Goal: Task Accomplishment & Management: Complete application form

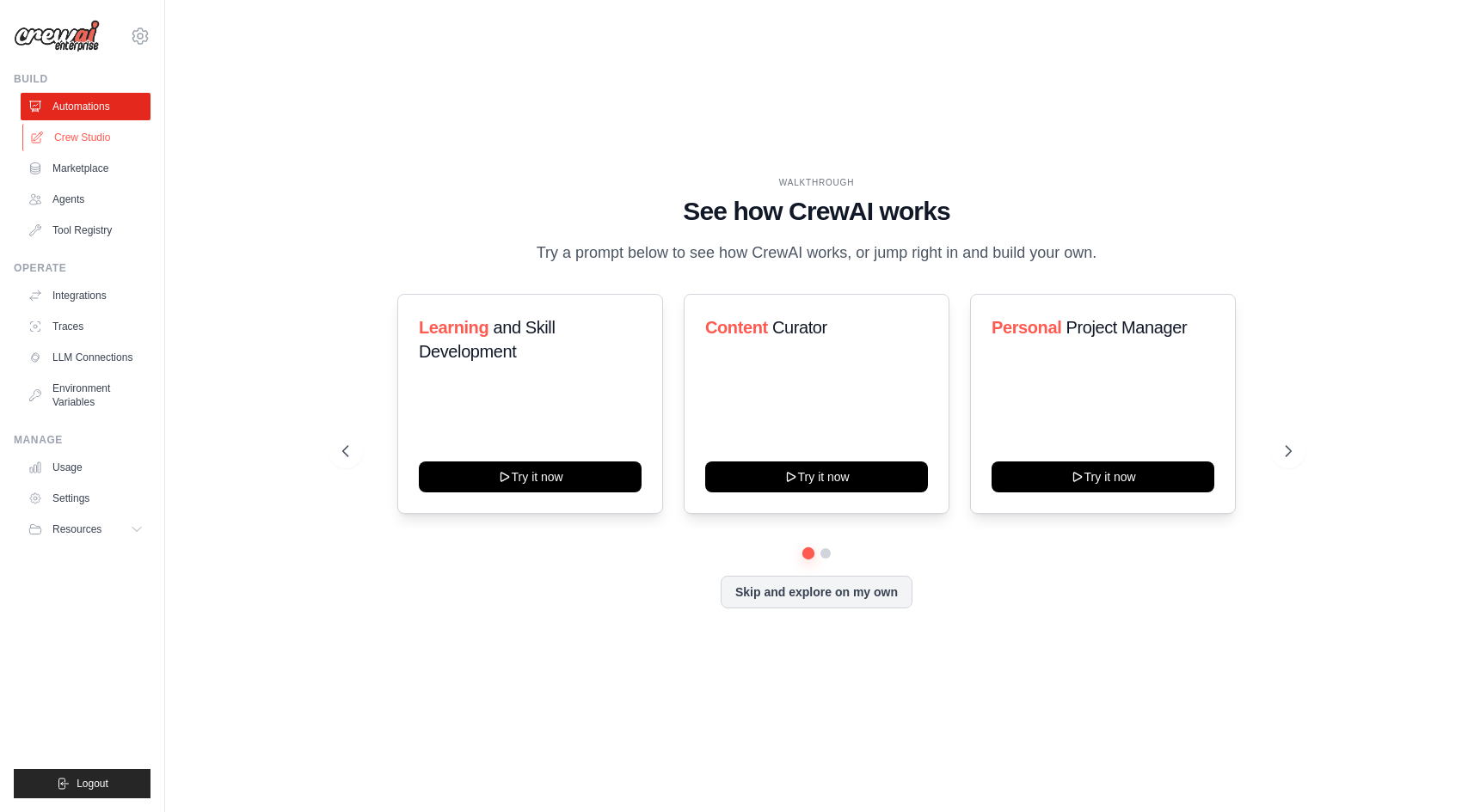
click at [92, 137] on link "Crew Studio" at bounding box center [87, 138] width 130 height 28
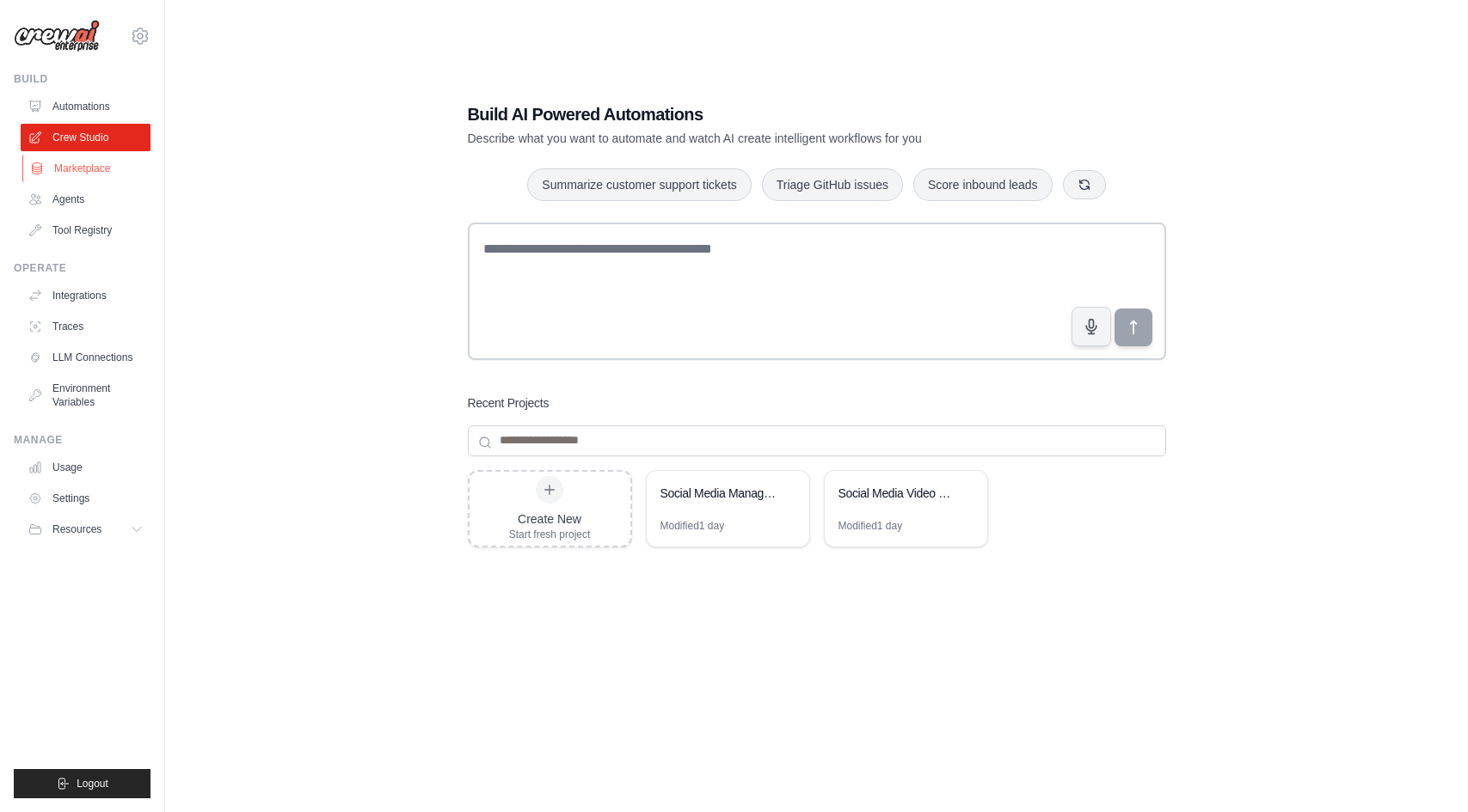
click at [105, 165] on link "Marketplace" at bounding box center [87, 168] width 130 height 28
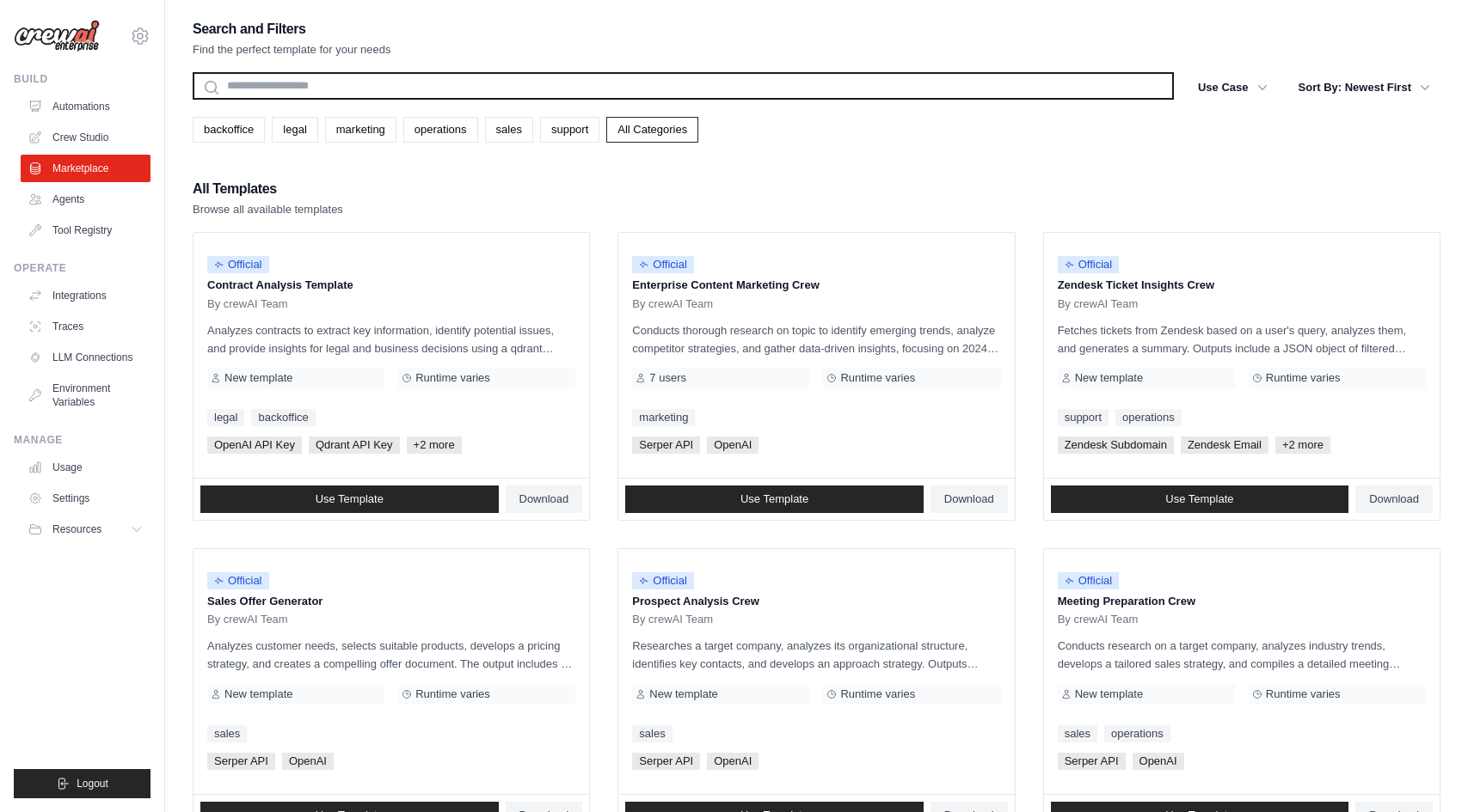
click at [299, 87] on input "text" at bounding box center [682, 86] width 981 height 28
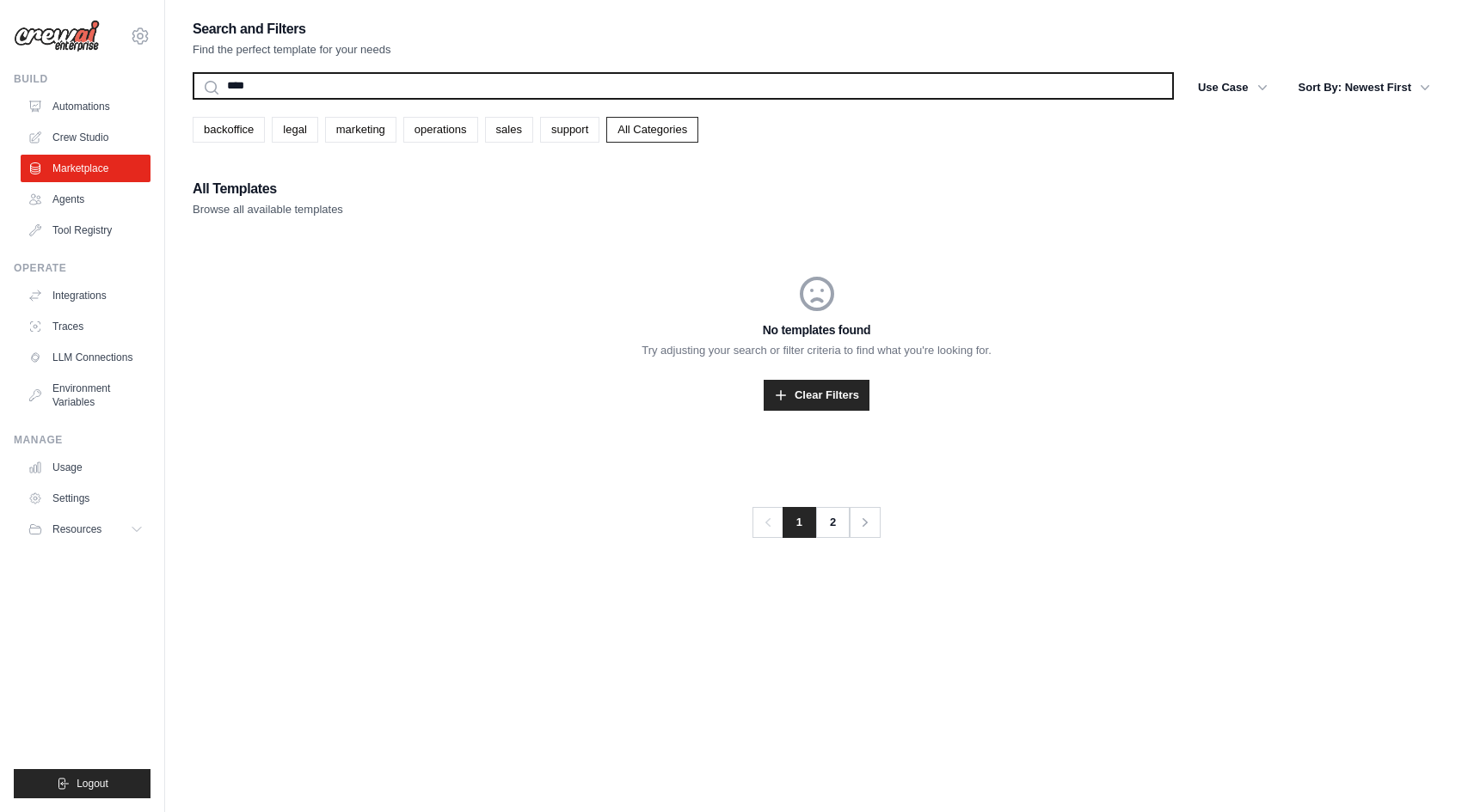
type input "*****"
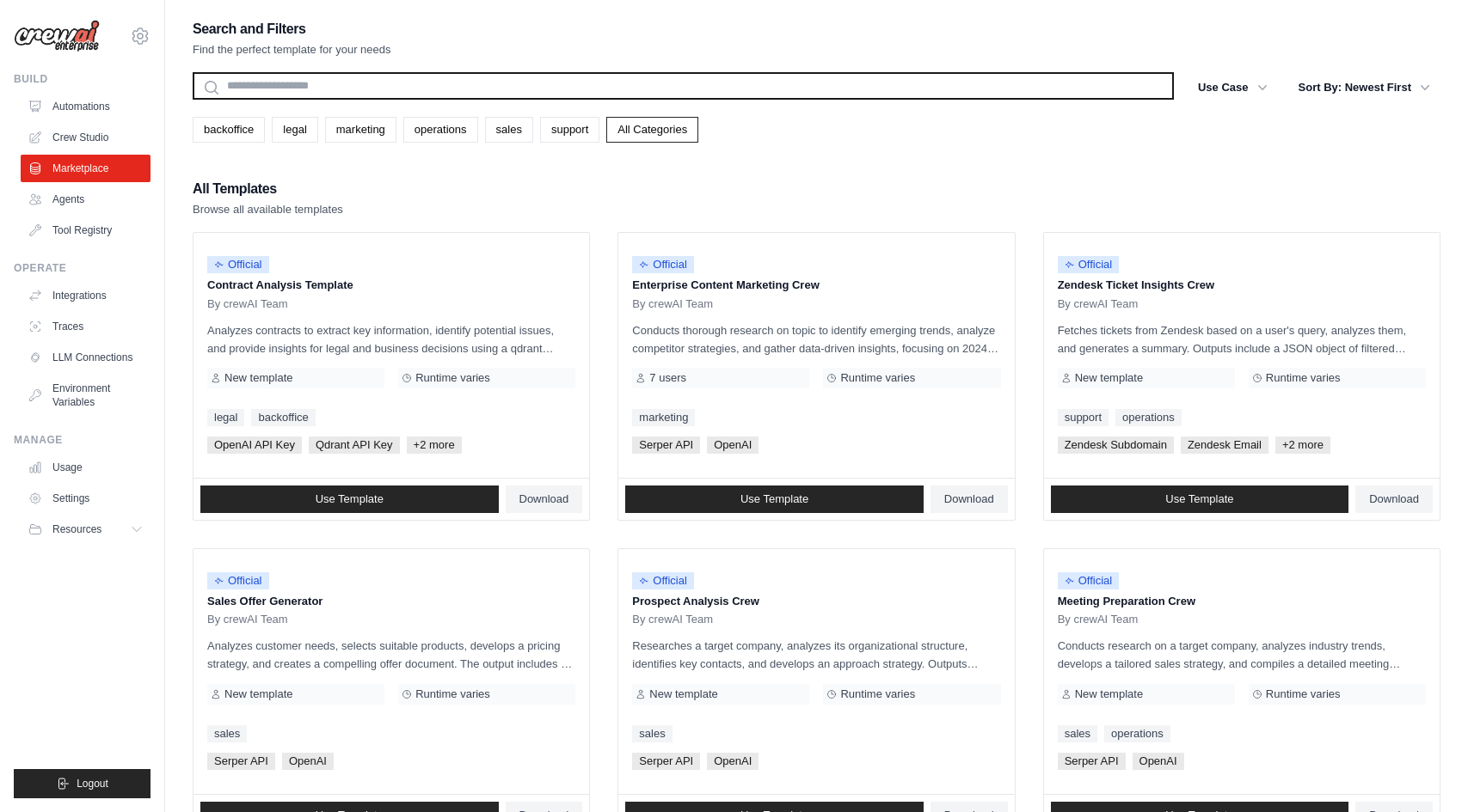
type input "*"
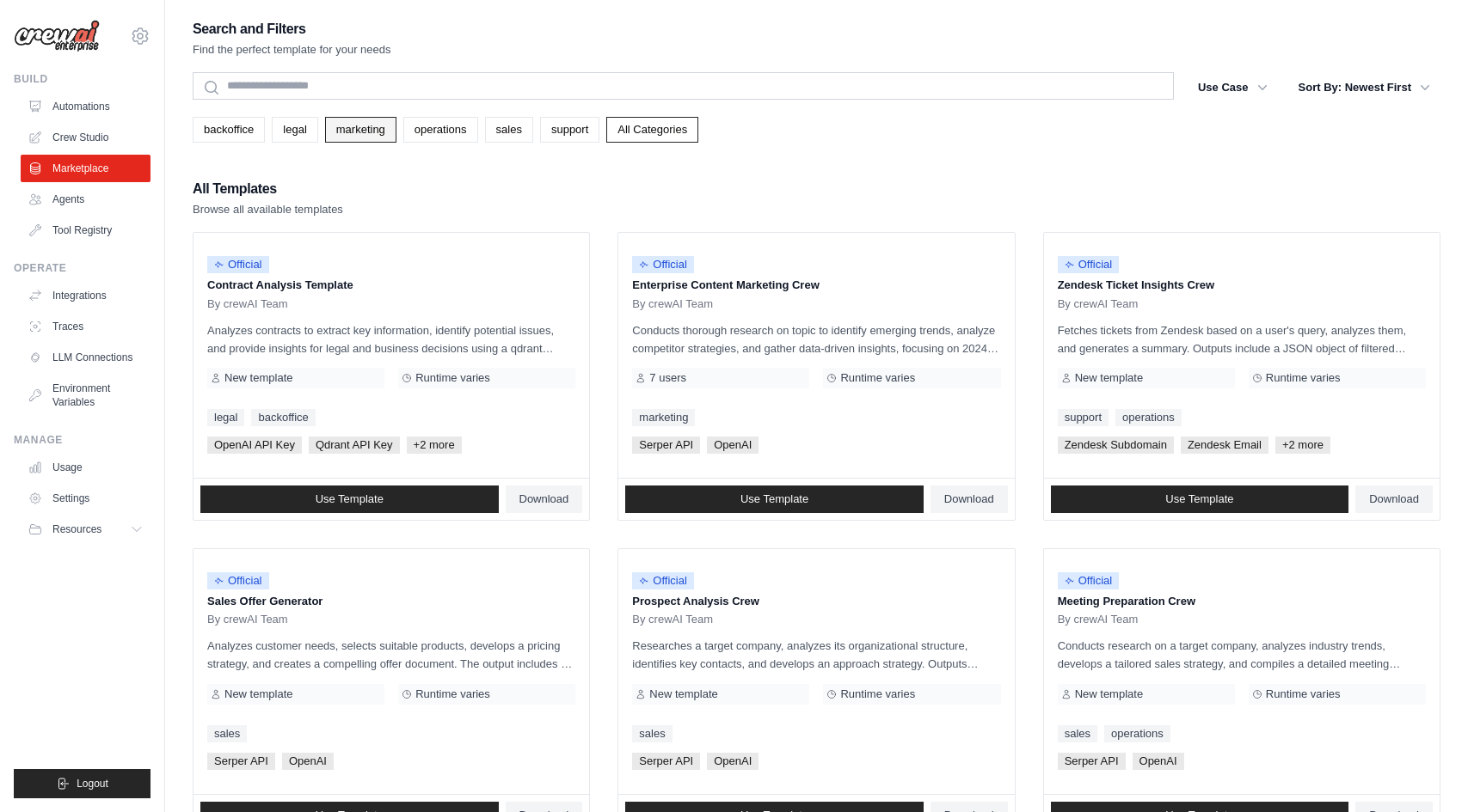
click at [367, 129] on link "marketing" at bounding box center [361, 129] width 71 height 26
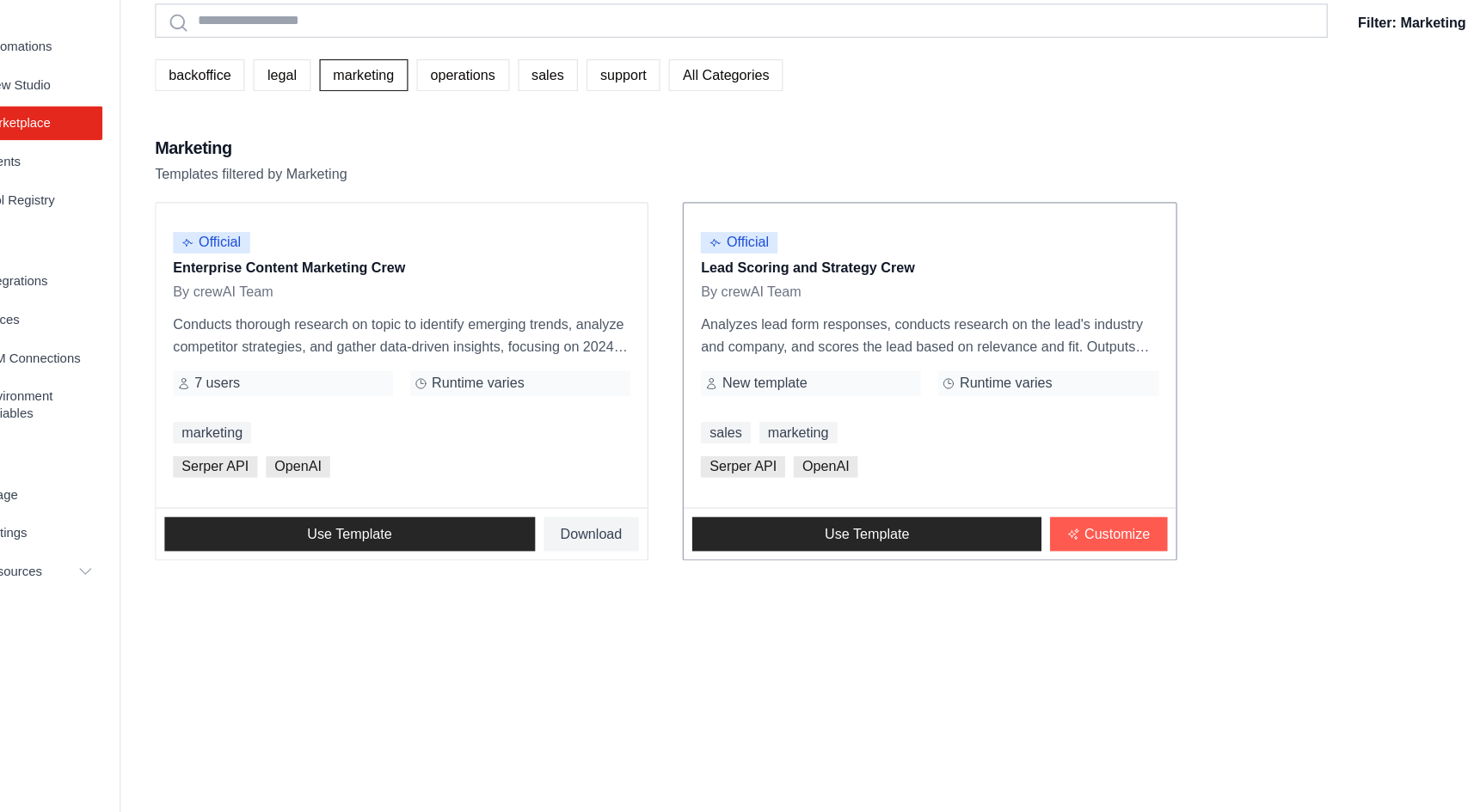
click at [838, 336] on p "Analyzes lead form responses, conducts research on the lead's industry and comp…" at bounding box center [816, 340] width 368 height 37
click at [507, 125] on link "sales" at bounding box center [509, 129] width 48 height 26
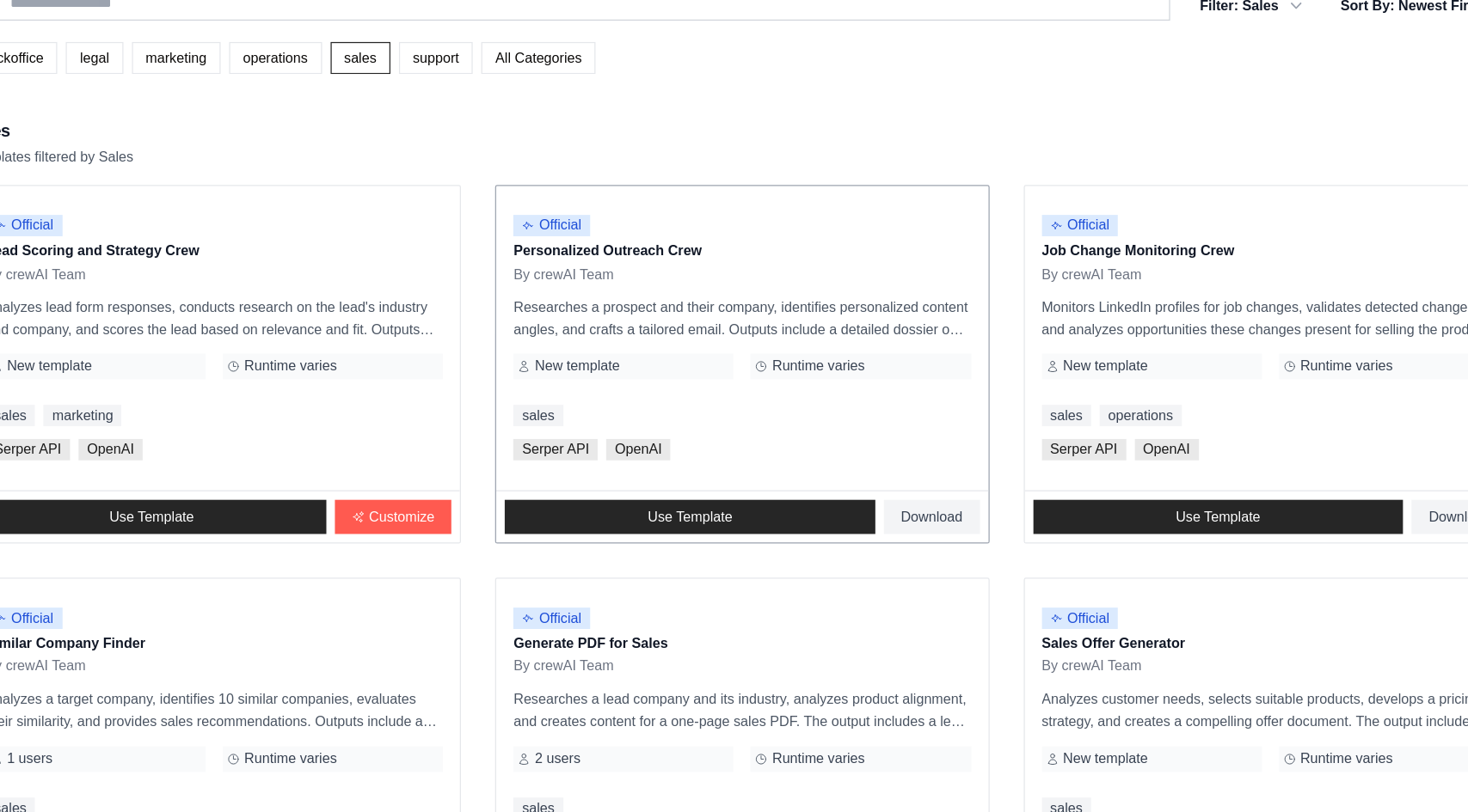
click at [839, 331] on p "Researches a prospect and their company, identifies personalized content angles…" at bounding box center [816, 340] width 368 height 37
click at [859, 492] on link "Use Template" at bounding box center [774, 499] width 298 height 28
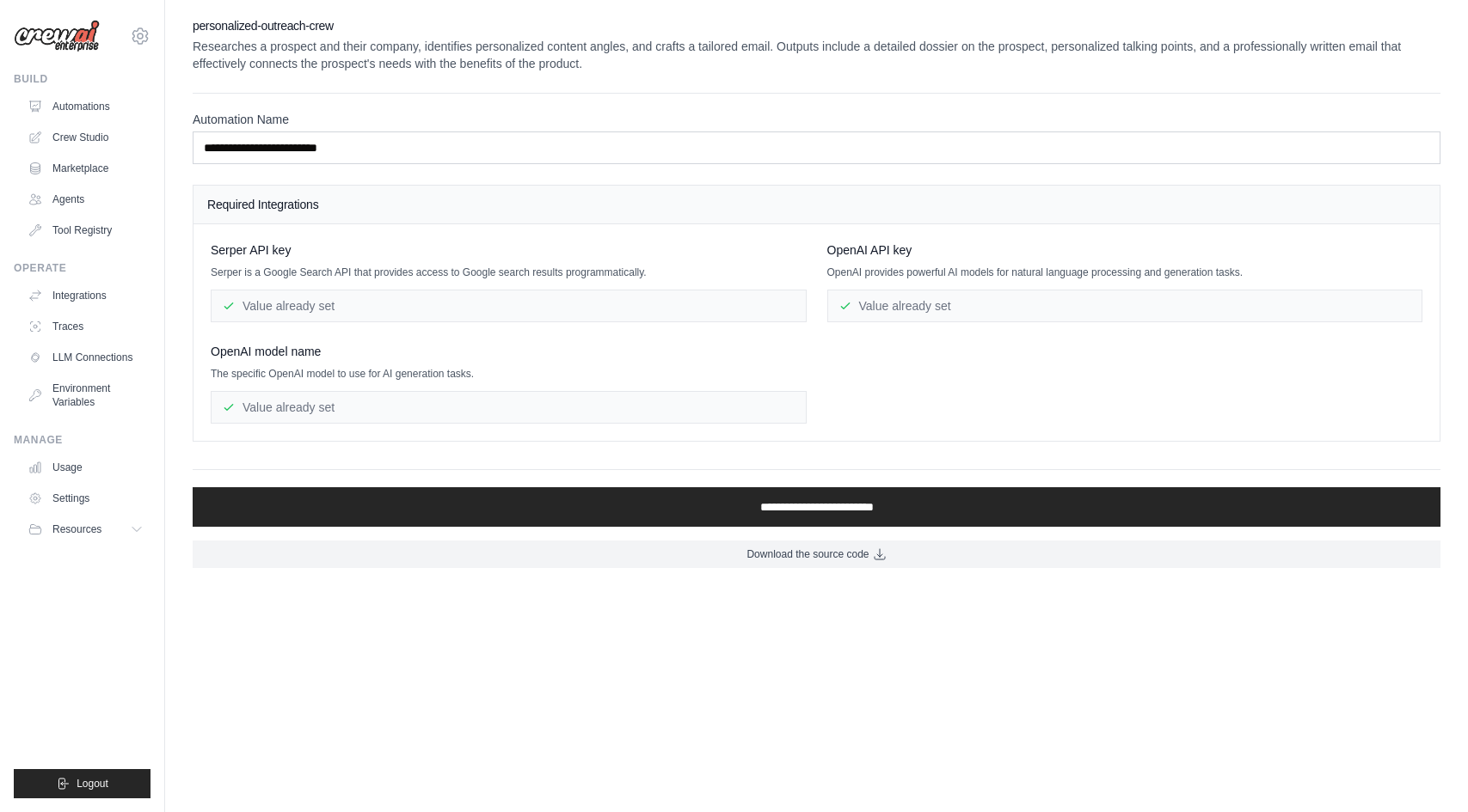
click at [977, 305] on div "Value already set" at bounding box center [1124, 306] width 596 height 33
drag, startPoint x: 962, startPoint y: 307, endPoint x: 805, endPoint y: 301, distance: 157.1
click at [803, 302] on div "Serper API key Serper is a Google Search API that provides access to Google sea…" at bounding box center [816, 332] width 1212 height 182
click at [805, 301] on div "Value already set" at bounding box center [508, 306] width 596 height 33
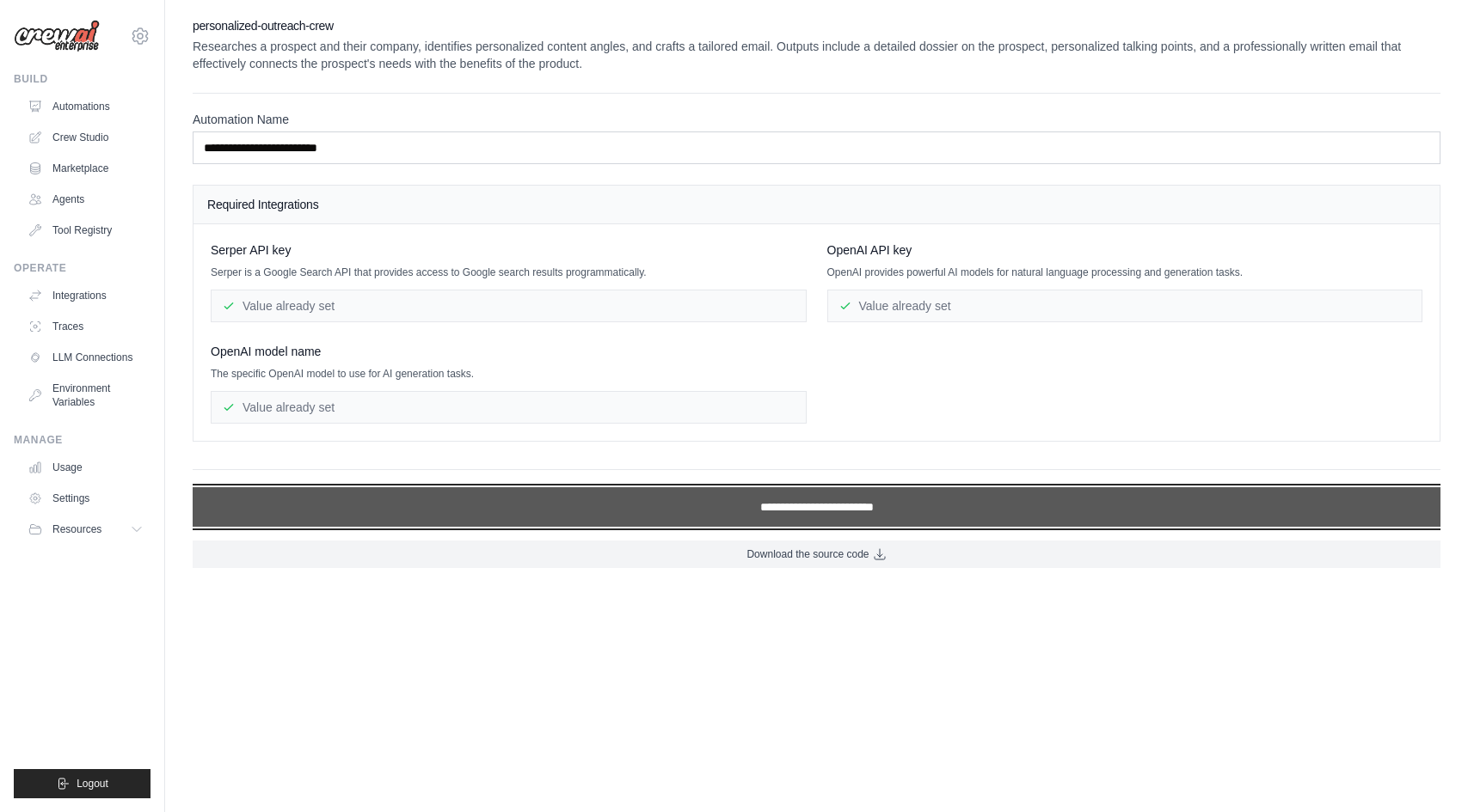
click at [632, 504] on input "**********" at bounding box center [816, 506] width 1248 height 39
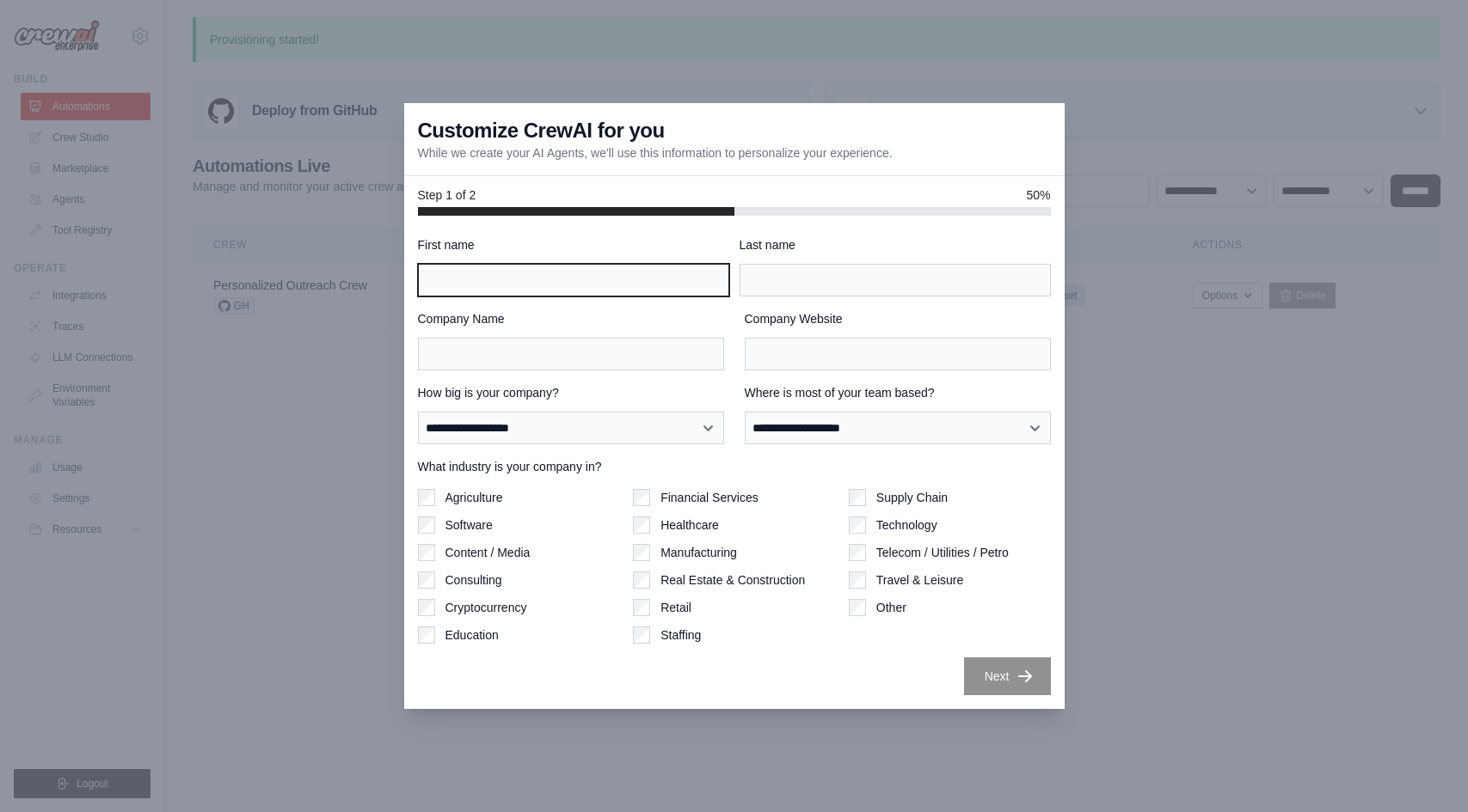
click at [636, 277] on input "First name" at bounding box center [573, 280] width 311 height 33
type input "*****"
click at [788, 300] on div "**********" at bounding box center [734, 466] width 632 height 459
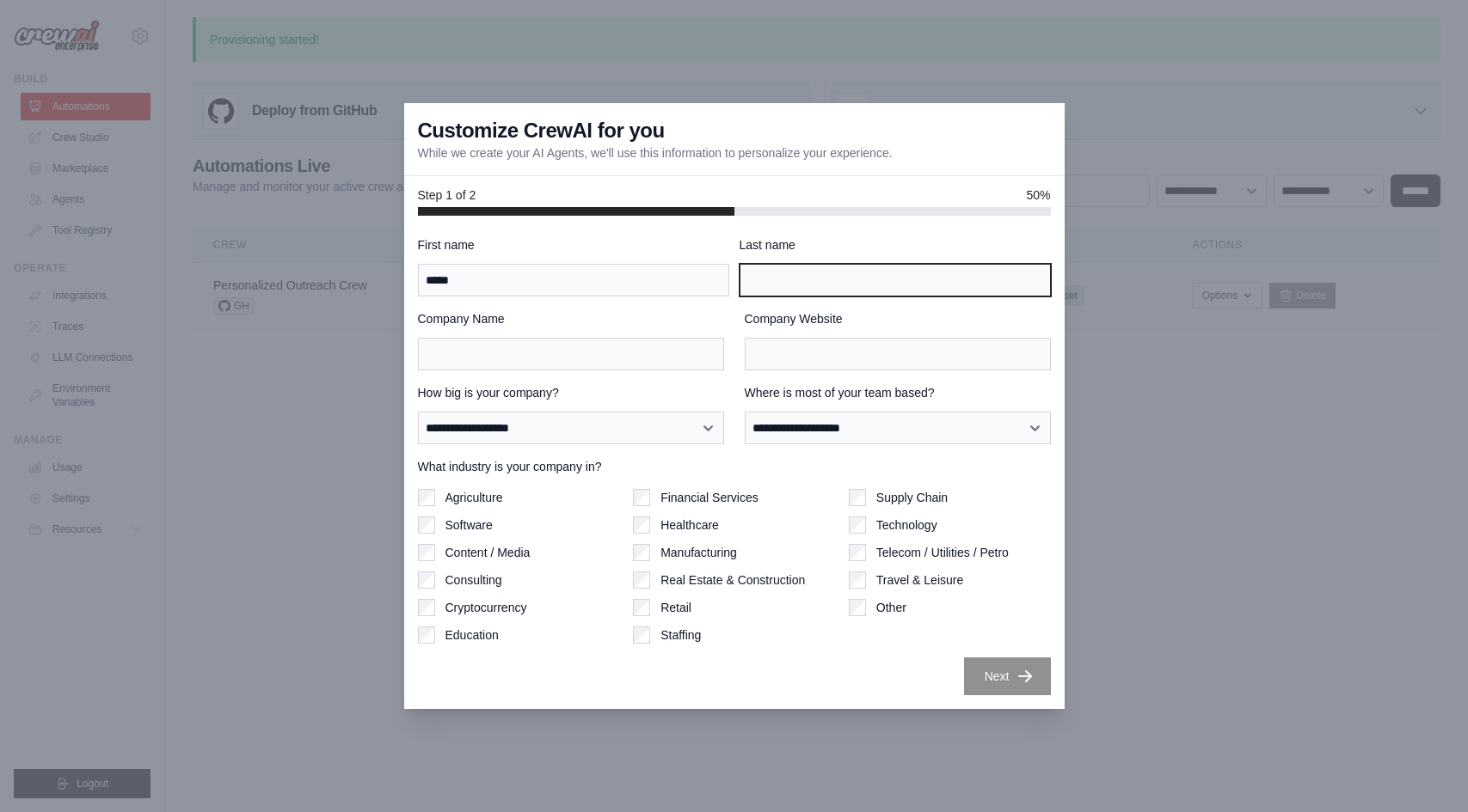
click at [786, 285] on input "Last name" at bounding box center [894, 280] width 311 height 33
type input "******"
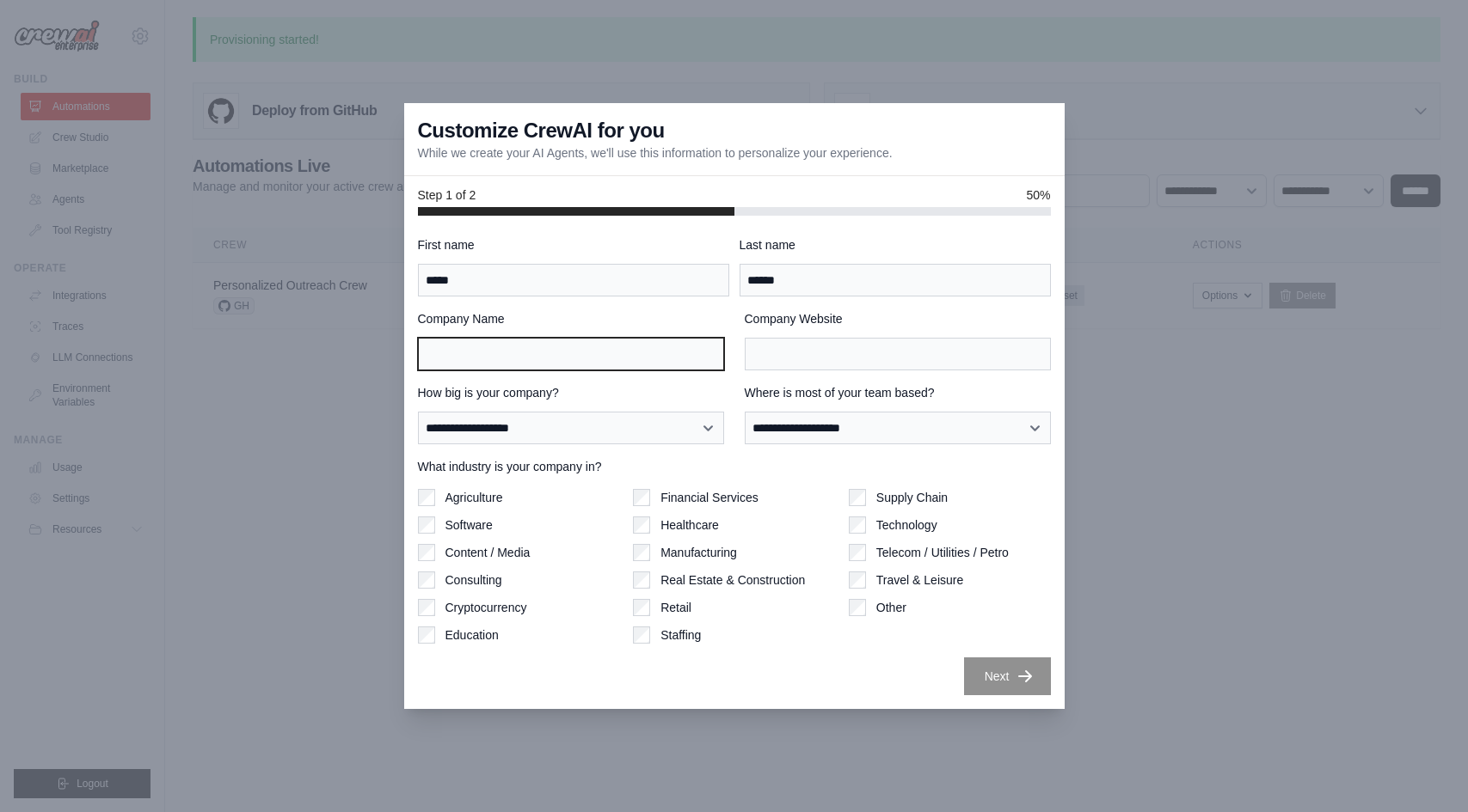
click at [670, 343] on input "Company Name" at bounding box center [571, 354] width 306 height 33
type input "**********"
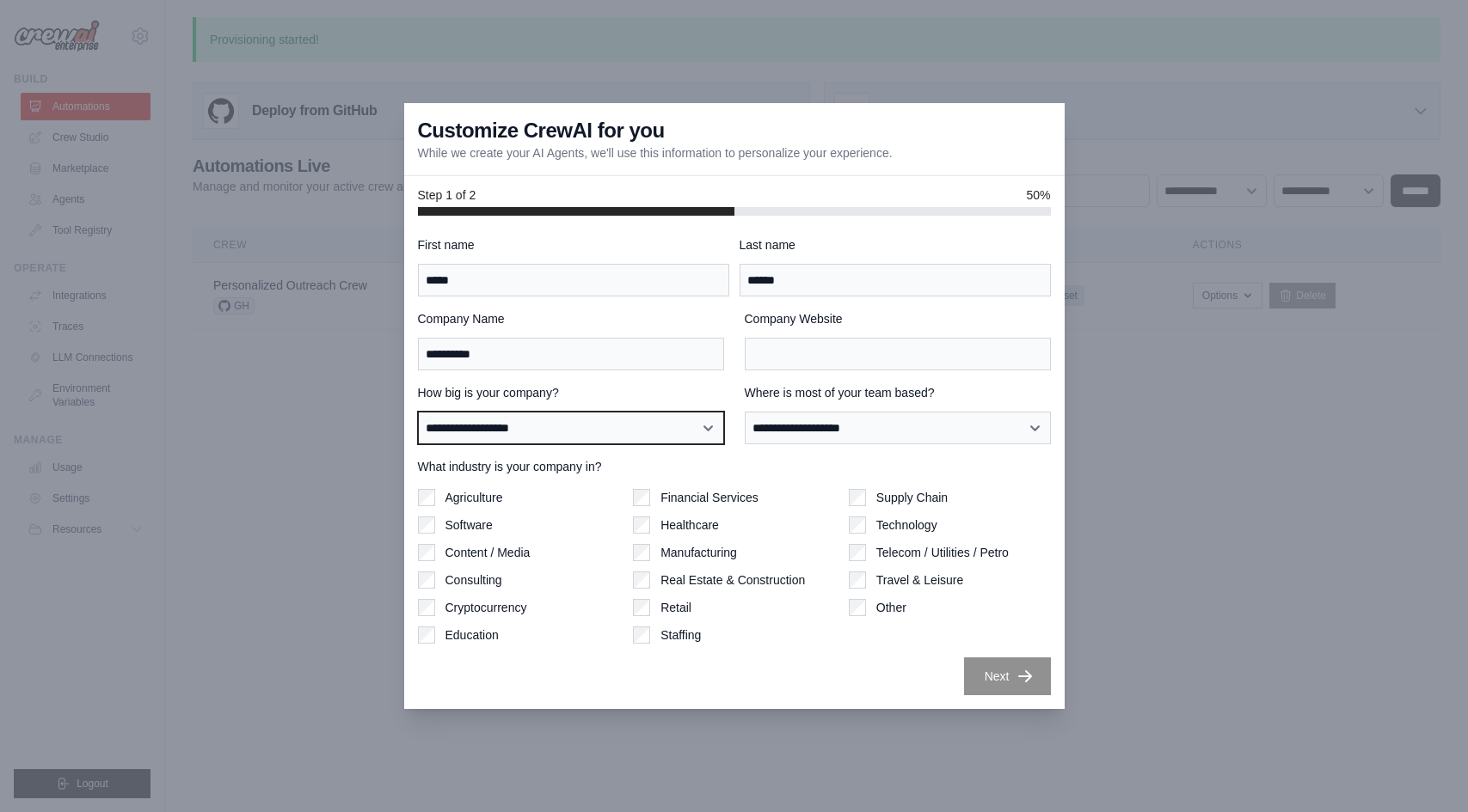
click at [645, 415] on select "**********" at bounding box center [571, 428] width 306 height 33
click at [418, 412] on select "**********" at bounding box center [571, 428] width 306 height 33
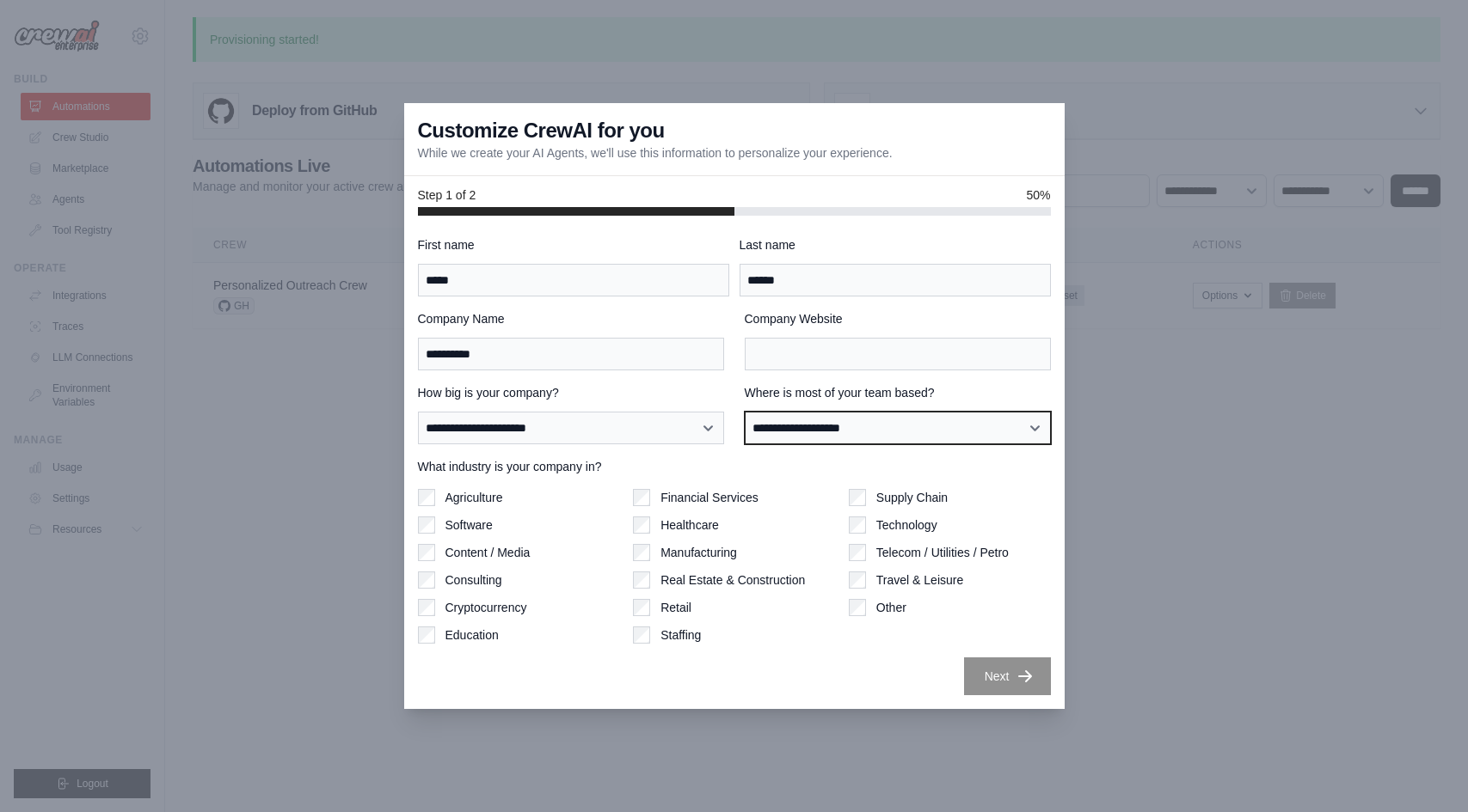
click at [798, 436] on select "**********" at bounding box center [898, 428] width 306 height 33
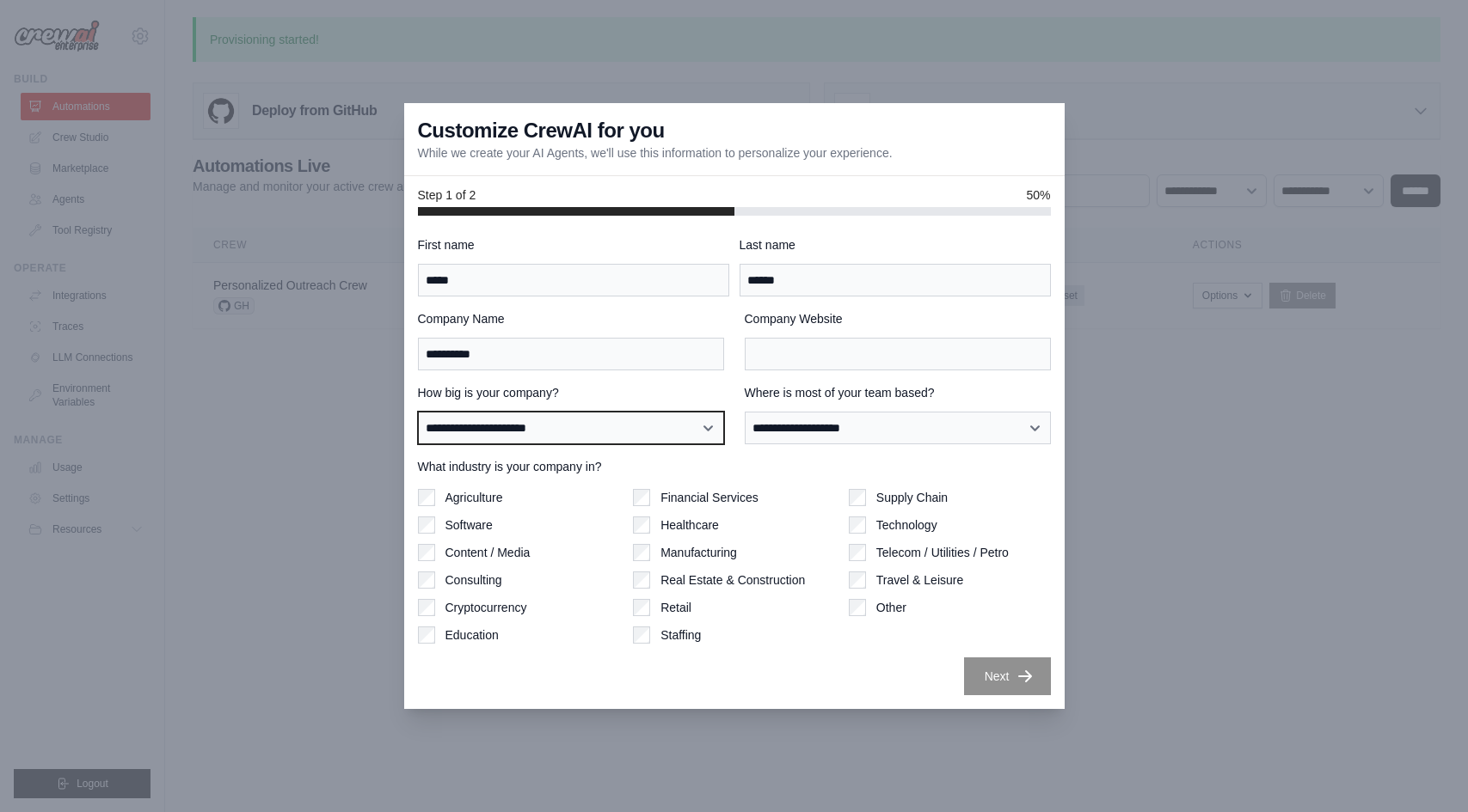
click at [640, 428] on select "**********" at bounding box center [571, 428] width 306 height 33
select select "**********"
click at [418, 412] on select "**********" at bounding box center [571, 428] width 306 height 33
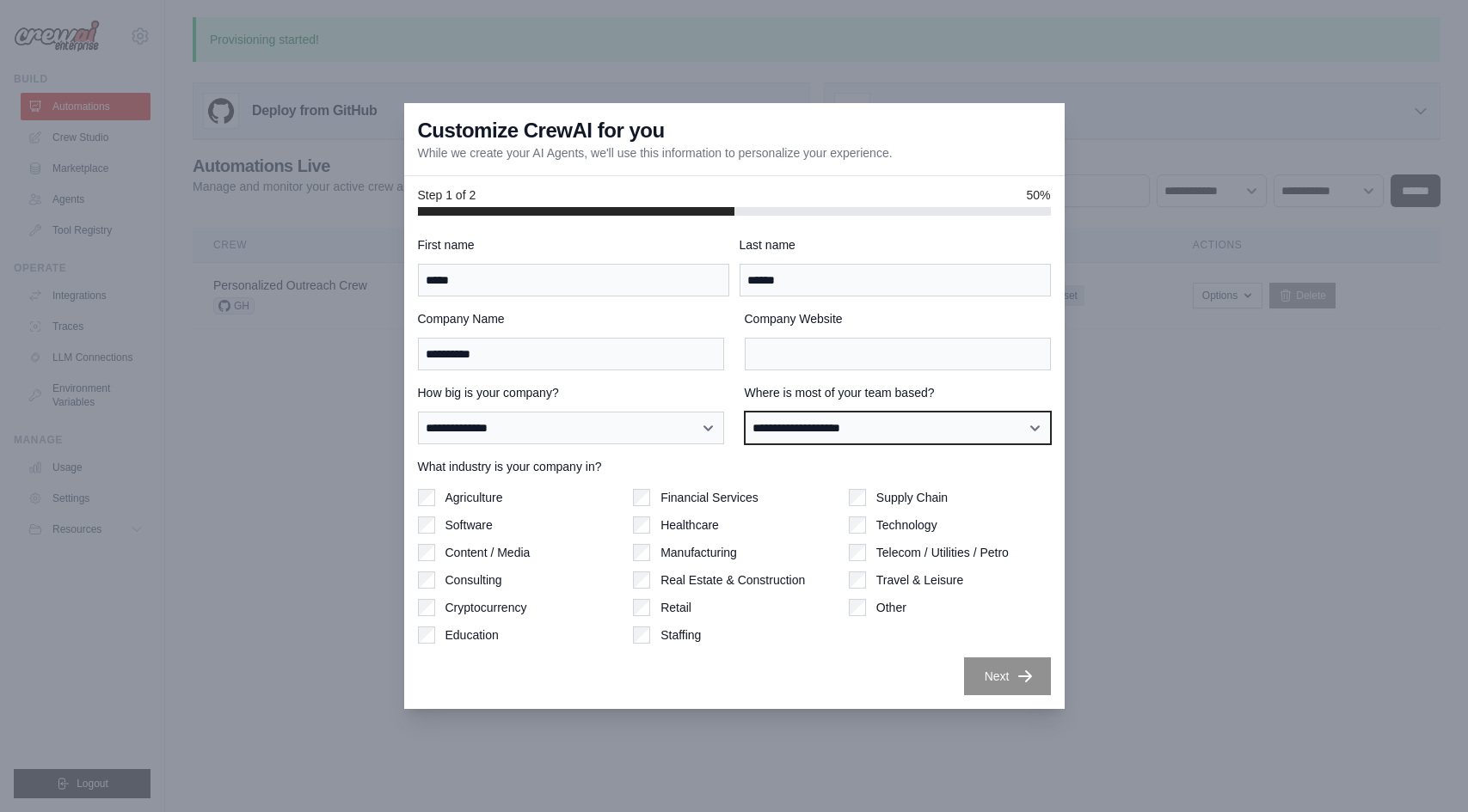
click at [845, 431] on select "**********" at bounding box center [898, 428] width 306 height 33
click at [745, 412] on select "**********" at bounding box center [898, 428] width 306 height 33
click at [782, 454] on div "**********" at bounding box center [734, 466] width 632 height 459
click at [782, 421] on select "**********" at bounding box center [898, 428] width 306 height 33
select select "**********"
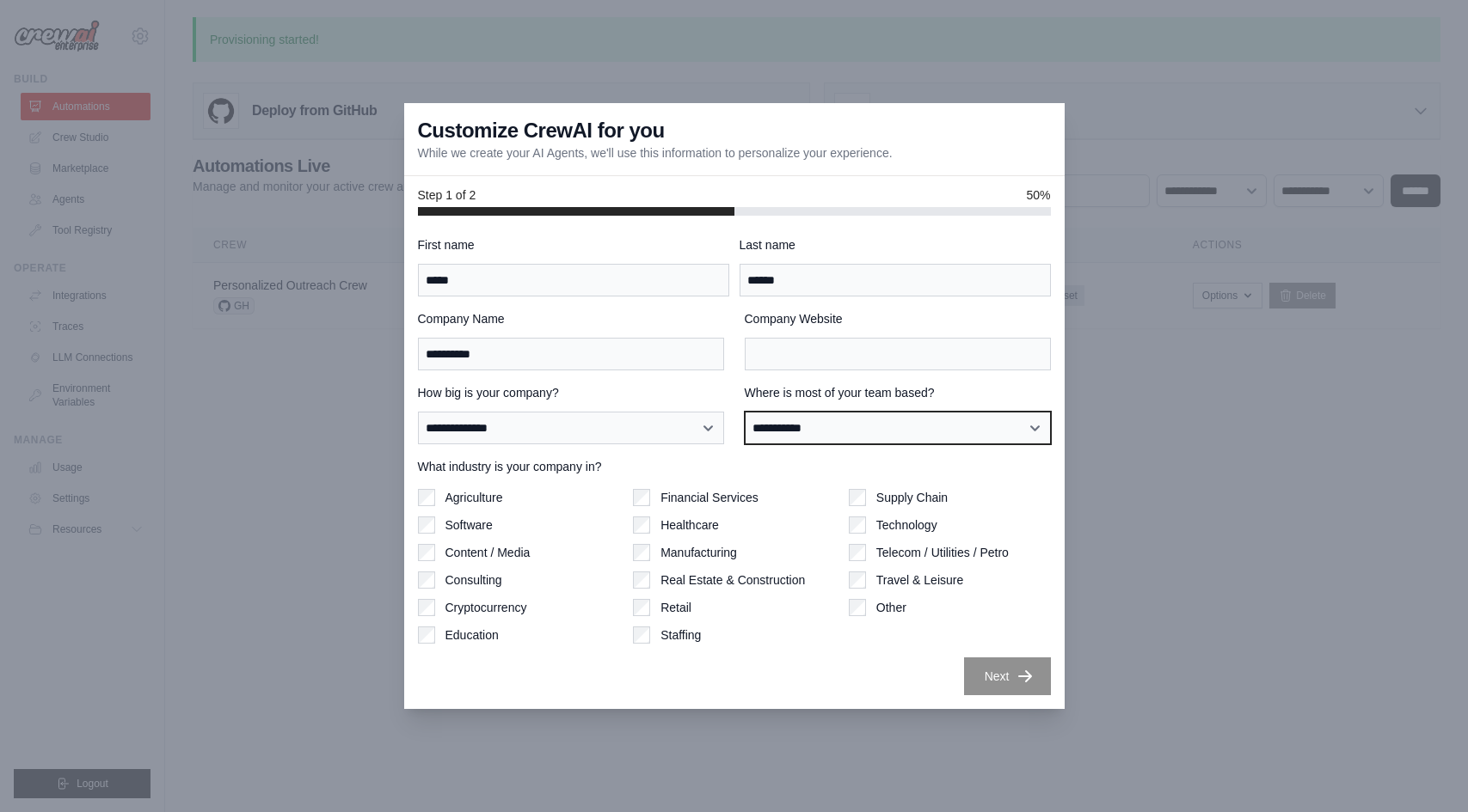
click at [745, 412] on select "**********" at bounding box center [898, 428] width 306 height 33
click at [474, 514] on div "Agriculture Software Content / Media Consulting Cryptocurrency Education" at bounding box center [519, 566] width 202 height 155
click at [472, 524] on label "Software" at bounding box center [469, 525] width 47 height 17
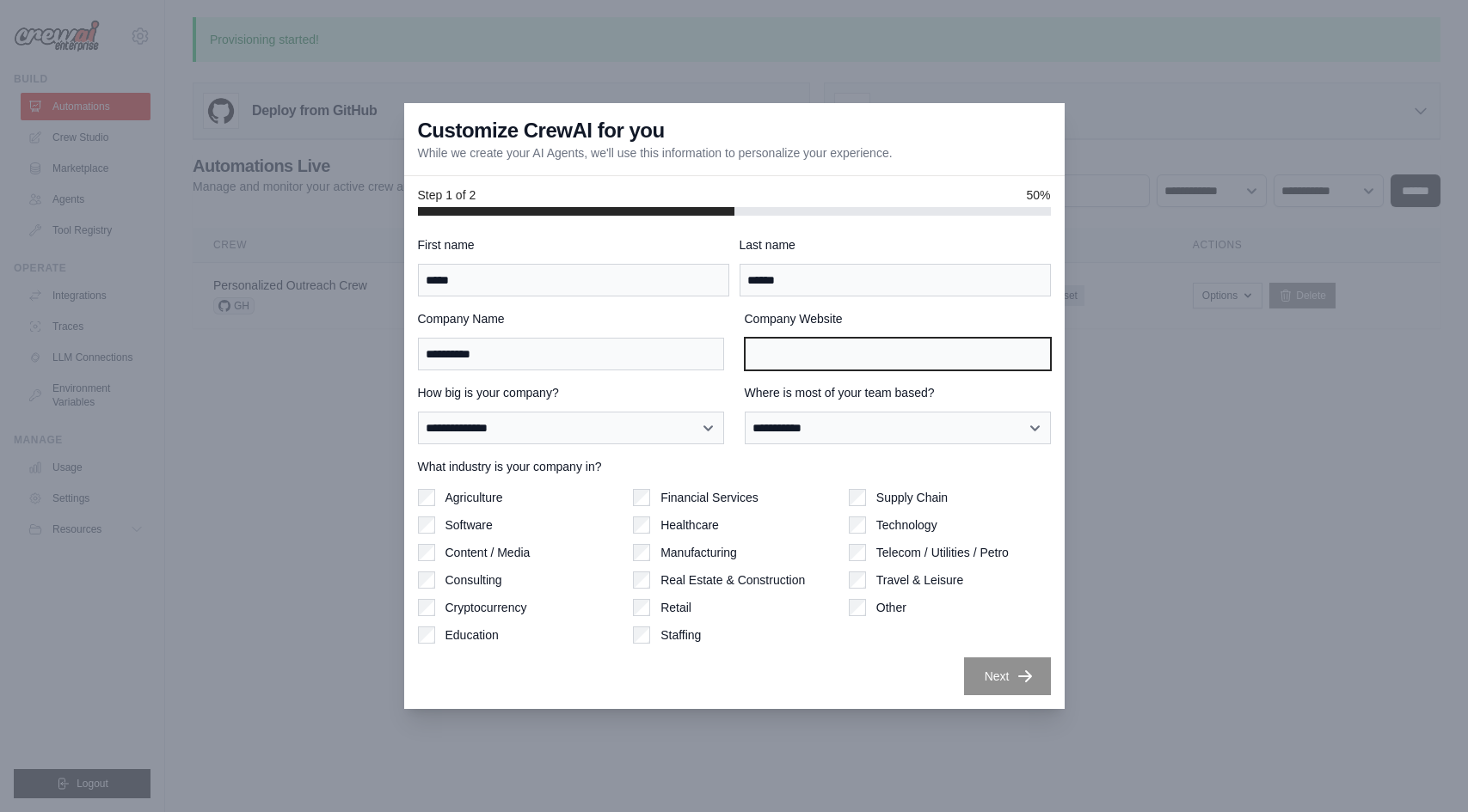
click at [810, 355] on input "Company Website" at bounding box center [898, 354] width 306 height 33
type input "****"
type input "**********"
click at [773, 642] on div "Staffing" at bounding box center [734, 635] width 202 height 17
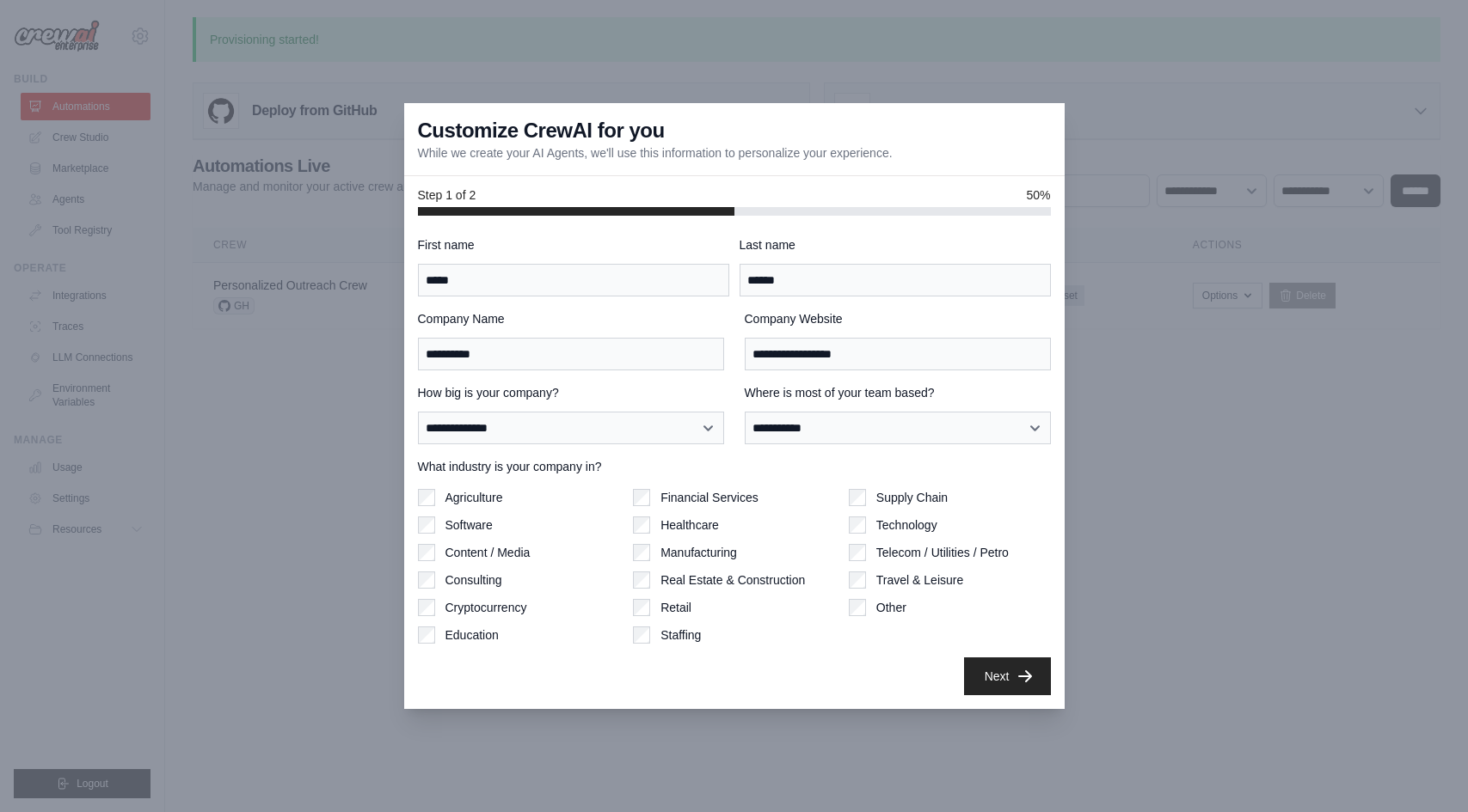
click at [1010, 700] on div "**********" at bounding box center [734, 462] width 660 height 494
click at [1009, 689] on button "Next" at bounding box center [1007, 674] width 87 height 38
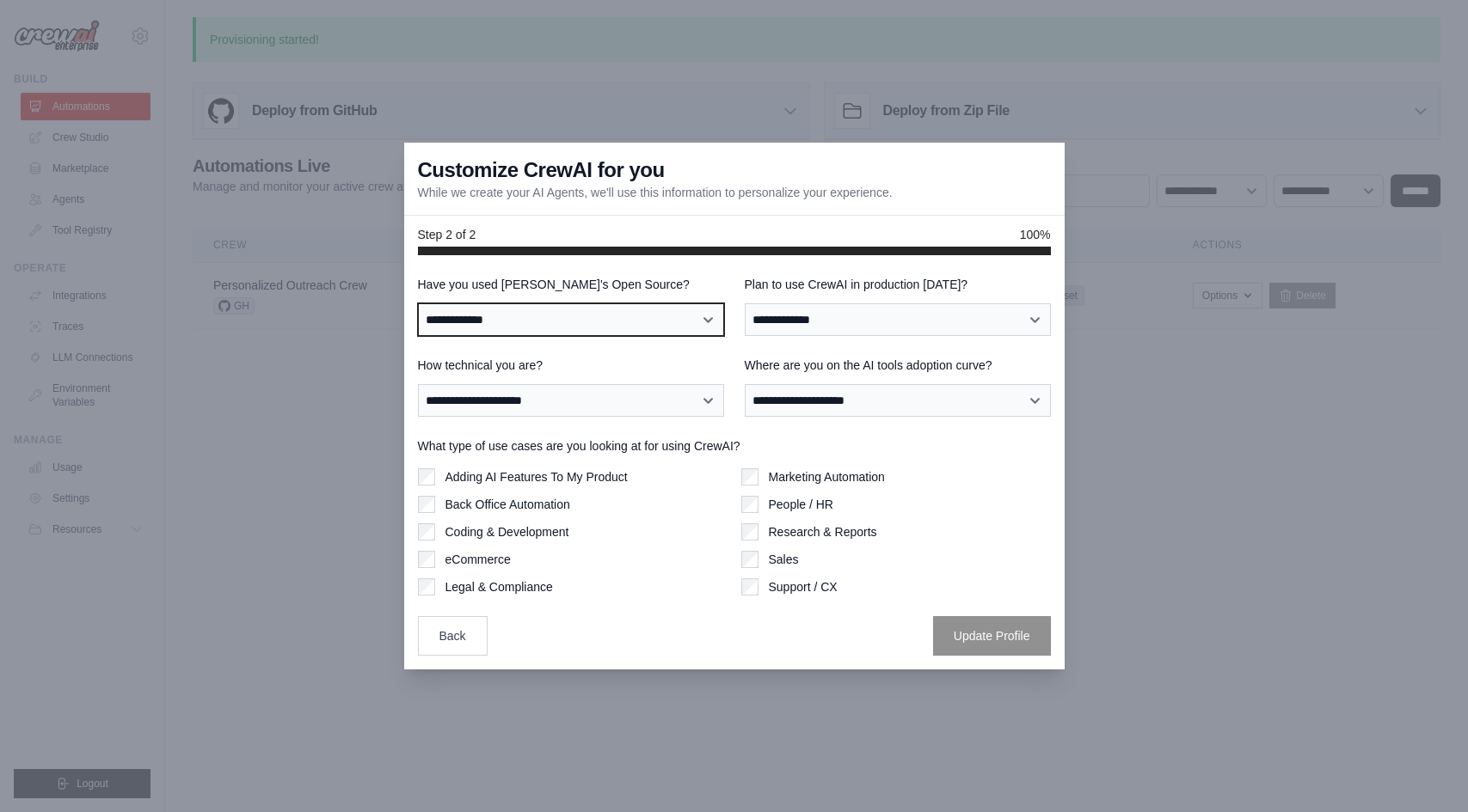
click at [592, 322] on select "**********" at bounding box center [571, 319] width 306 height 33
select select "**"
click at [418, 303] on select "**********" at bounding box center [571, 319] width 306 height 33
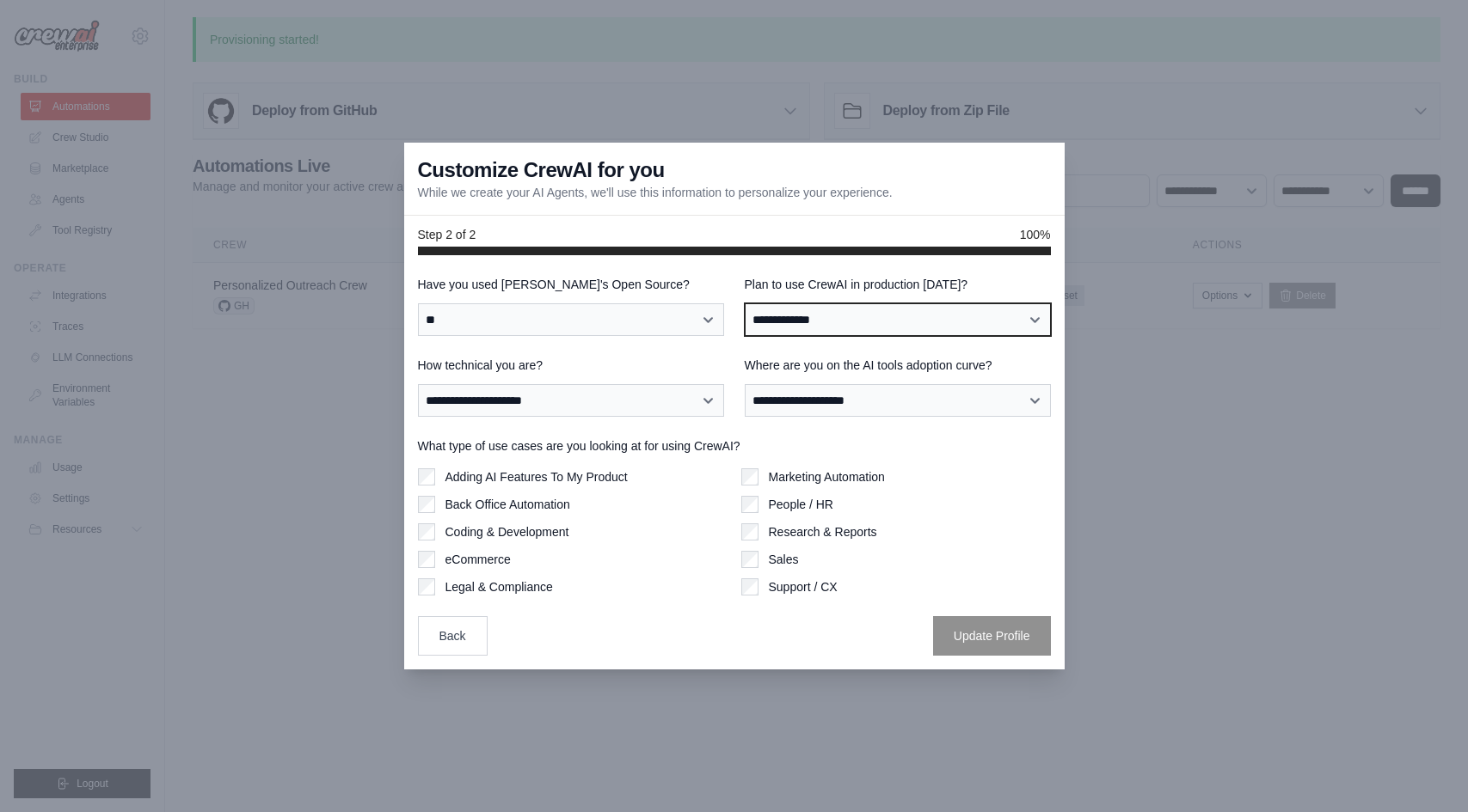
click at [789, 319] on select "**********" at bounding box center [898, 319] width 306 height 33
select select "****"
click at [745, 303] on select "**********" at bounding box center [898, 319] width 306 height 33
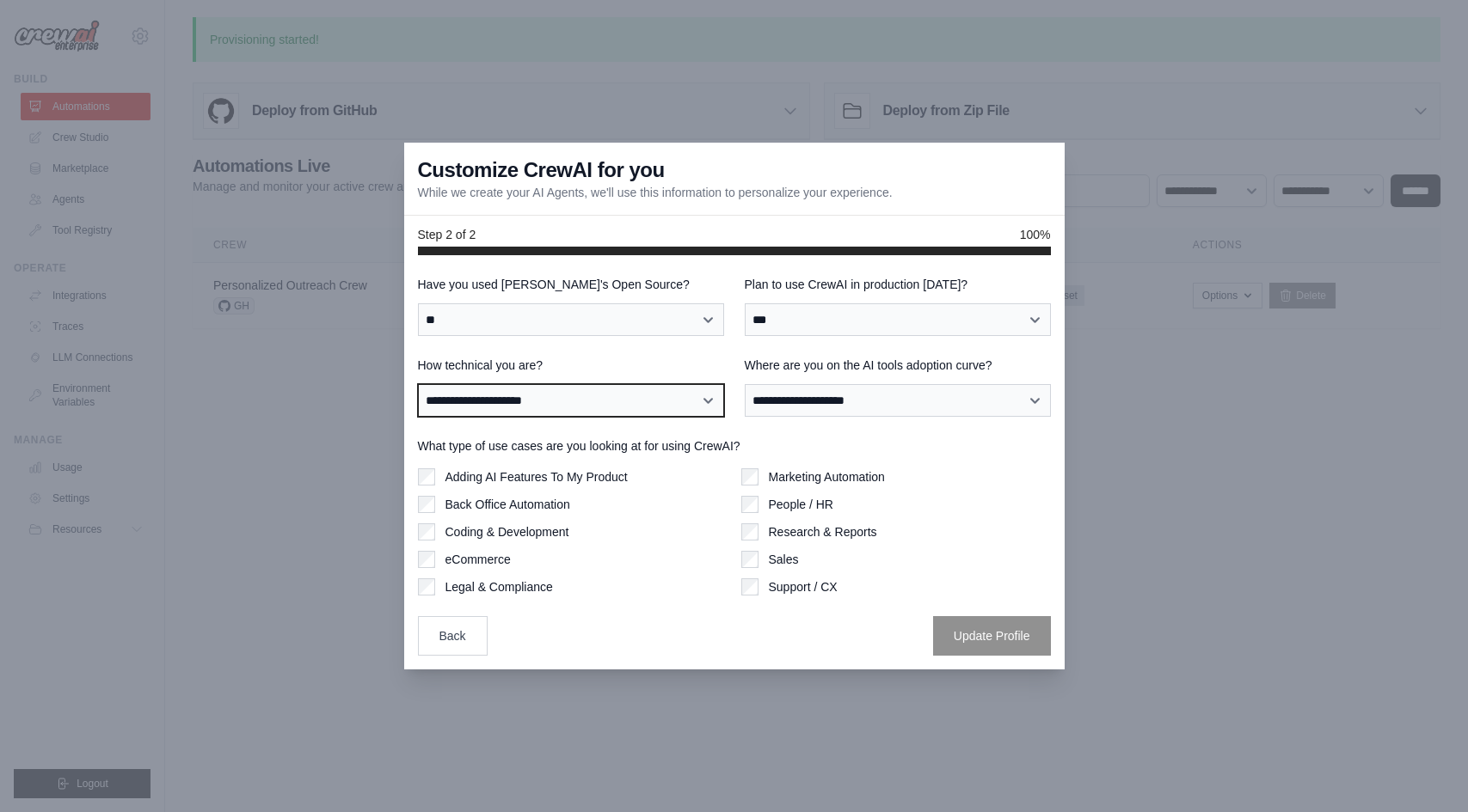
click at [636, 415] on select "**********" at bounding box center [571, 400] width 306 height 33
select select "**********"
click at [418, 384] on select "**********" at bounding box center [571, 400] width 306 height 33
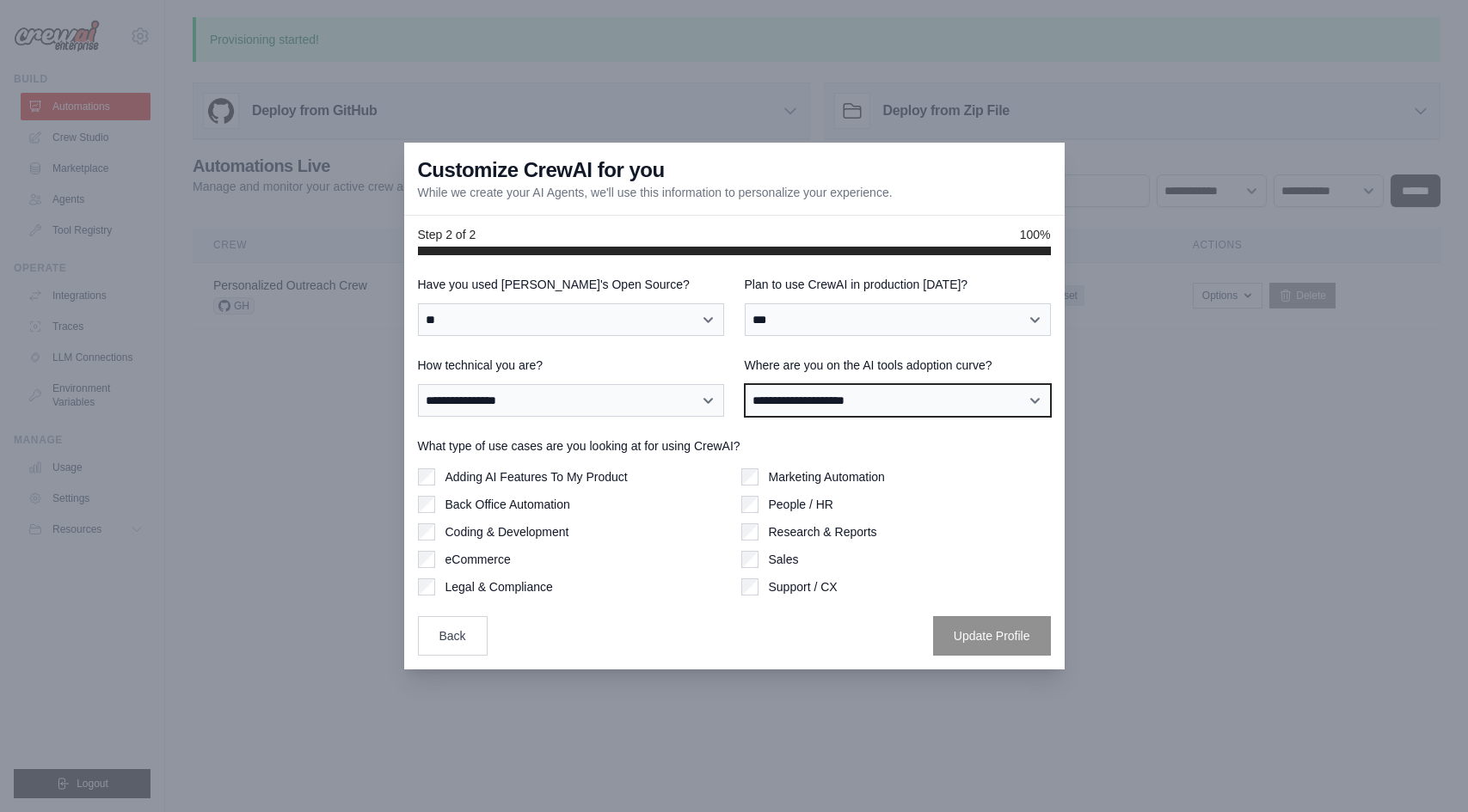
click at [889, 398] on select "**********" at bounding box center [898, 400] width 306 height 33
select select "**********"
click at [745, 384] on select "**********" at bounding box center [898, 400] width 306 height 33
click at [587, 481] on label "Adding AI Features To My Product" at bounding box center [536, 477] width 182 height 17
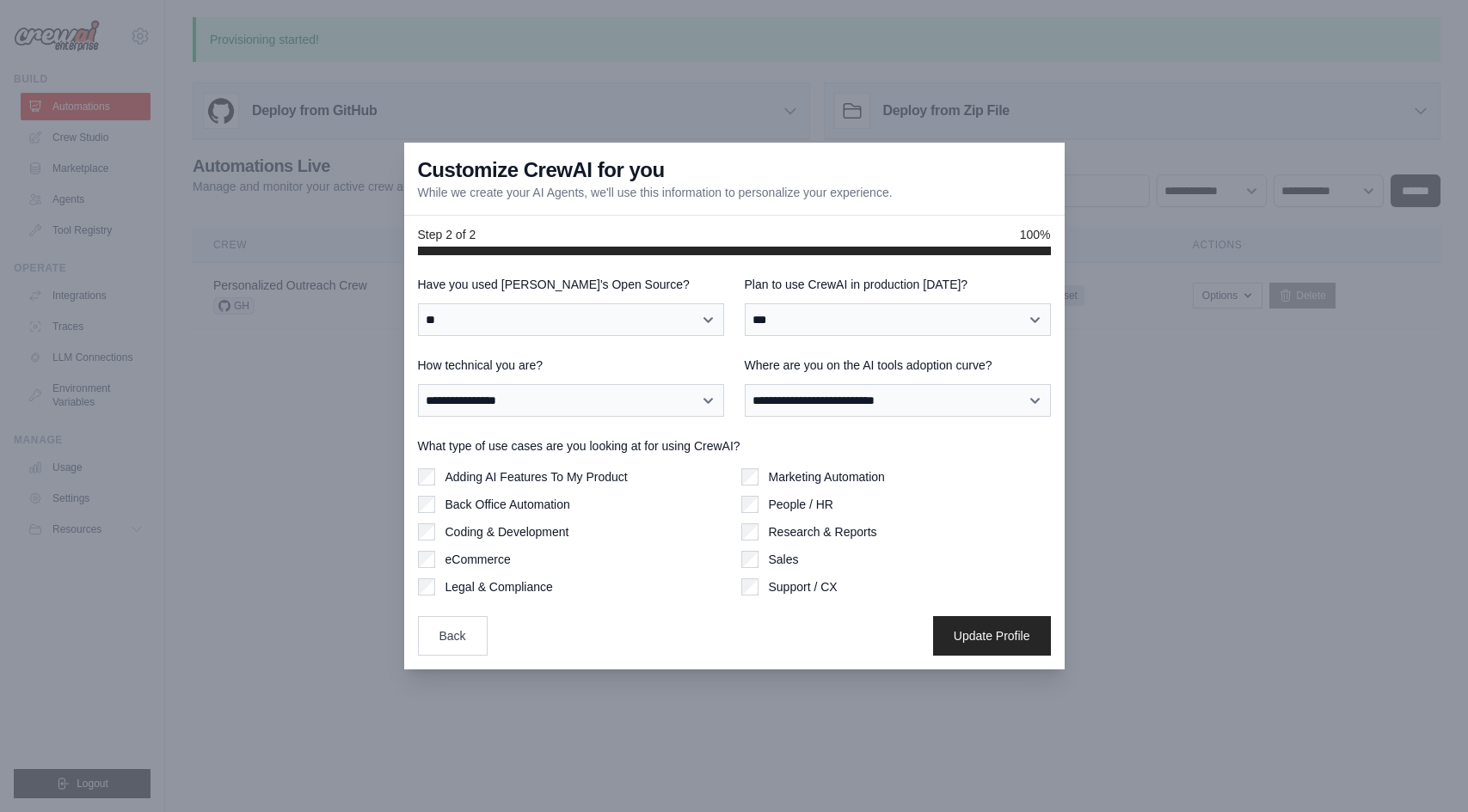
click at [812, 473] on label "Marketing Automation" at bounding box center [827, 477] width 116 height 17
click at [782, 575] on div "Marketing Automation People / HR Research & Reports Sales Support / CX" at bounding box center [896, 532] width 310 height 127
click at [777, 563] on label "Sales" at bounding box center [784, 560] width 30 height 17
click at [562, 523] on label "Coding & Development" at bounding box center [507, 532] width 124 height 17
click at [999, 642] on button "Update Profile" at bounding box center [992, 635] width 117 height 39
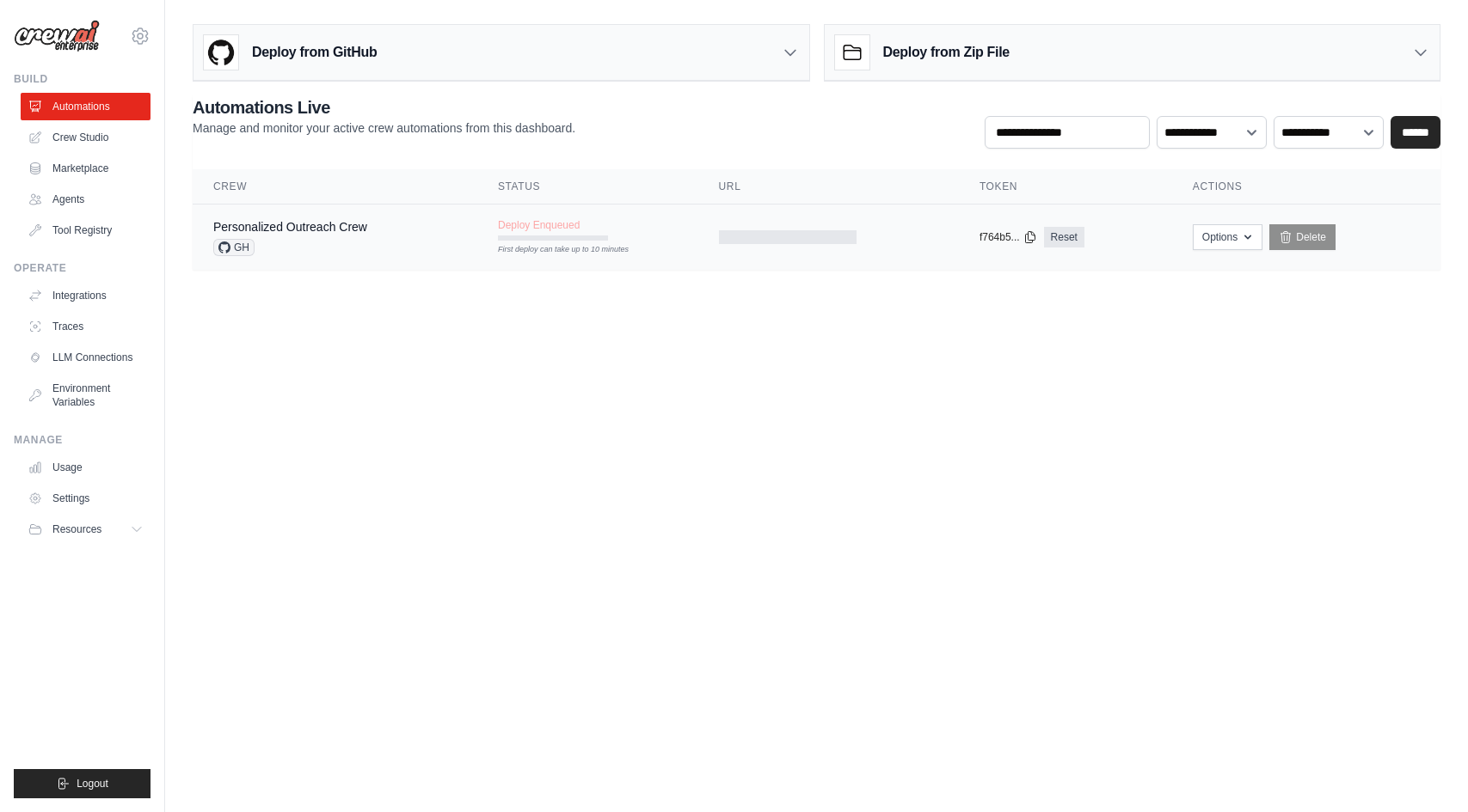
click at [323, 235] on div "Personalized Outreach Crew" at bounding box center [291, 227] width 154 height 17
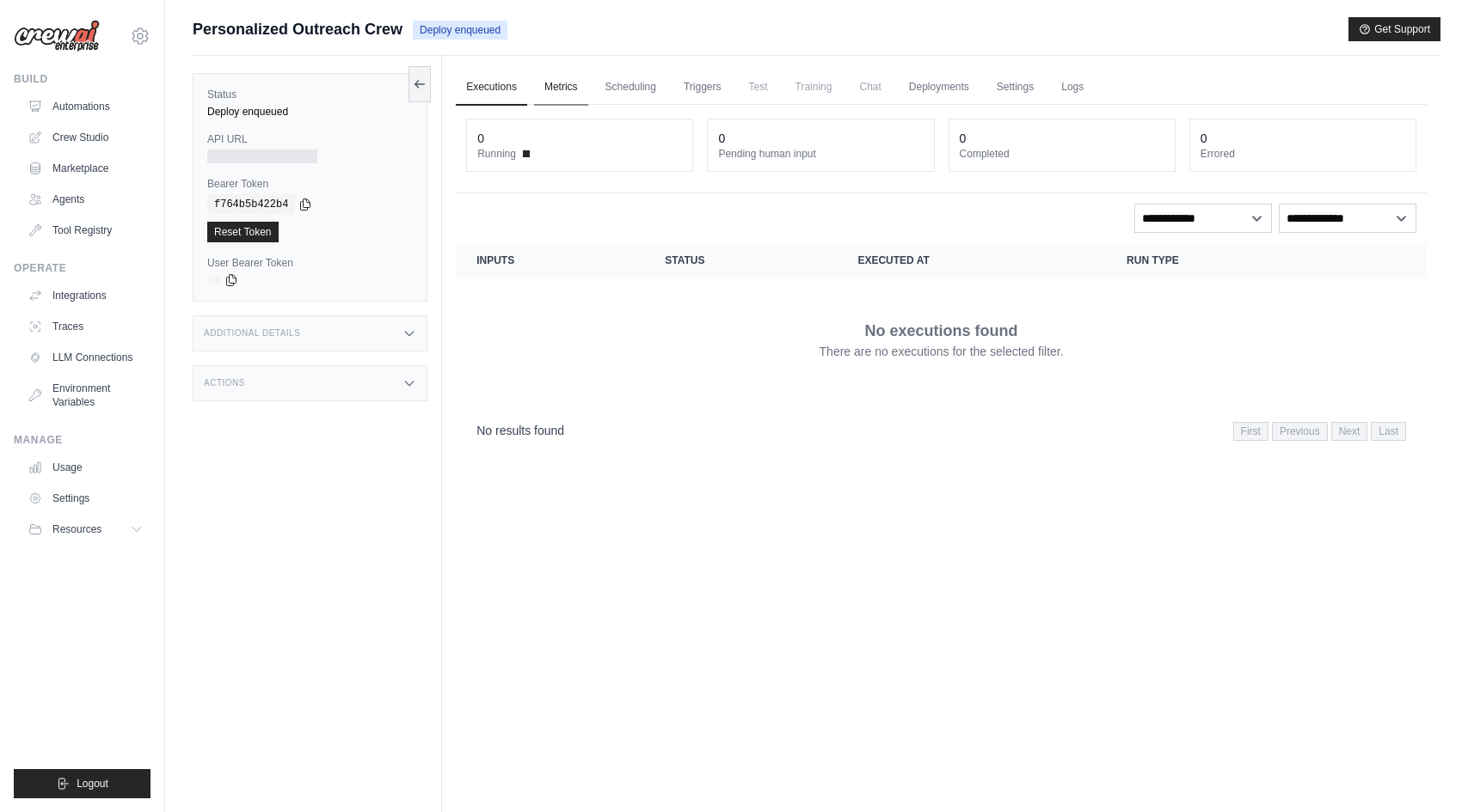
click at [544, 92] on link "Metrics" at bounding box center [561, 88] width 54 height 37
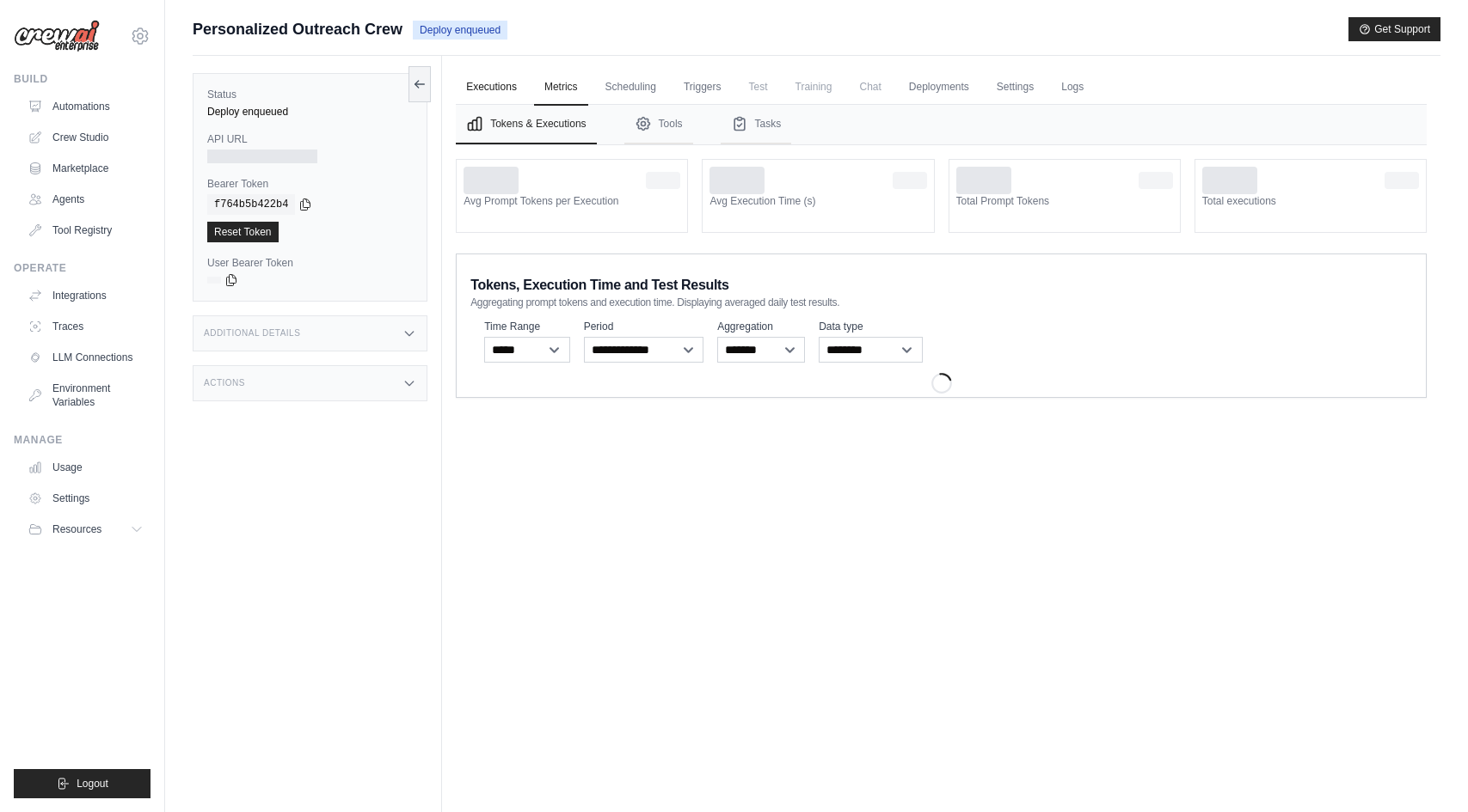
click at [496, 89] on link "Executions" at bounding box center [491, 88] width 71 height 37
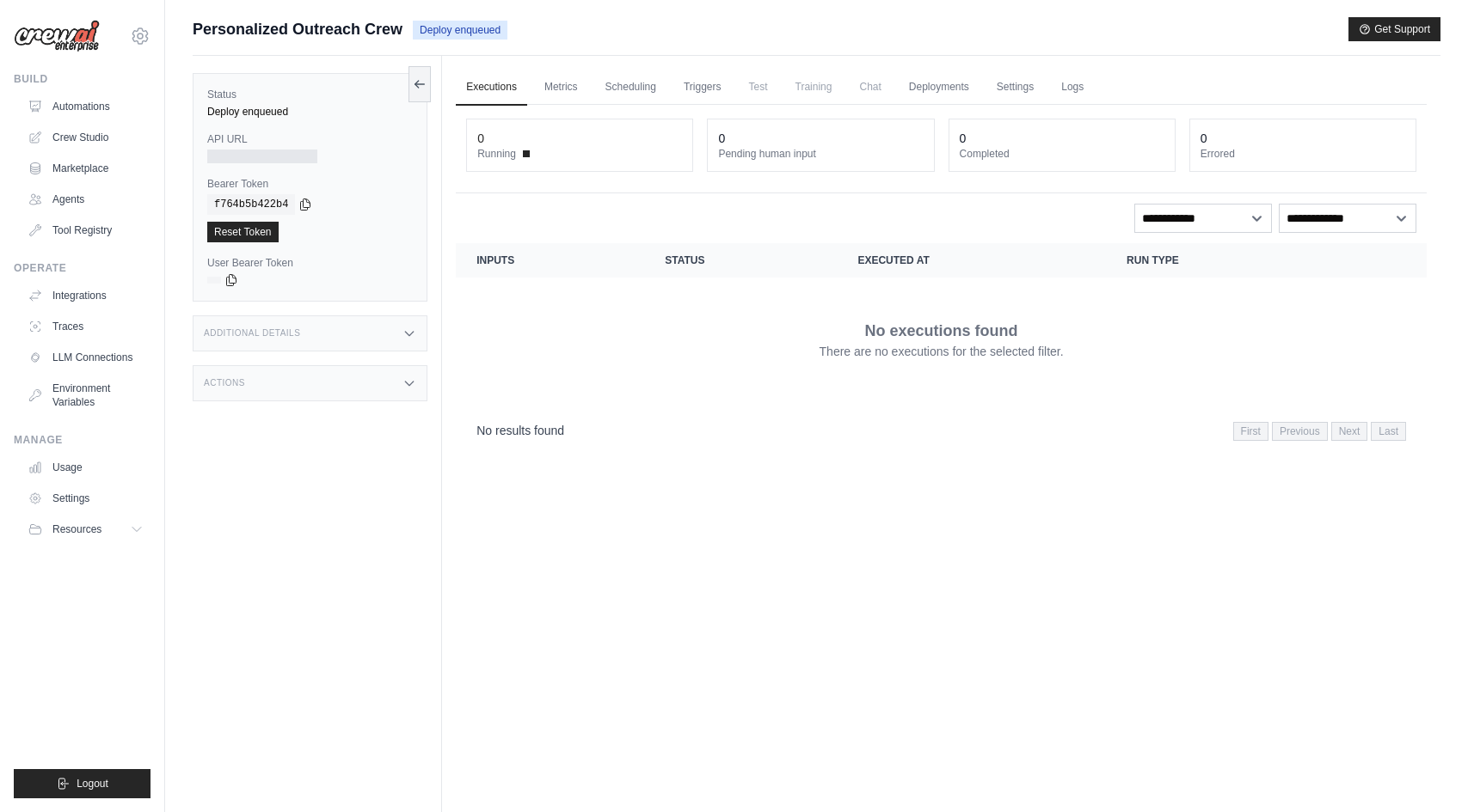
click at [405, 82] on div "Status Deploy enqueued API URL Bearer Token copied f764b5b422b4 Reset Token Use…" at bounding box center [310, 188] width 235 height 229
click at [413, 77] on icon at bounding box center [420, 84] width 13 height 13
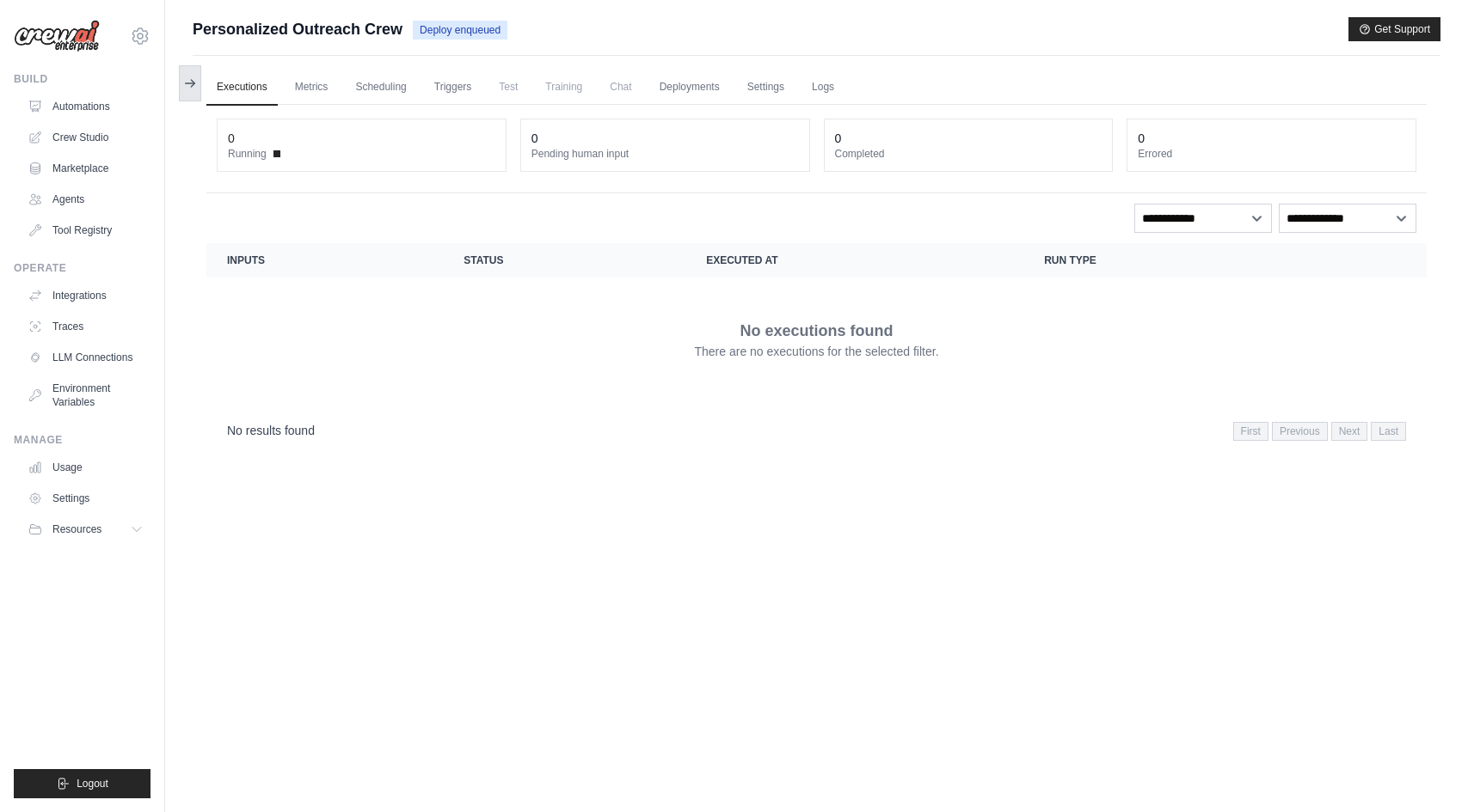
click at [191, 89] on icon at bounding box center [190, 84] width 13 height 13
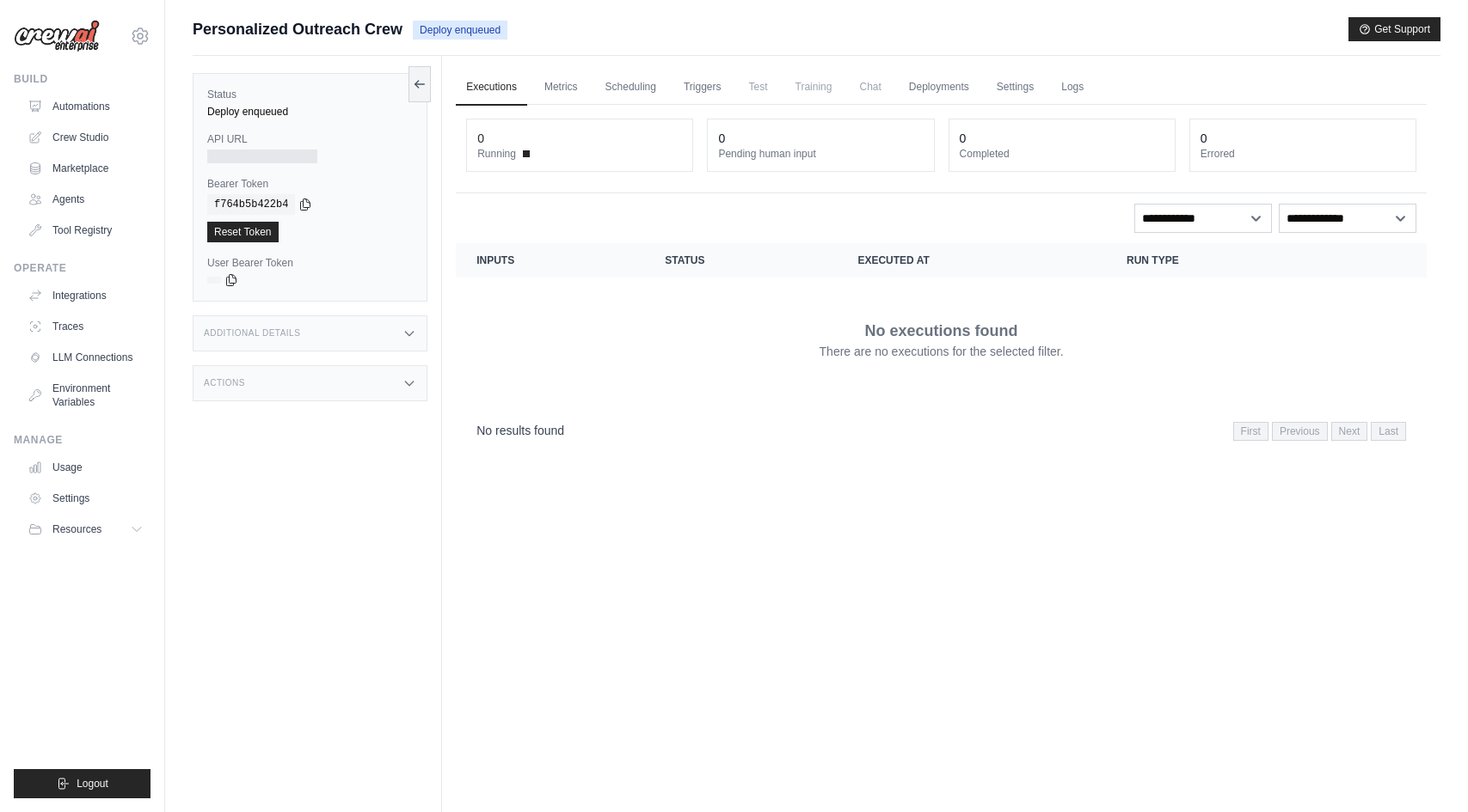
click at [331, 338] on div "Additional Details" at bounding box center [310, 334] width 235 height 37
click at [349, 521] on div "Status Deploy enqueued API URL Bearer Token copied f764b5b422b4 Reset Token Use…" at bounding box center [317, 462] width 249 height 812
click at [347, 503] on div "Actions" at bounding box center [310, 485] width 235 height 37
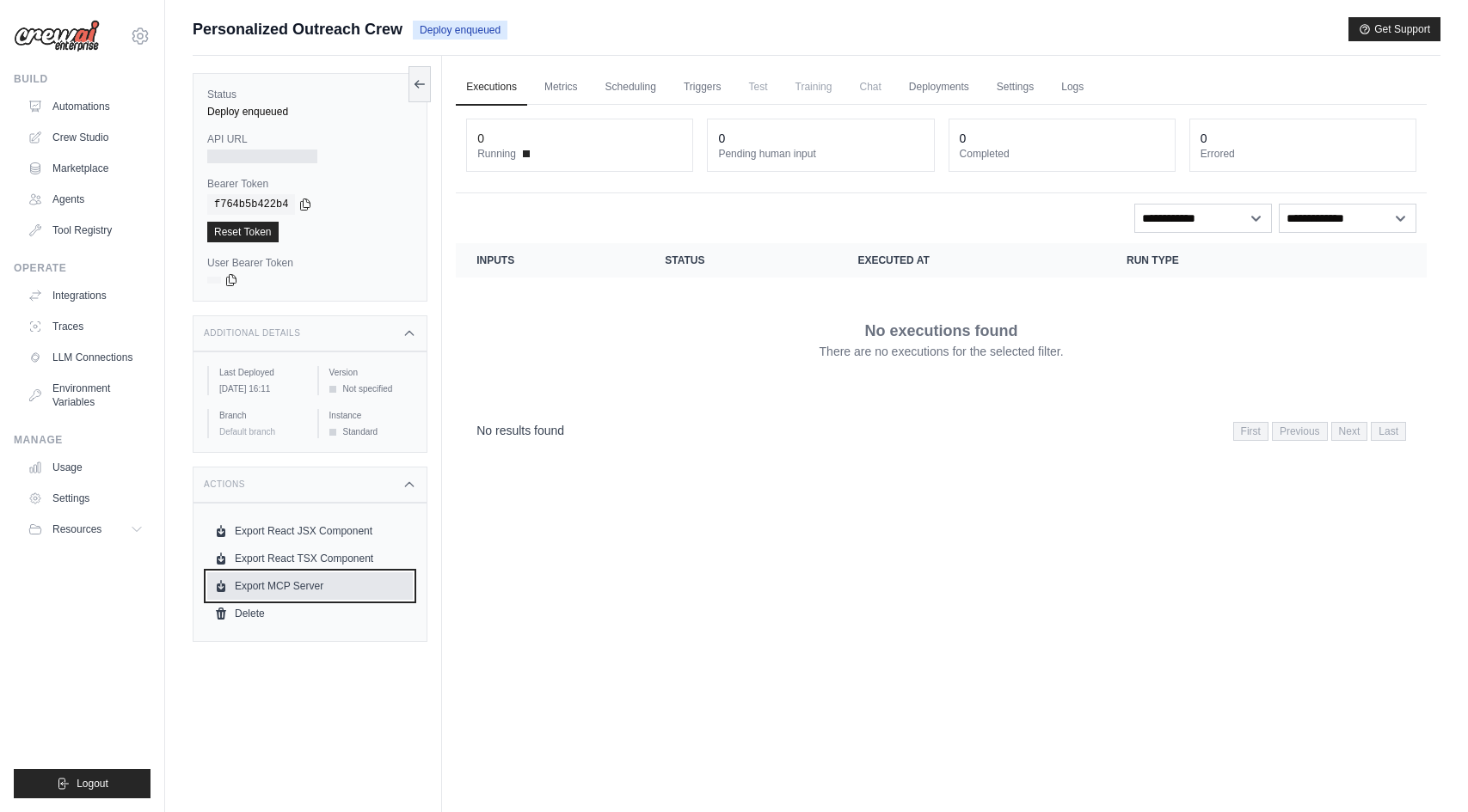
click at [303, 599] on link "Export MCP Server" at bounding box center [309, 586] width 205 height 28
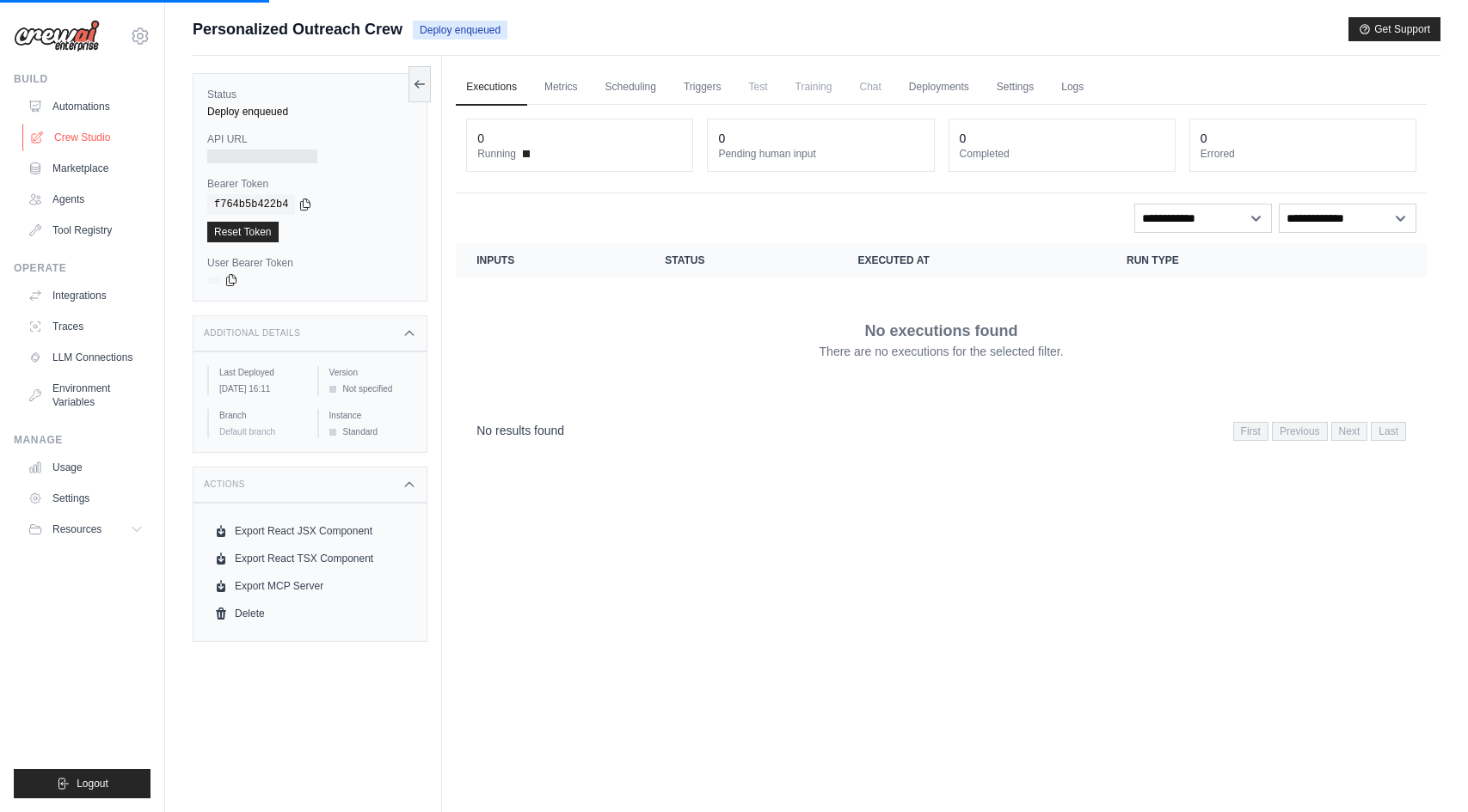
click at [76, 143] on link "Crew Studio" at bounding box center [87, 138] width 130 height 28
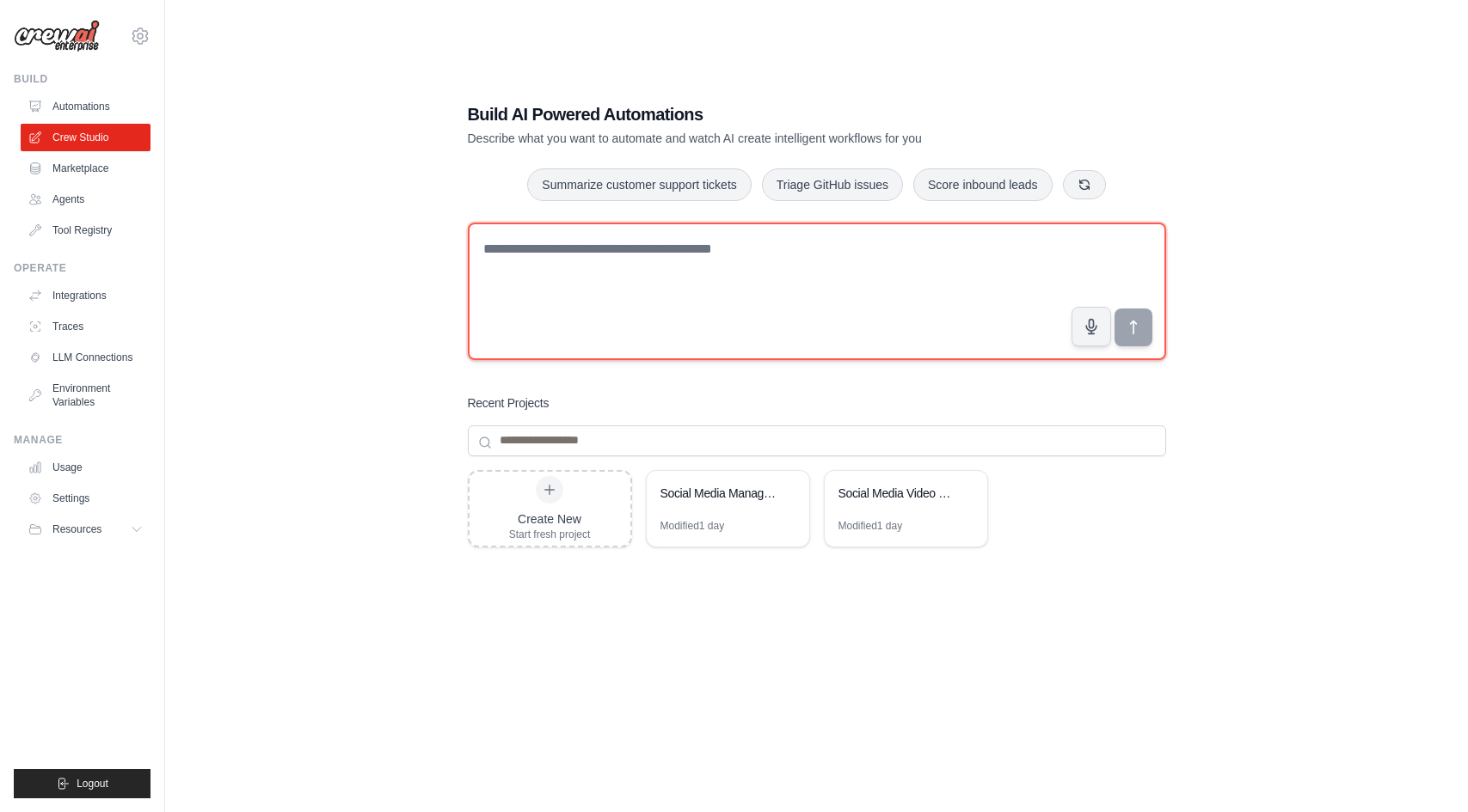
click at [607, 308] on textarea at bounding box center [816, 291] width 698 height 138
type textarea "******"
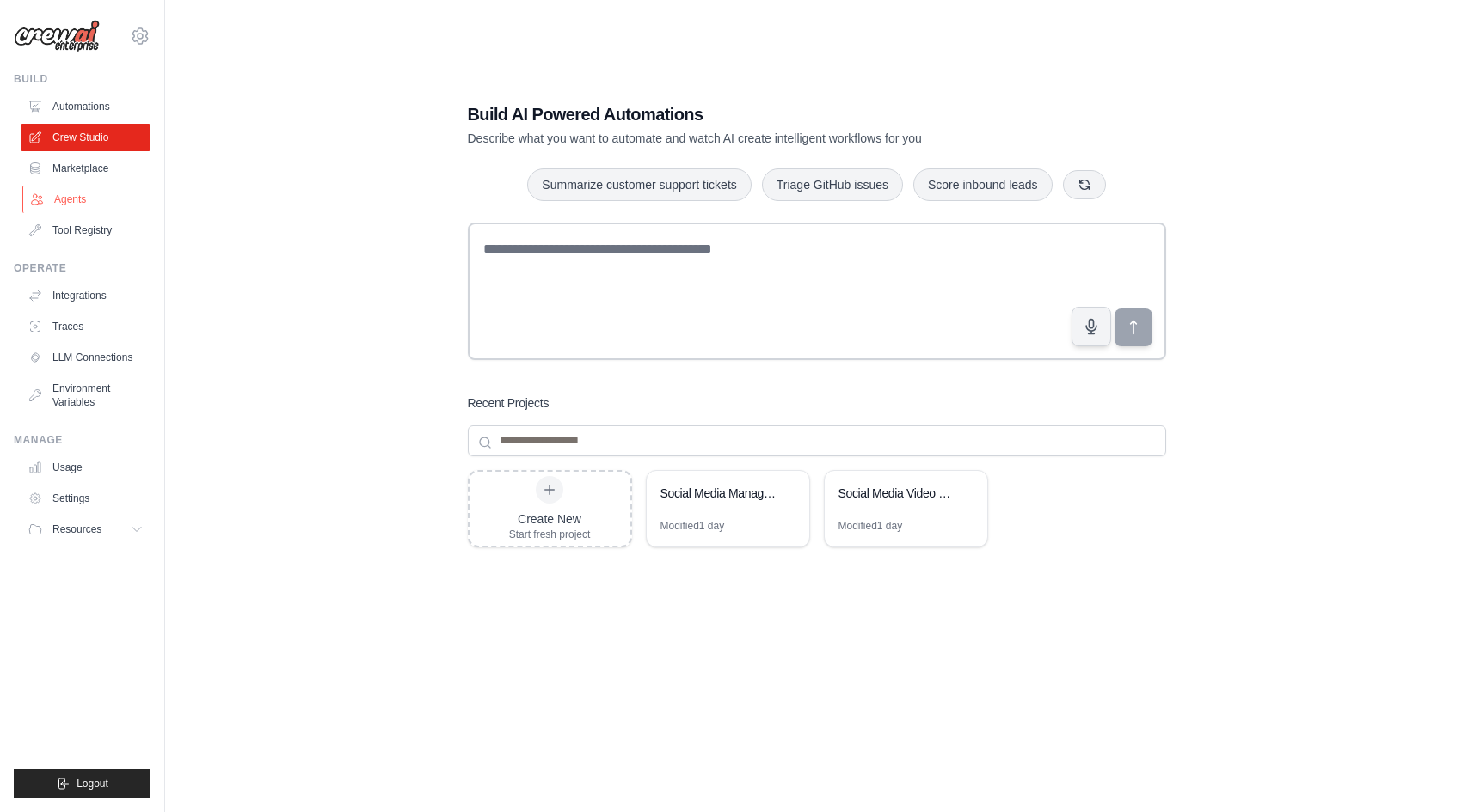
click at [72, 199] on link "Agents" at bounding box center [87, 199] width 130 height 28
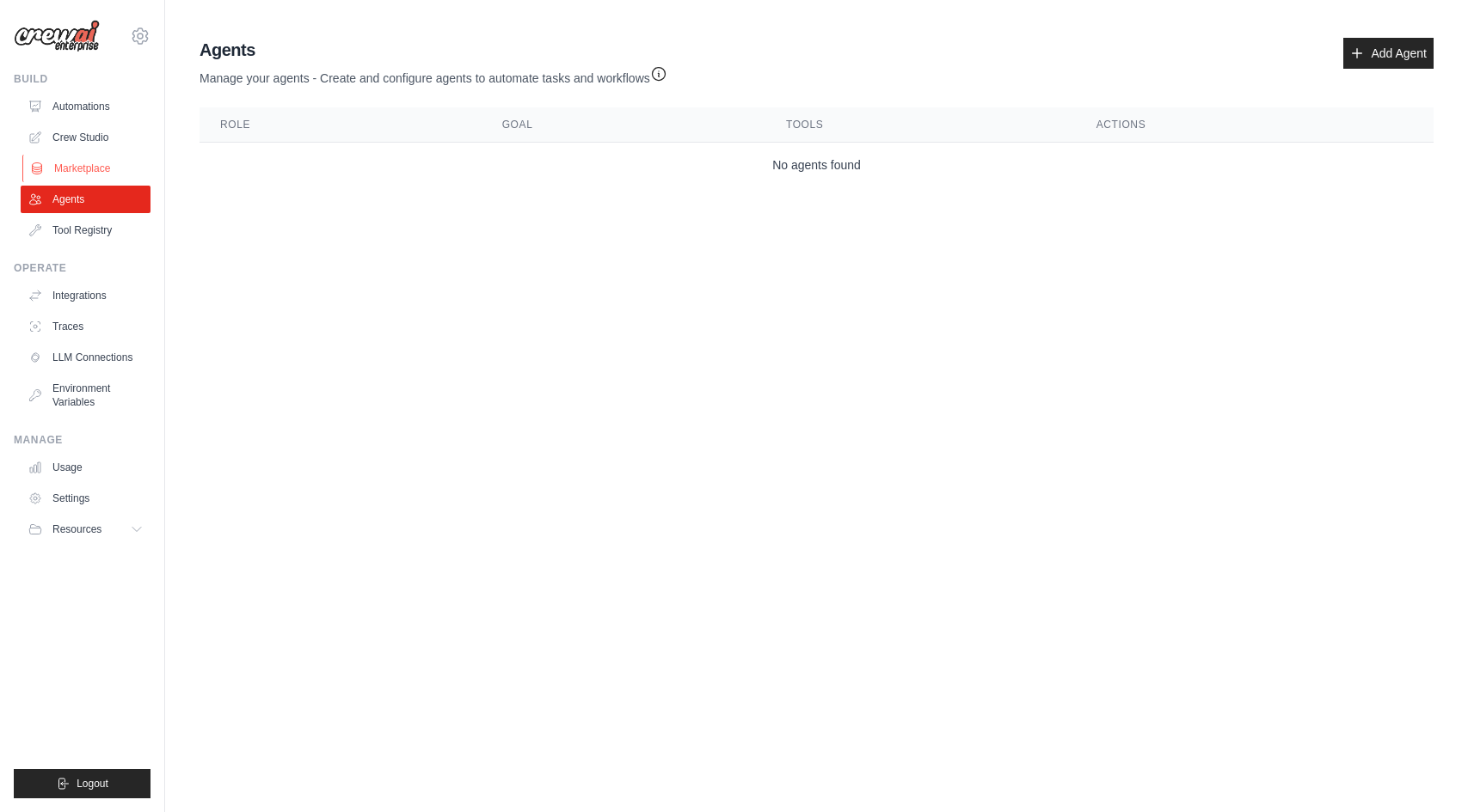
click at [78, 173] on link "Marketplace" at bounding box center [87, 168] width 130 height 28
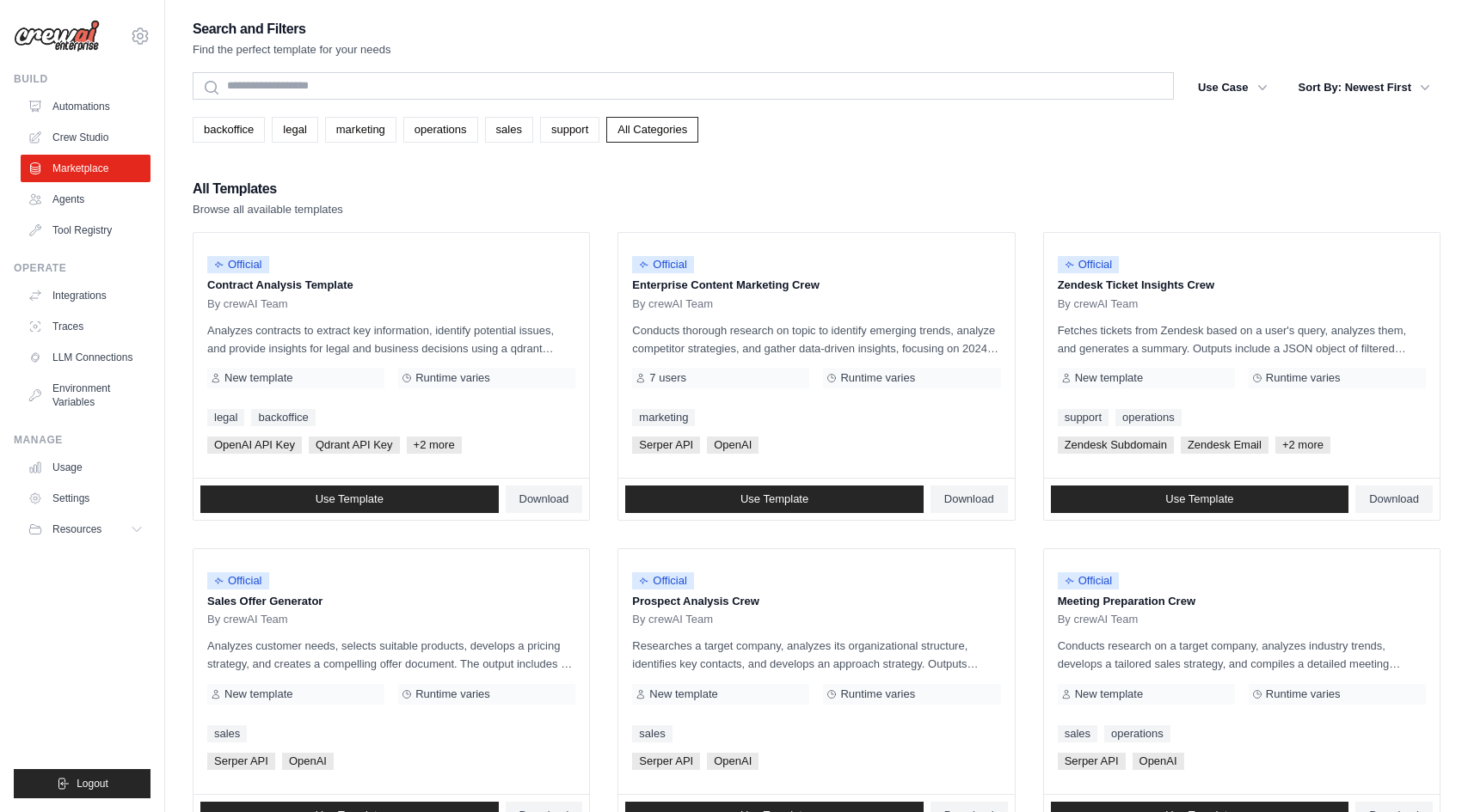
click at [75, 214] on ul "Automations Crew Studio Marketplace Agents Tool Registry" at bounding box center [85, 167] width 130 height 151
click at [71, 202] on link "Agents" at bounding box center [87, 199] width 130 height 28
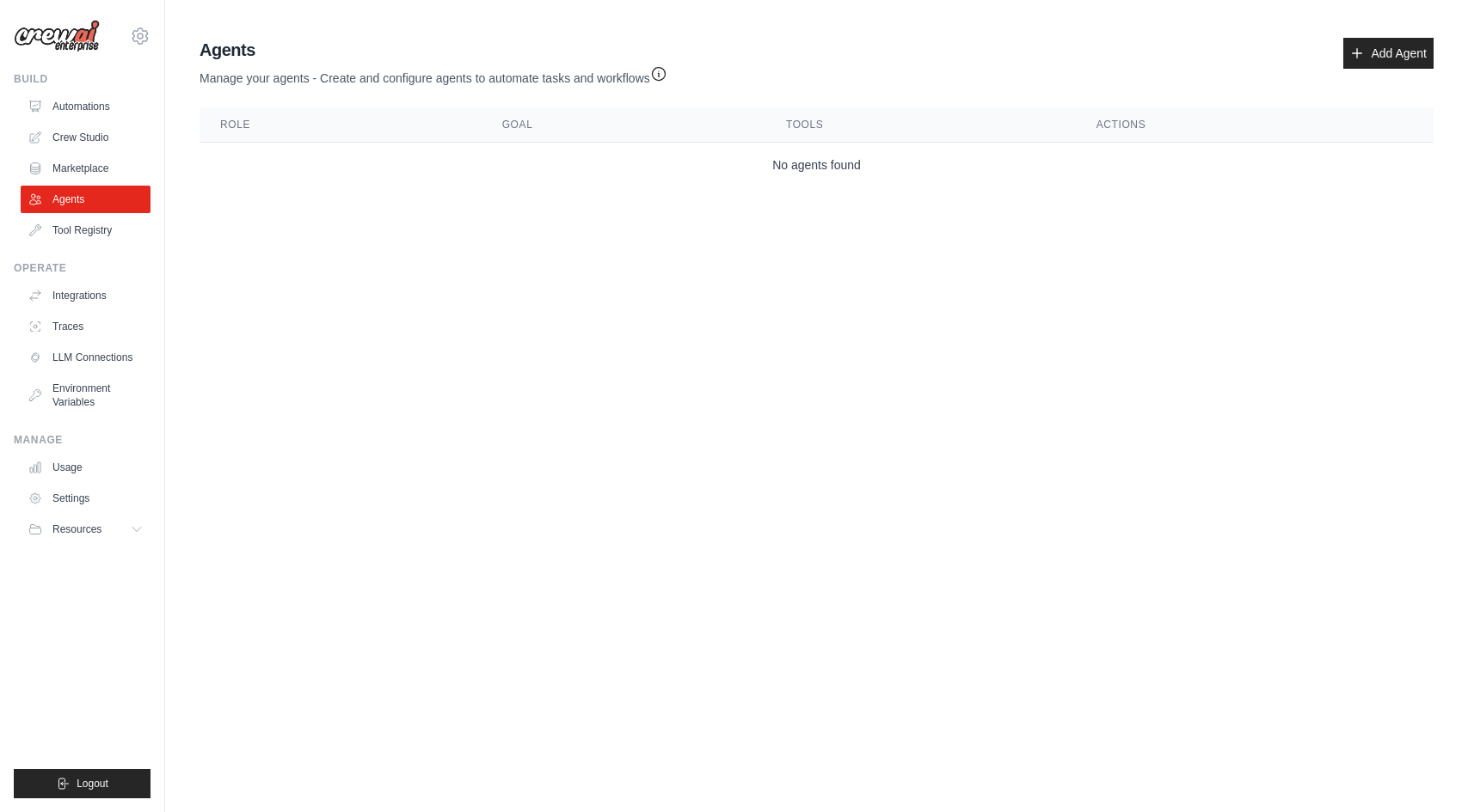
click at [1405, 72] on div "Agents Manage your agents - Create and configure agents to automate tasks and w…" at bounding box center [816, 62] width 1234 height 49
click at [1393, 63] on link "Add Agent" at bounding box center [1388, 53] width 90 height 31
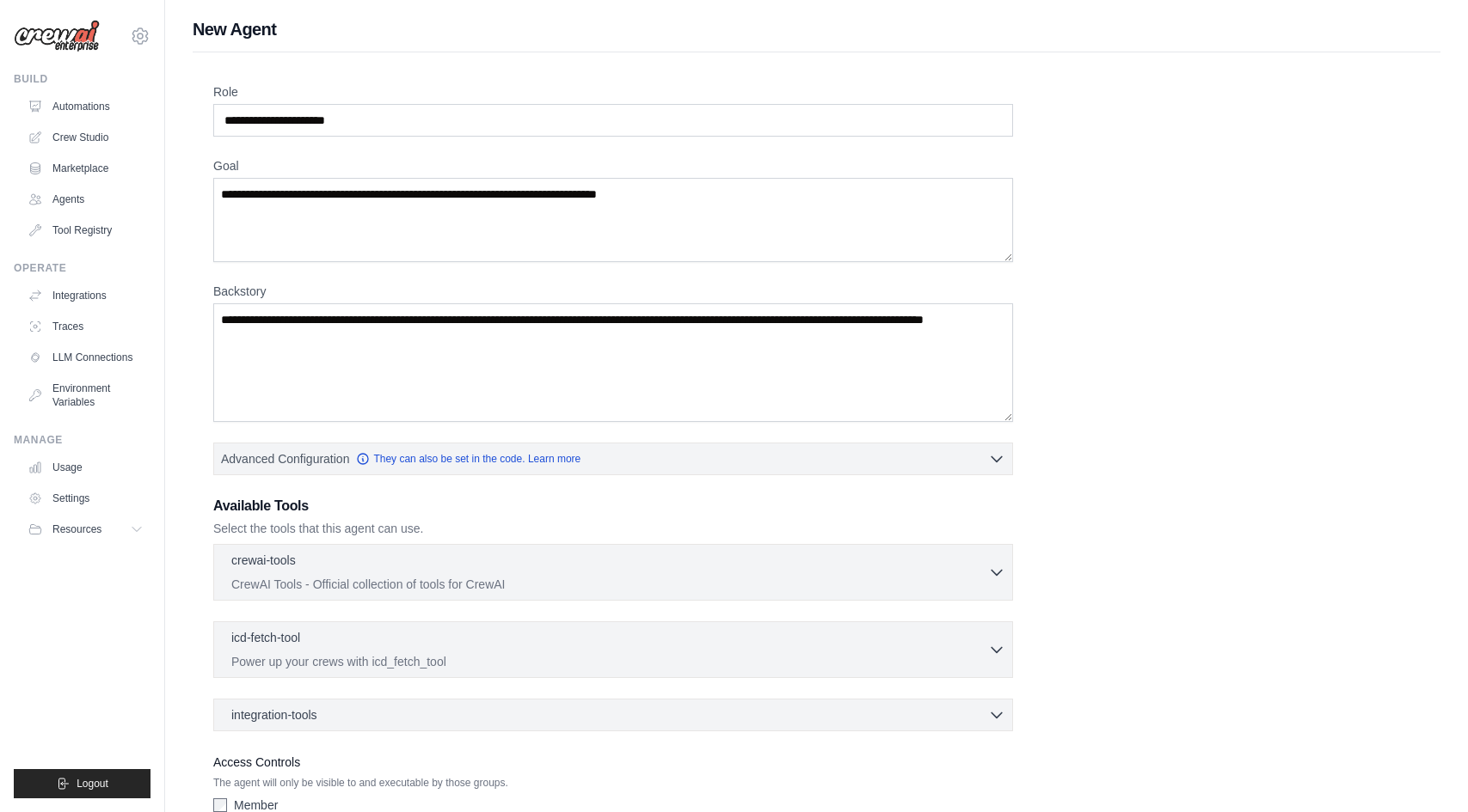
scroll to position [110, 0]
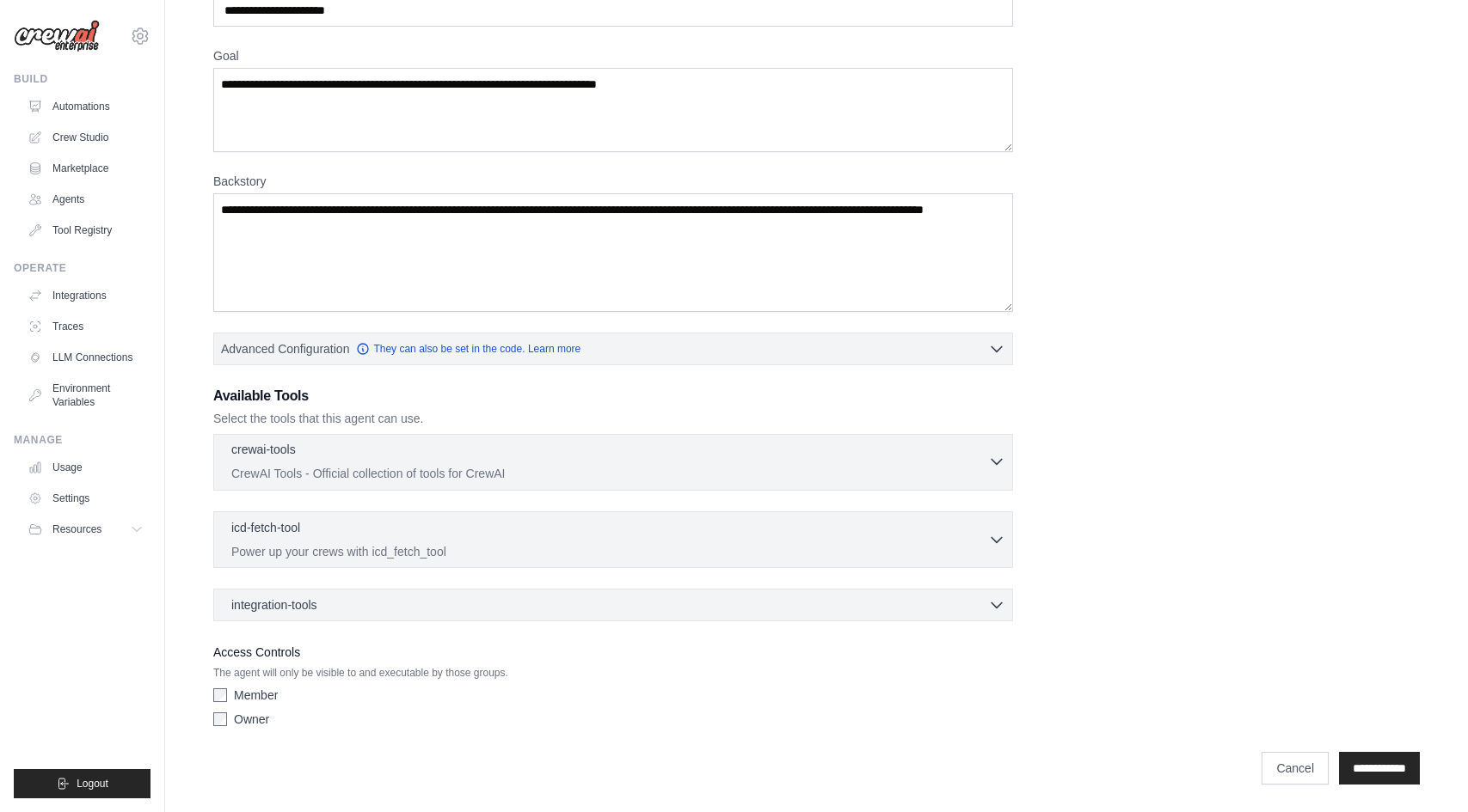
click at [615, 461] on div "crewai-tools 0 selected" at bounding box center [609, 450] width 757 height 20
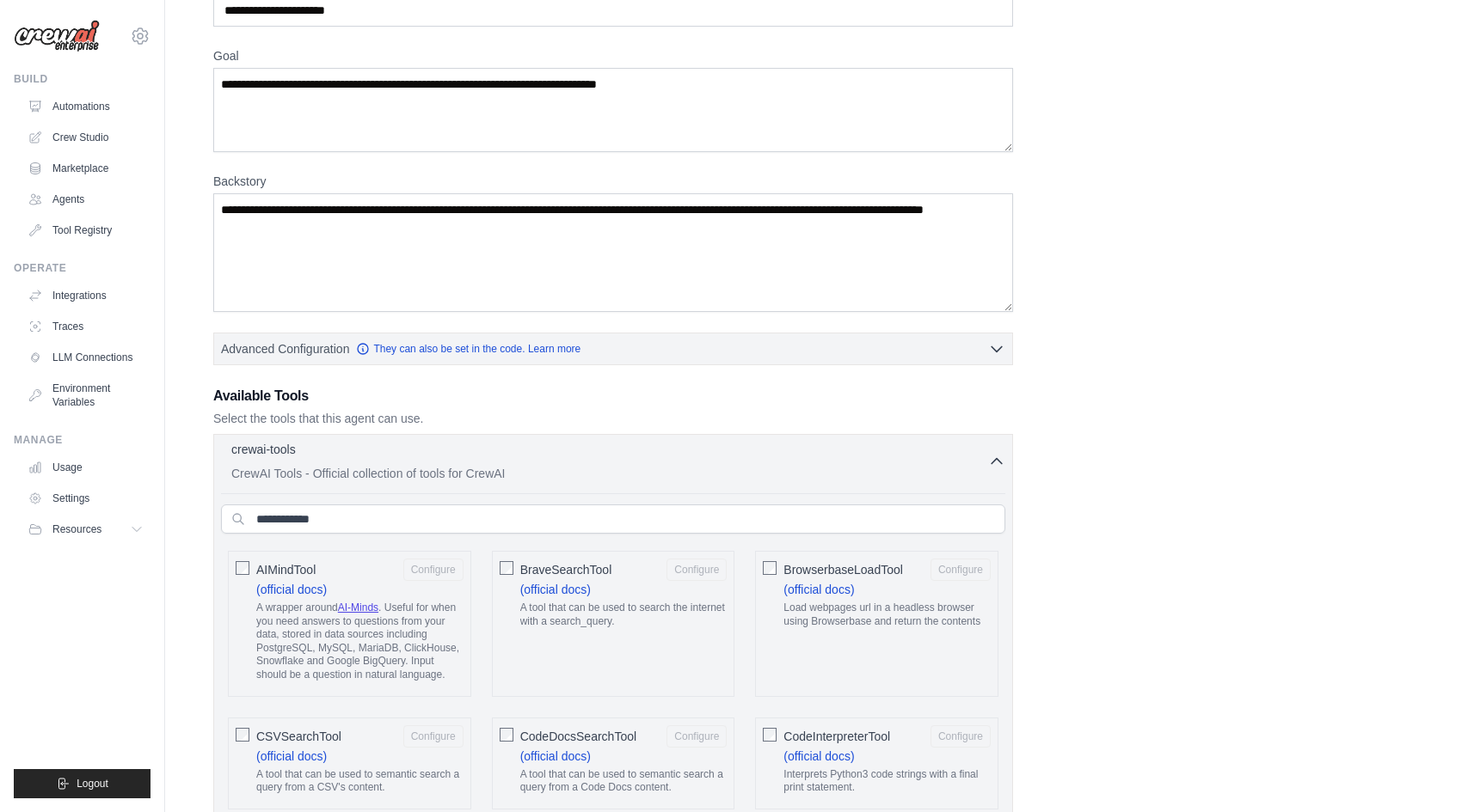
click at [615, 444] on div "crewai-tools 0 selected" at bounding box center [609, 450] width 757 height 20
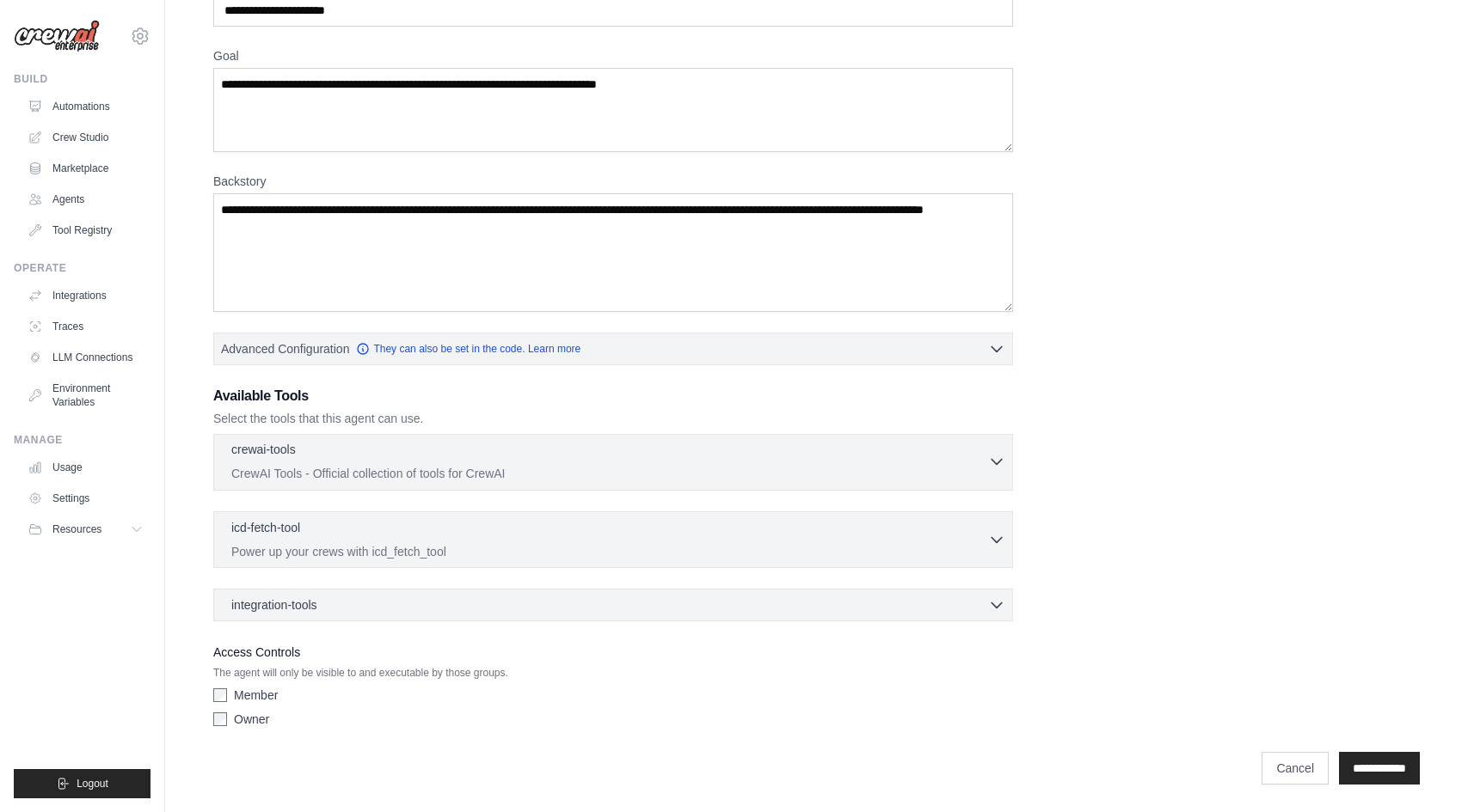
click at [615, 444] on div "crewai-tools 0 selected" at bounding box center [609, 450] width 757 height 20
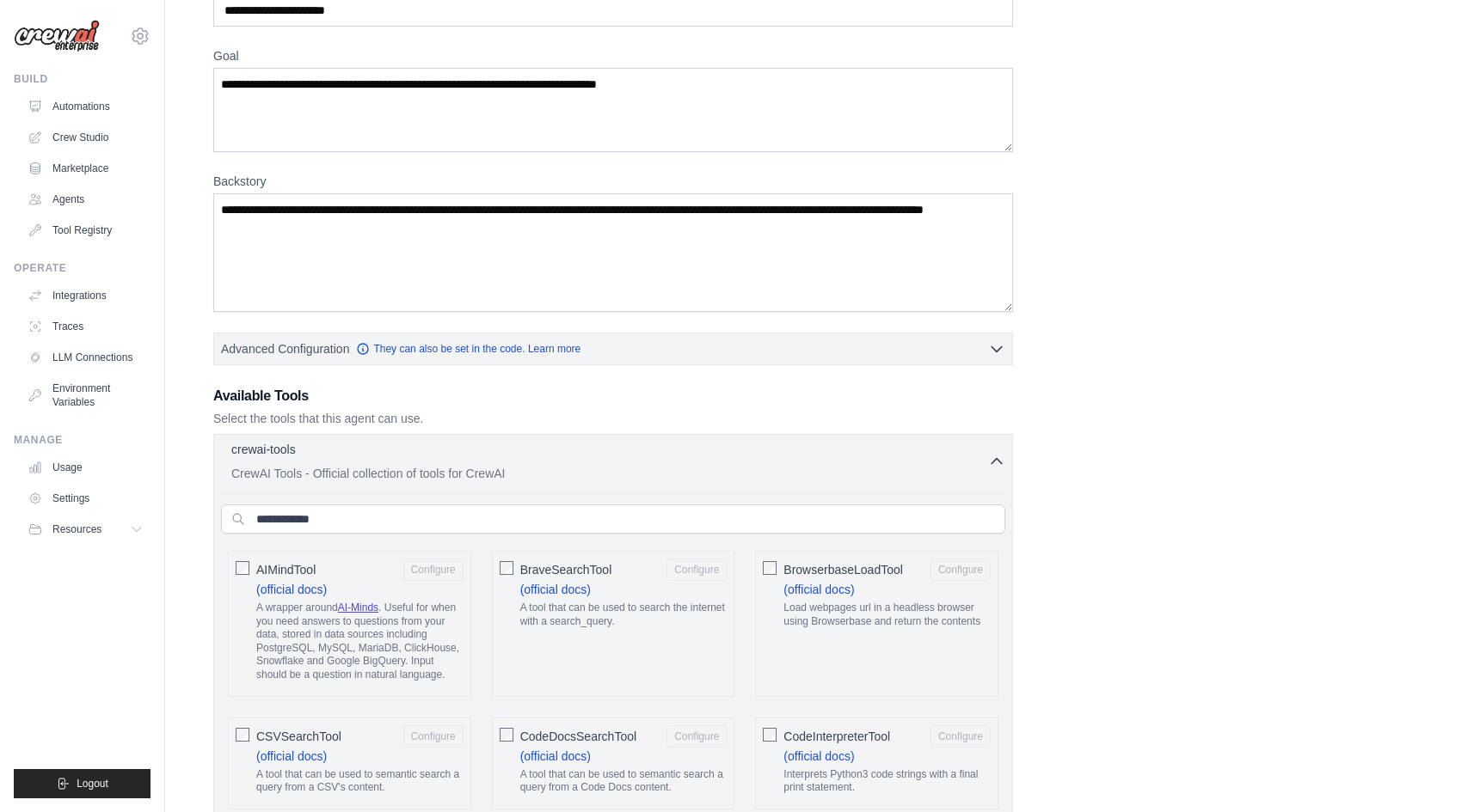
click at [612, 447] on div "crewai-tools 0 selected" at bounding box center [609, 450] width 757 height 20
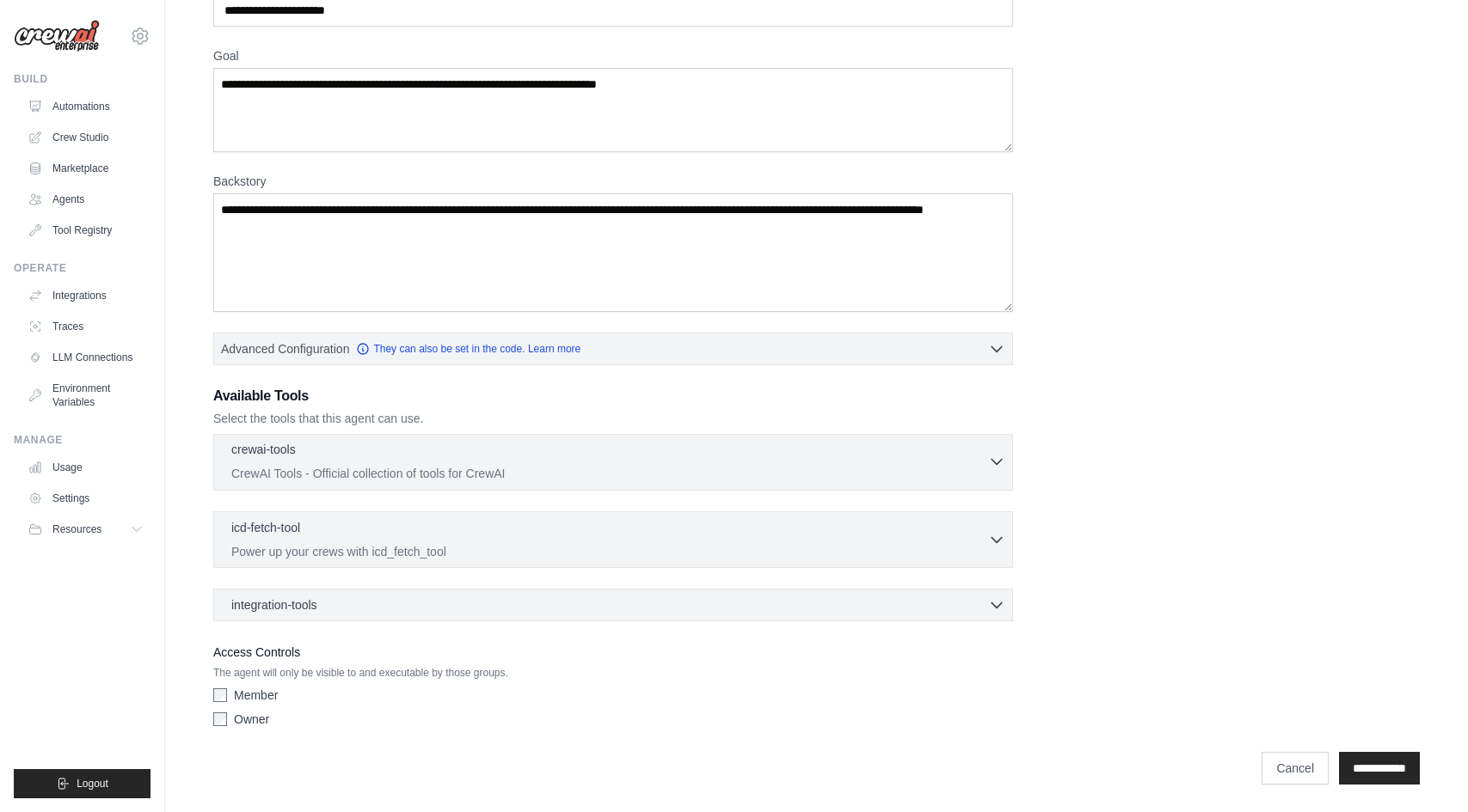
click at [601, 479] on p "CrewAI Tools - Official collection of tools for CrewAI" at bounding box center [609, 473] width 757 height 17
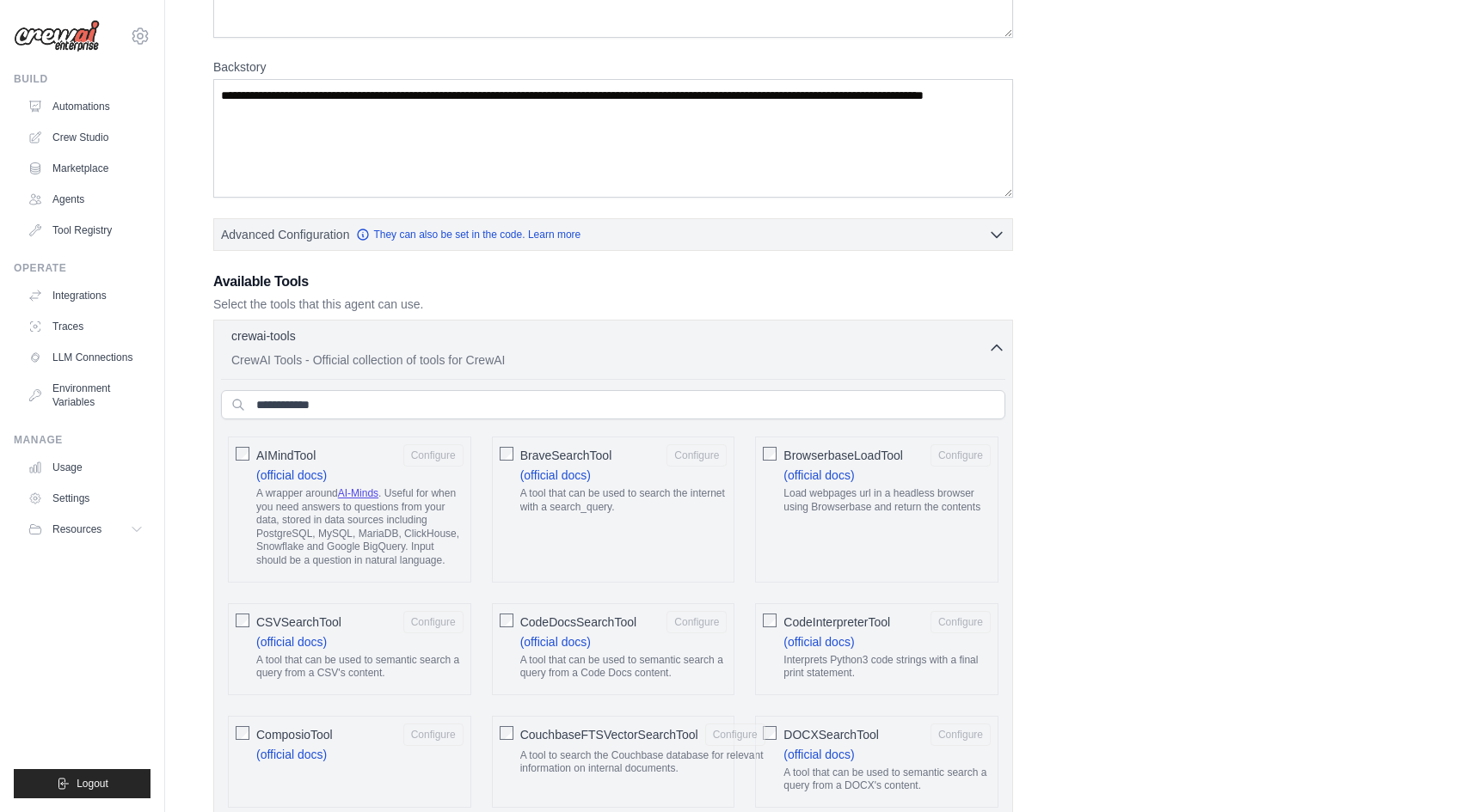
scroll to position [383, 0]
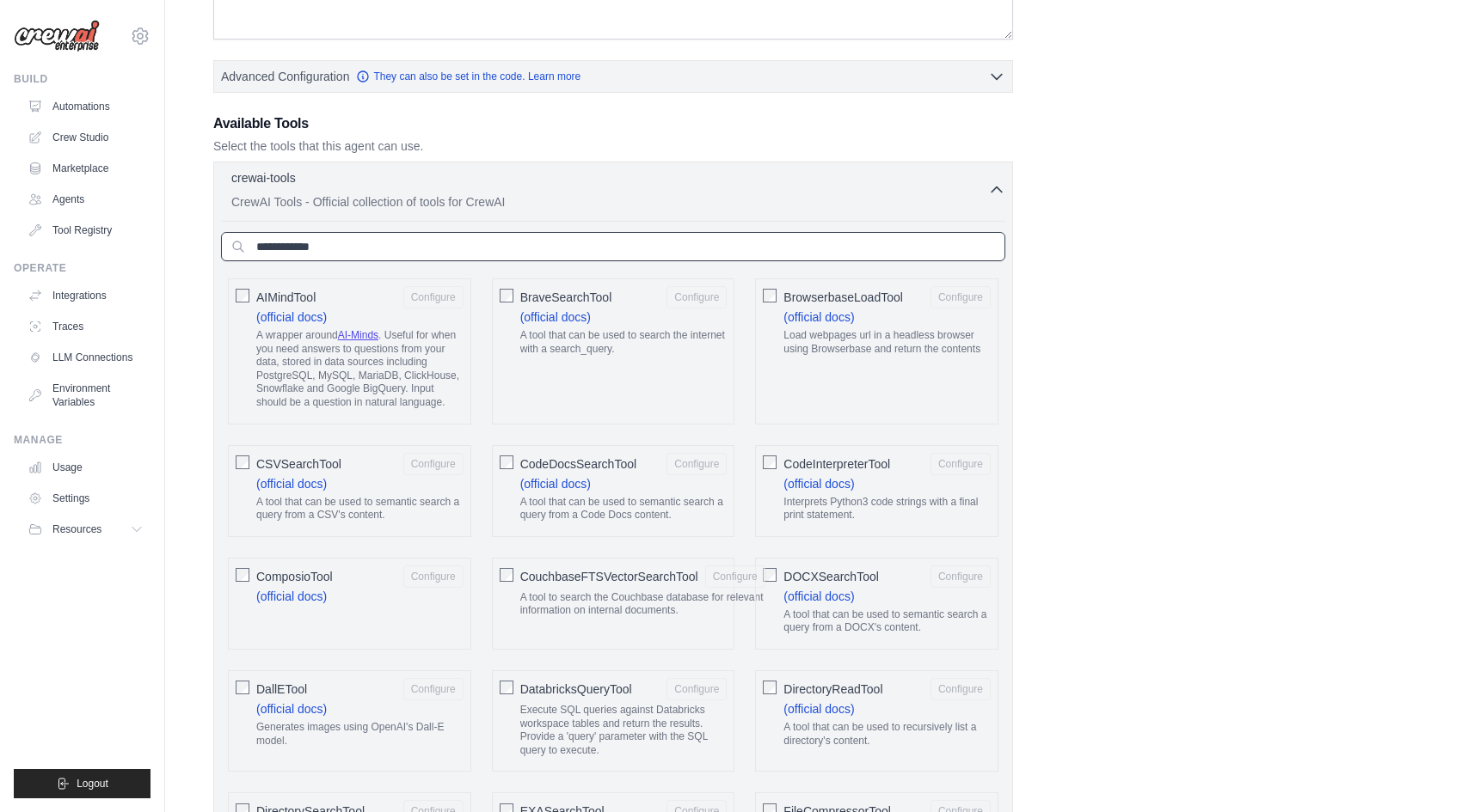
click at [539, 243] on input "text" at bounding box center [613, 246] width 785 height 29
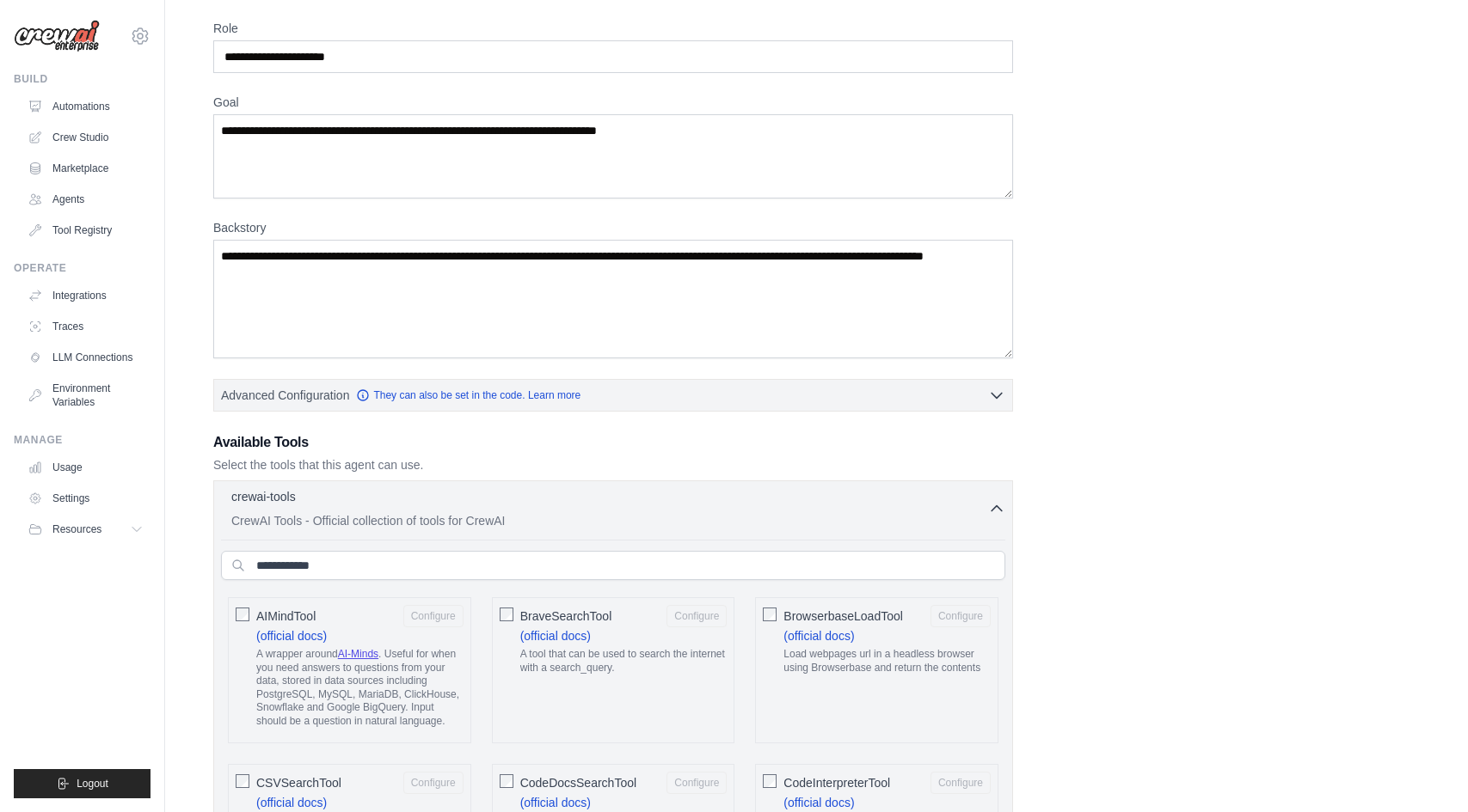
scroll to position [0, 0]
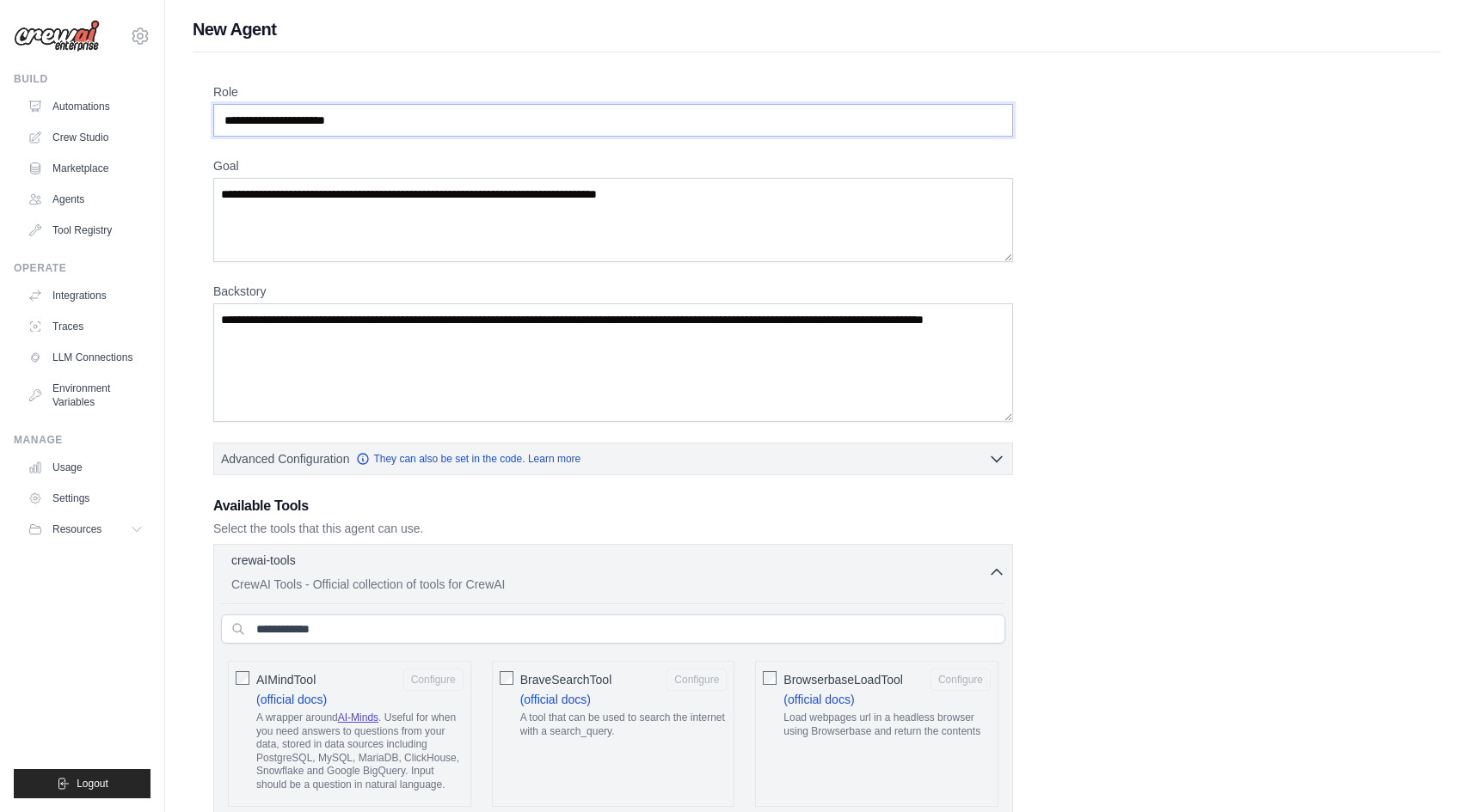
drag, startPoint x: 371, startPoint y: 120, endPoint x: 182, endPoint y: 100, distance: 190.1
click at [279, 130] on input "Role" at bounding box center [613, 120] width 800 height 33
click at [346, 127] on input "Role" at bounding box center [613, 120] width 800 height 33
click at [405, 125] on input "Role" at bounding box center [613, 120] width 800 height 33
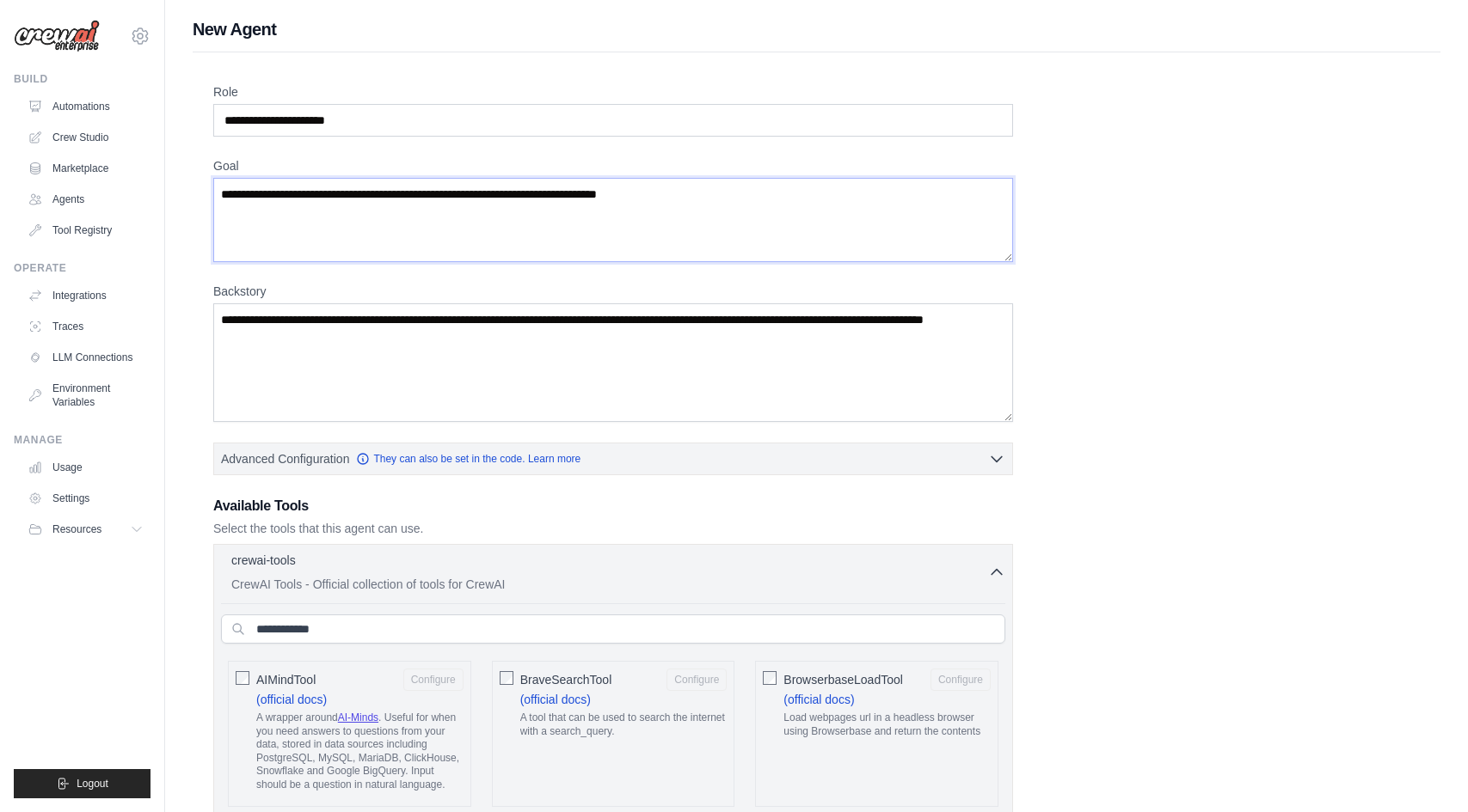
click at [386, 250] on textarea "Goal" at bounding box center [613, 220] width 800 height 85
click at [710, 233] on textarea "Goal" at bounding box center [613, 220] width 800 height 85
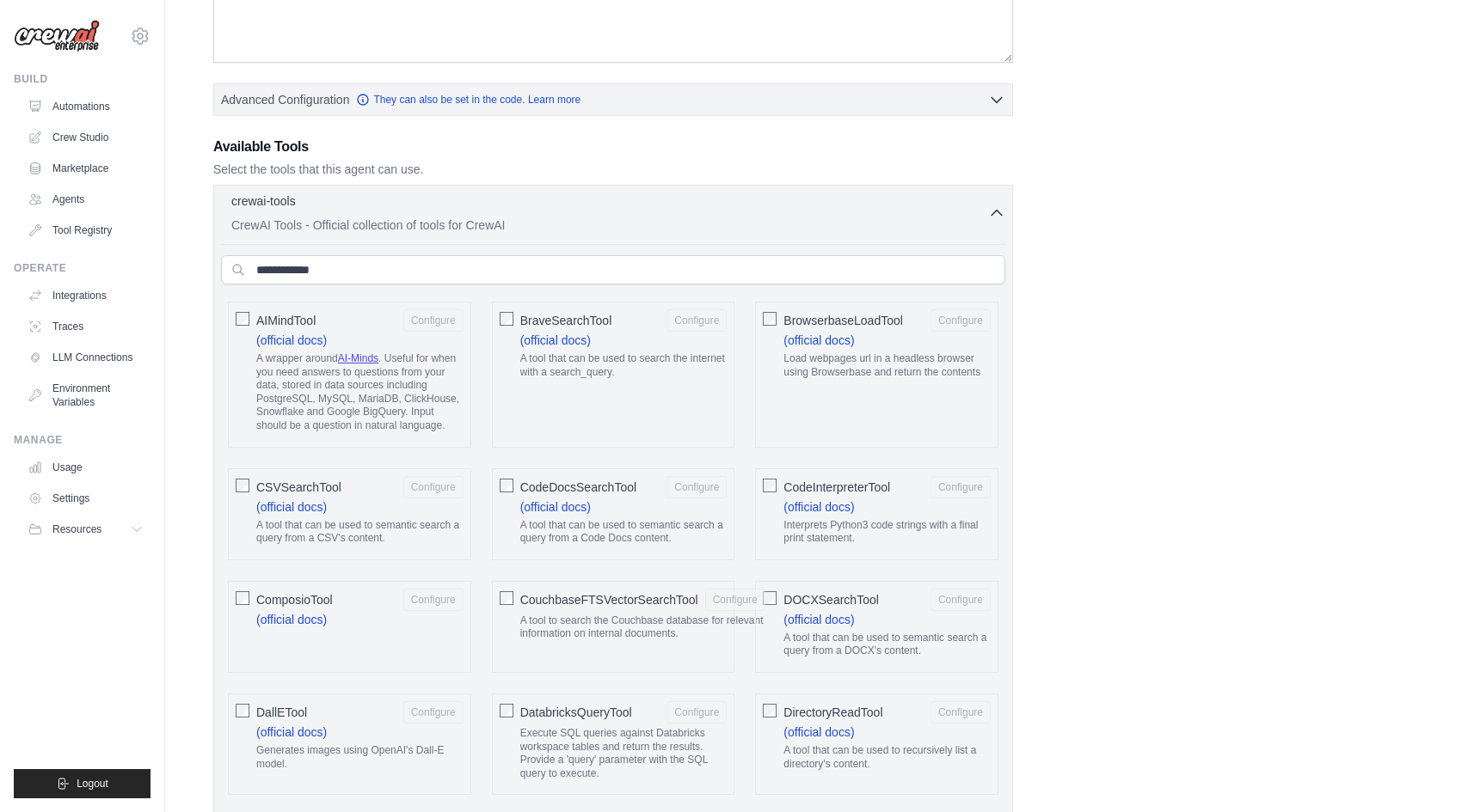
scroll to position [353, 0]
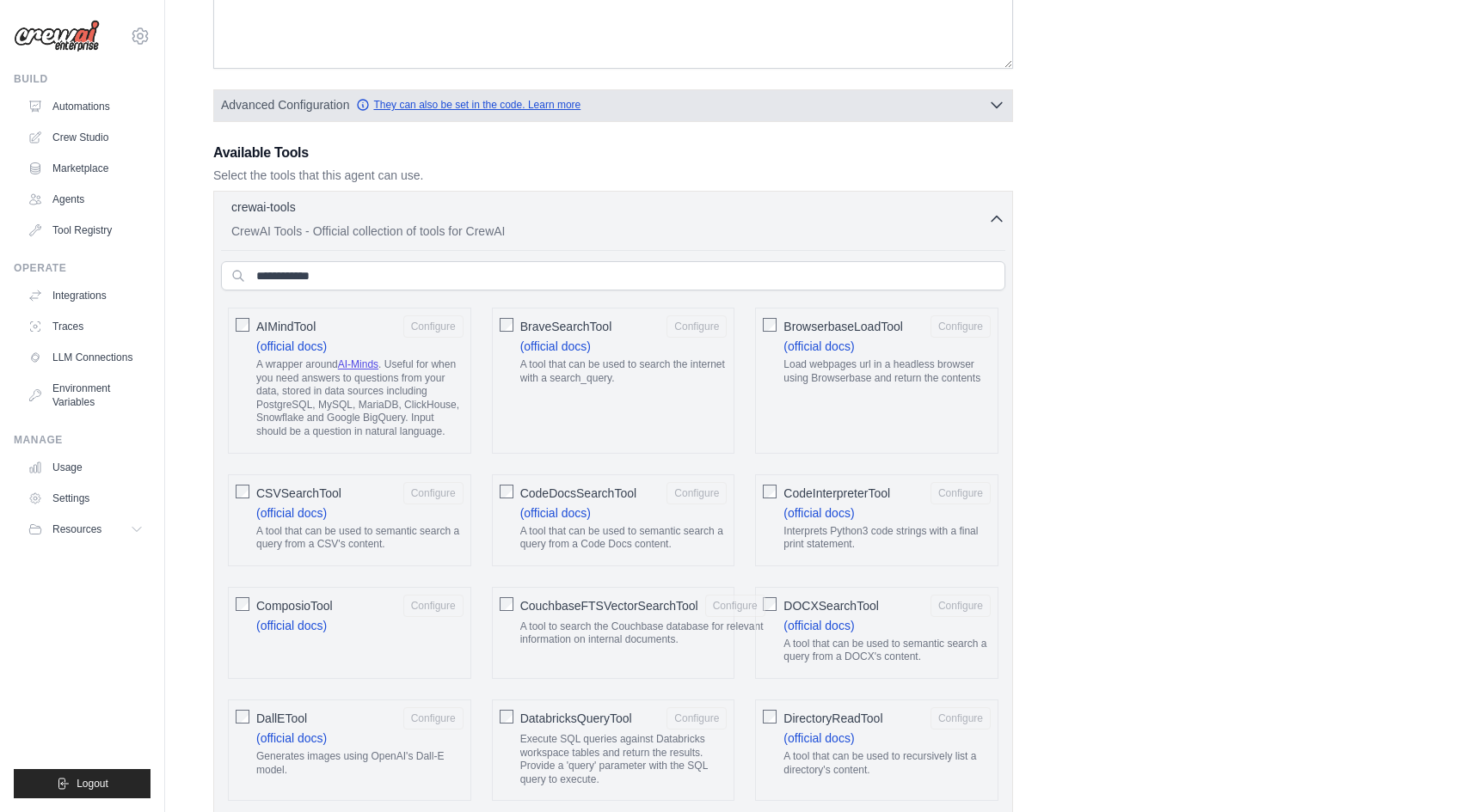
click at [450, 98] on link "They can also be set in the code. Learn more" at bounding box center [468, 105] width 224 height 13
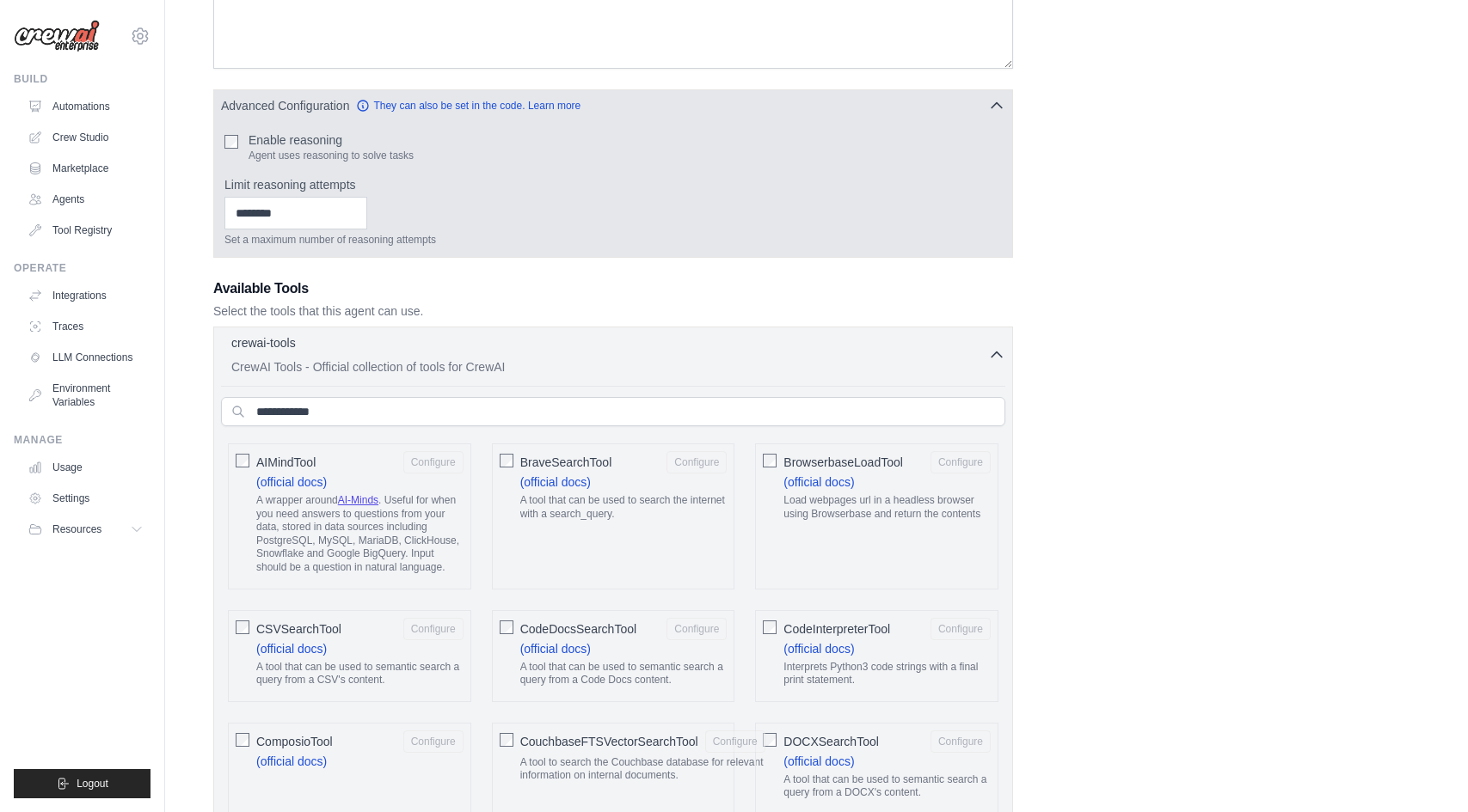
scroll to position [0, 0]
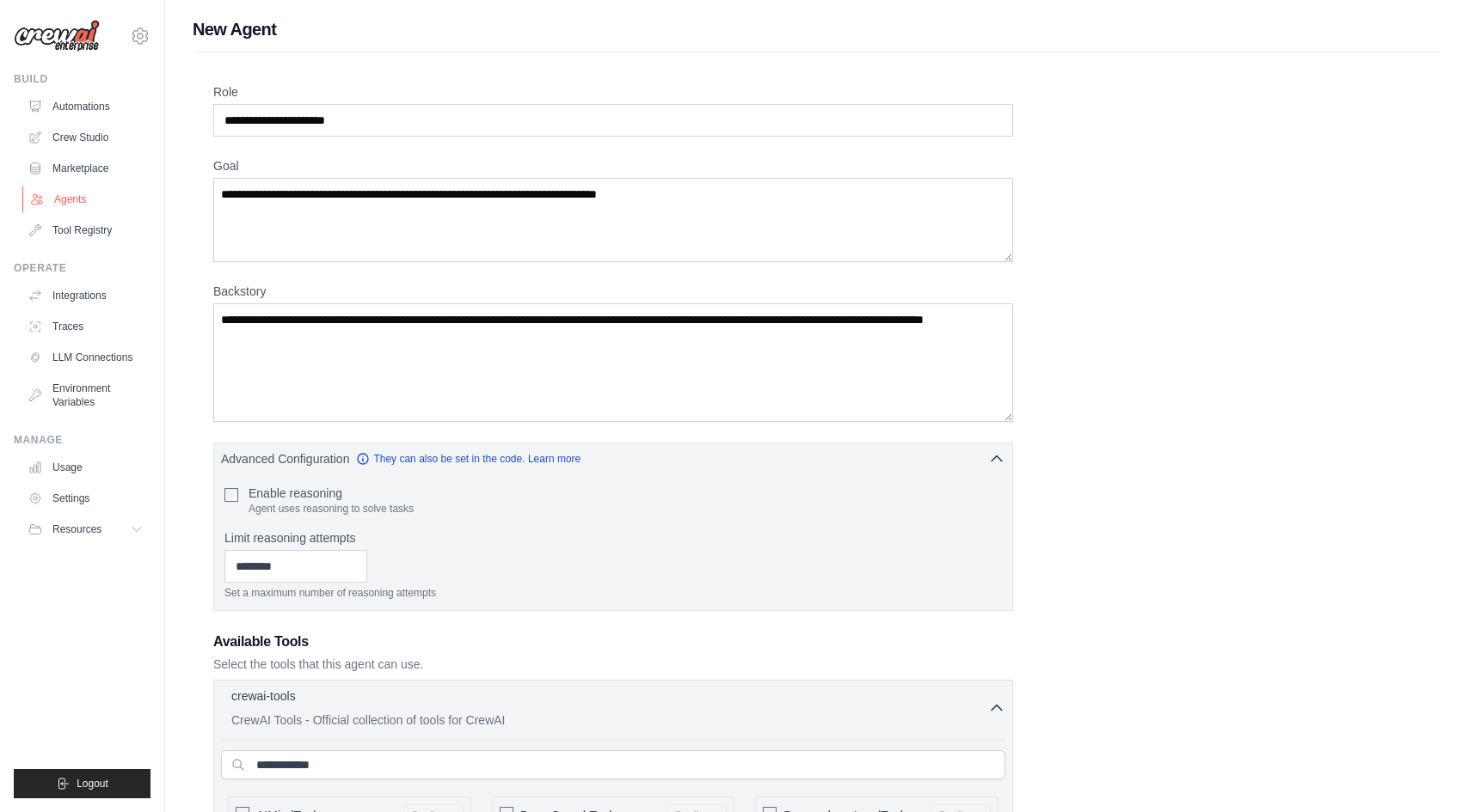
click at [94, 195] on link "Agents" at bounding box center [87, 199] width 130 height 28
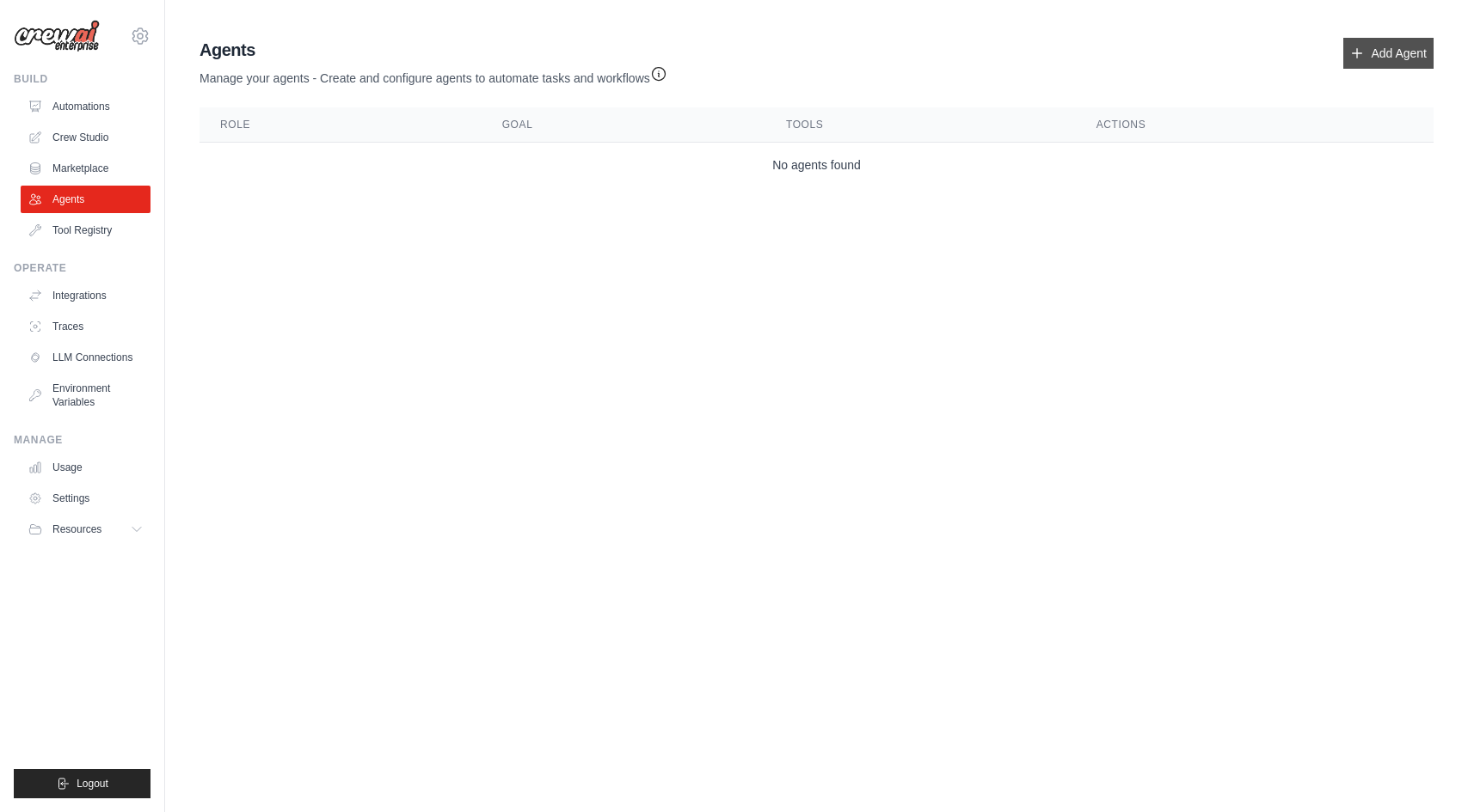
click at [1381, 52] on link "Add Agent" at bounding box center [1388, 53] width 90 height 31
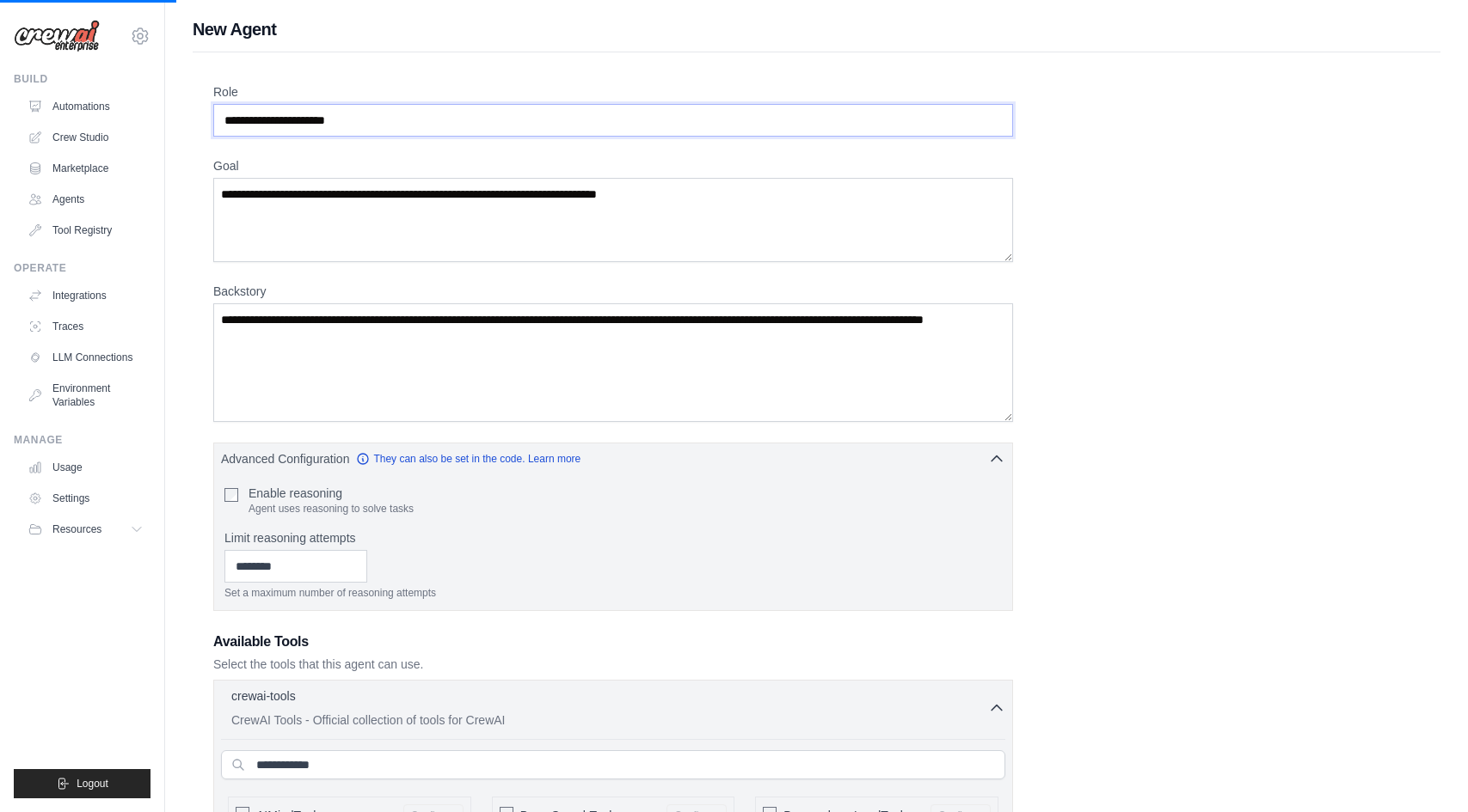
click at [380, 119] on input "Role" at bounding box center [613, 120] width 800 height 33
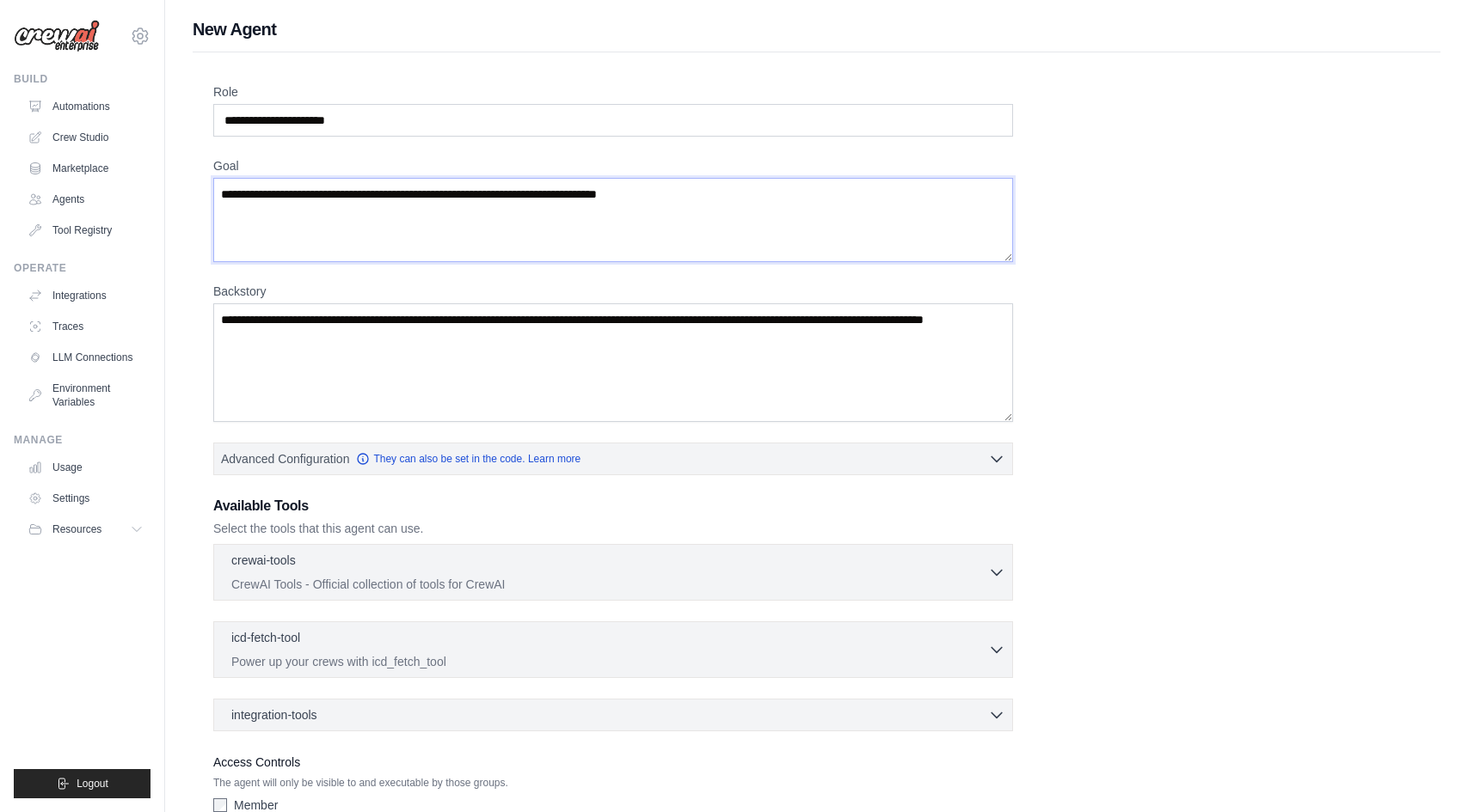
click at [380, 252] on textarea "Goal" at bounding box center [613, 220] width 800 height 85
click at [411, 412] on textarea "Backstory" at bounding box center [613, 362] width 800 height 118
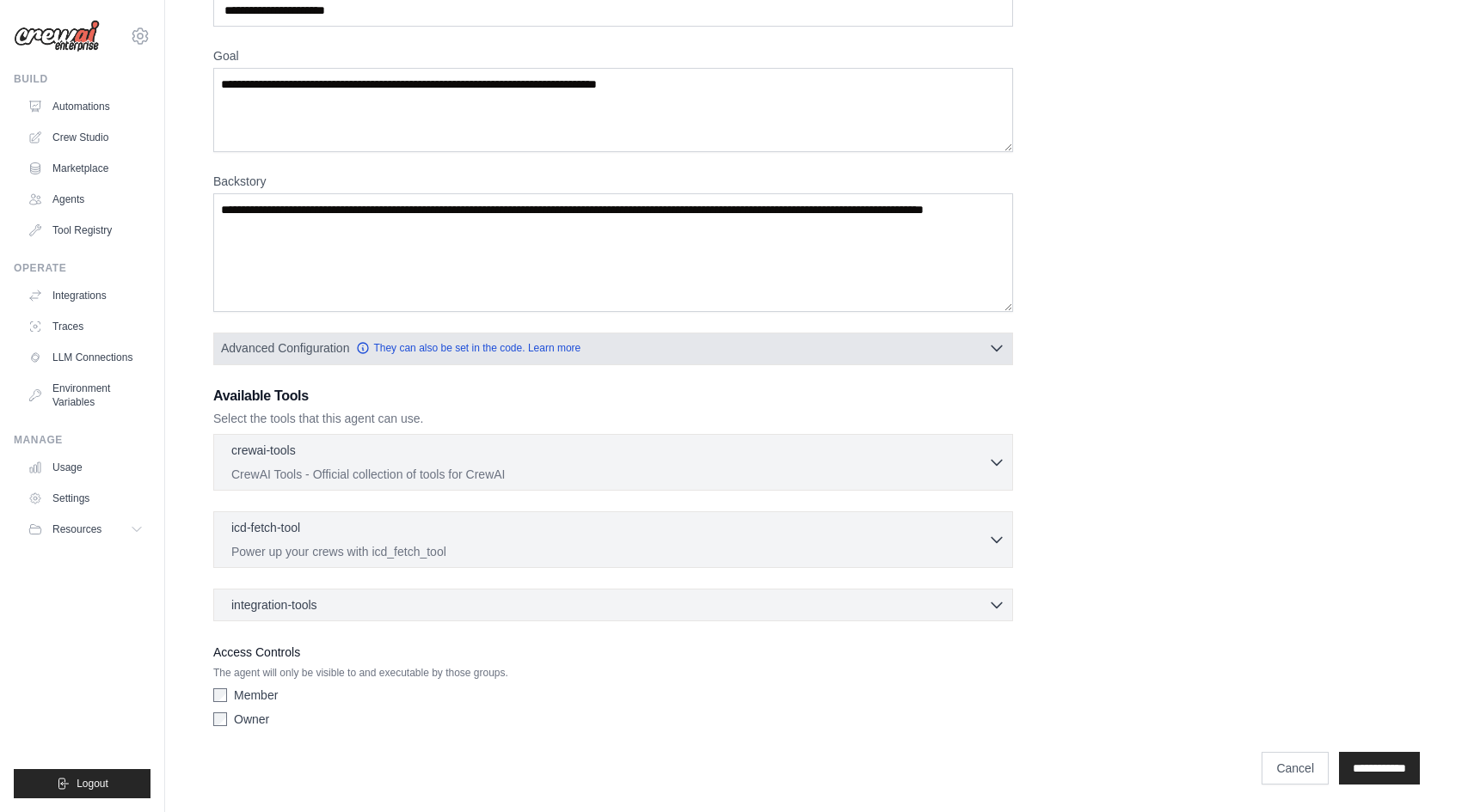
click at [994, 350] on icon "button" at bounding box center [996, 348] width 17 height 17
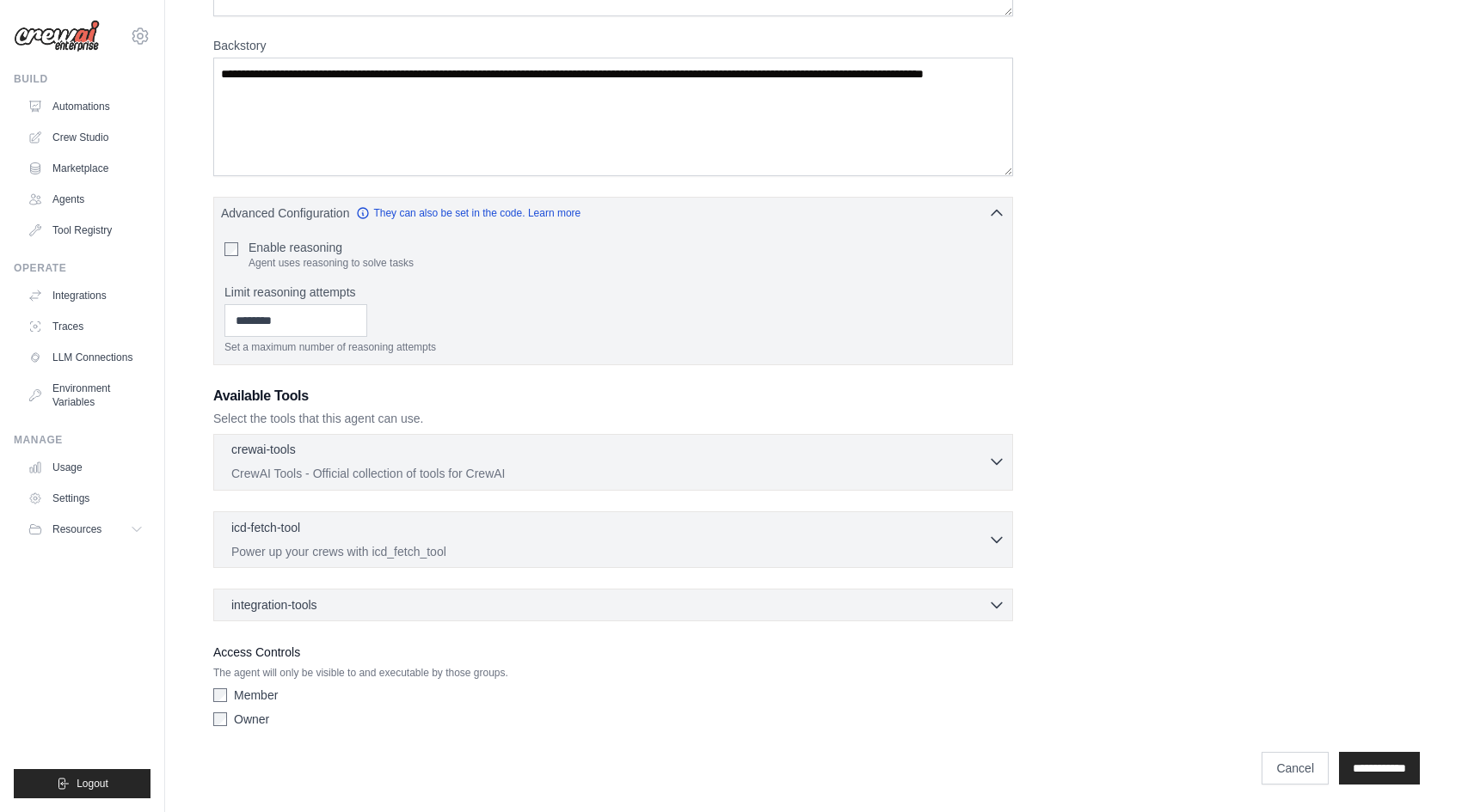
click at [354, 479] on p "CrewAI Tools - Official collection of tools for CrewAI" at bounding box center [609, 473] width 757 height 17
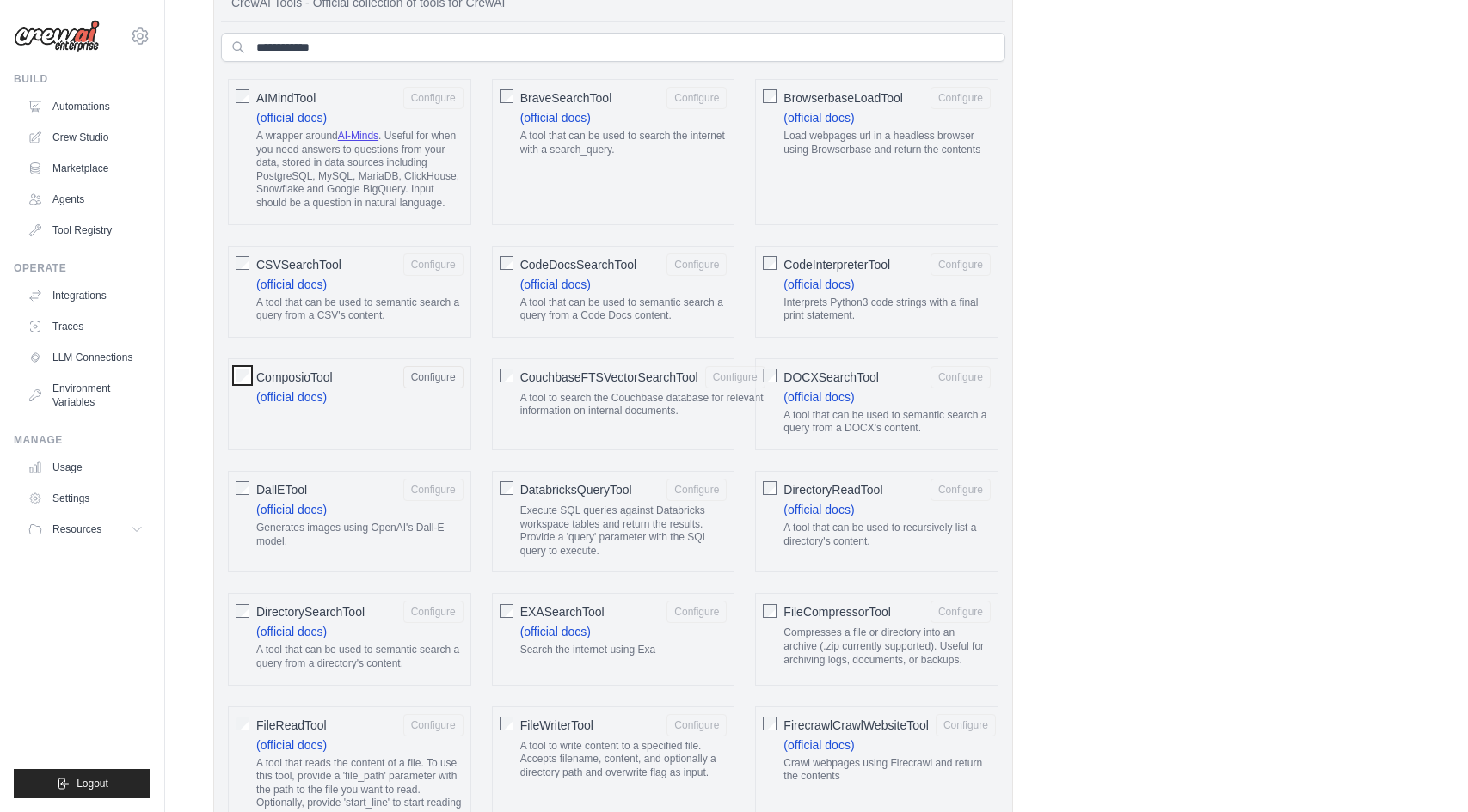
scroll to position [1005, 0]
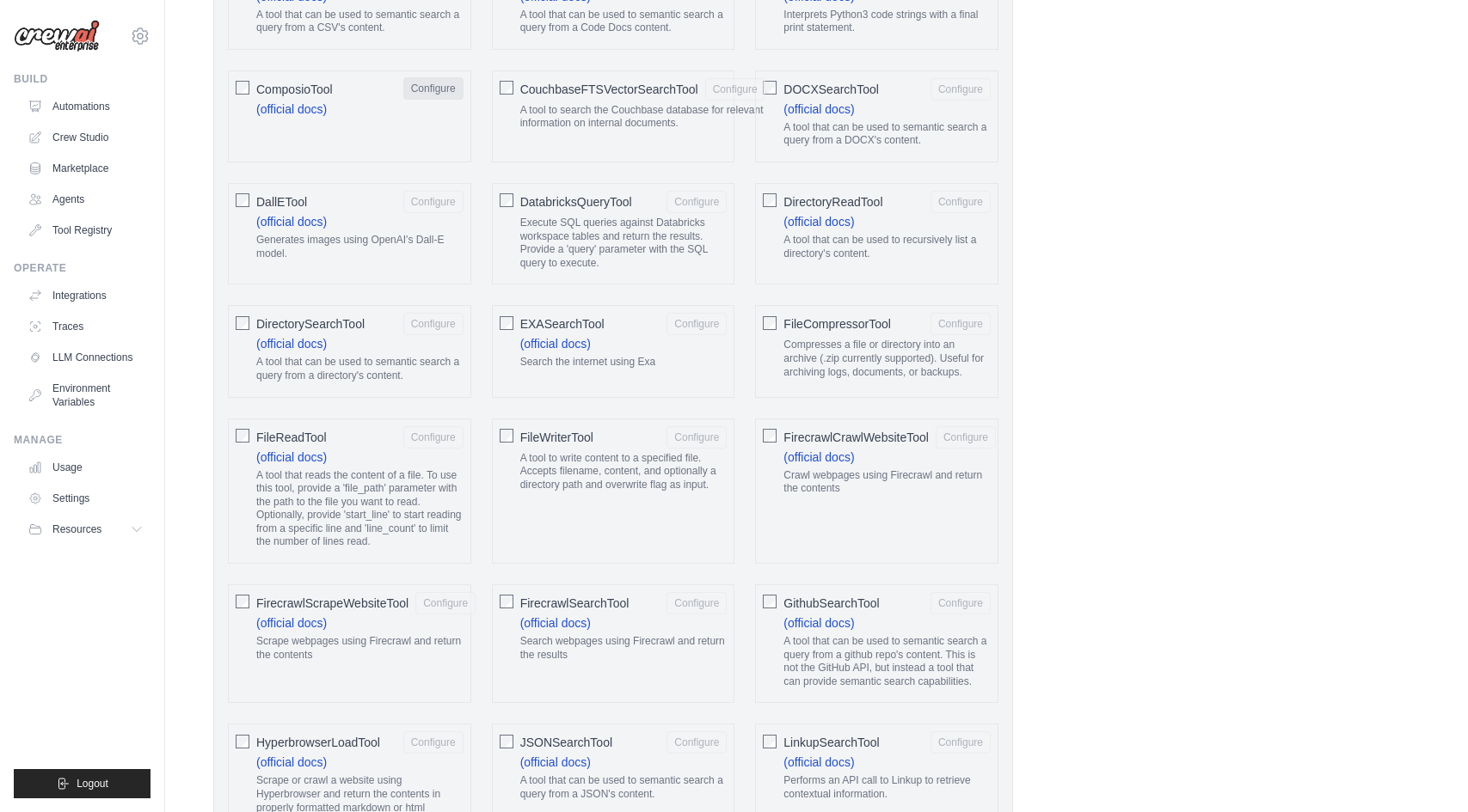
click at [450, 84] on button "Configure" at bounding box center [433, 88] width 61 height 22
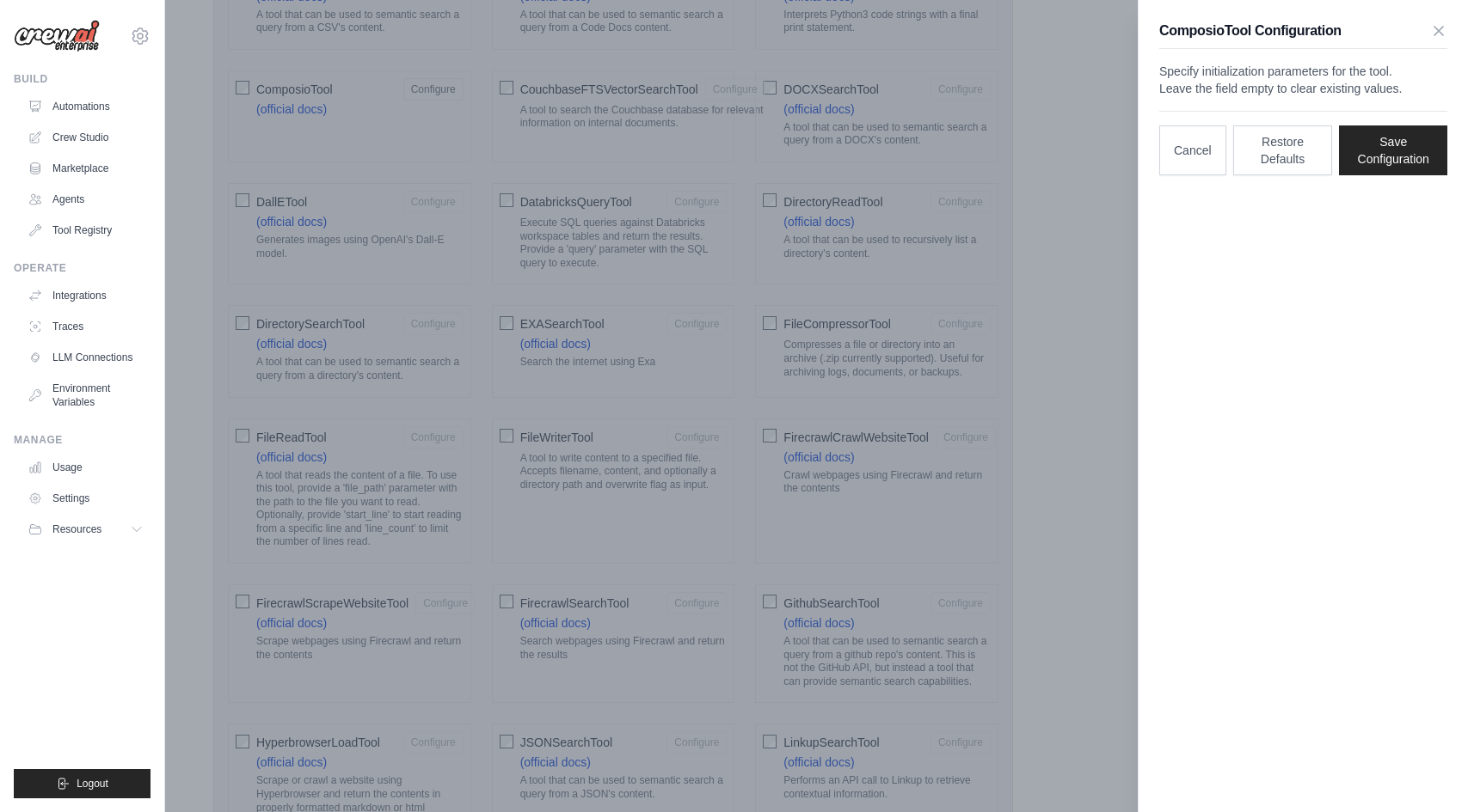
drag, startPoint x: 1408, startPoint y: 165, endPoint x: 1416, endPoint y: 149, distance: 17.9
click at [1416, 149] on div "Cancel Restore Defaults Save Configuration" at bounding box center [1302, 142] width 288 height 64
click at [1414, 168] on button "Save Configuration" at bounding box center [1393, 150] width 109 height 50
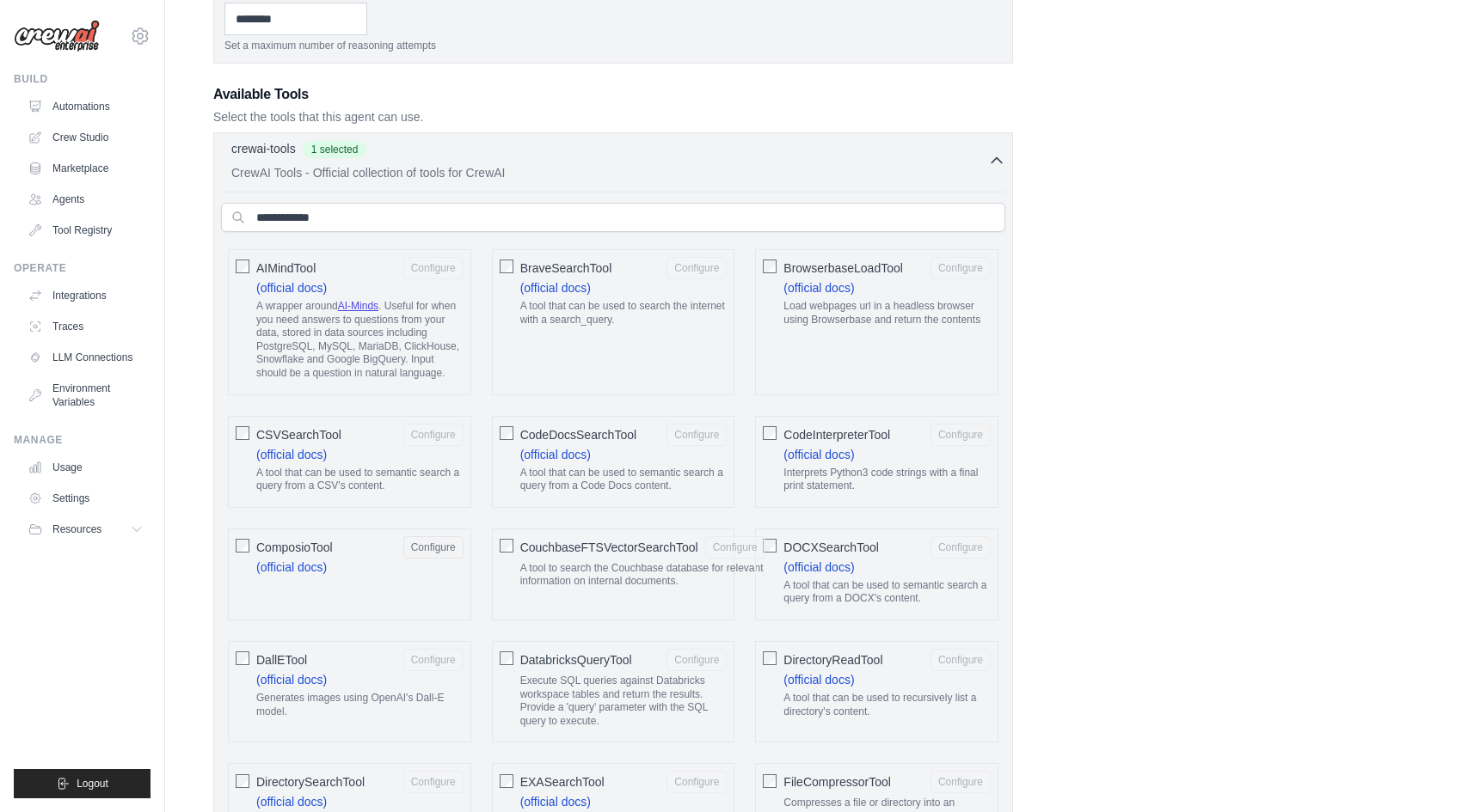
scroll to position [0, 0]
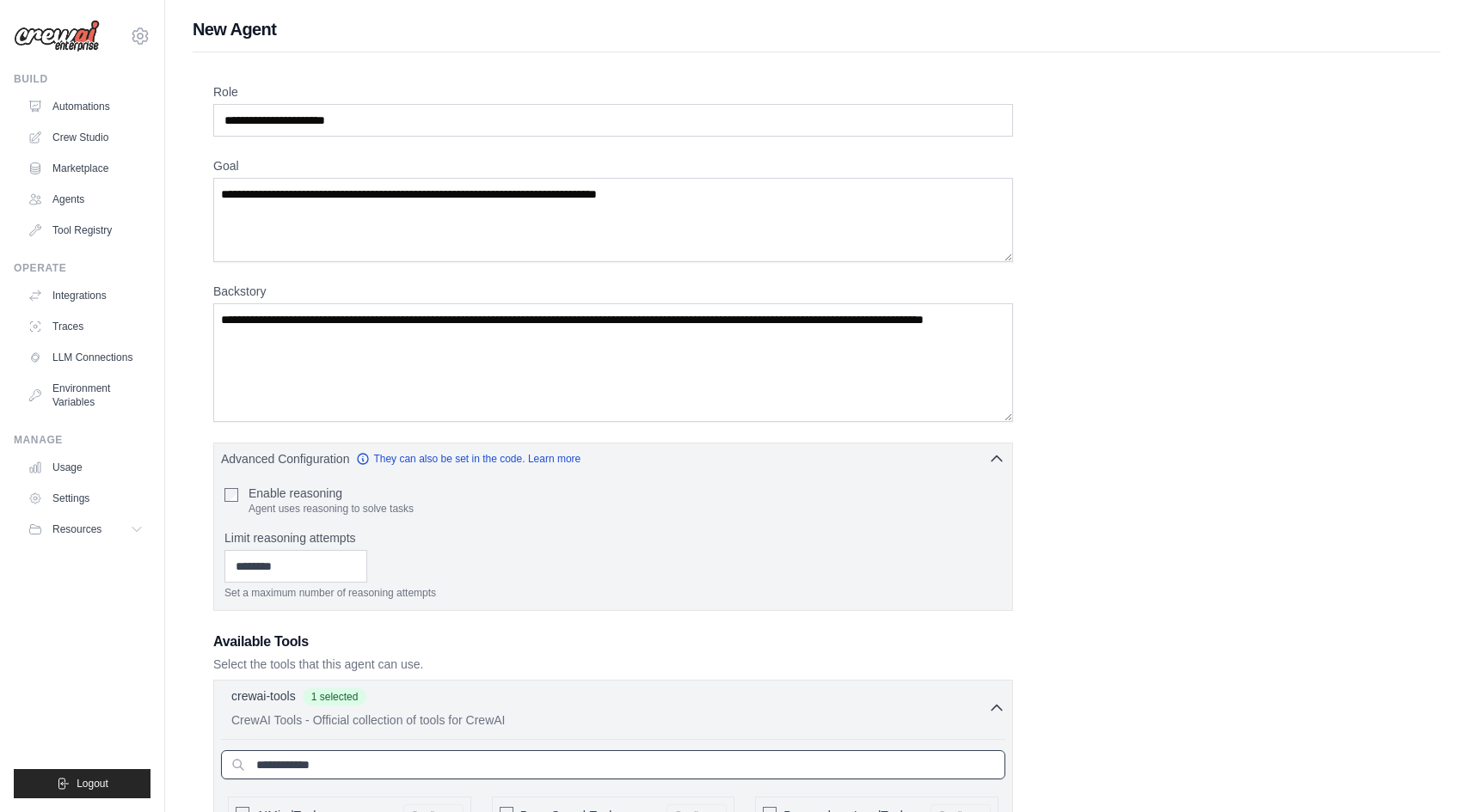
click at [452, 769] on input "text" at bounding box center [613, 765] width 785 height 29
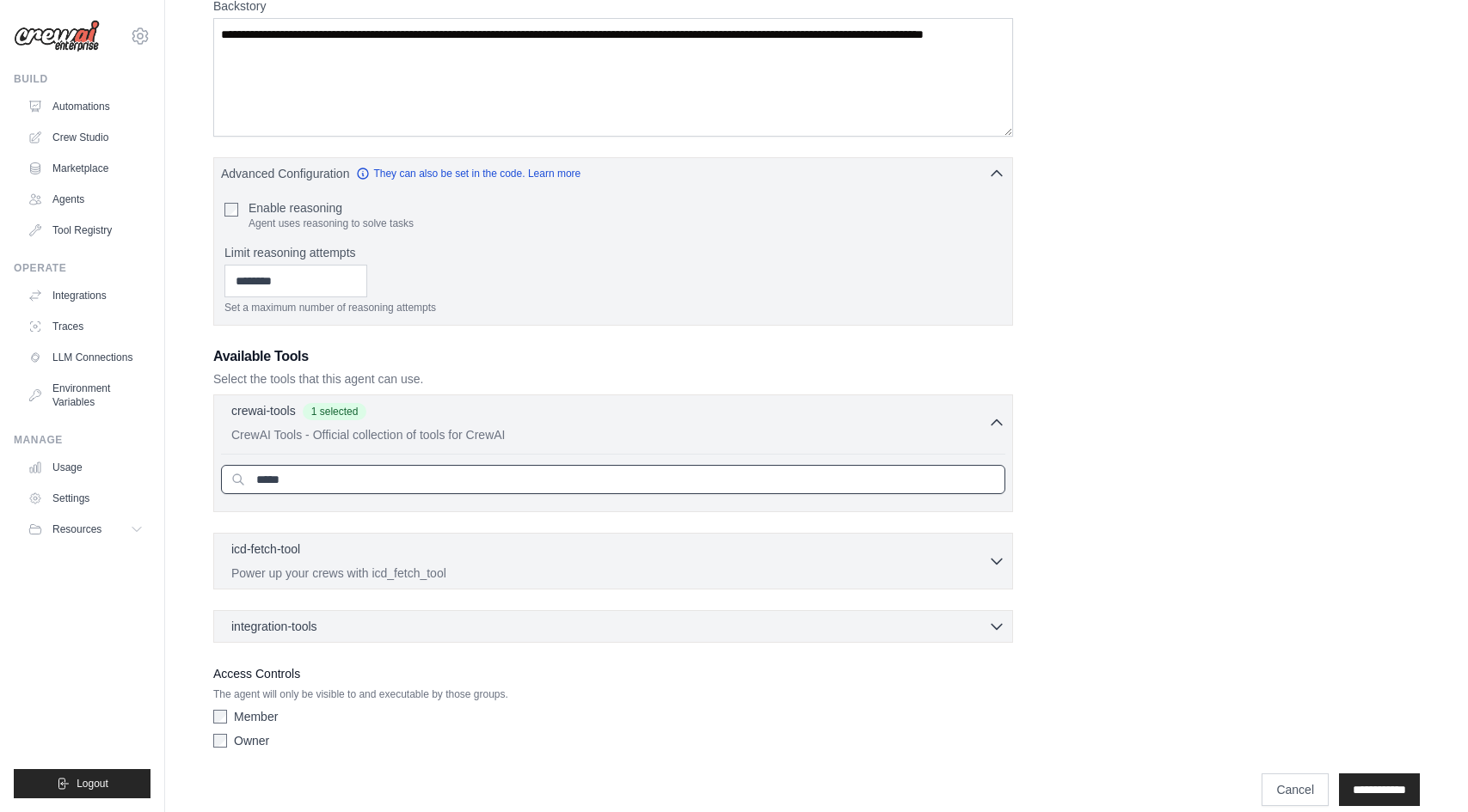
scroll to position [307, 0]
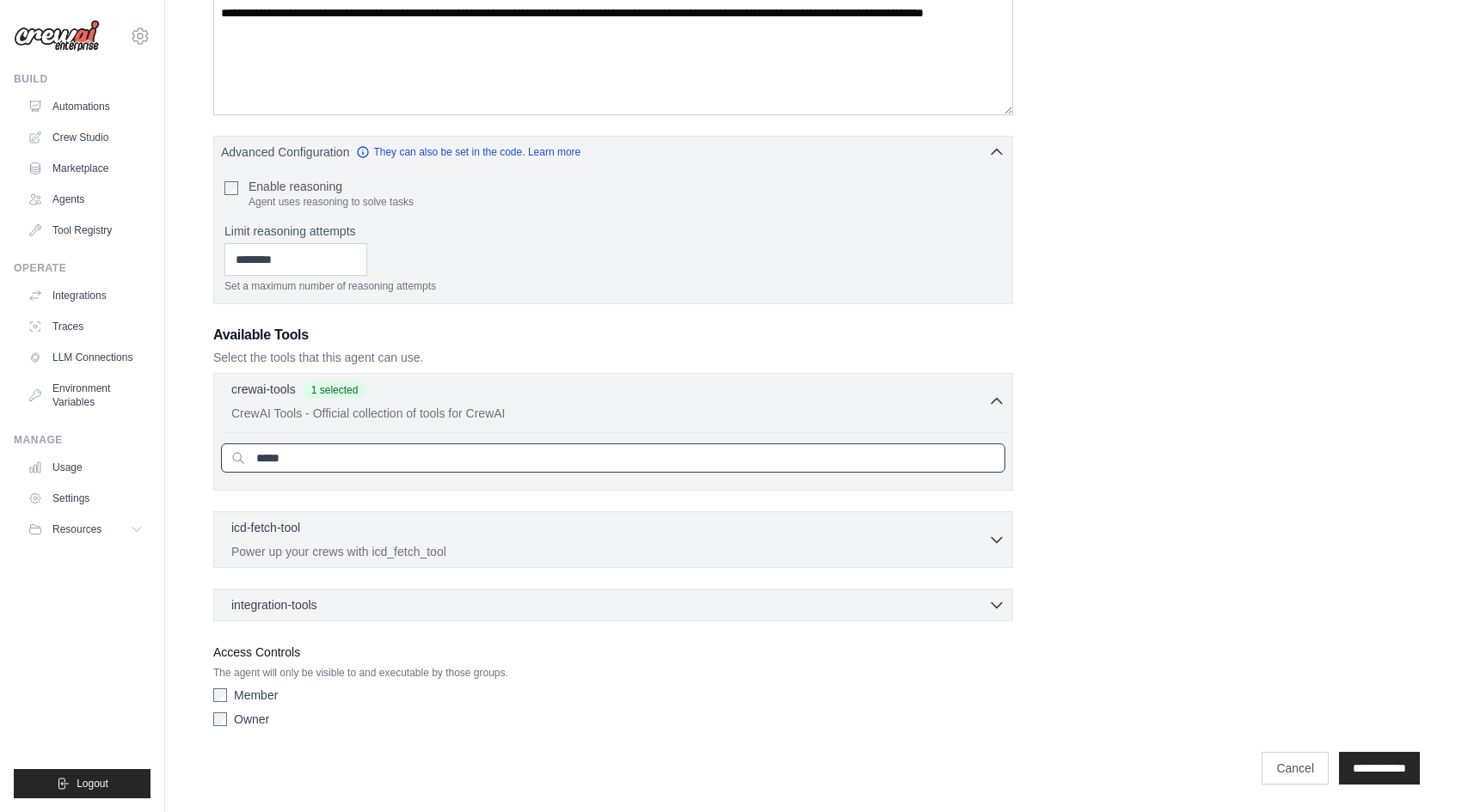
type input "****"
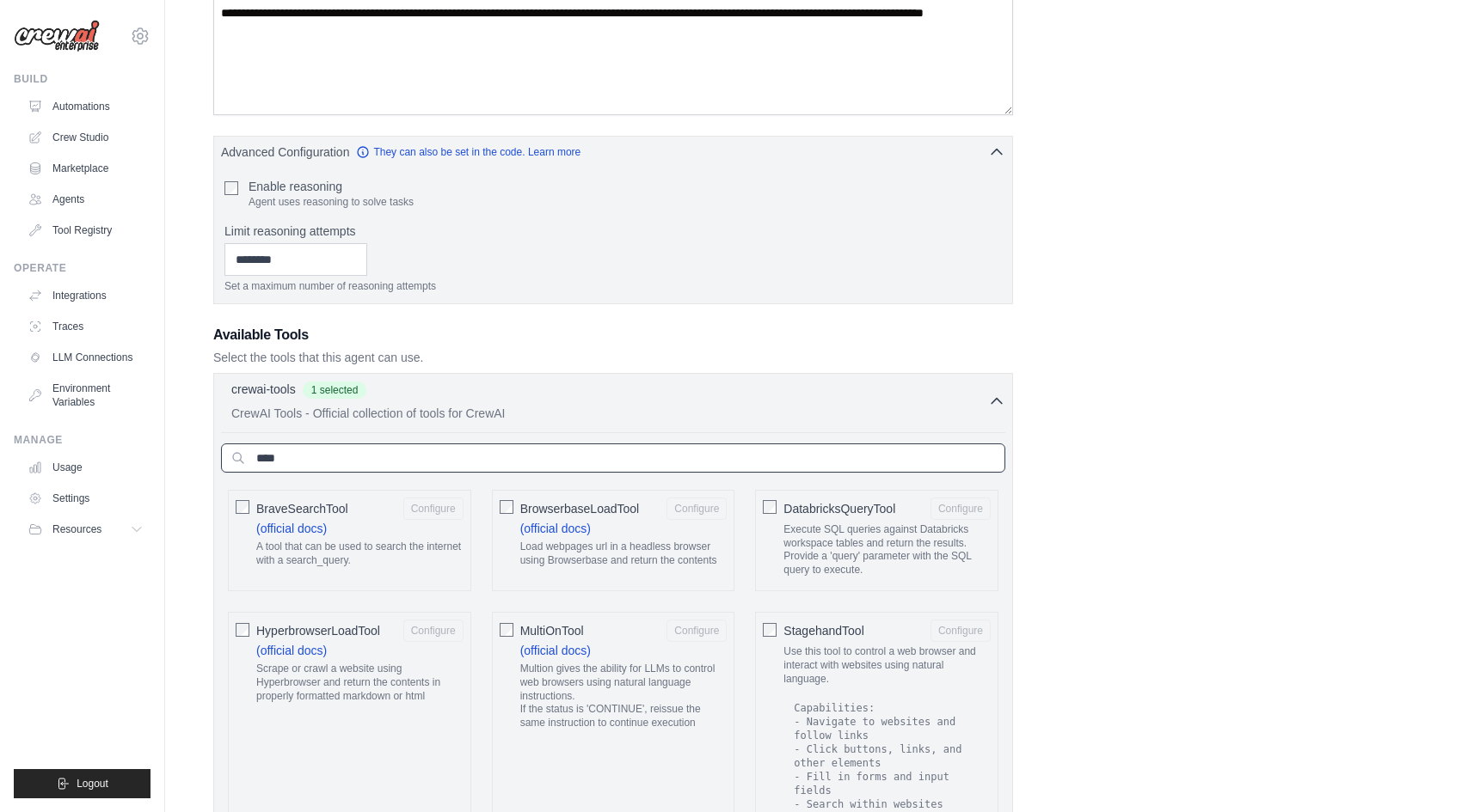
type input "*****"
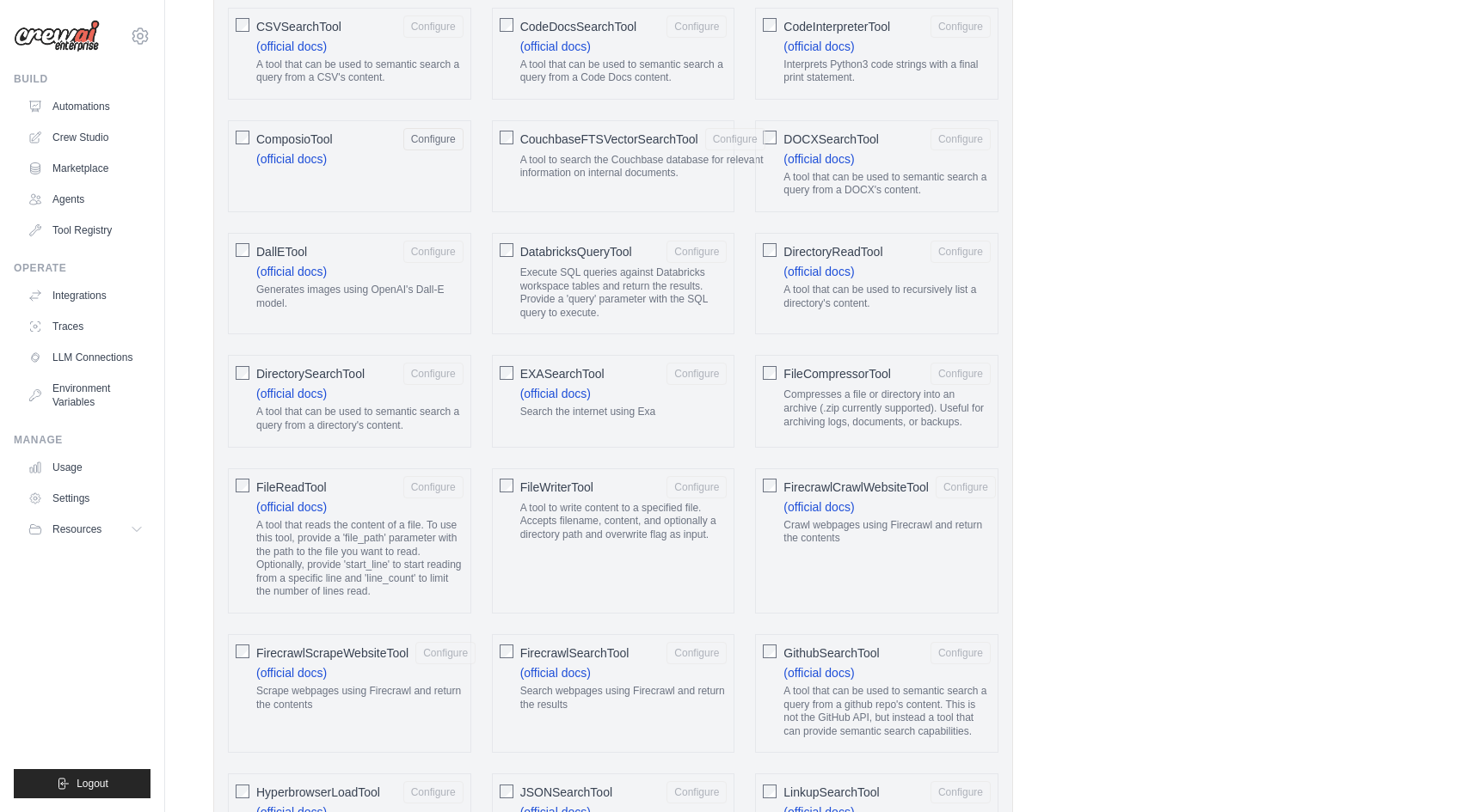
scroll to position [970, 0]
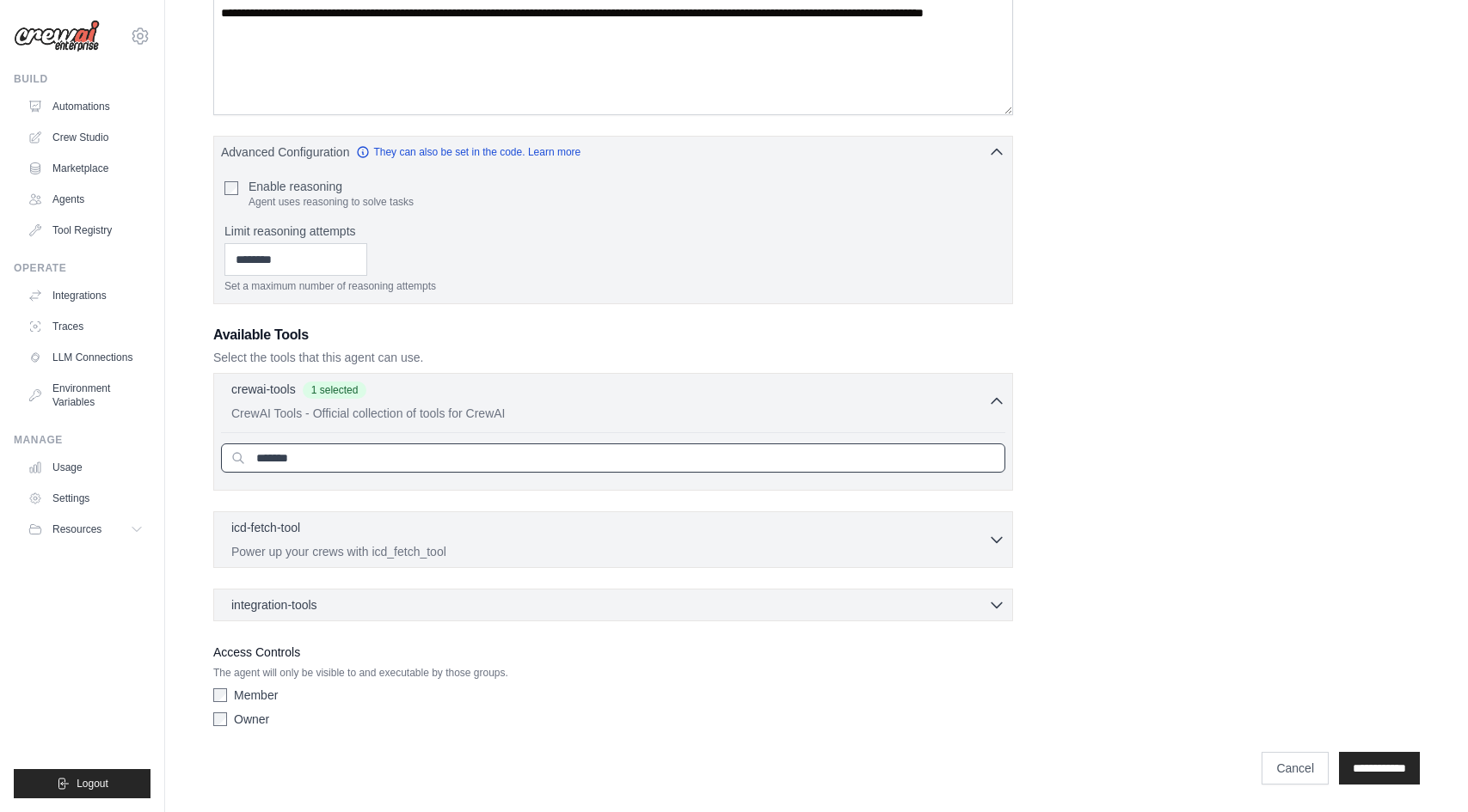
type input "********"
type input "*****"
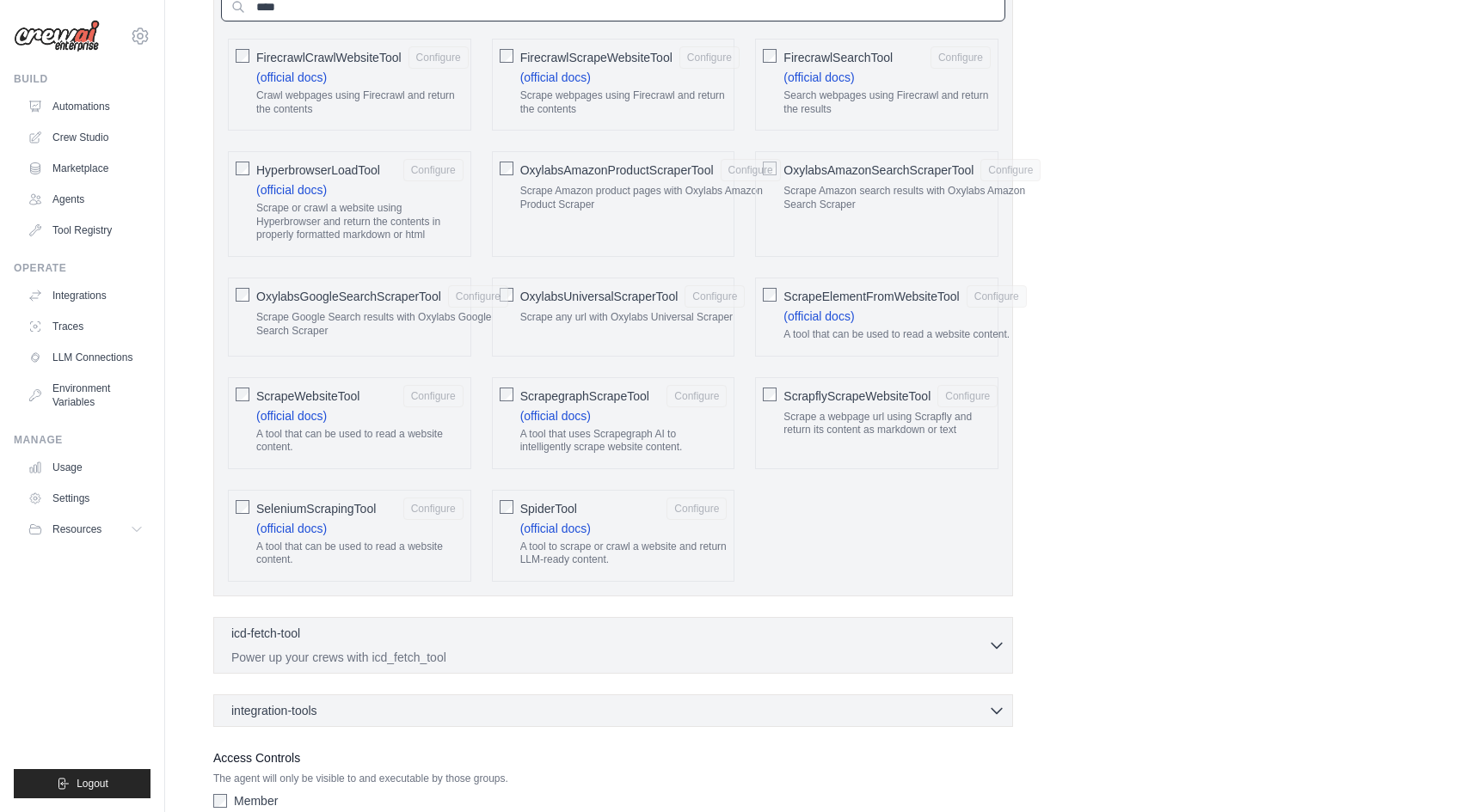
scroll to position [539, 0]
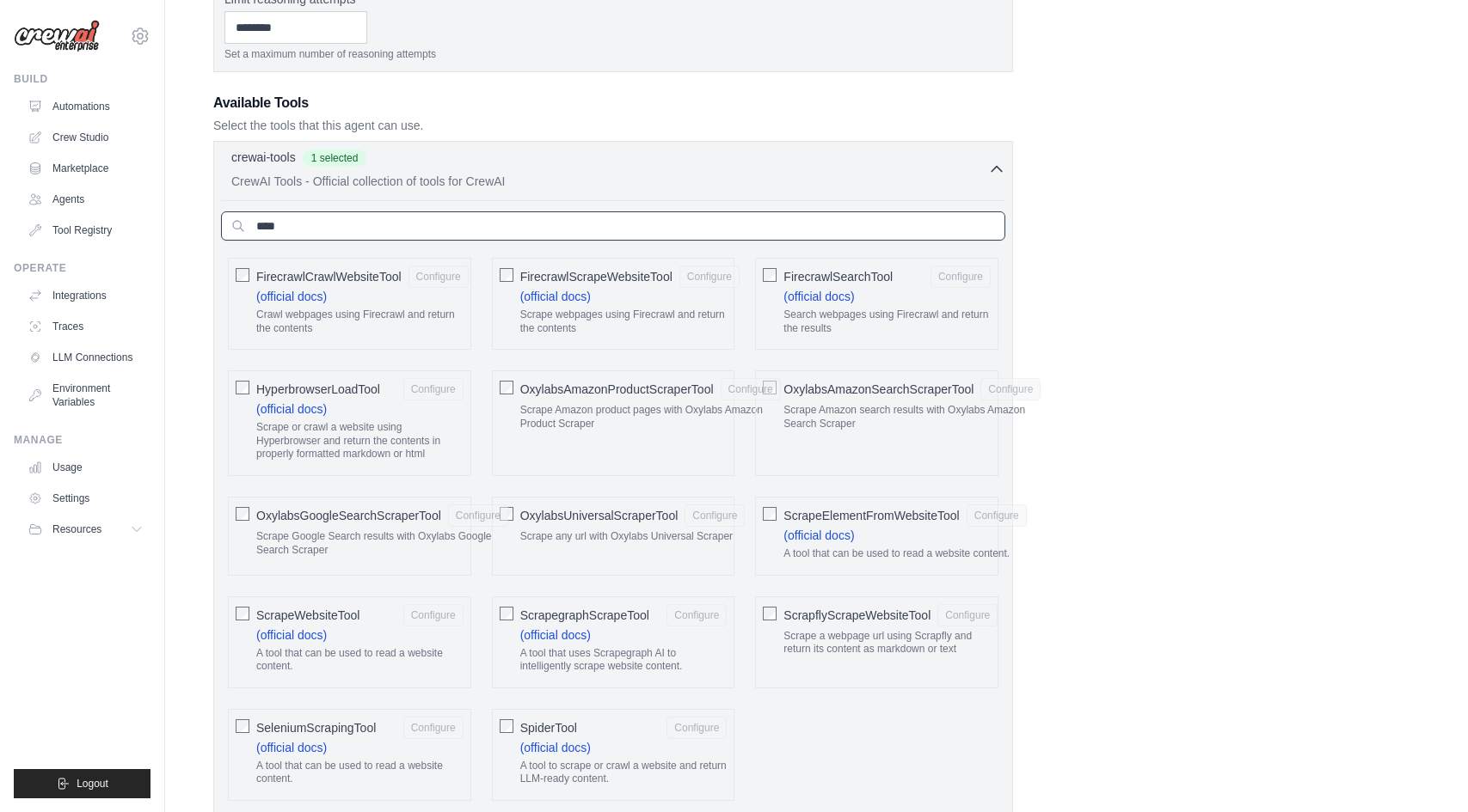
type input "*****"
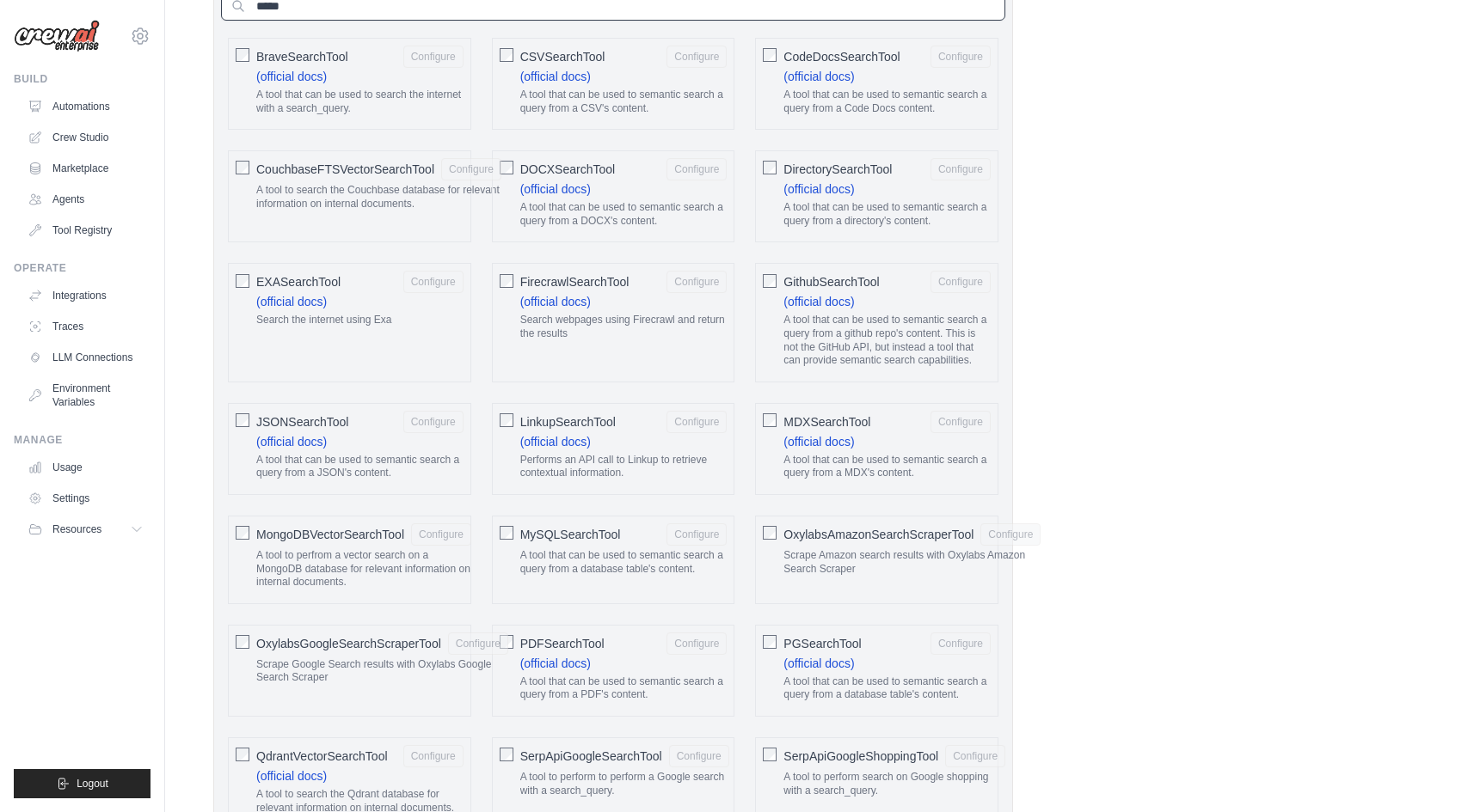
type input "******"
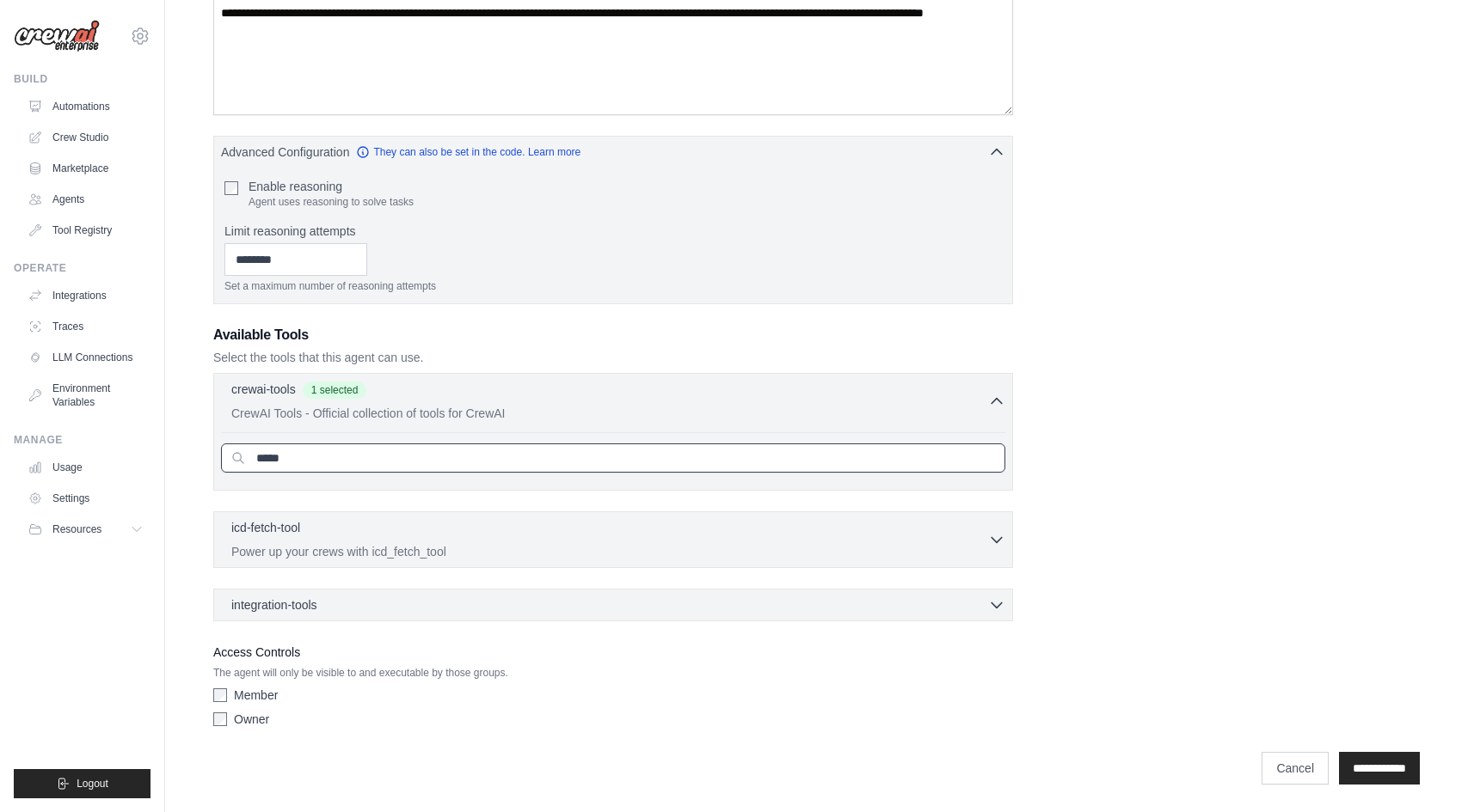
type input "******"
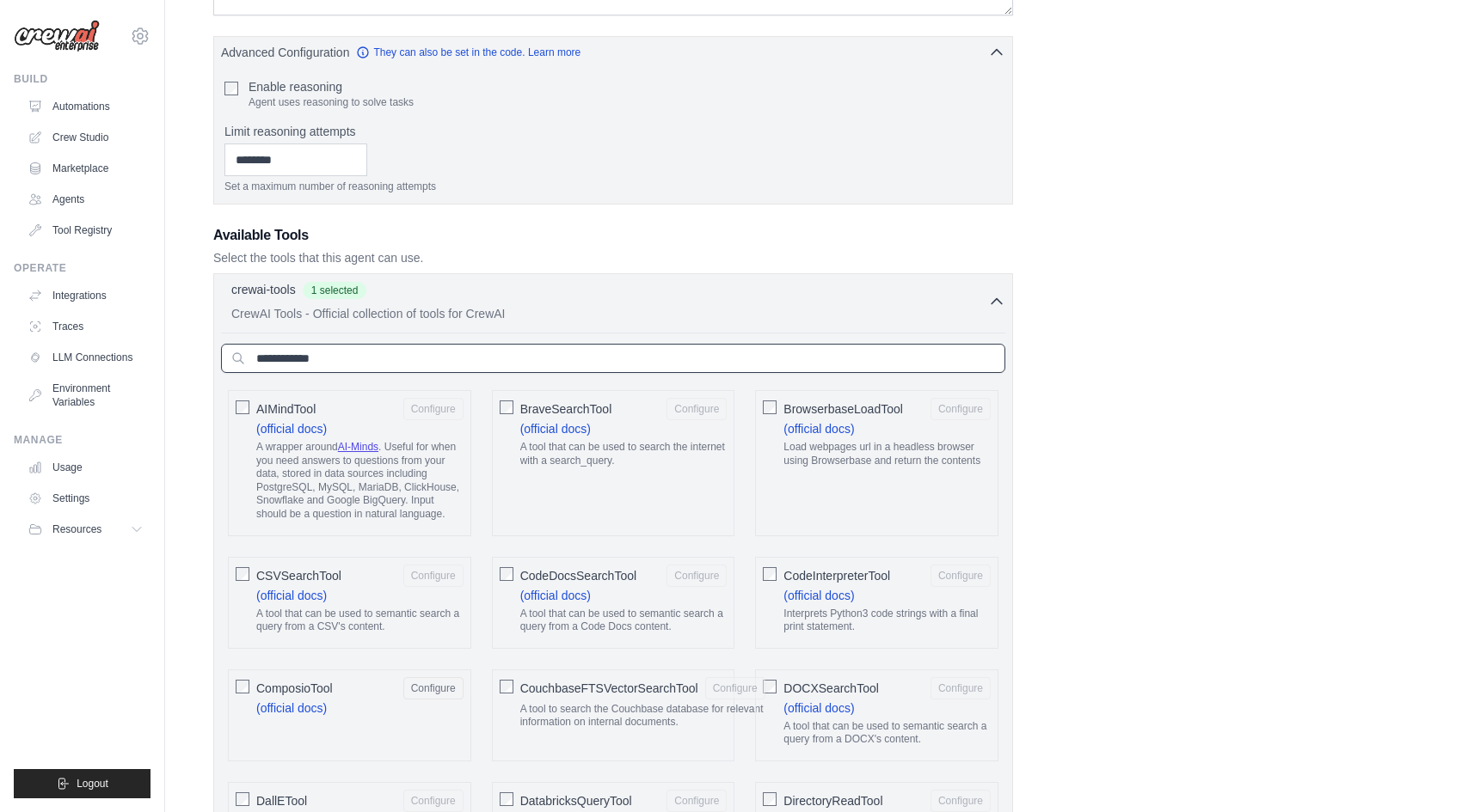
scroll to position [501, 0]
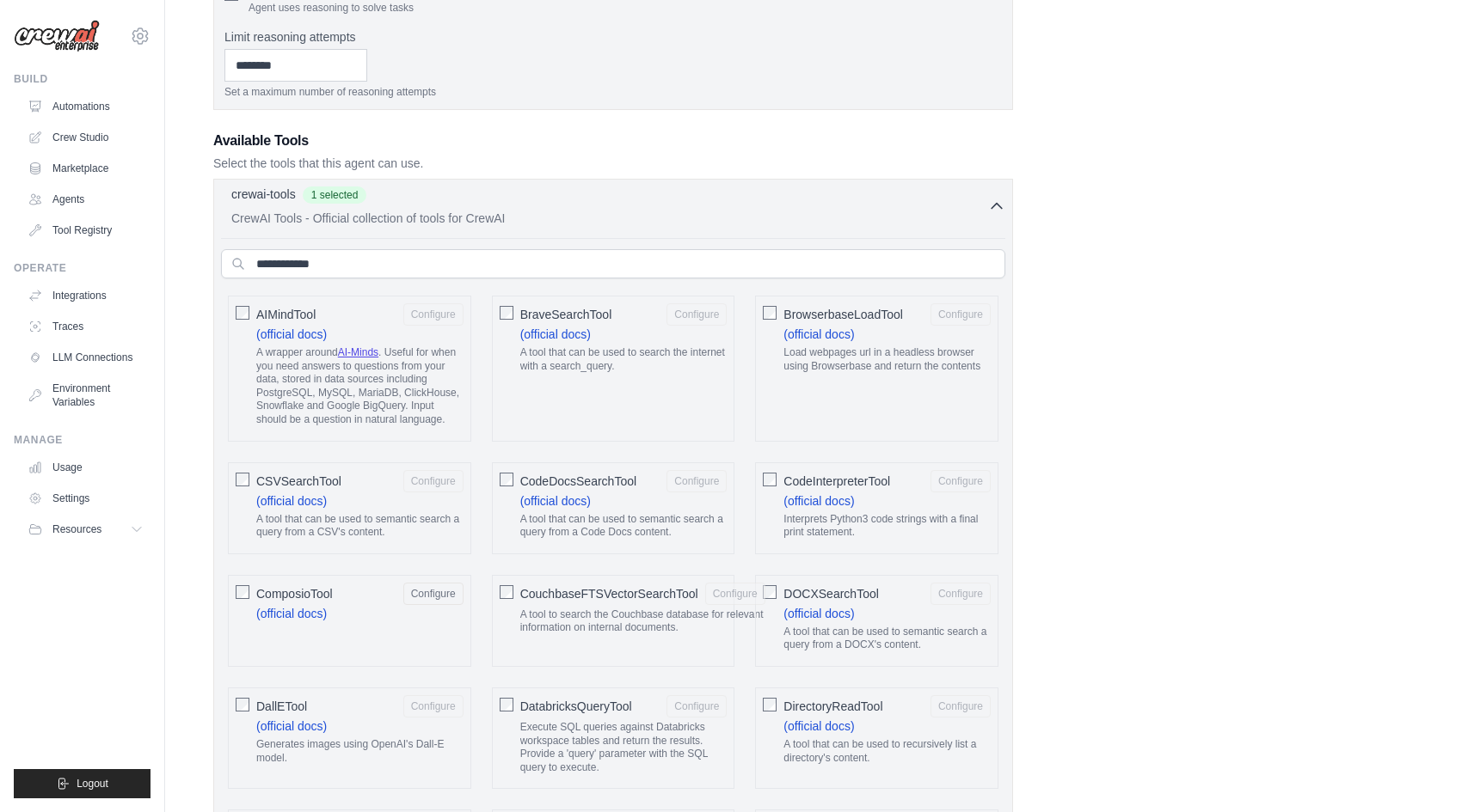
click at [660, 216] on p "CrewAI Tools - Official collection of tools for CrewAI" at bounding box center [609, 218] width 757 height 17
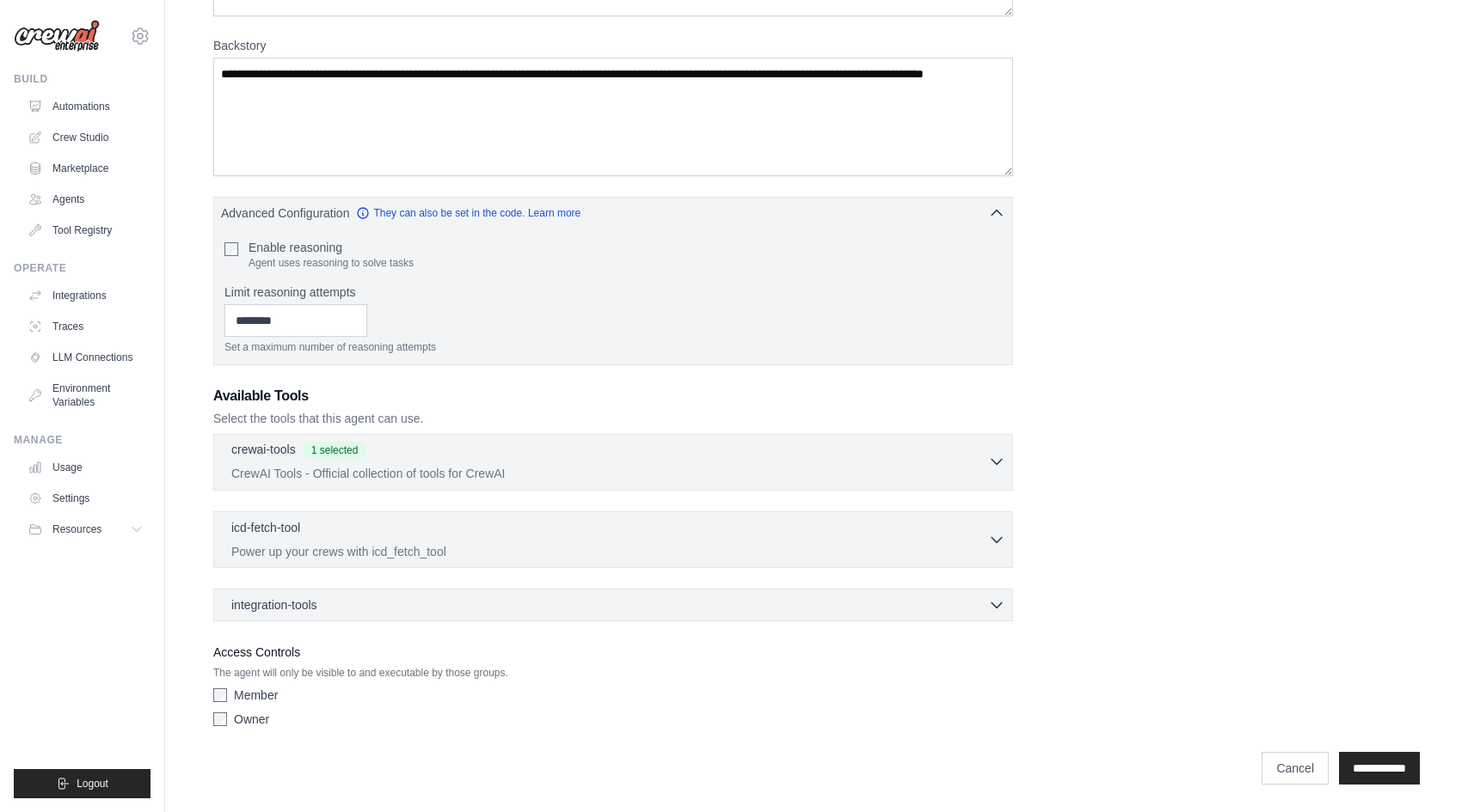
scroll to position [245, 0]
click at [519, 536] on div "icd-fetch-tool 0 selected" at bounding box center [609, 528] width 757 height 20
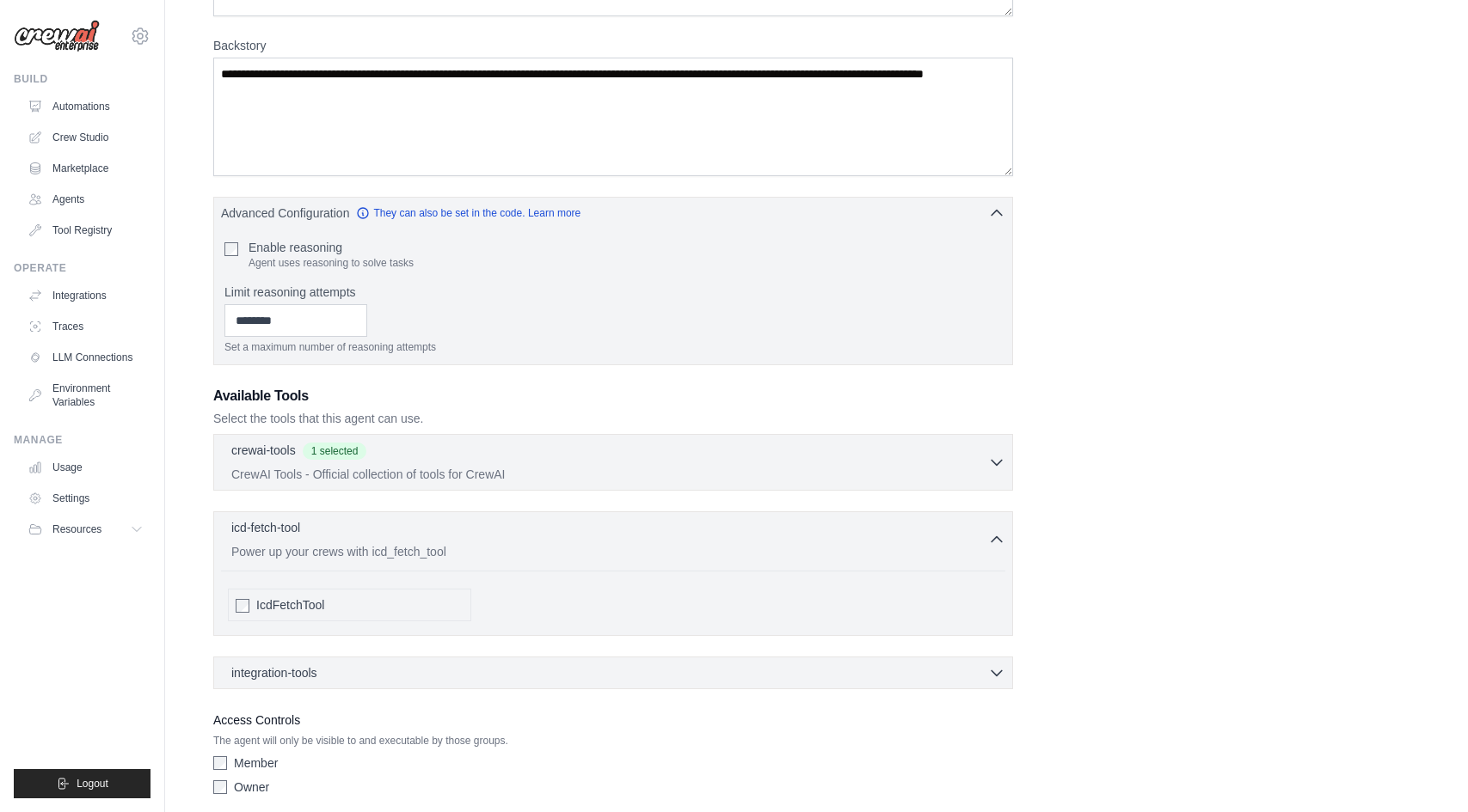
click at [302, 607] on span "IcdFetchTool" at bounding box center [290, 605] width 68 height 17
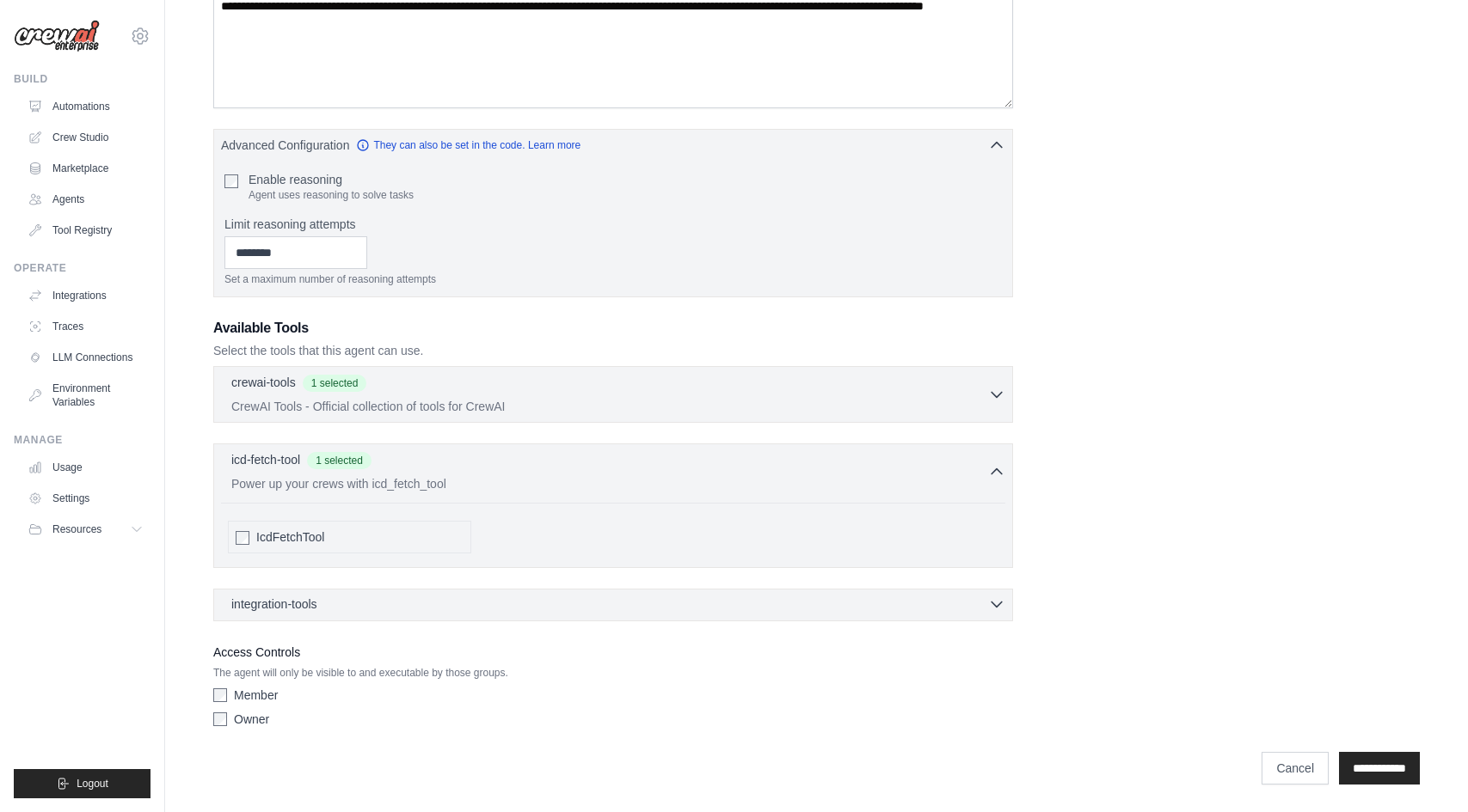
click at [349, 609] on div "integration-tools 0 selected" at bounding box center [618, 604] width 774 height 17
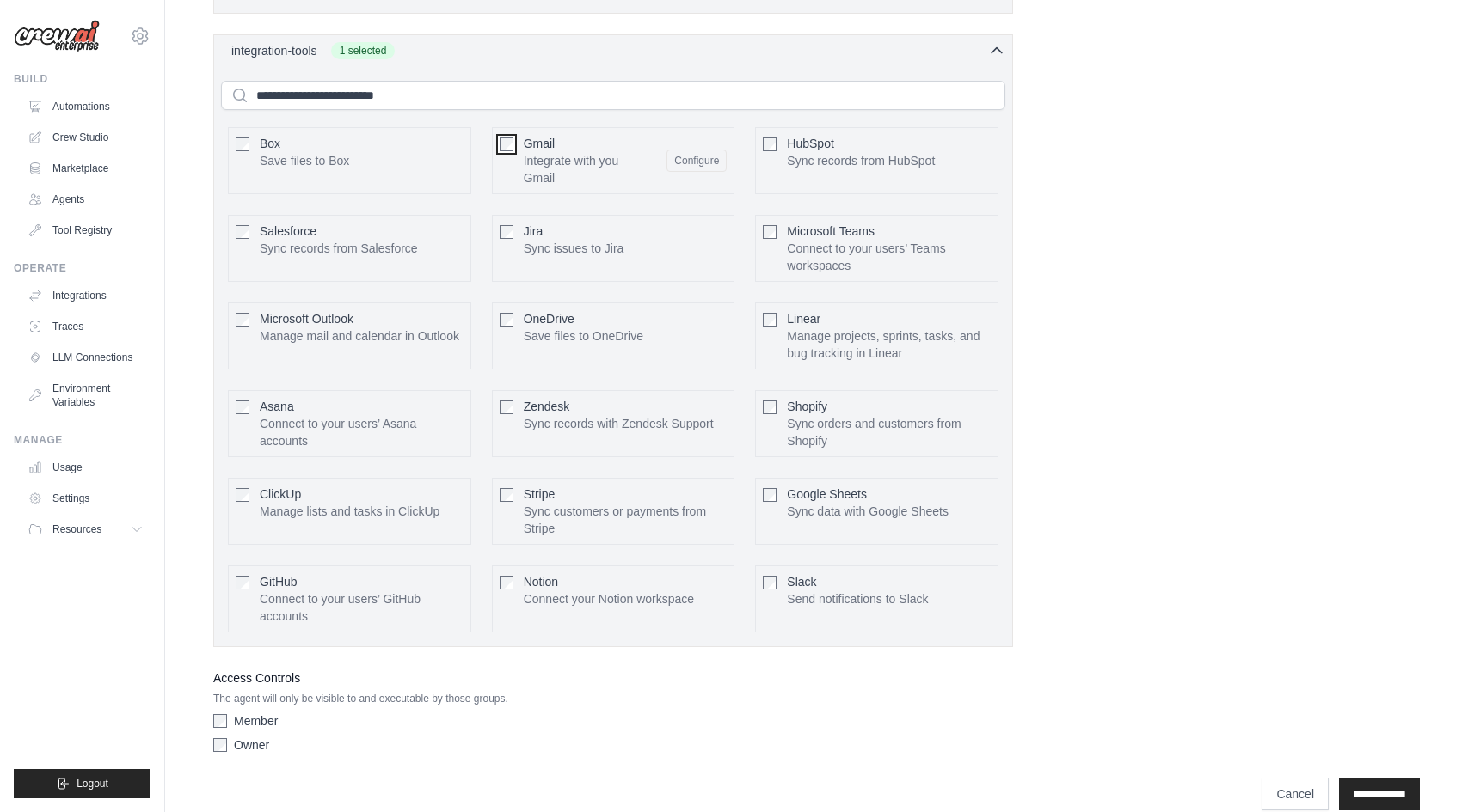
scroll to position [894, 0]
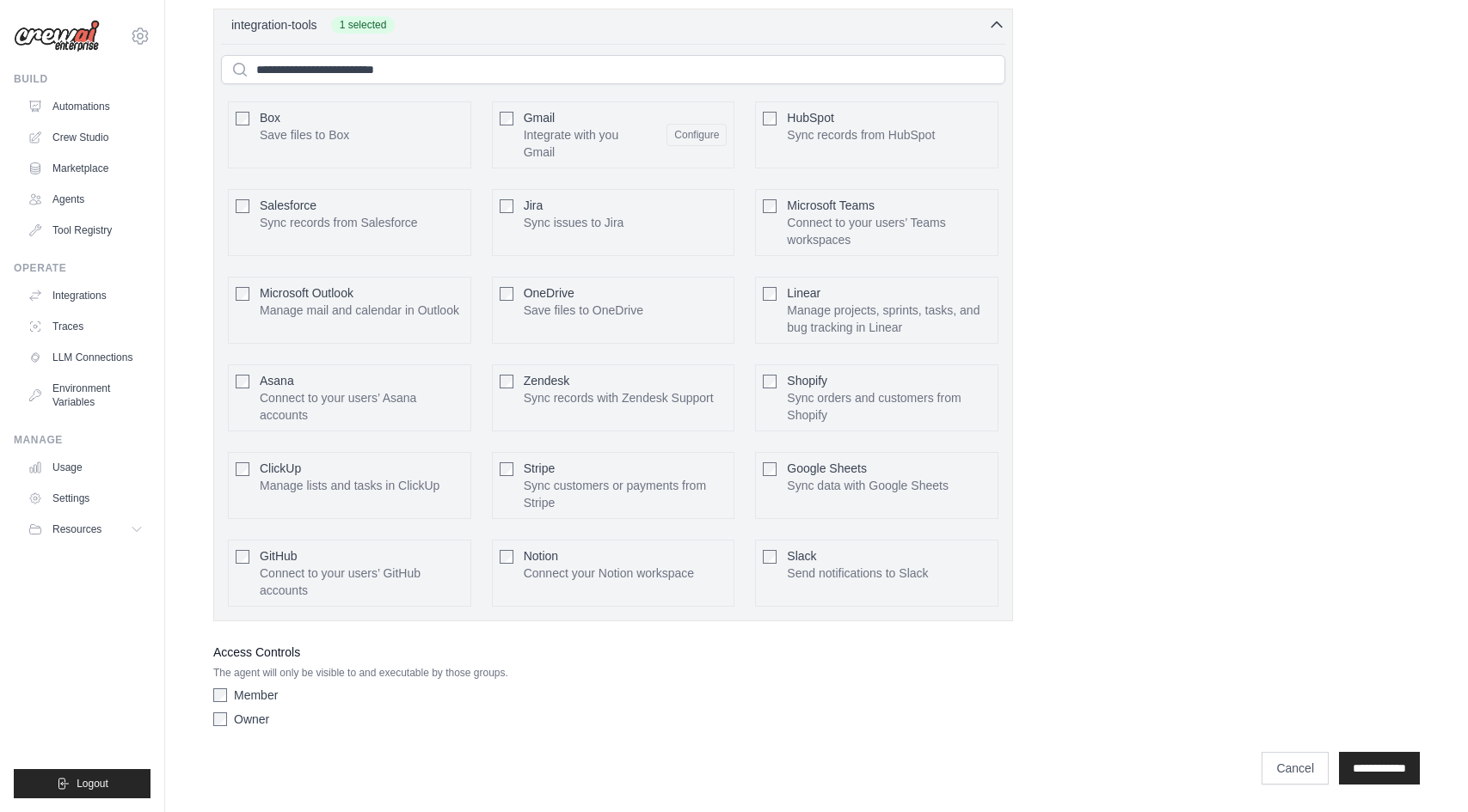
click at [858, 576] on p "Send notifications to Slack" at bounding box center [857, 573] width 141 height 17
click at [787, 488] on p "Sync data with Google Sheets" at bounding box center [867, 486] width 162 height 17
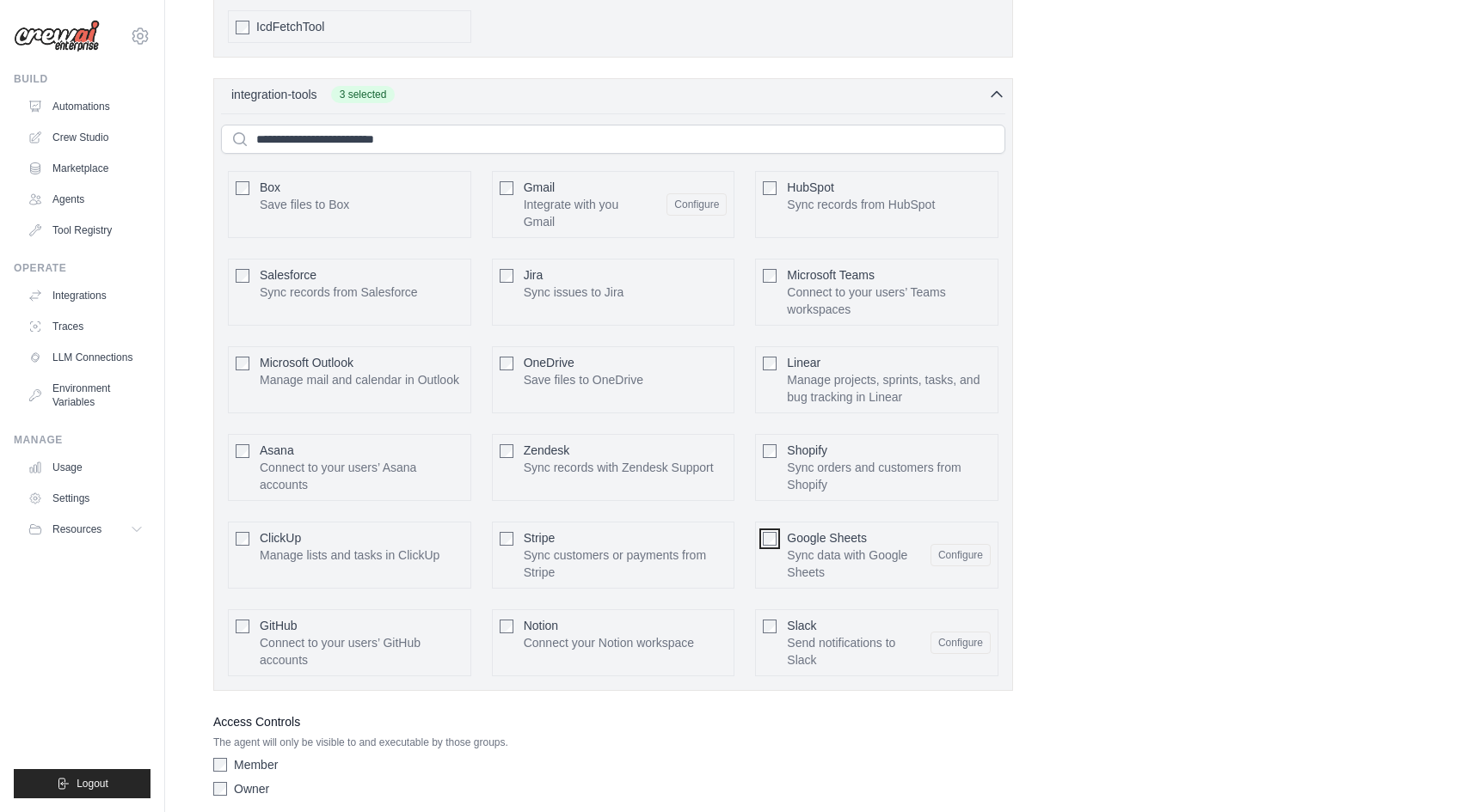
scroll to position [821, 0]
click at [543, 656] on div "Notion Connect your Notion workspace Configure" at bounding box center [613, 647] width 244 height 67
click at [515, 634] on div "Notion Connect your Notion workspace Configure" at bounding box center [613, 647] width 244 height 67
click at [490, 625] on div "Box Save files to Box Configure Gmail HubSpot Salesforce" at bounding box center [613, 427] width 785 height 520
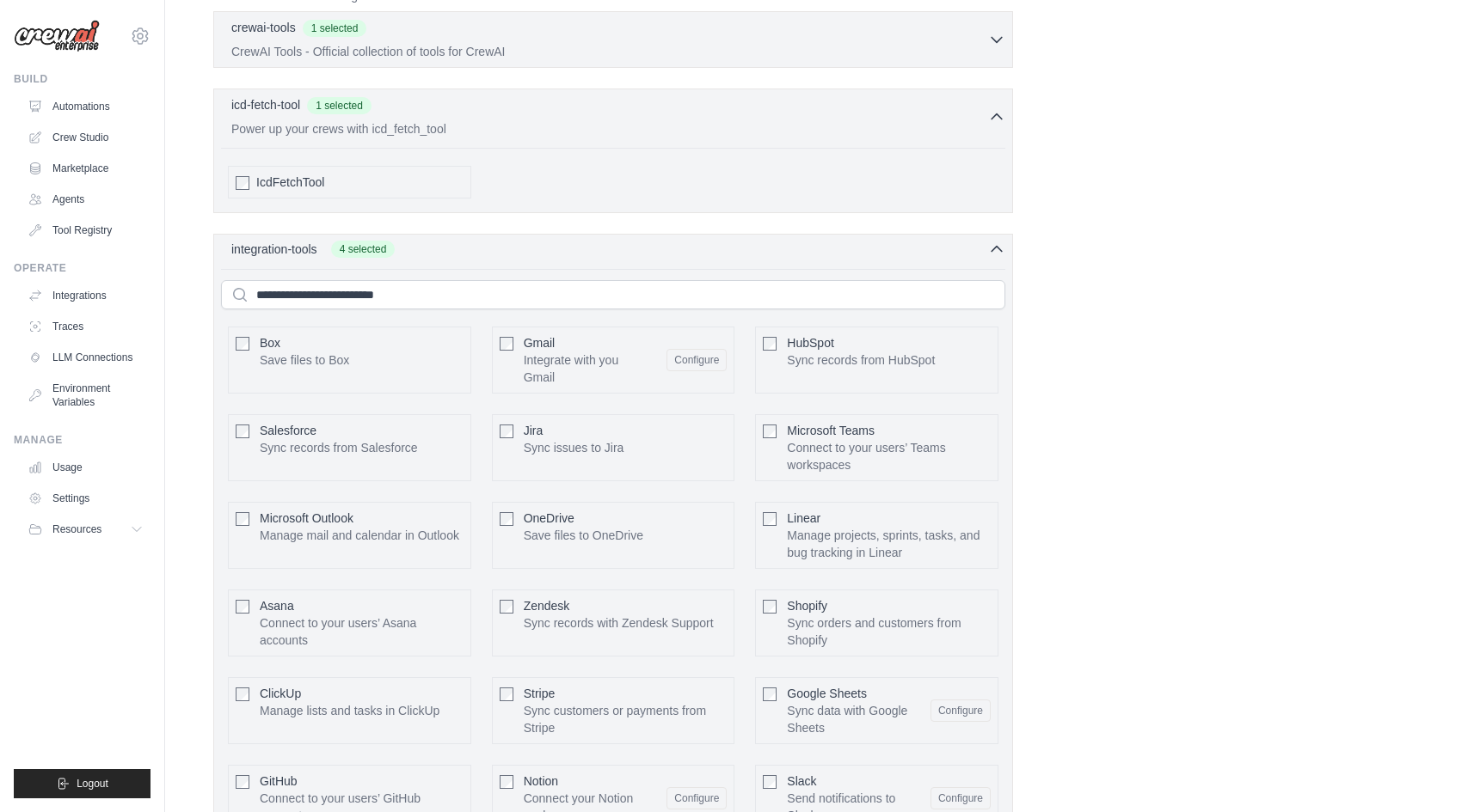
click at [396, 255] on div "integration-tools 4 selected" at bounding box center [618, 249] width 774 height 17
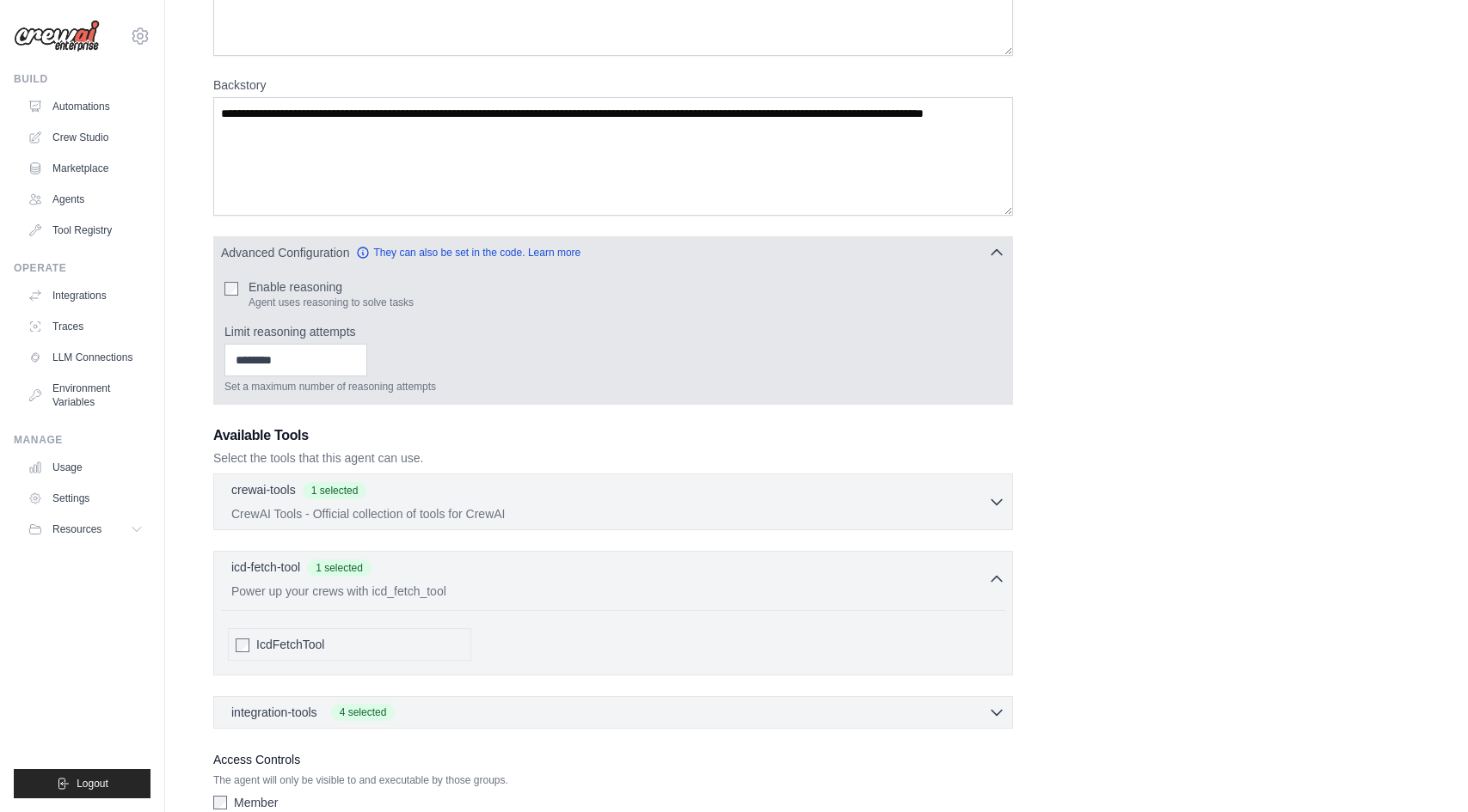
scroll to position [181, 0]
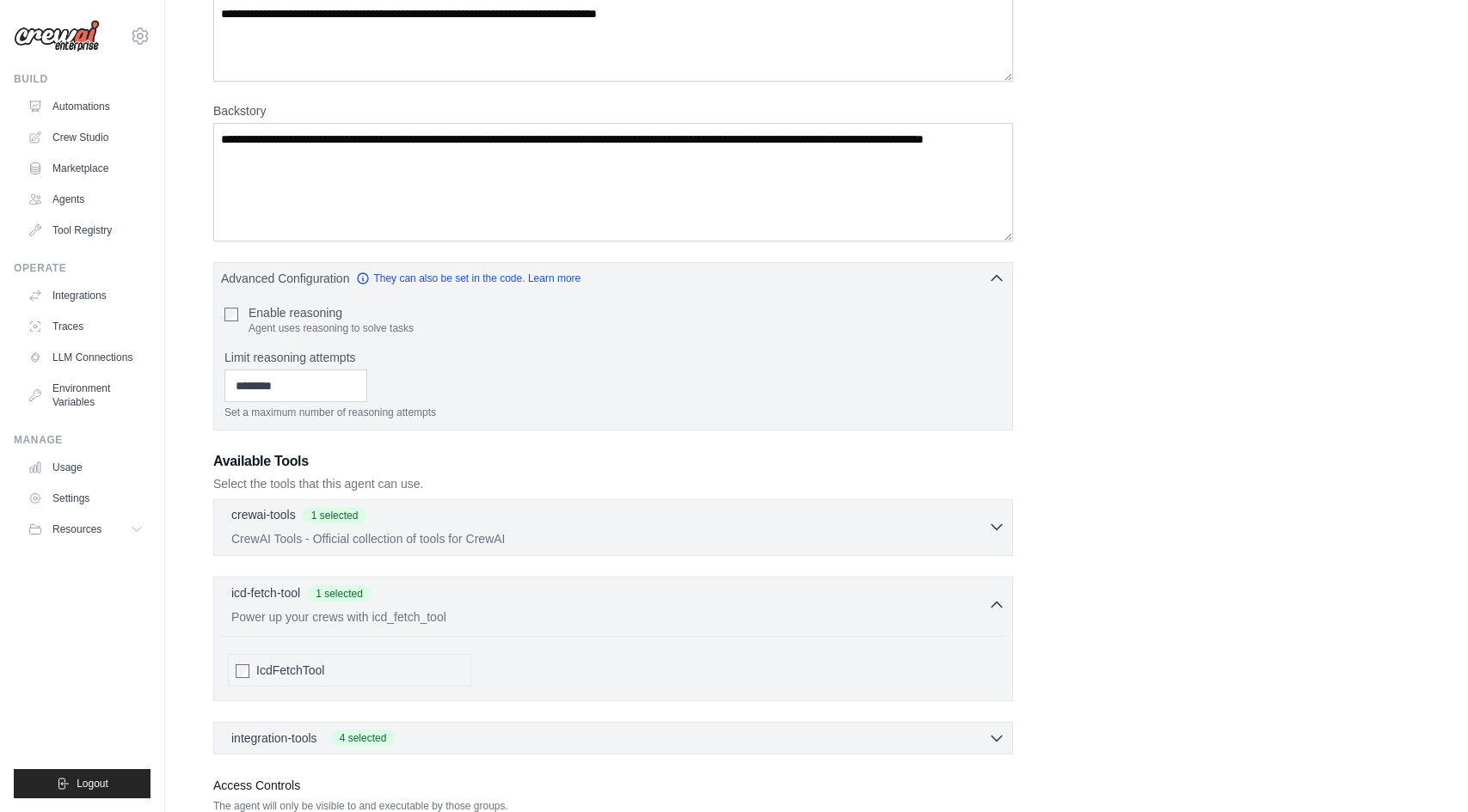
click at [417, 523] on div "crewai-tools 1 selected" at bounding box center [609, 516] width 757 height 20
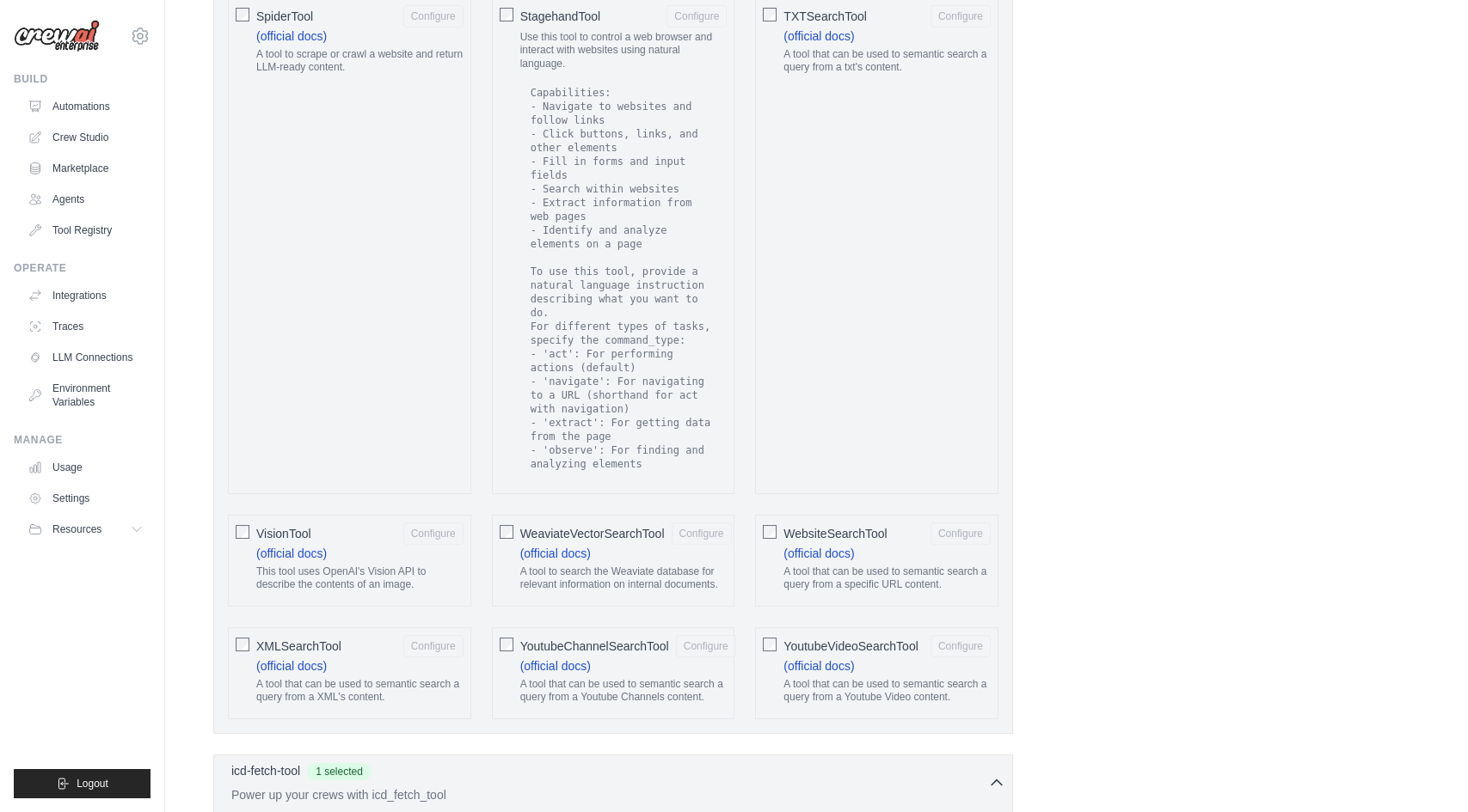
scroll to position [3199, 0]
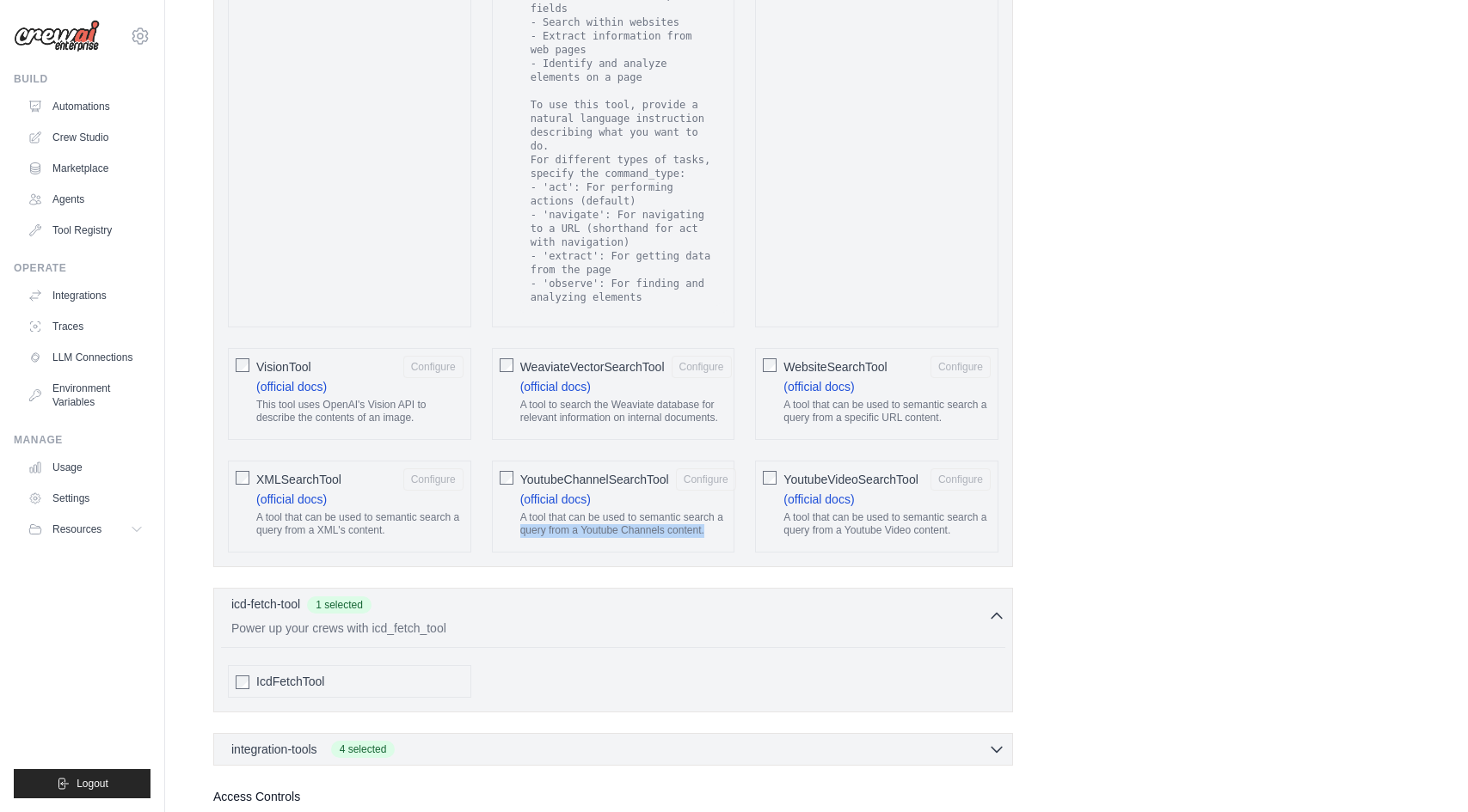
drag, startPoint x: 500, startPoint y: 513, endPoint x: 528, endPoint y: 550, distance: 46.4
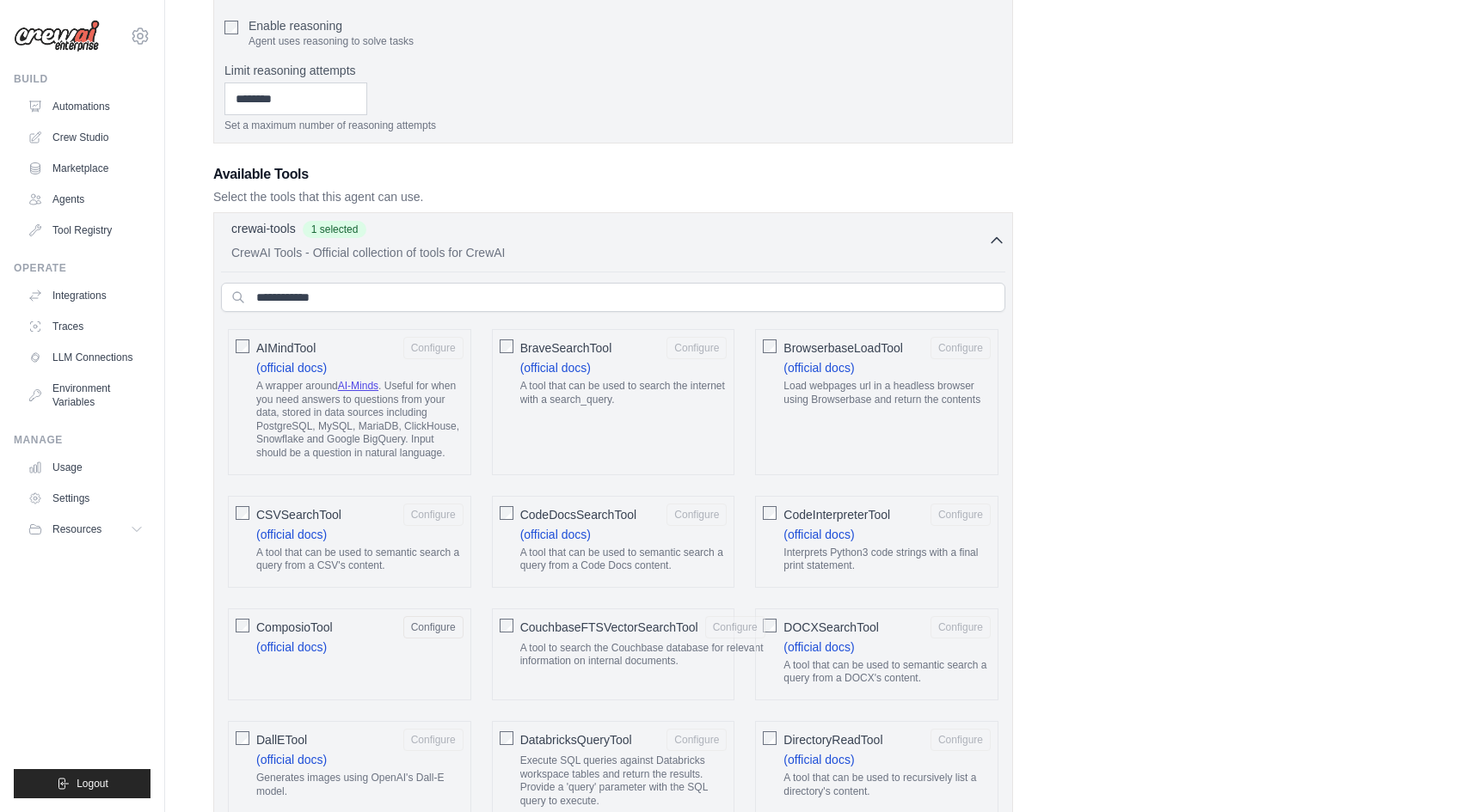
scroll to position [357, 0]
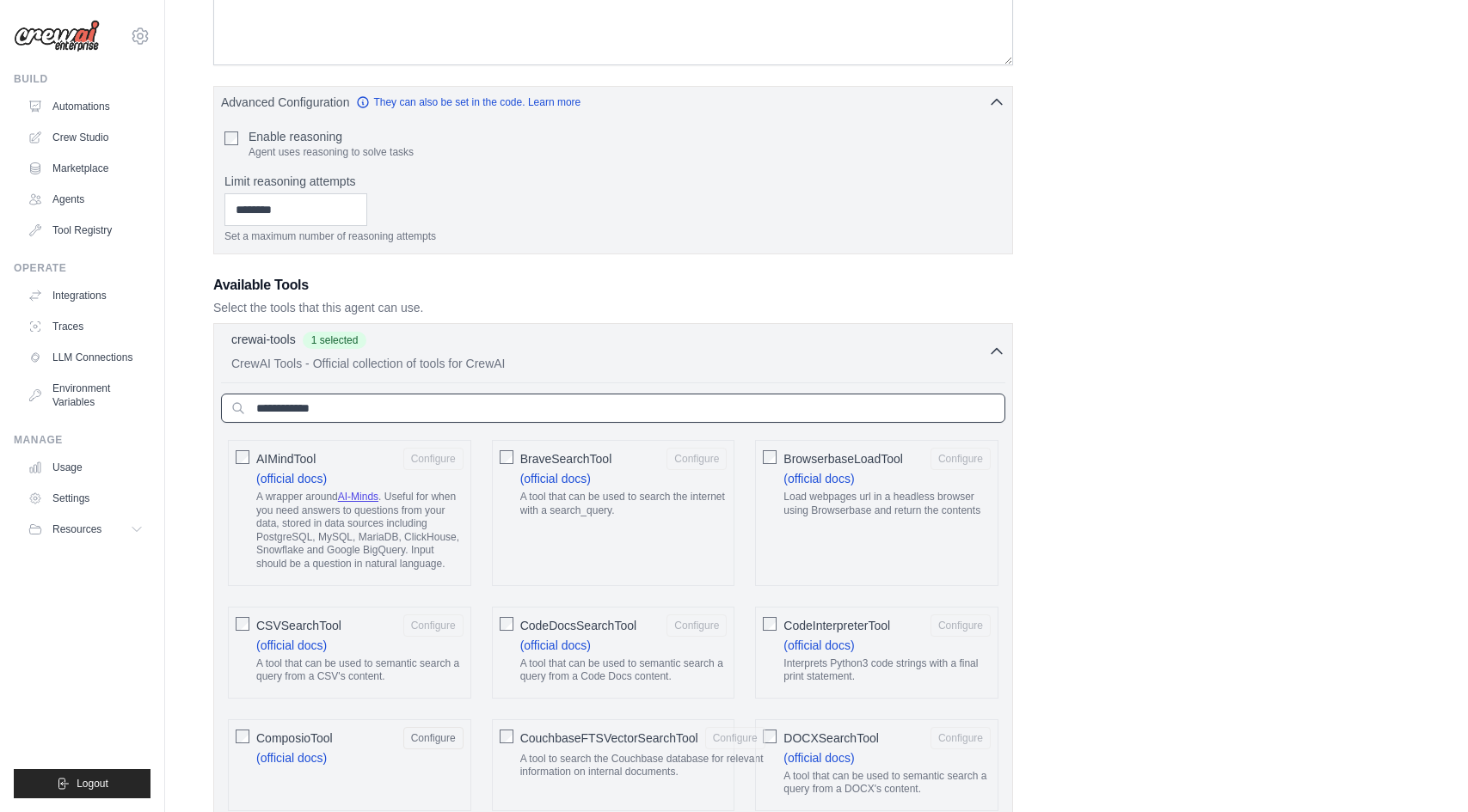
click at [593, 395] on input "text" at bounding box center [613, 408] width 785 height 29
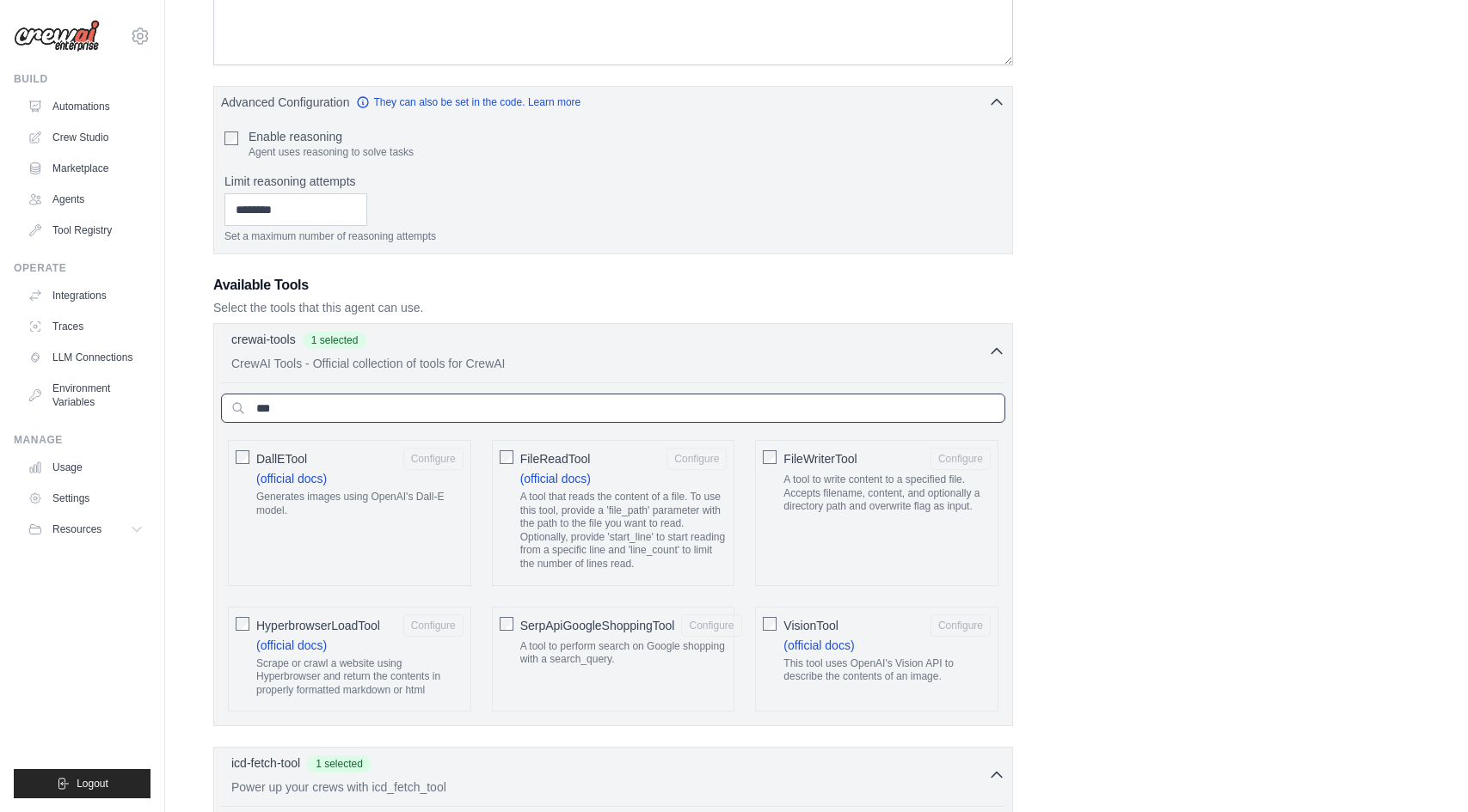
type input "****"
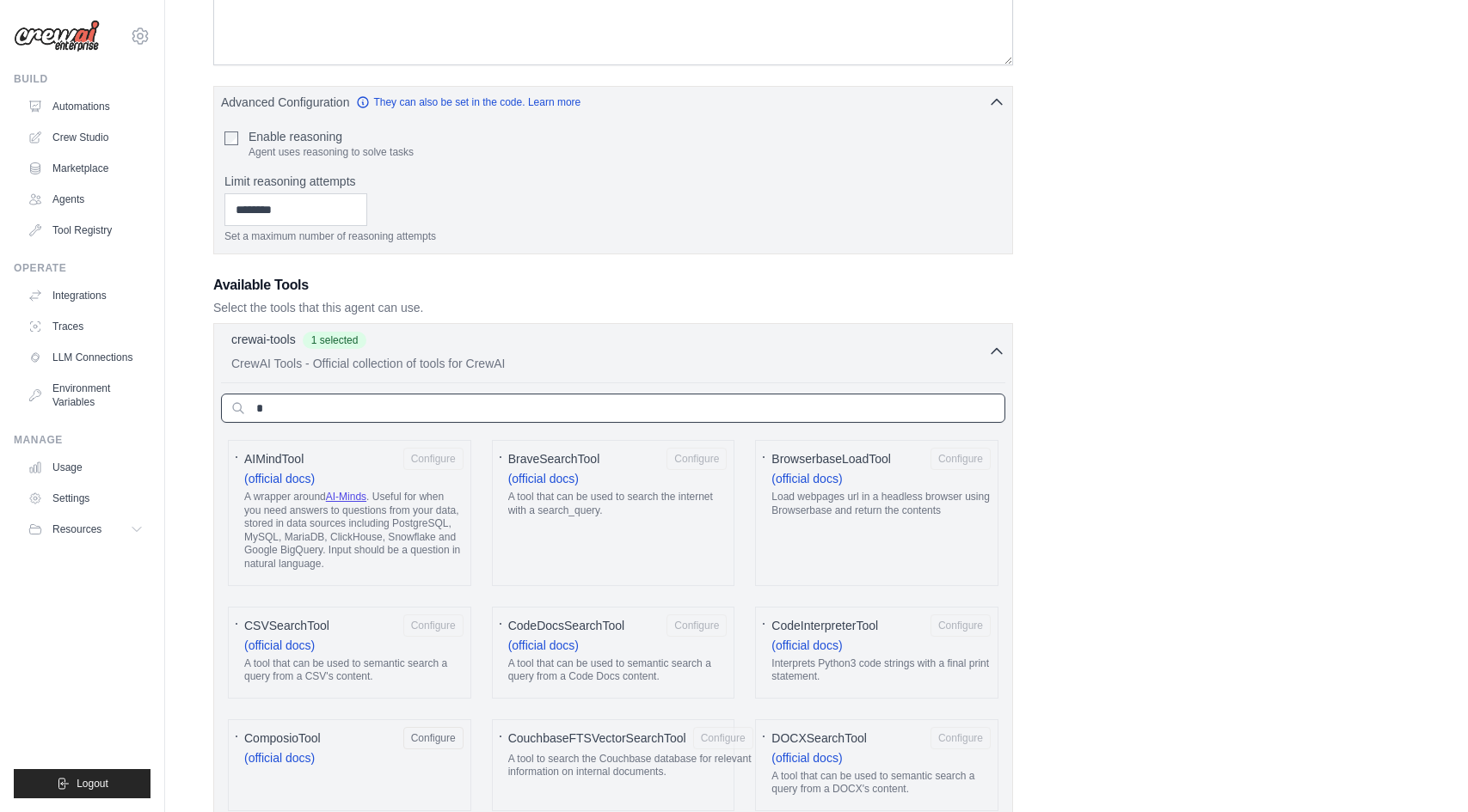
type input "**"
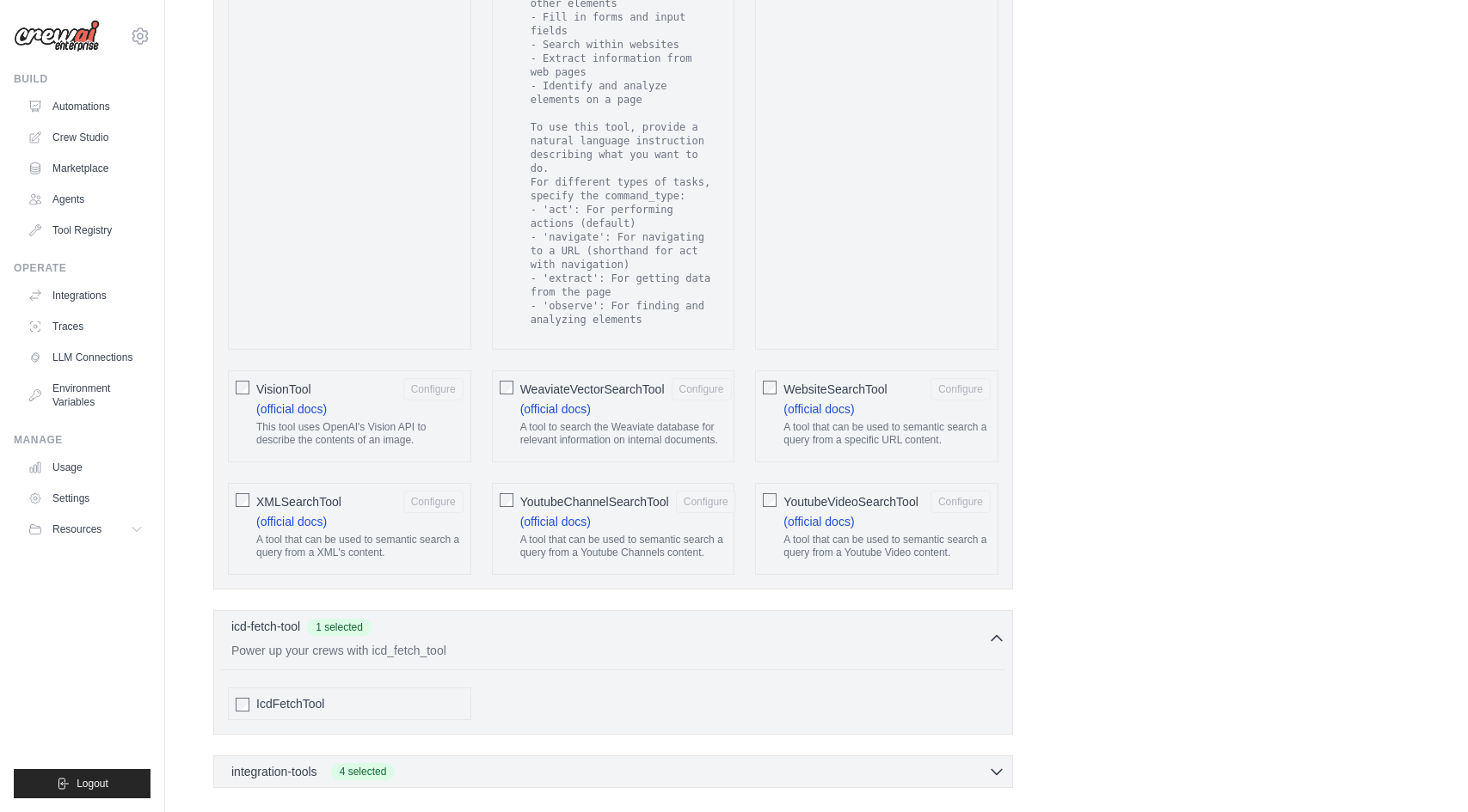
scroll to position [3329, 0]
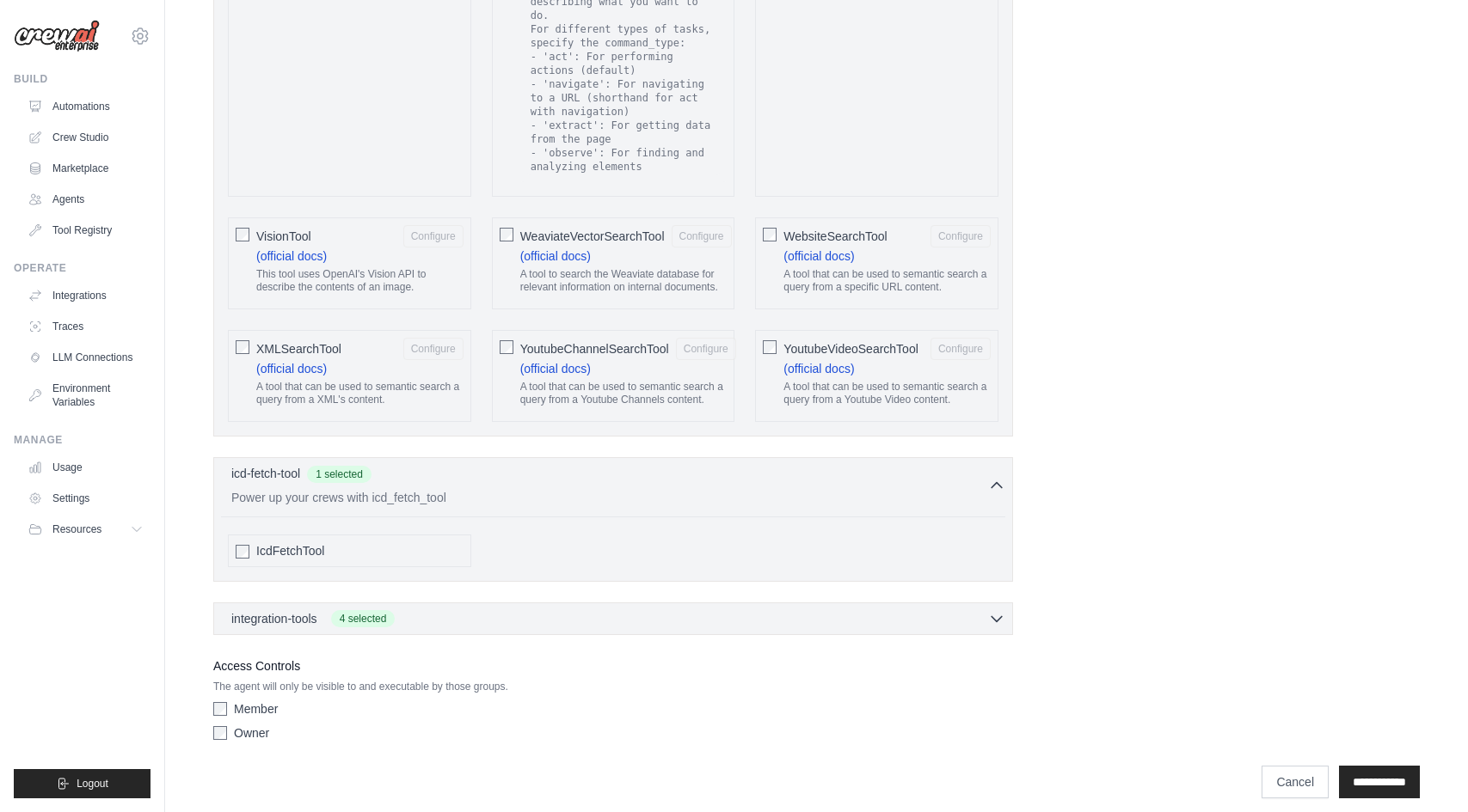
click at [230, 702] on div "Member" at bounding box center [613, 709] width 800 height 17
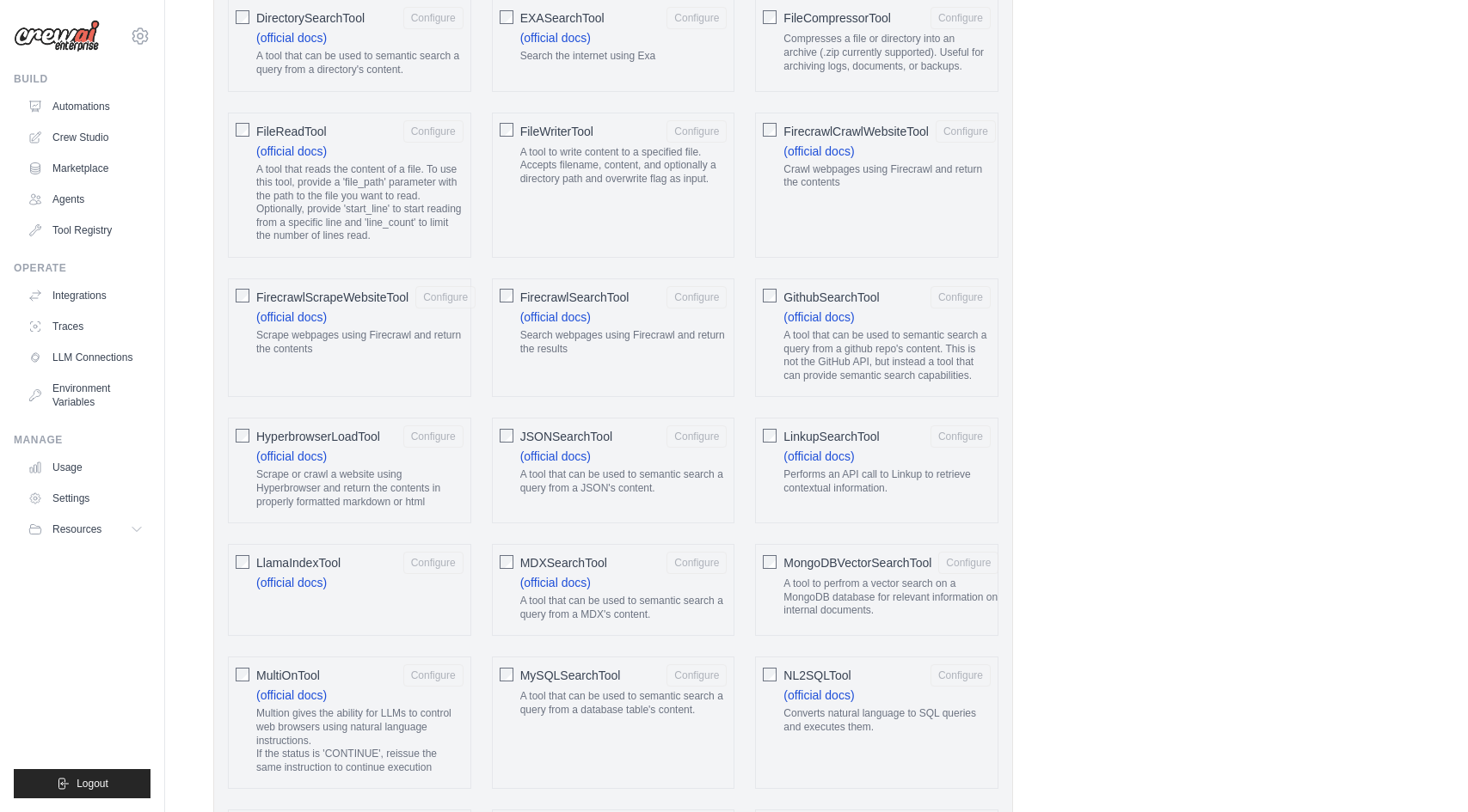
scroll to position [0, 0]
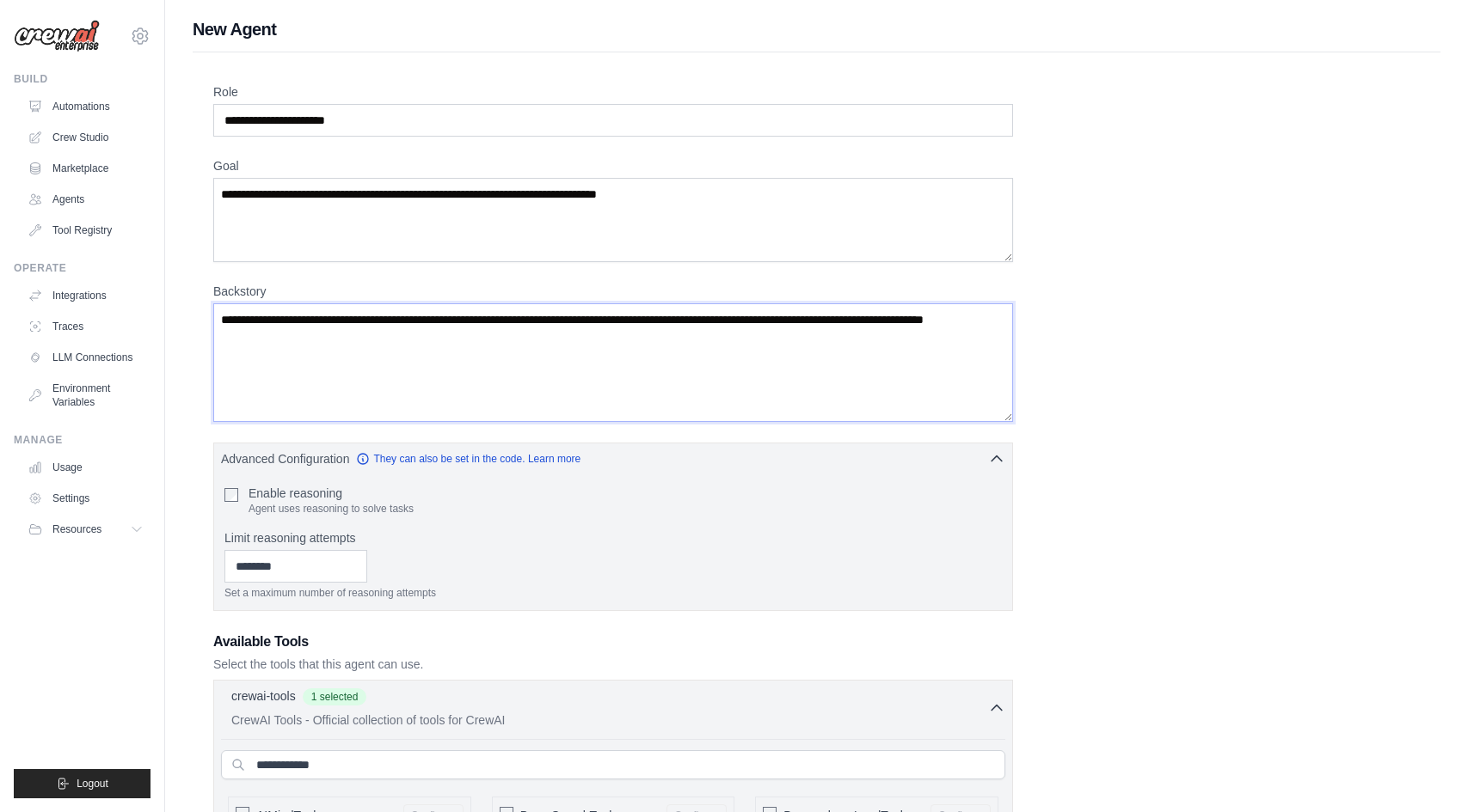
click at [745, 367] on textarea "Backstory" at bounding box center [613, 362] width 800 height 118
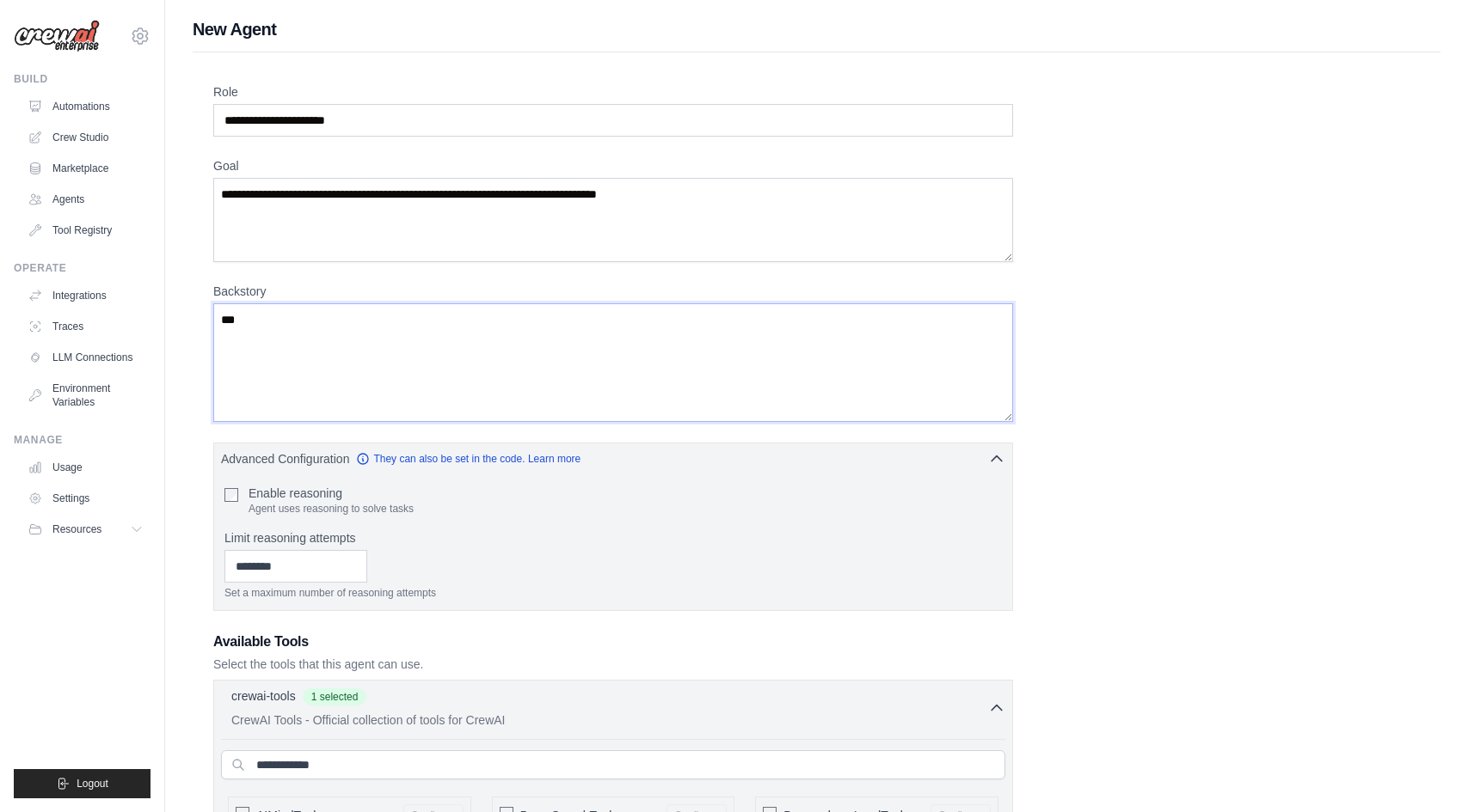
type textarea "****"
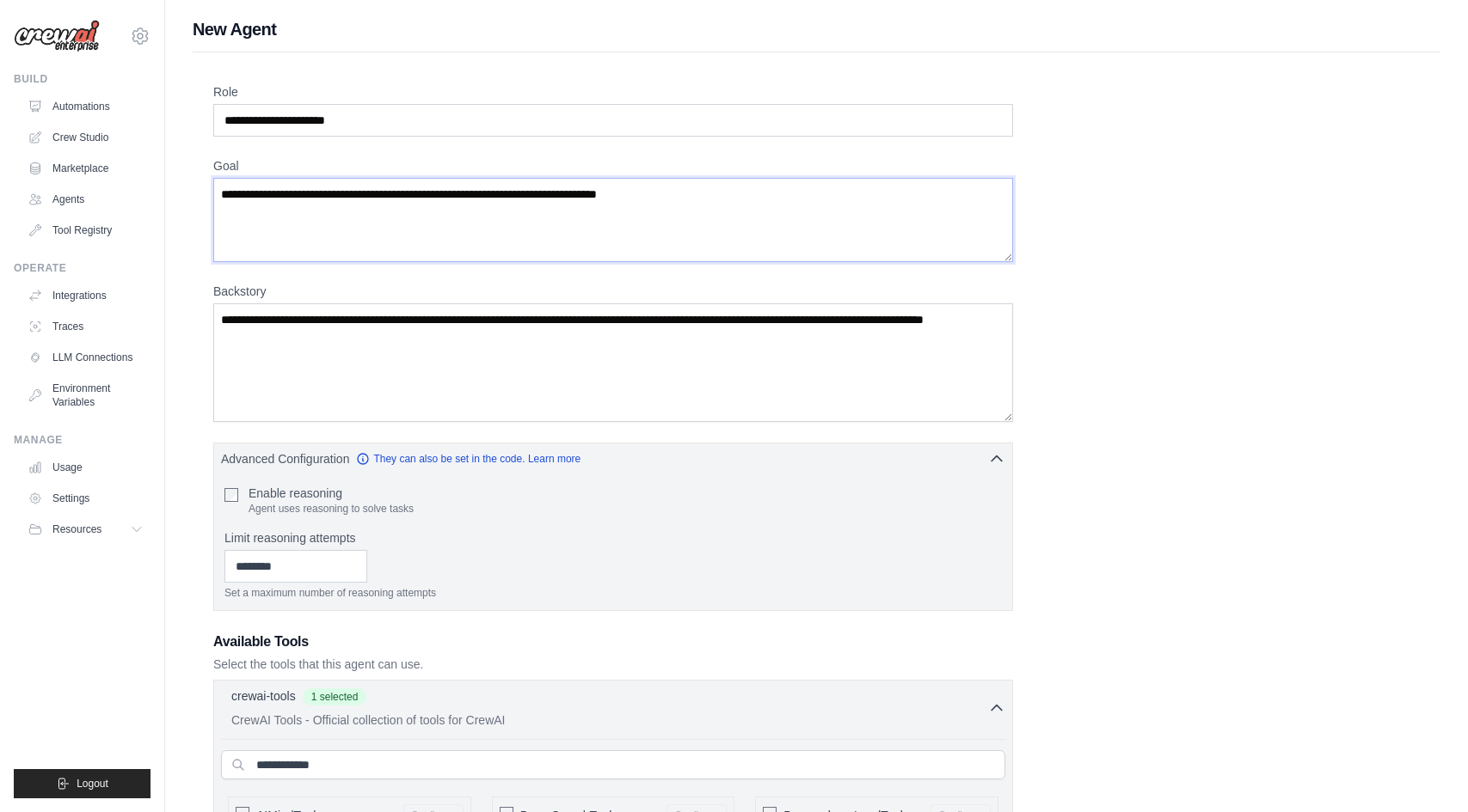
click at [689, 222] on textarea "Goal" at bounding box center [613, 220] width 800 height 85
click at [554, 106] on input "Role" at bounding box center [613, 120] width 800 height 33
type input "*"
type input "*****"
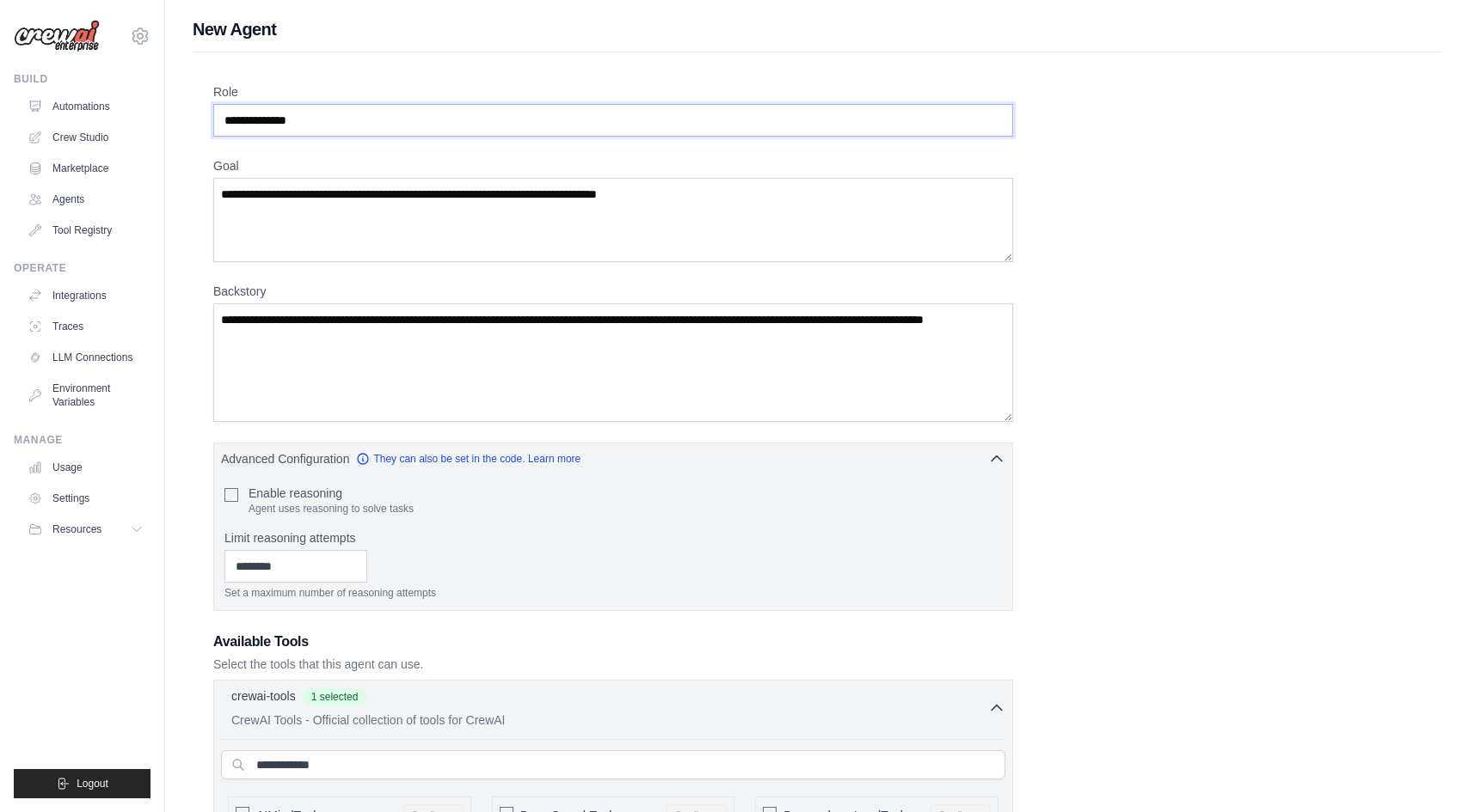
type input "**********"
click at [524, 203] on textarea "Goal" at bounding box center [613, 220] width 800 height 85
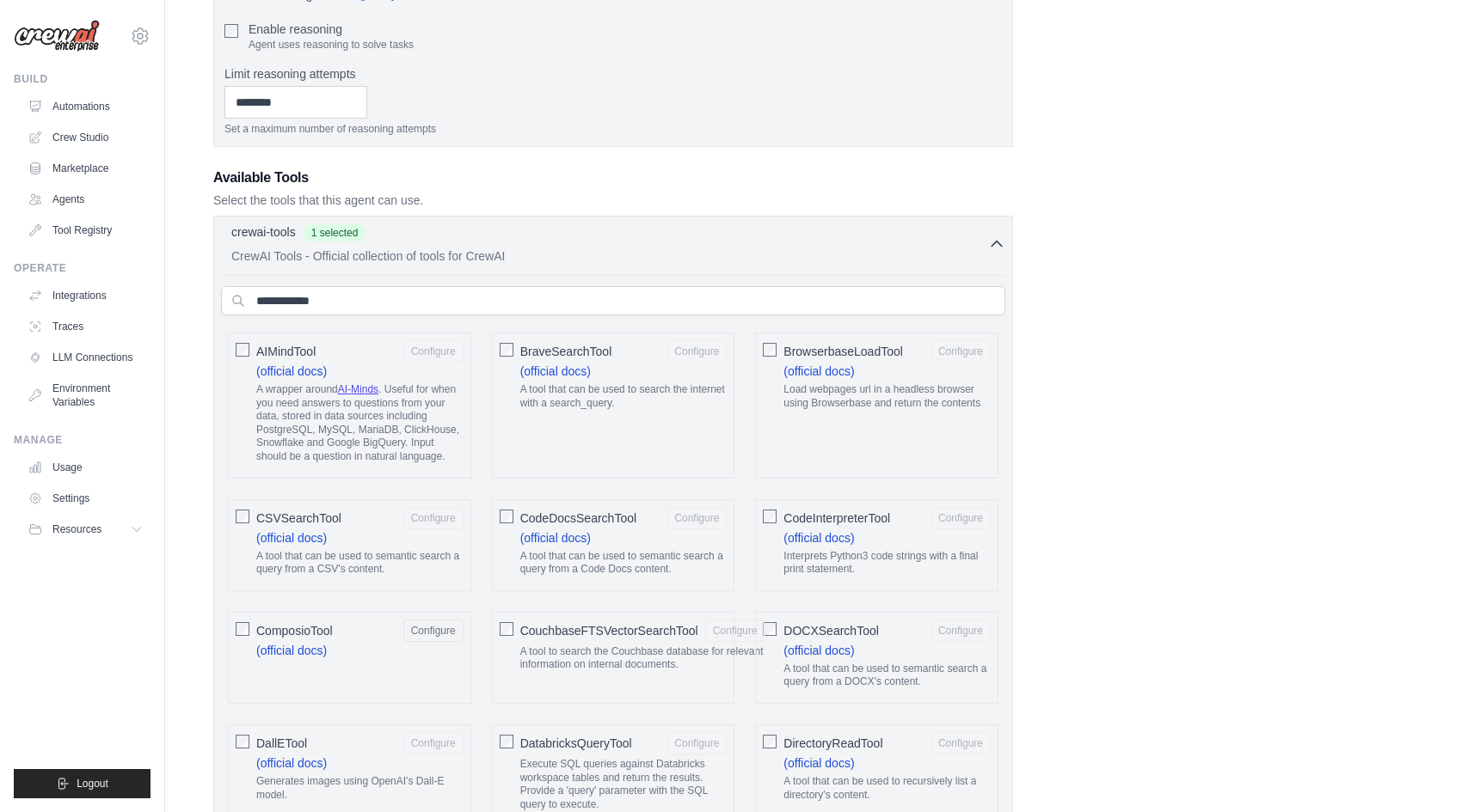
scroll to position [469, 0]
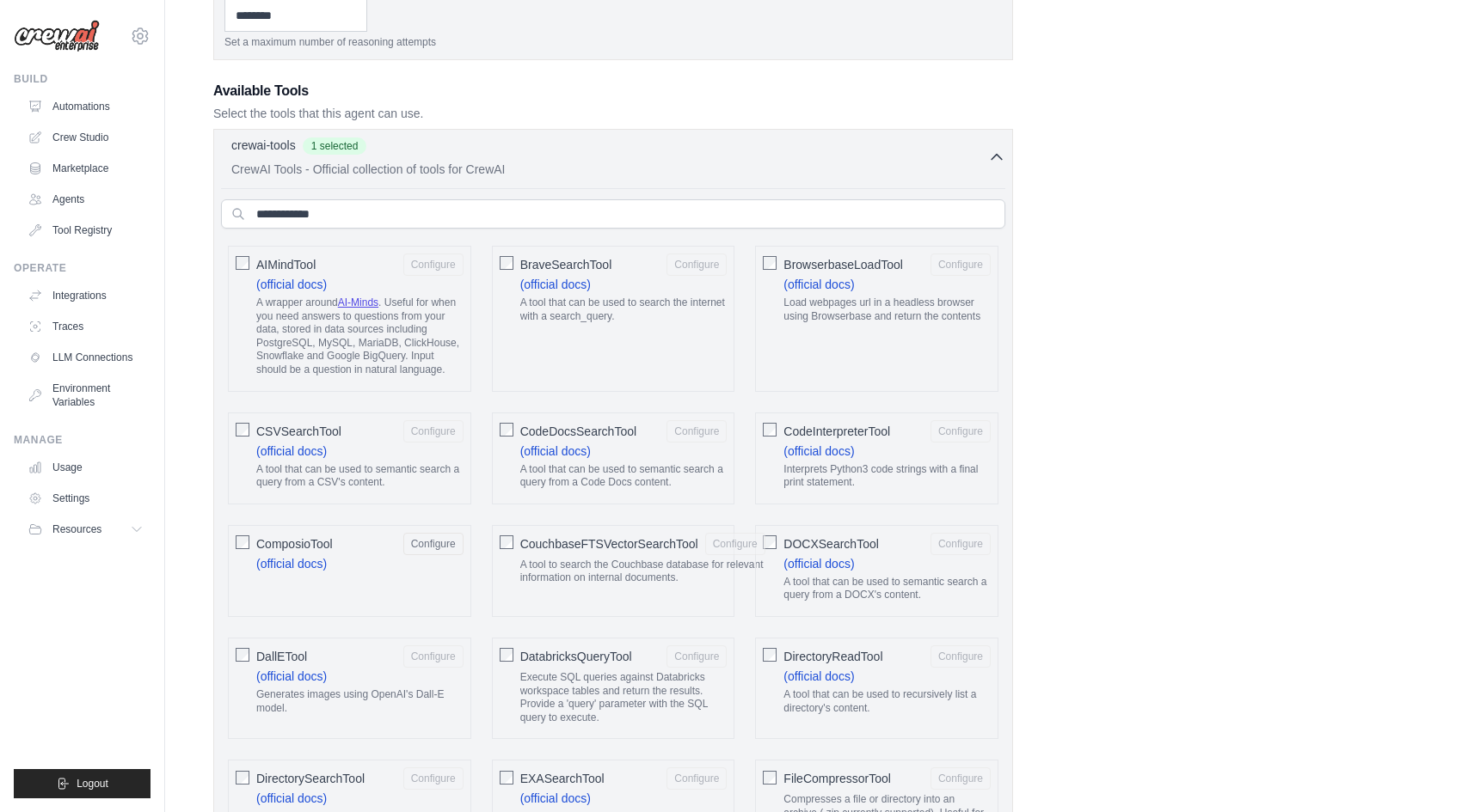
type textarea "**********"
click at [575, 226] on input "text" at bounding box center [613, 214] width 785 height 29
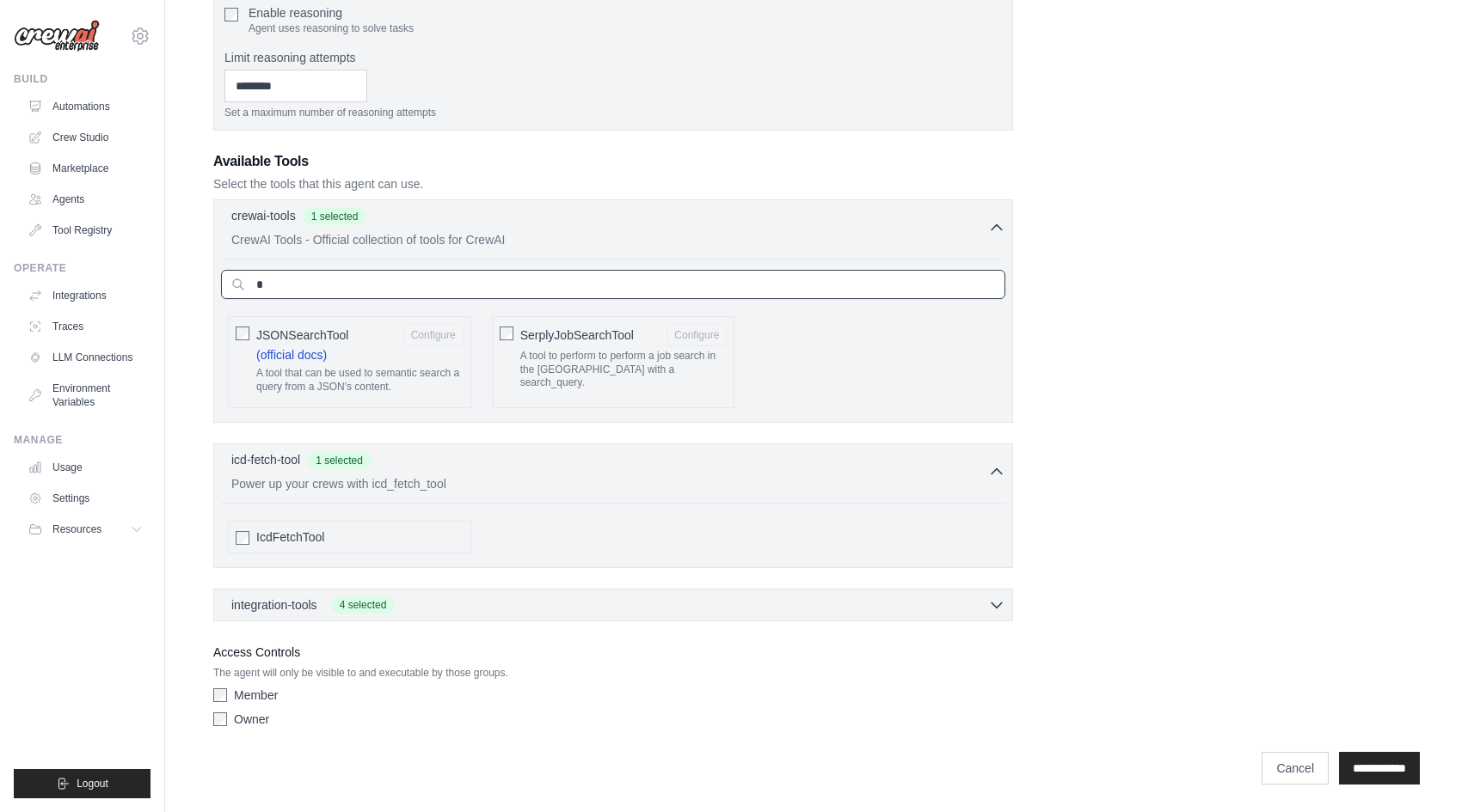
scroll to position [480, 0]
type input "****"
click at [235, 334] on div "JSONSearchTool Configure (official docs) A tool that can be used to semantic se…" at bounding box center [349, 363] width 244 height 92
click at [287, 293] on input "****" at bounding box center [613, 284] width 785 height 29
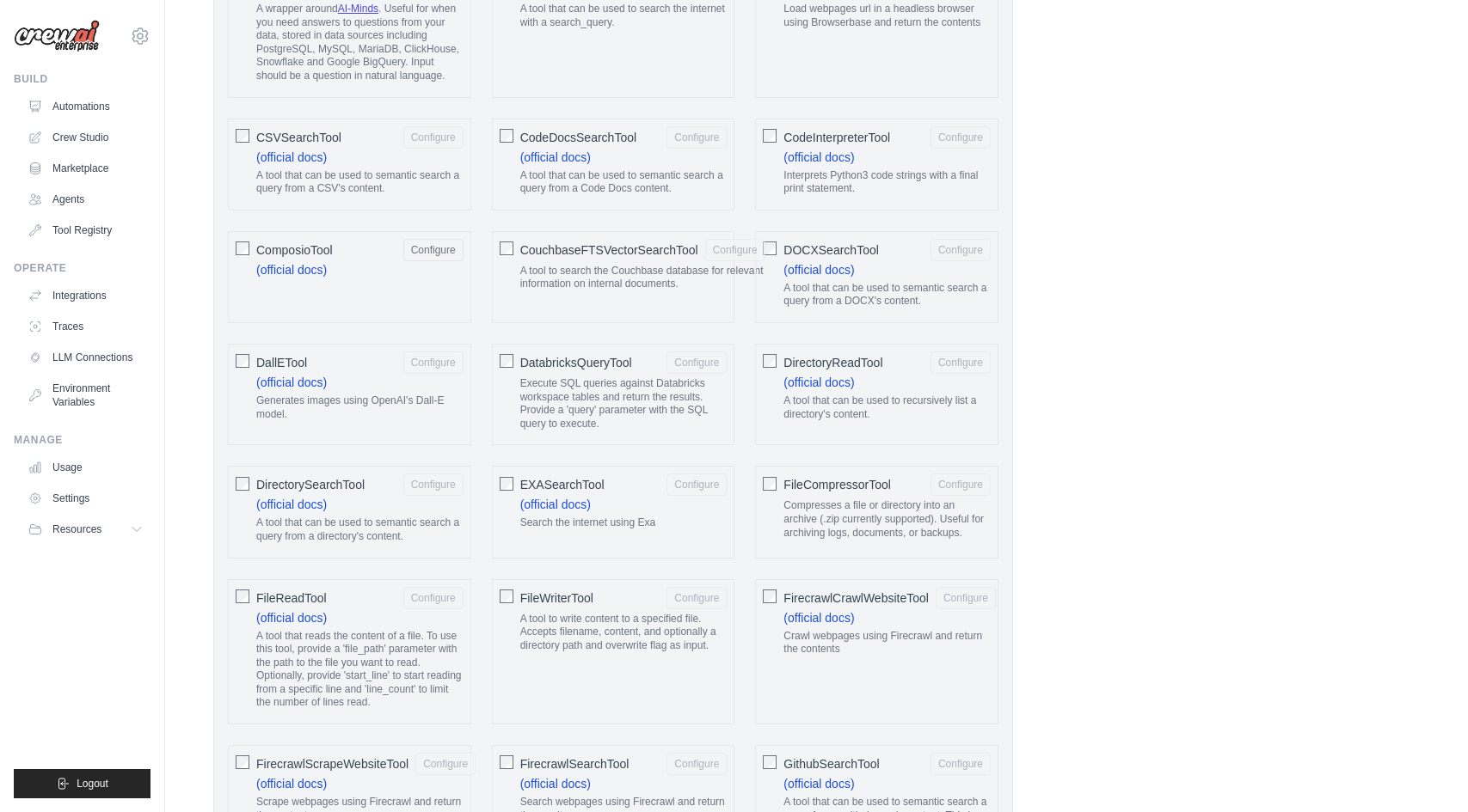
scroll to position [877, 0]
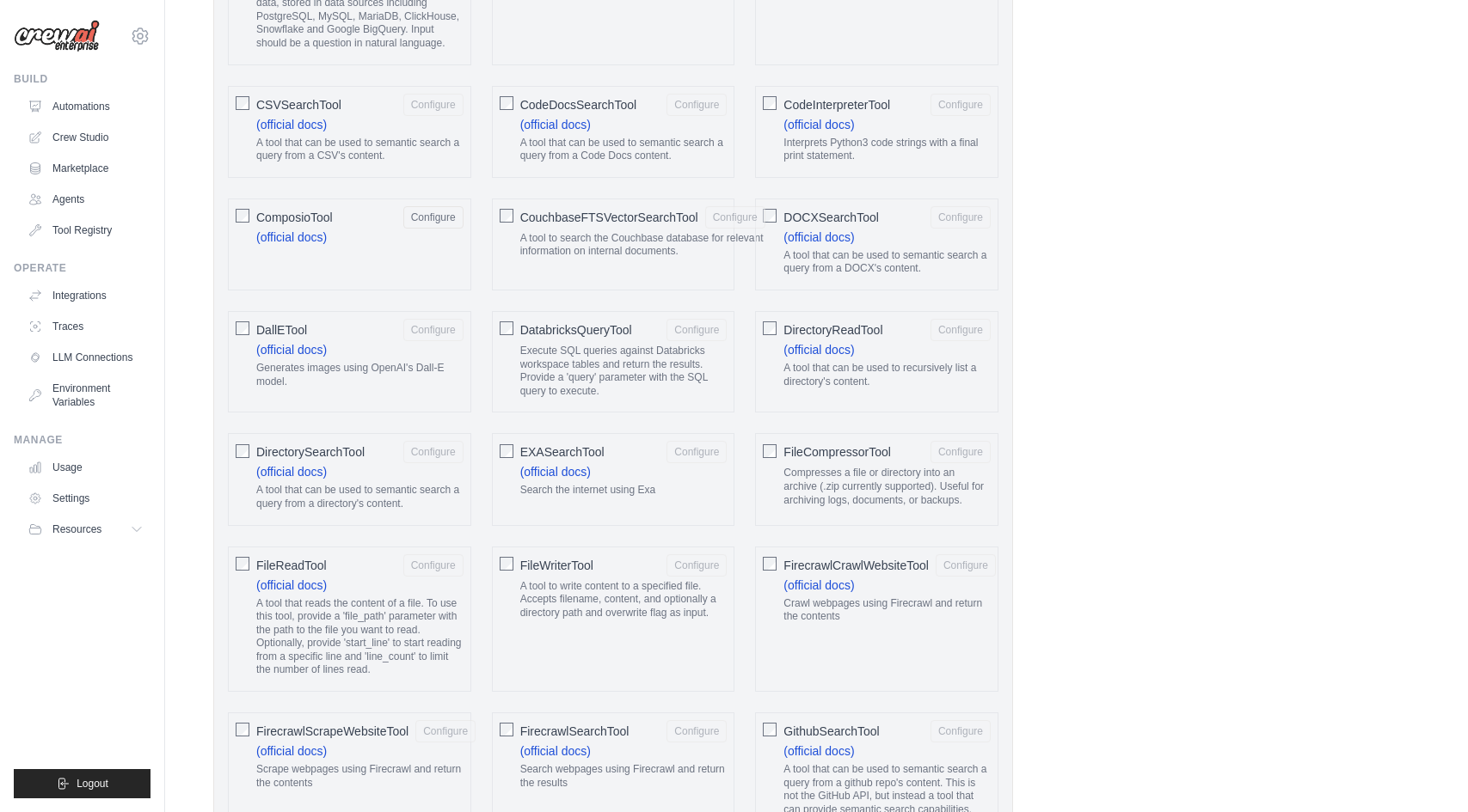
click at [520, 559] on span "FileWriterTool" at bounding box center [556, 566] width 73 height 17
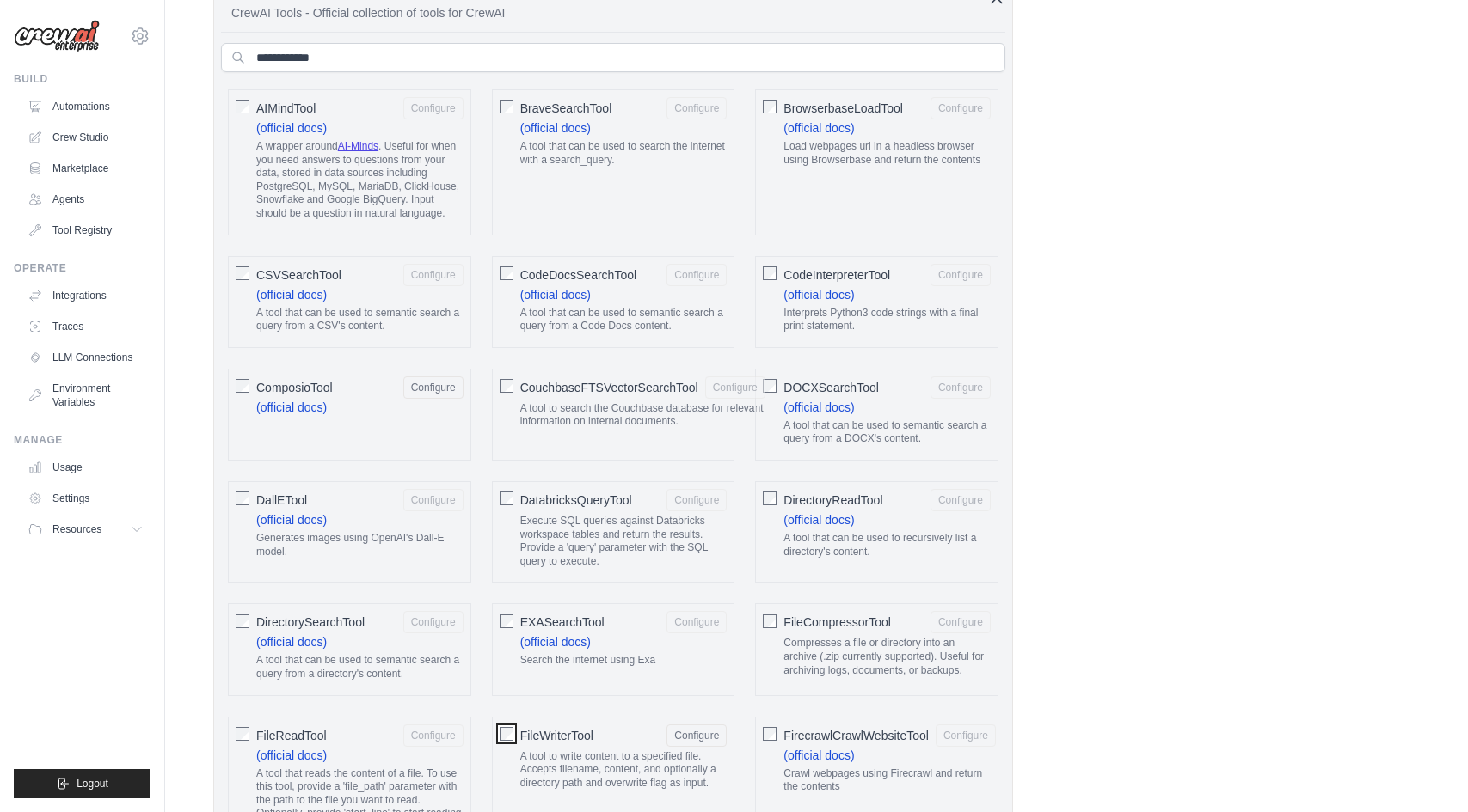
scroll to position [587, 0]
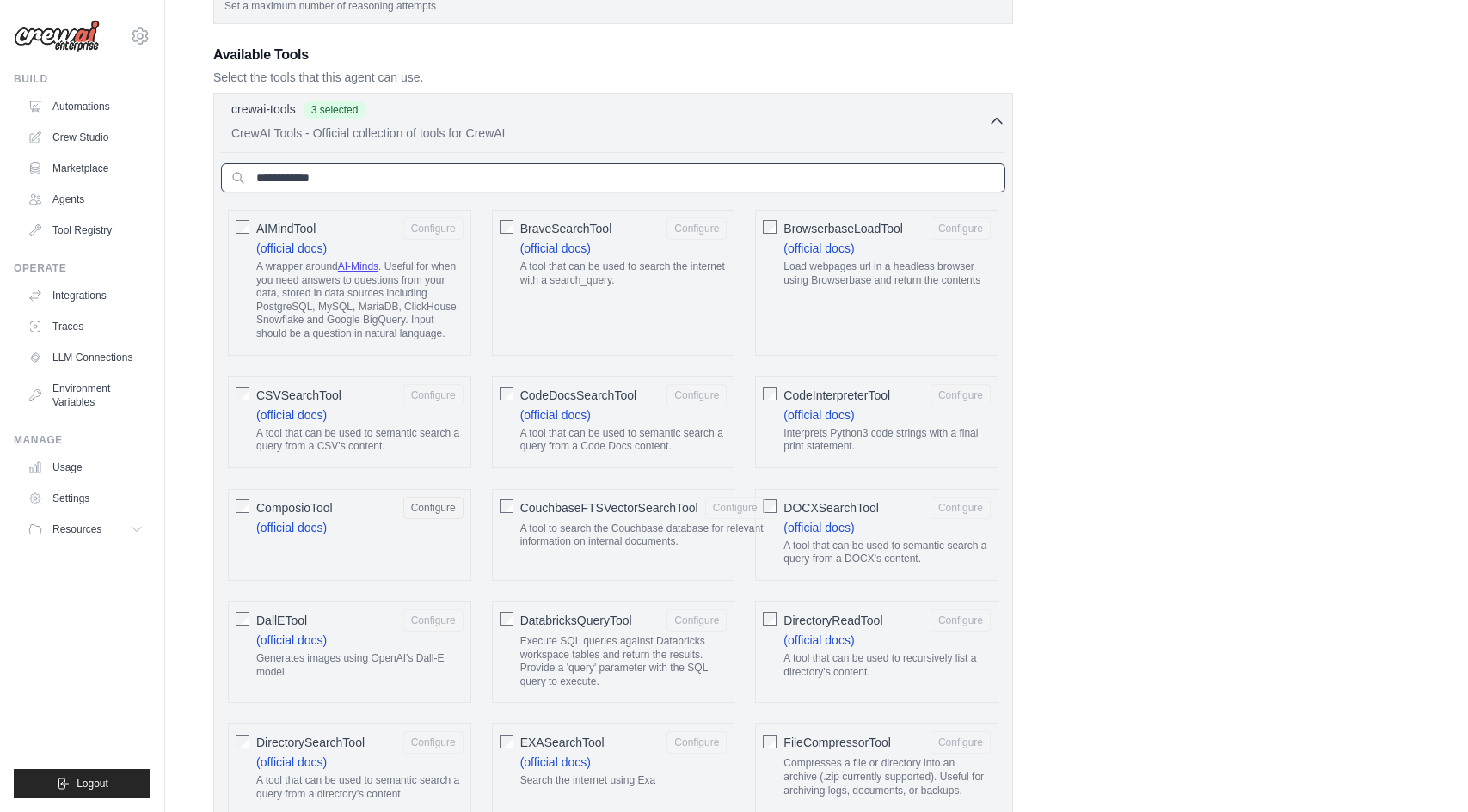
click at [421, 179] on input "text" at bounding box center [613, 178] width 785 height 29
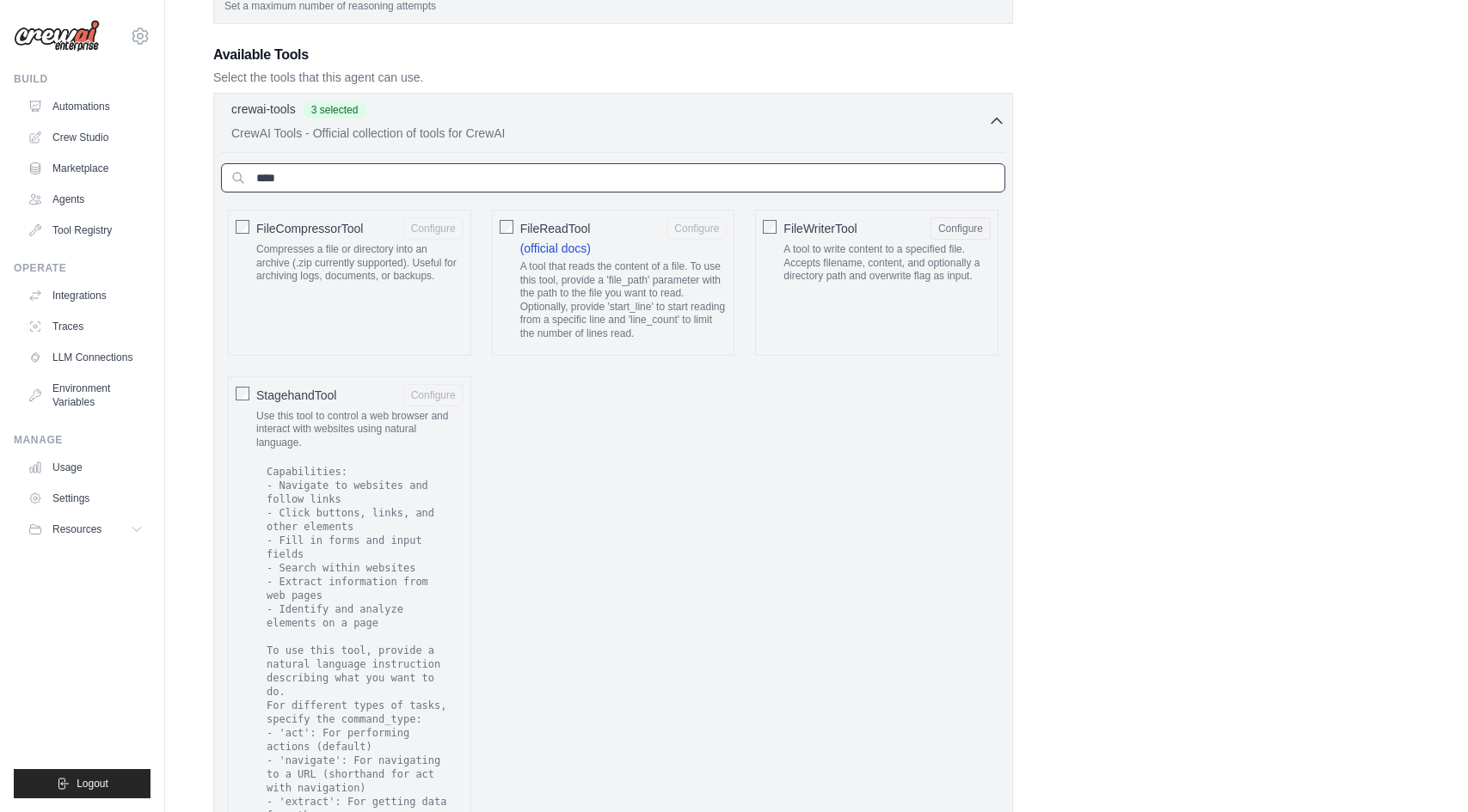
scroll to position [534, 0]
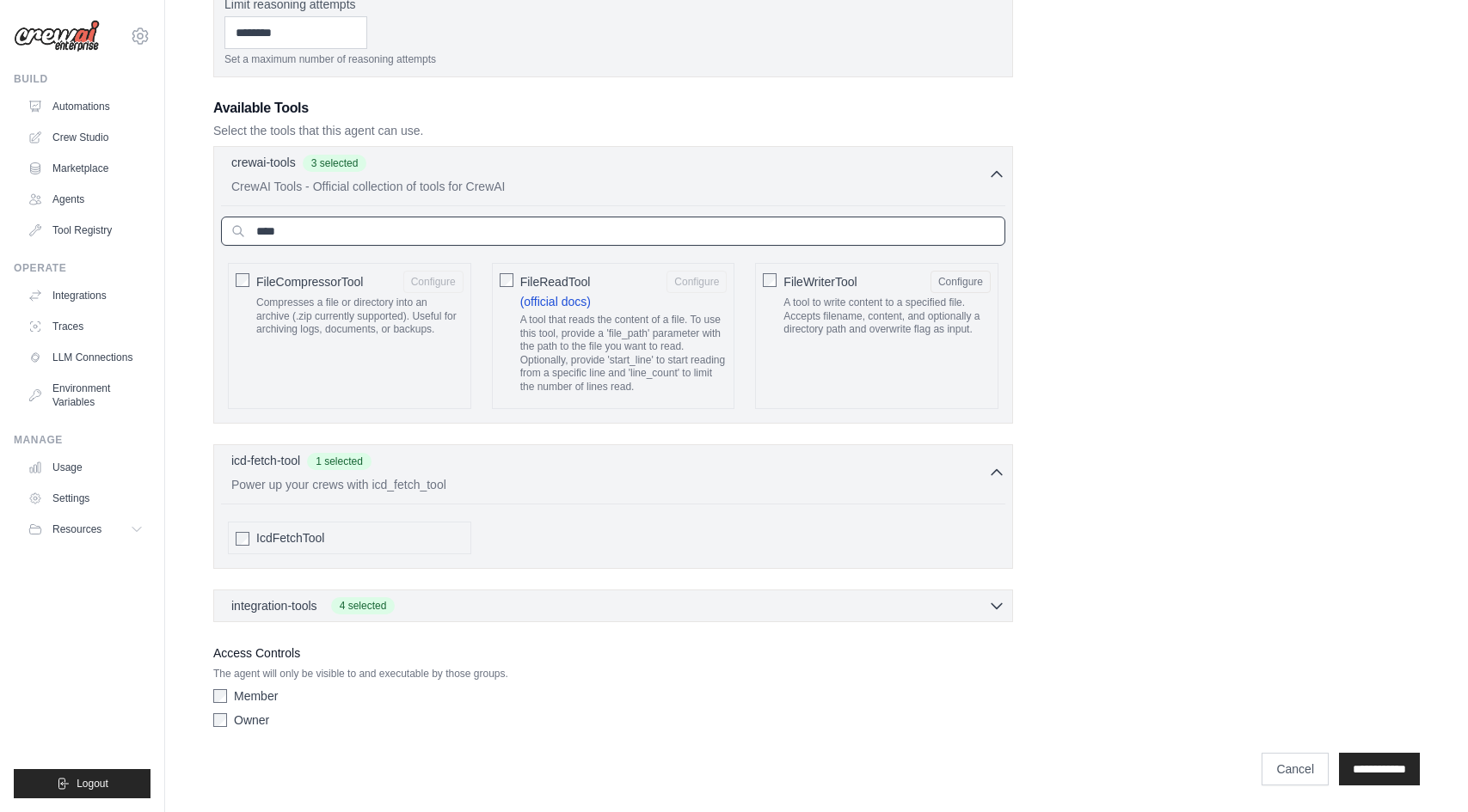
type input "****"
click at [585, 359] on p "A tool that reads the content of a file. To use this tool, provide a 'file_path…" at bounding box center [623, 354] width 207 height 81
click at [1167, 215] on div "**********" at bounding box center [816, 142] width 1206 height 1186
click at [789, 229] on input "****" at bounding box center [613, 231] width 785 height 29
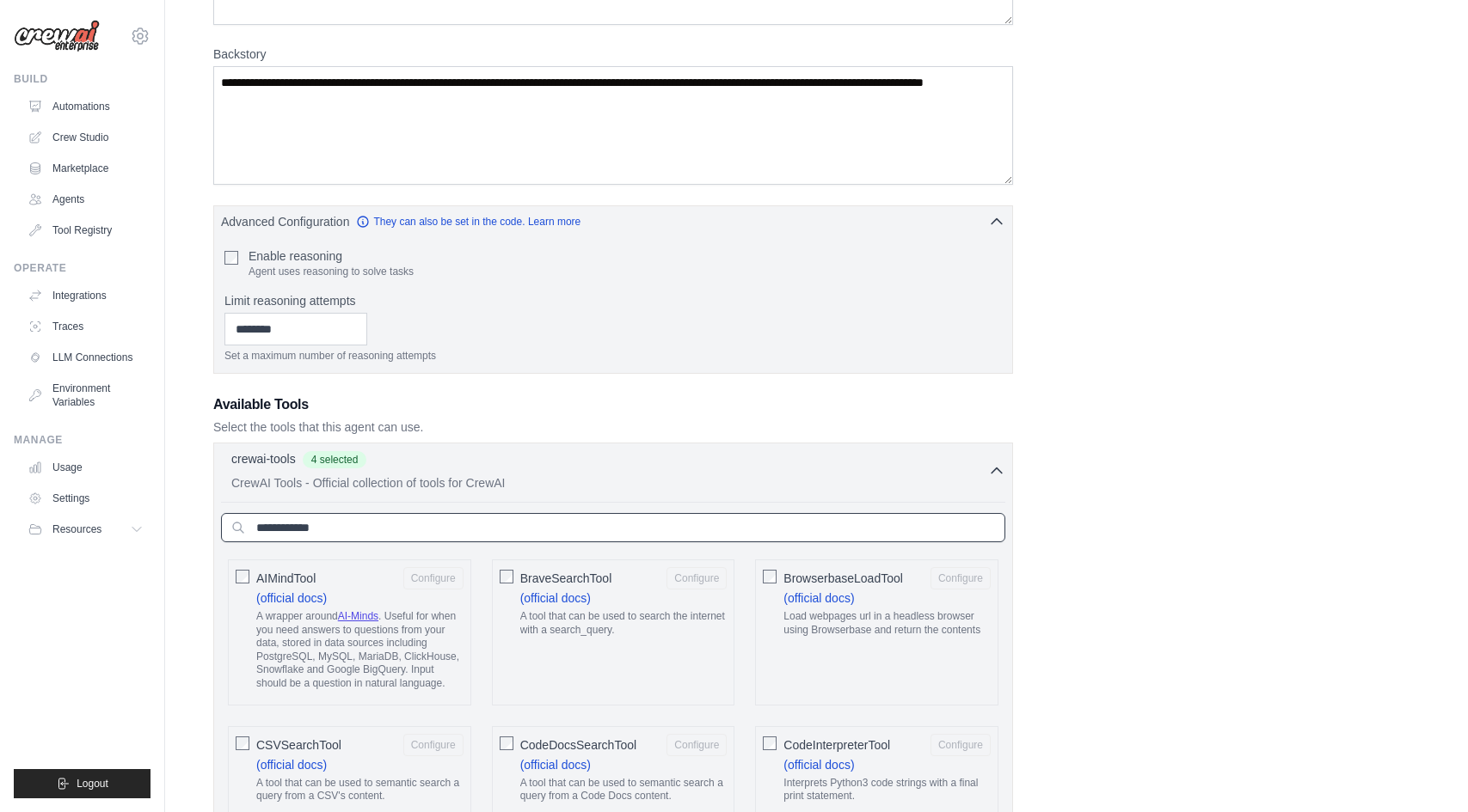
scroll to position [446, 0]
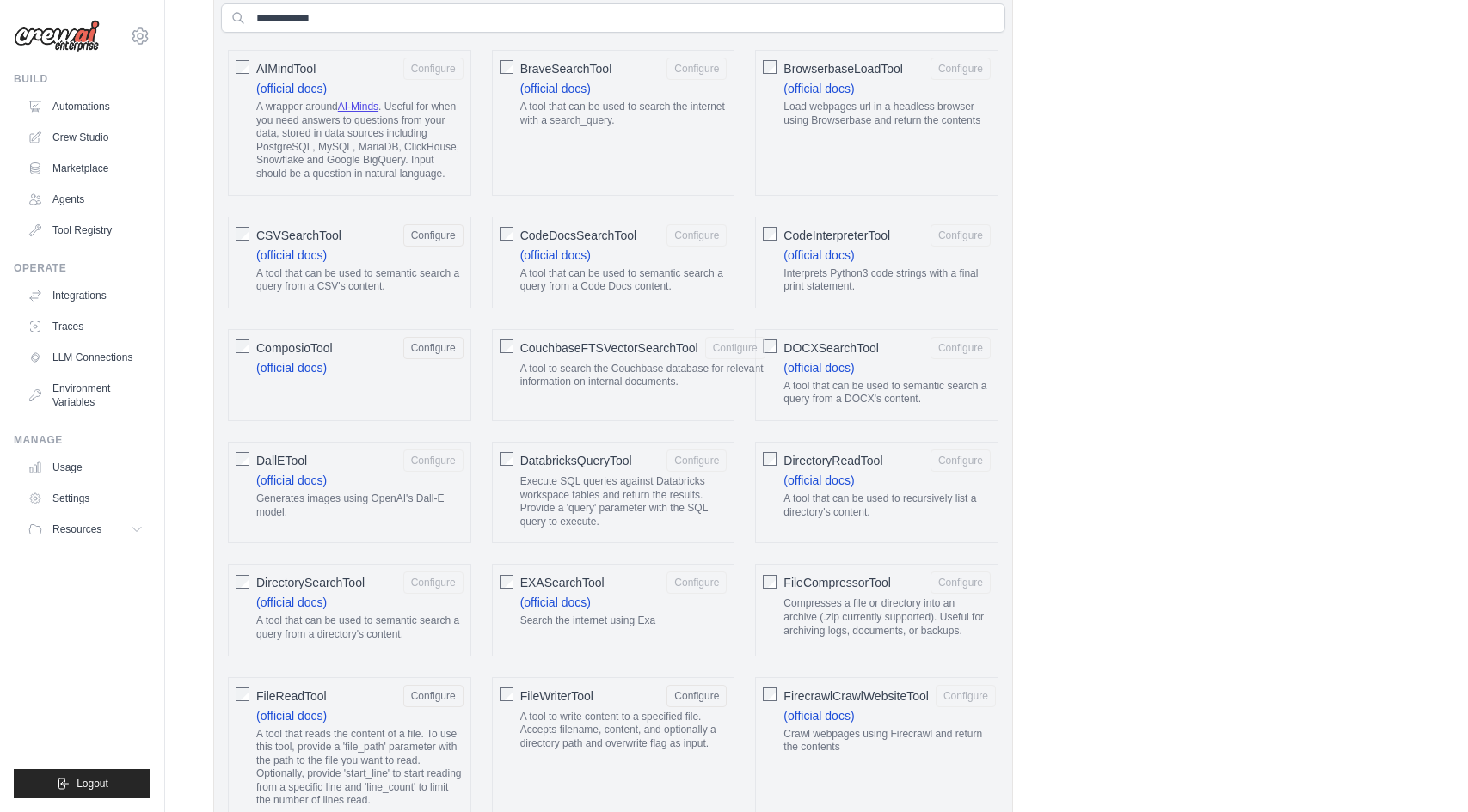
scroll to position [737, 0]
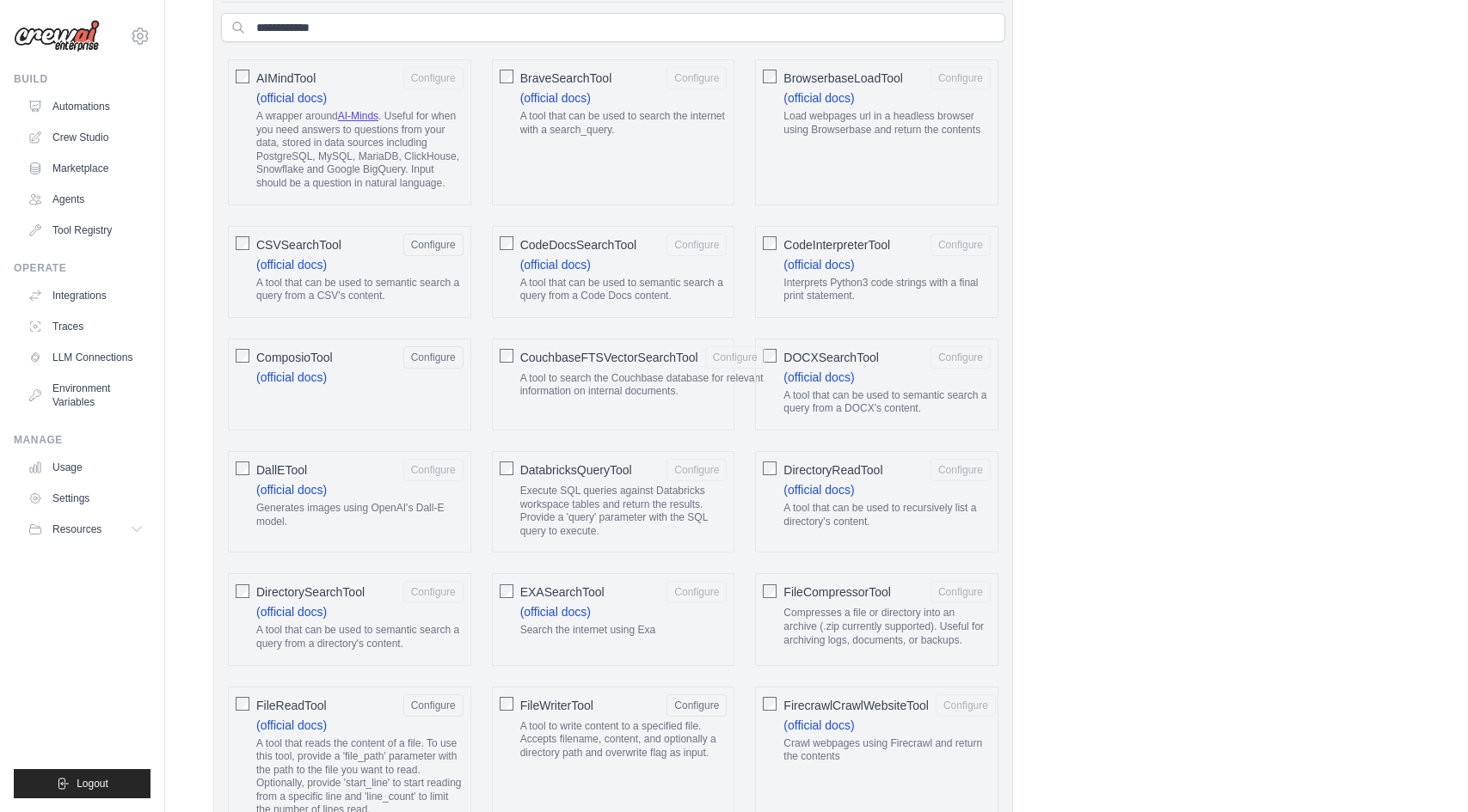
click at [878, 281] on p "Interprets Python3 code strings with a final print statement." at bounding box center [887, 291] width 207 height 27
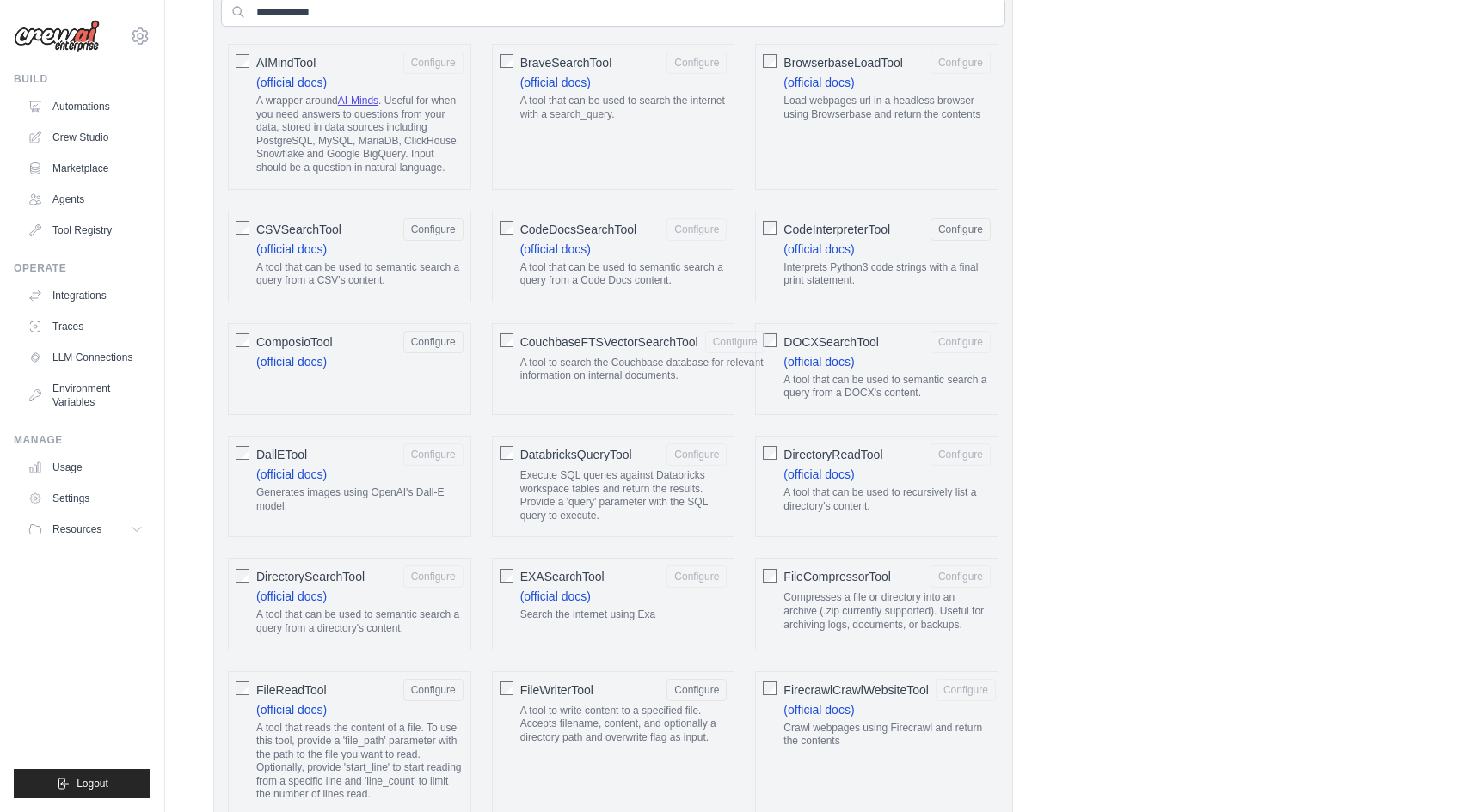
click at [305, 160] on p "A wrapper around AI-Minds . Useful for when you need answers to questions from …" at bounding box center [359, 135] width 207 height 81
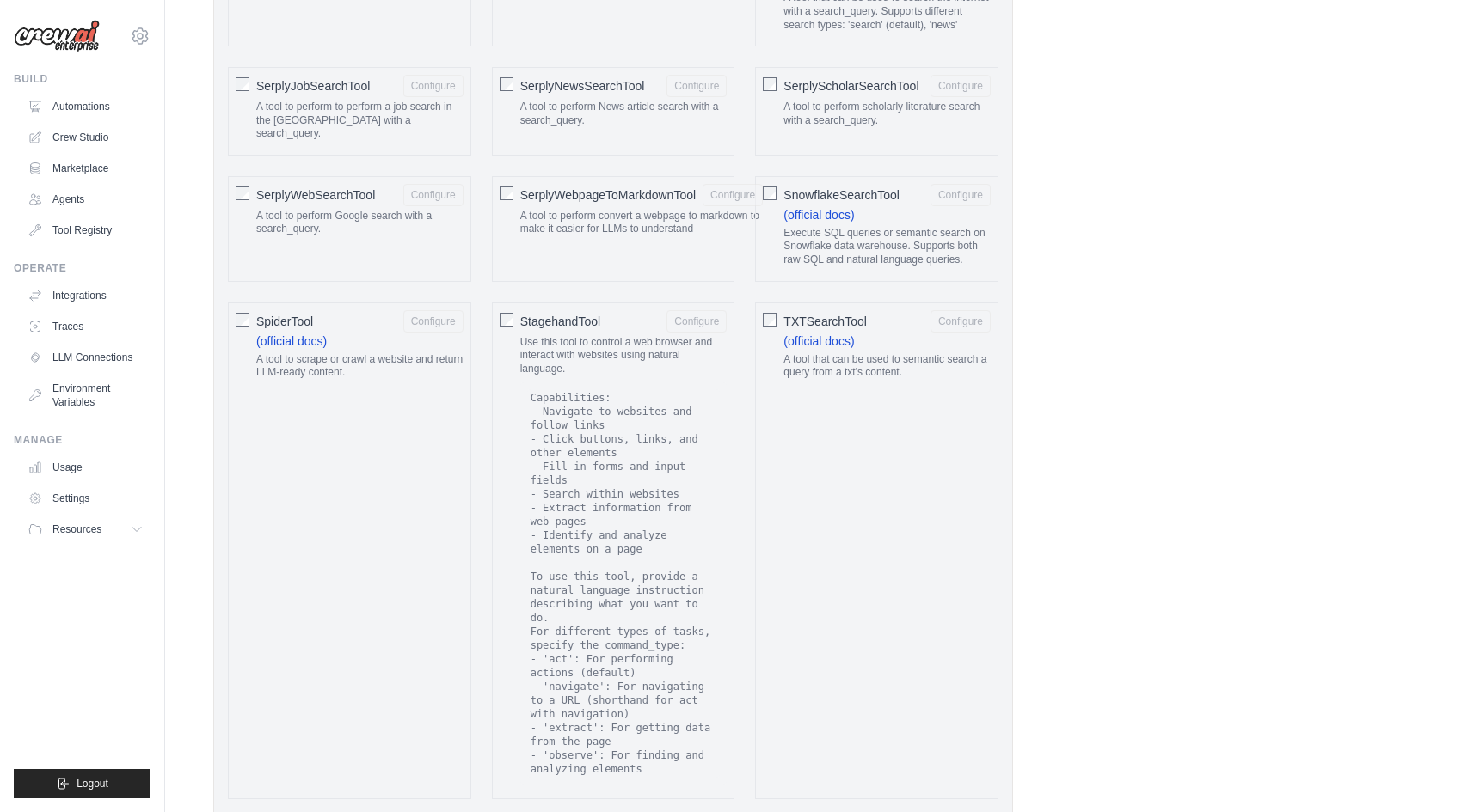
scroll to position [3329, 0]
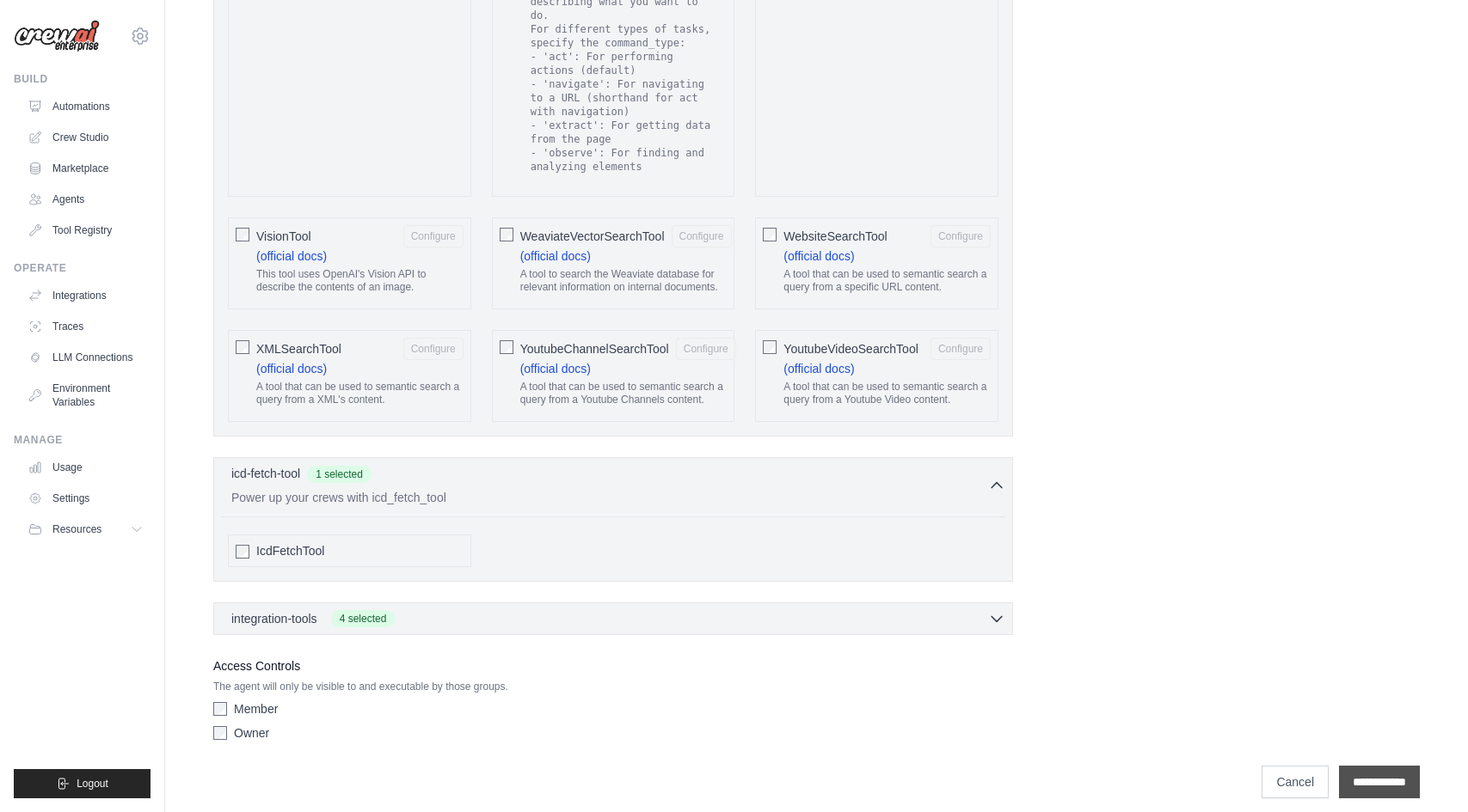
click at [1401, 776] on input "**********" at bounding box center [1379, 782] width 81 height 33
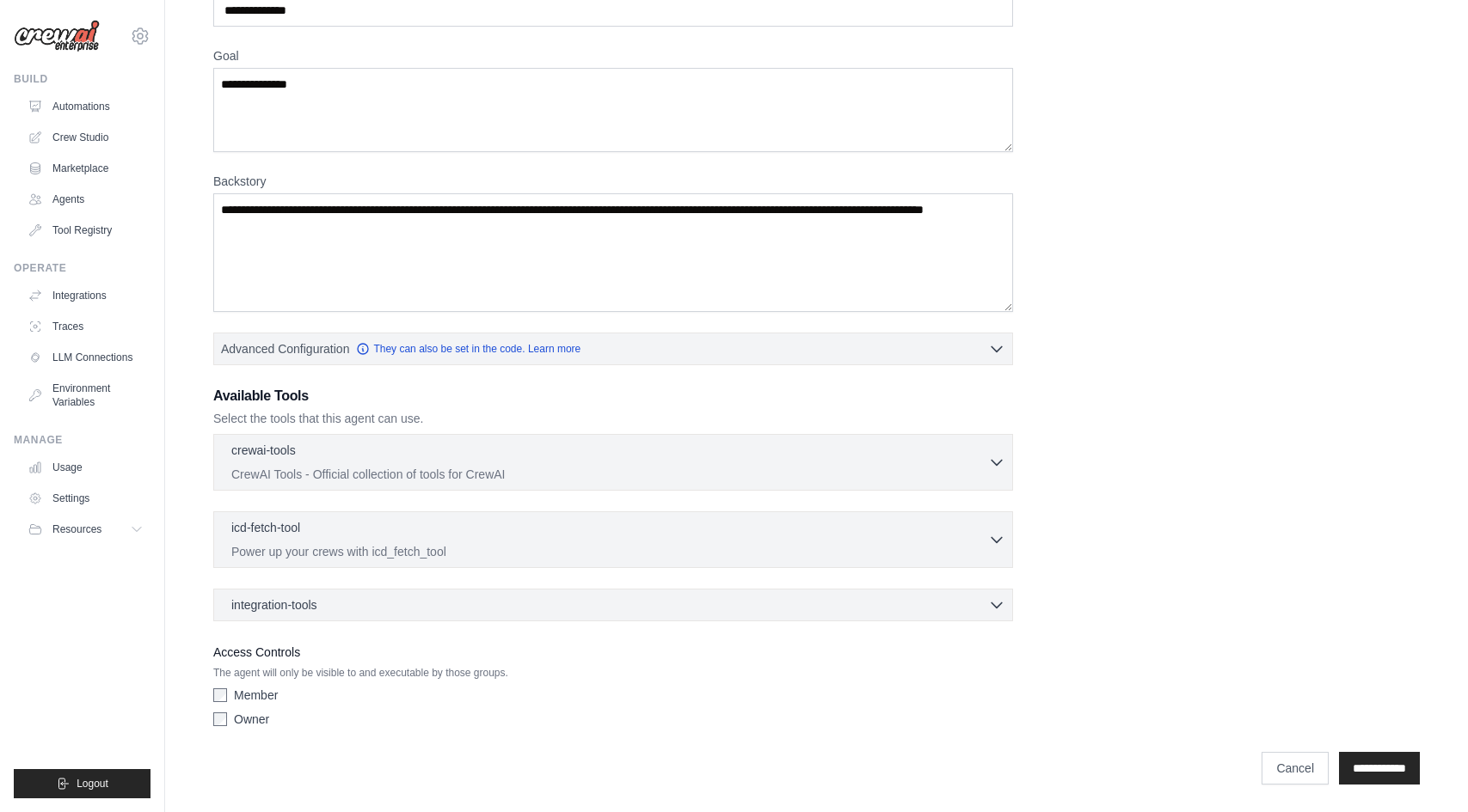
scroll to position [0, 0]
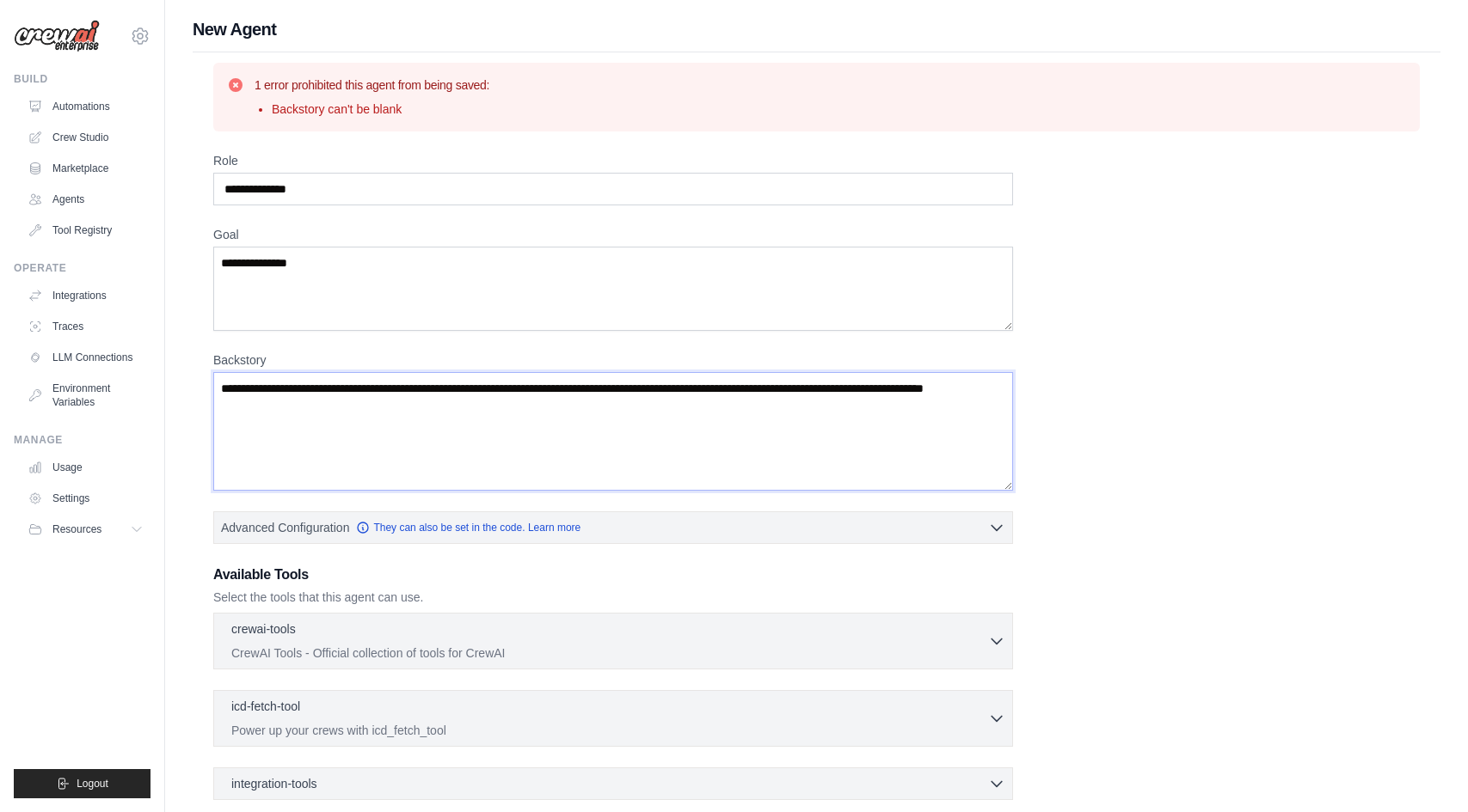
click at [745, 420] on textarea "Backstory" at bounding box center [613, 431] width 800 height 118
click at [713, 309] on textarea "**********" at bounding box center [613, 289] width 800 height 85
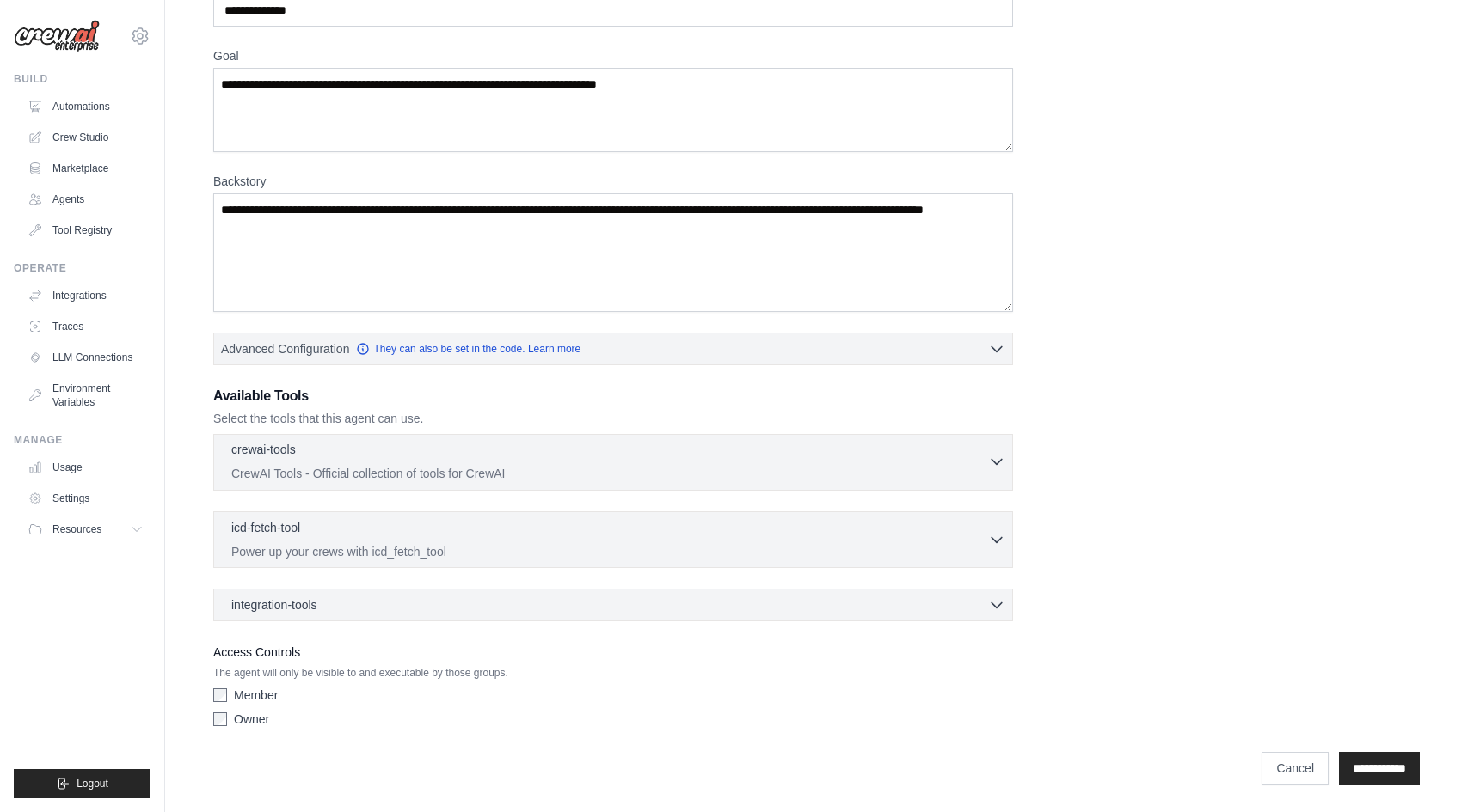
click at [375, 474] on p "CrewAI Tools - Official collection of tools for CrewAI" at bounding box center [609, 473] width 757 height 17
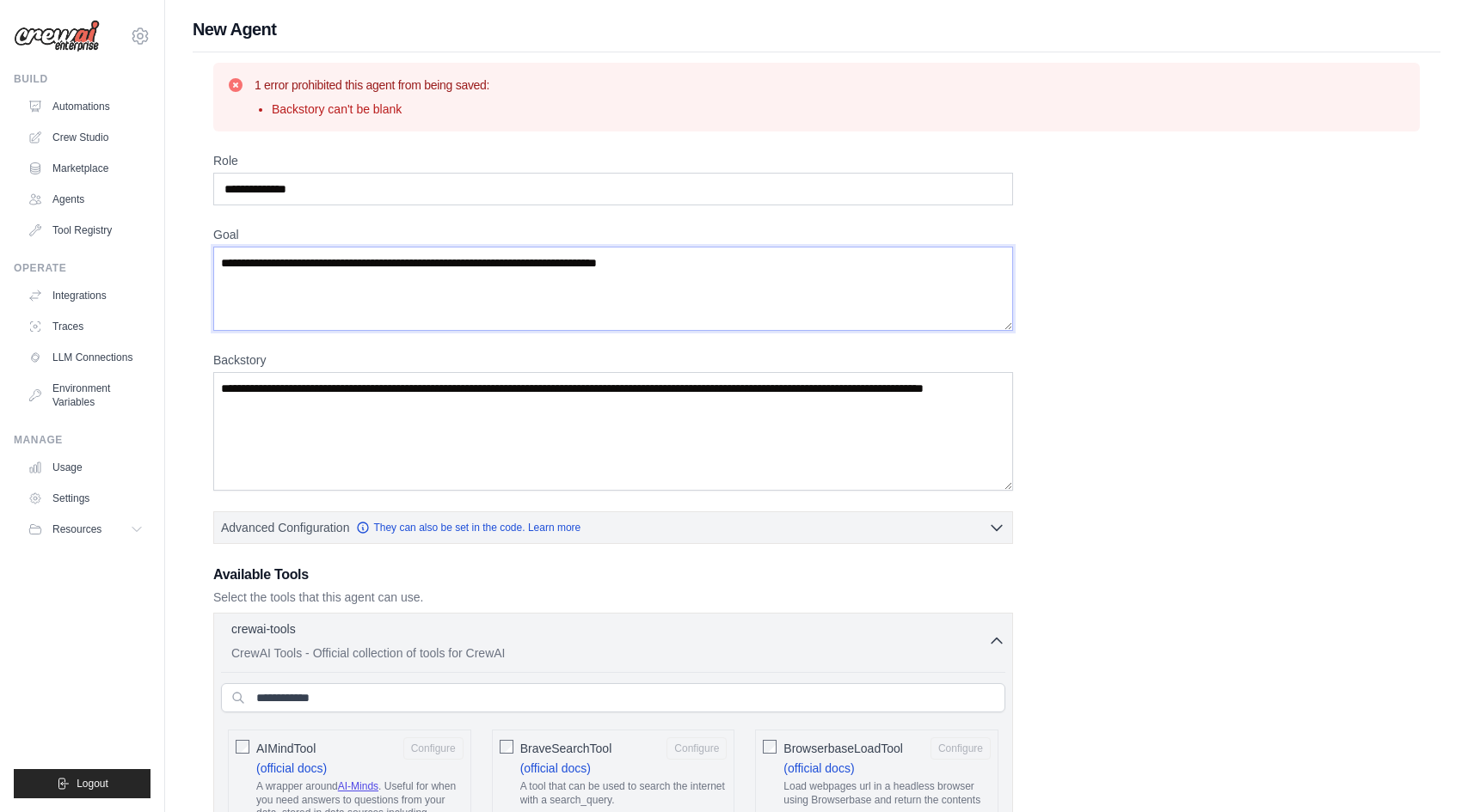
click at [680, 308] on textarea "**********" at bounding box center [613, 289] width 800 height 85
paste textarea "**********"
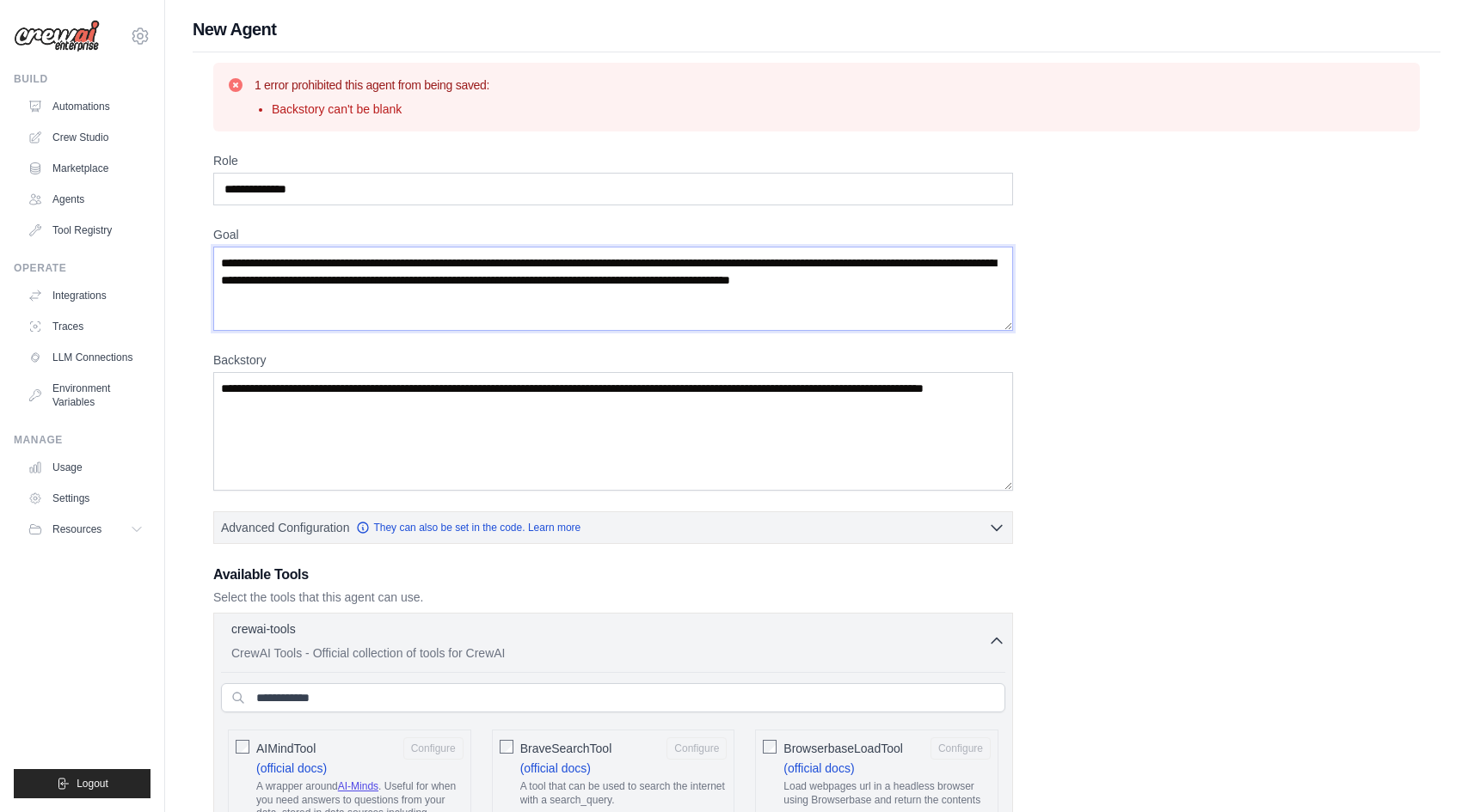
type textarea "**********"
click at [470, 410] on textarea "Backstory" at bounding box center [613, 431] width 800 height 118
paste textarea "**********"
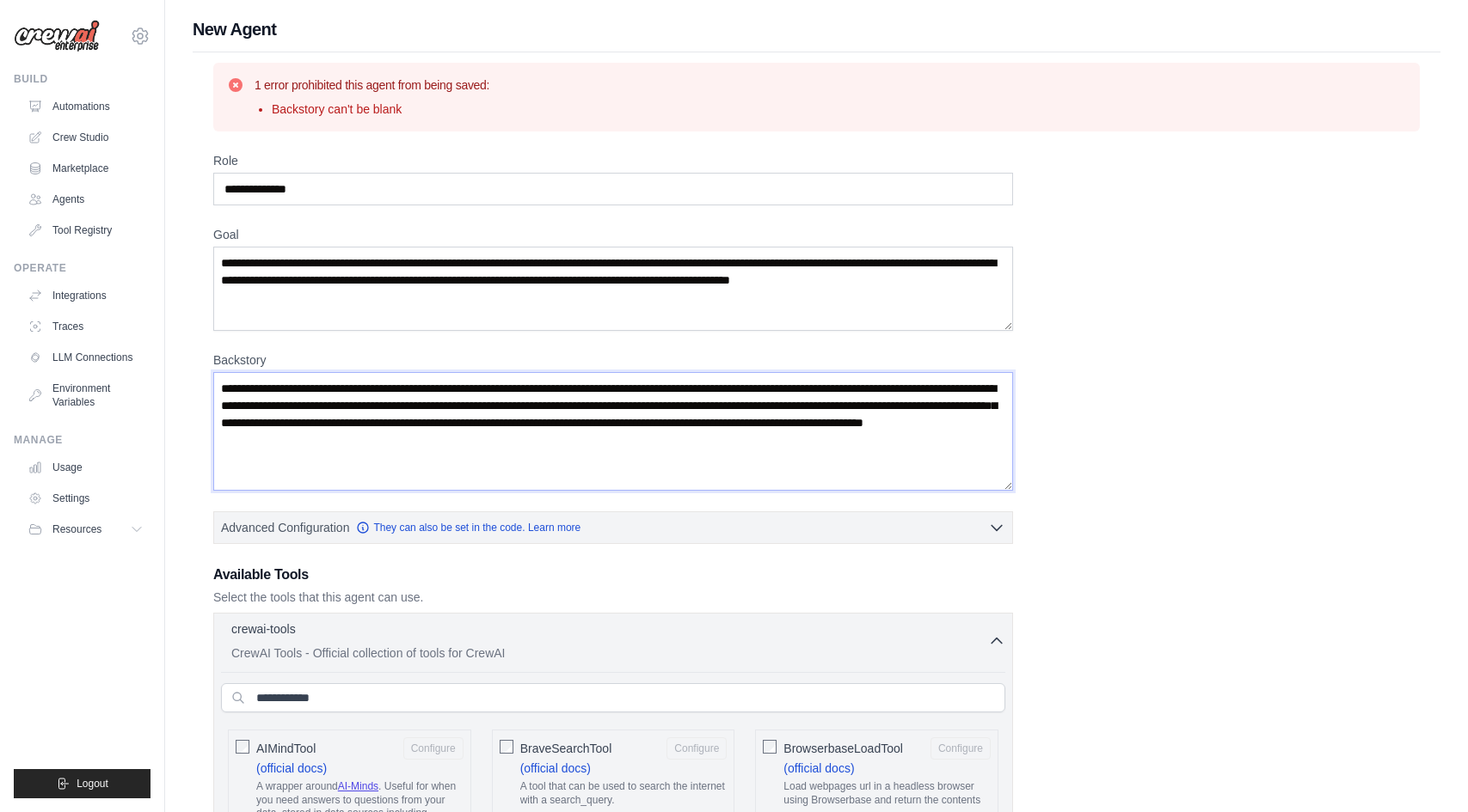
type textarea "**********"
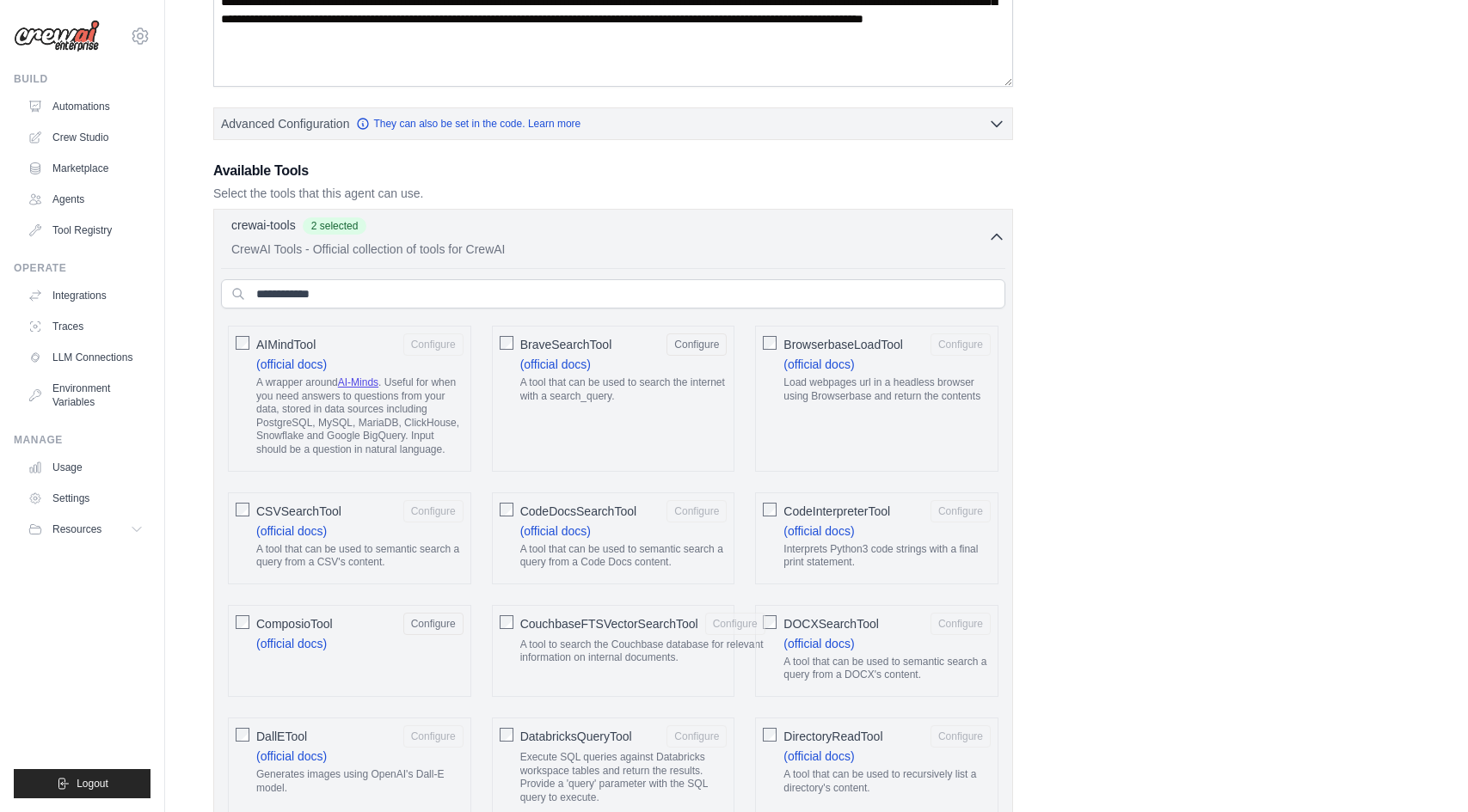
scroll to position [857, 0]
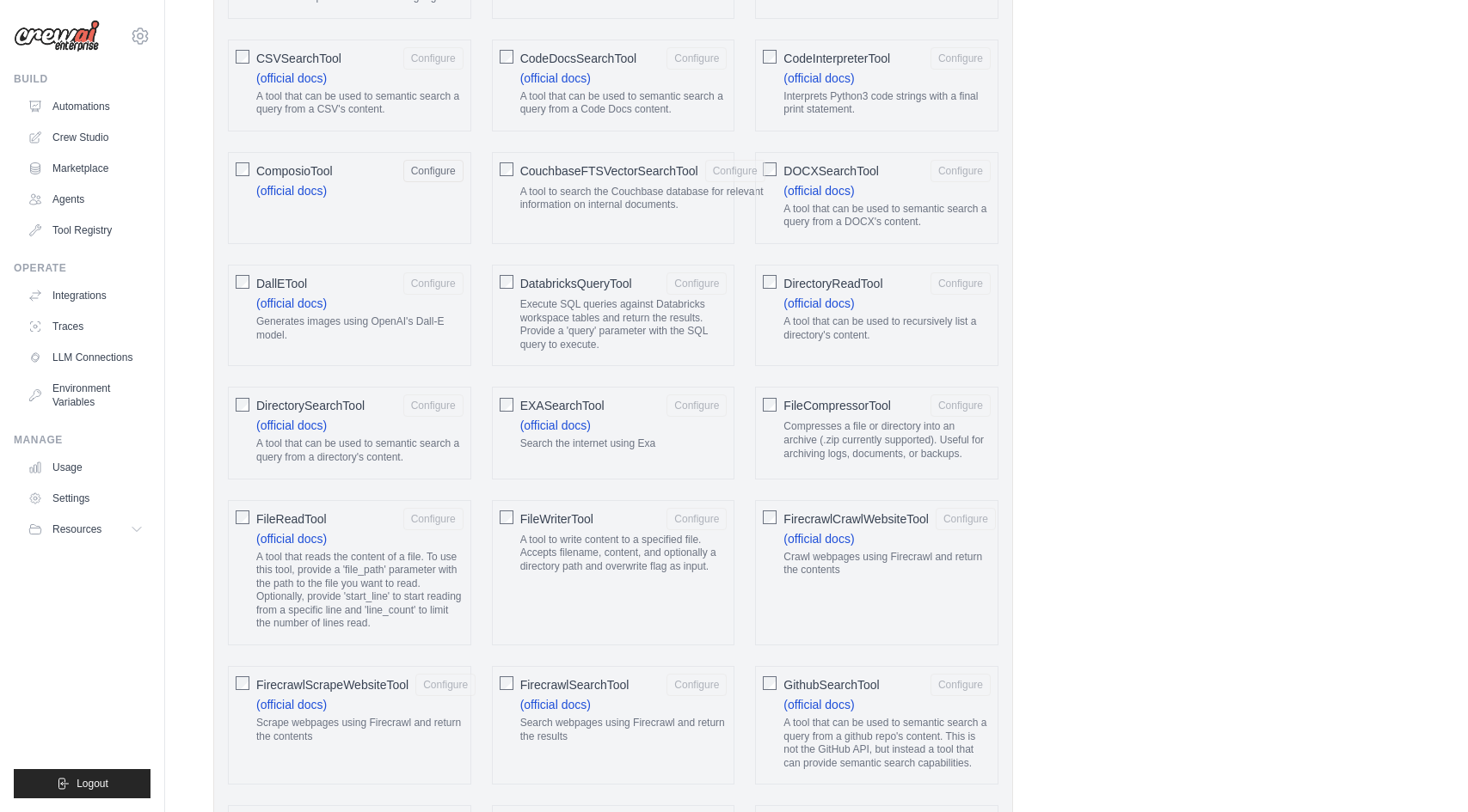
click at [512, 407] on div "EXASearchTool Configure (official docs) Search the internet using Exa" at bounding box center [613, 433] width 244 height 92
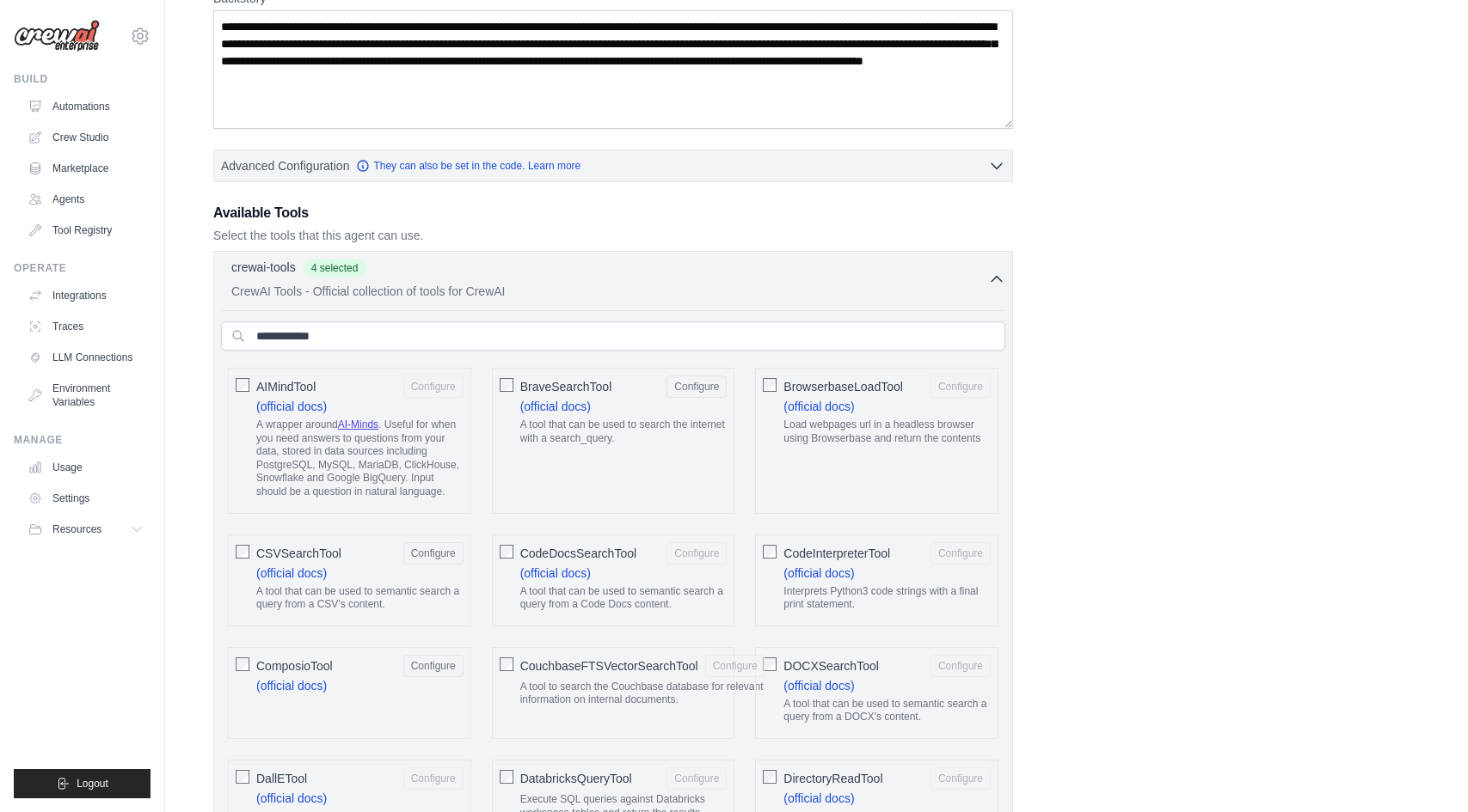
click at [785, 662] on span "DOCXSearchTool" at bounding box center [831, 666] width 95 height 17
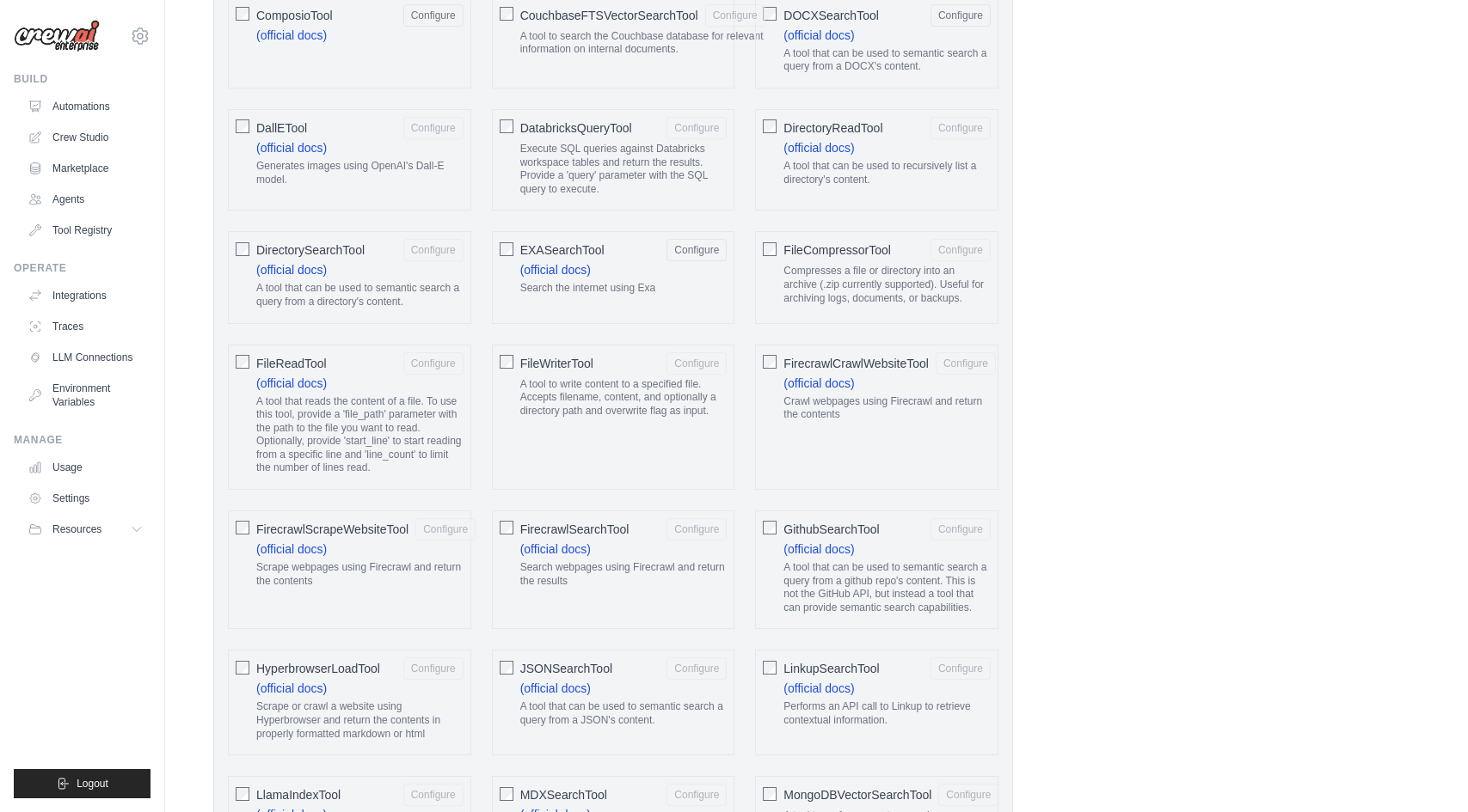
scroll to position [0, 0]
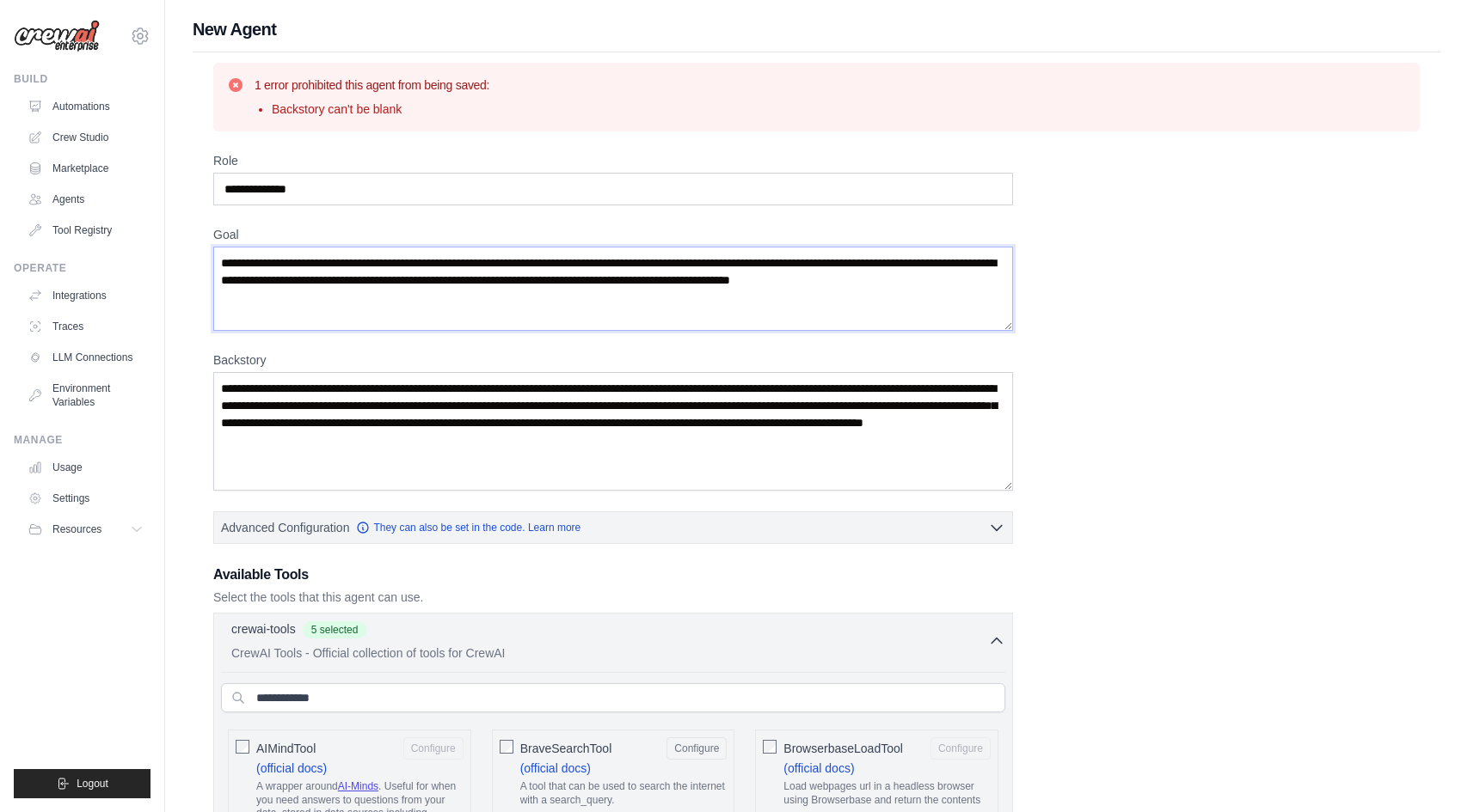
click at [552, 317] on textarea "**********" at bounding box center [613, 289] width 800 height 85
paste textarea "**********"
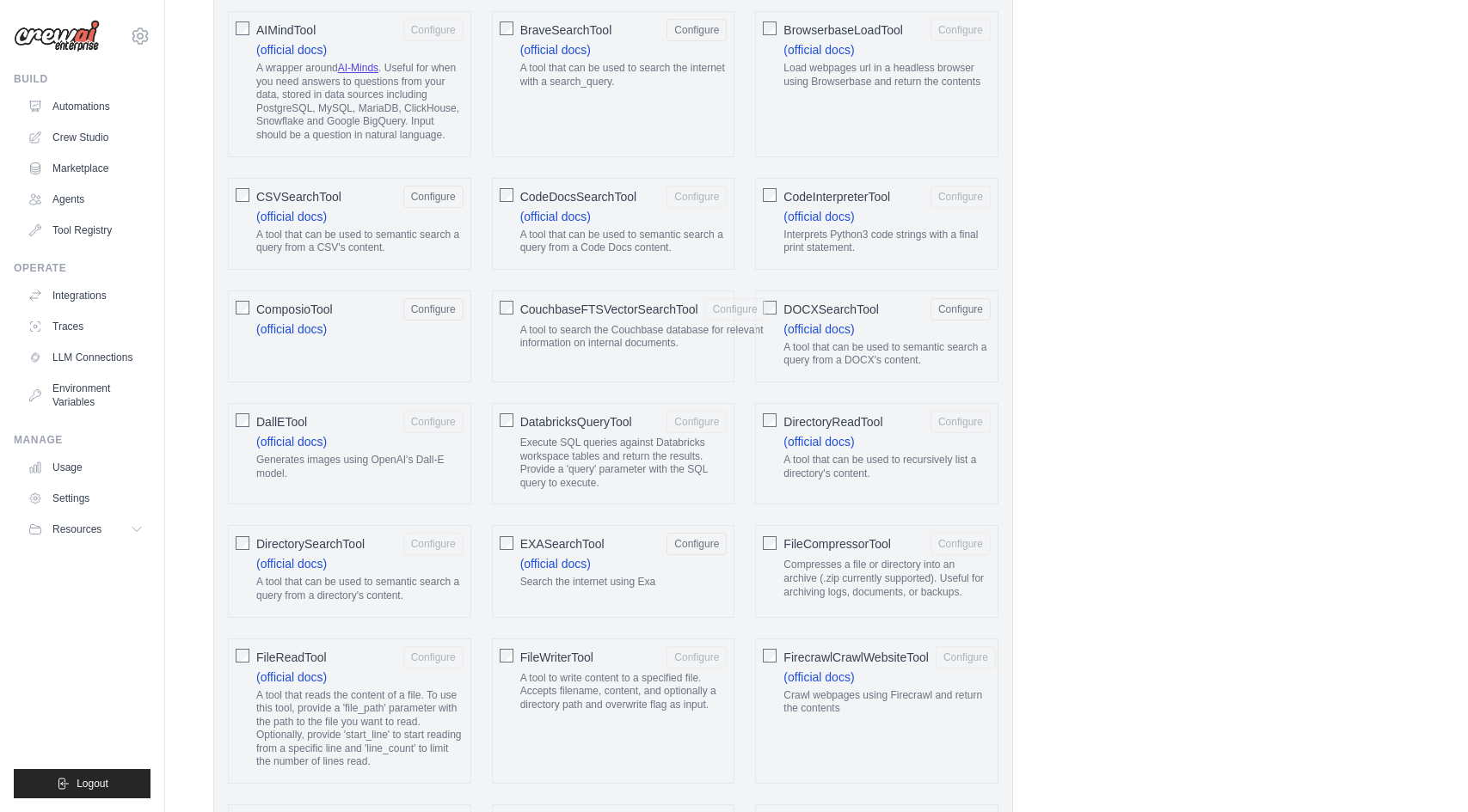
scroll to position [714, 0]
type textarea "**********"
click at [559, 707] on p "A tool to write content to a specified file. Accepts filename, content, and opt…" at bounding box center [623, 697] width 207 height 40
click at [869, 479] on p "A tool that can be used to recursively list a directory's content." at bounding box center [887, 471] width 207 height 27
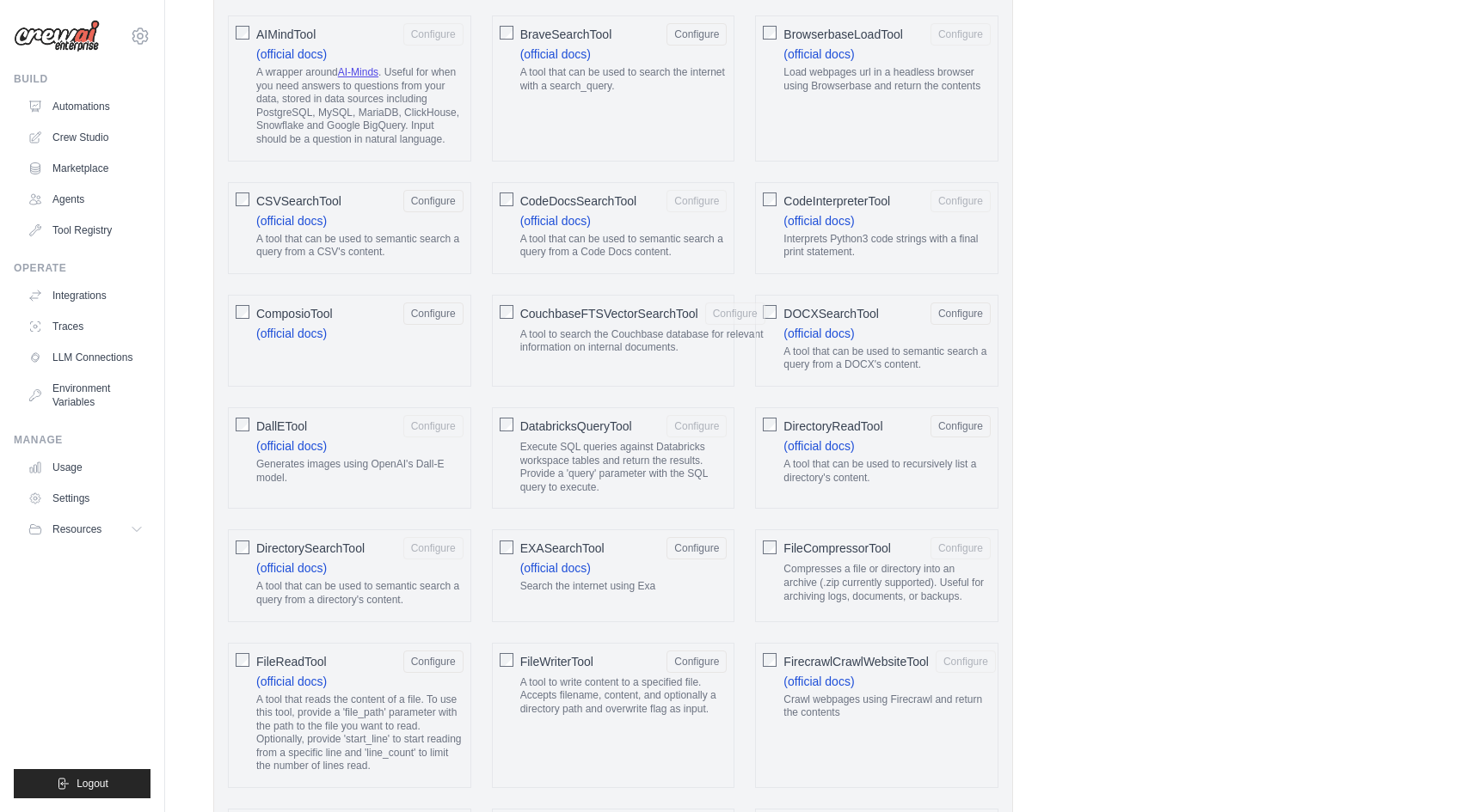
click at [882, 697] on p "Crawl webpages using Firecrawl and return the contents" at bounding box center [889, 707] width 213 height 27
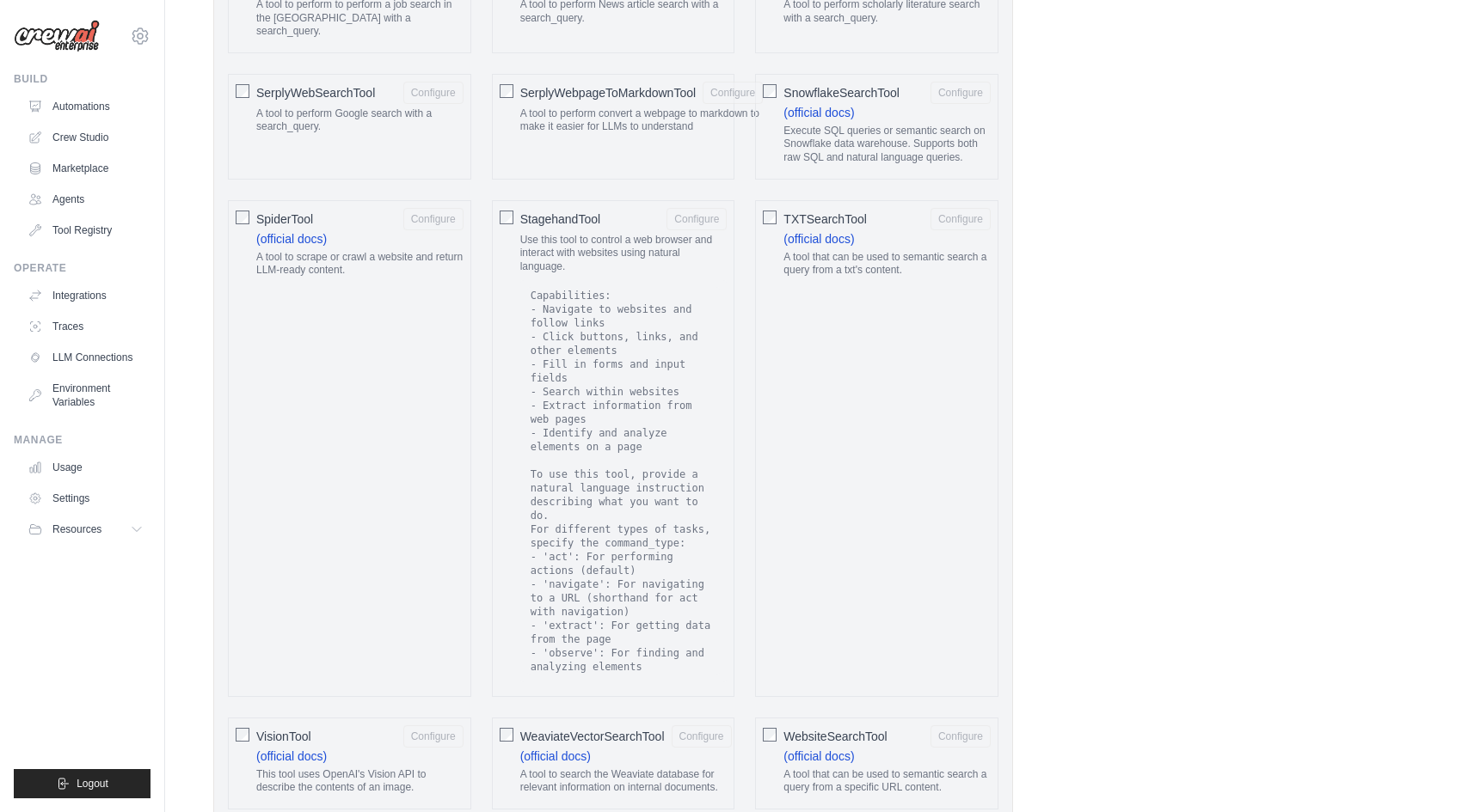
scroll to position [3194, 0]
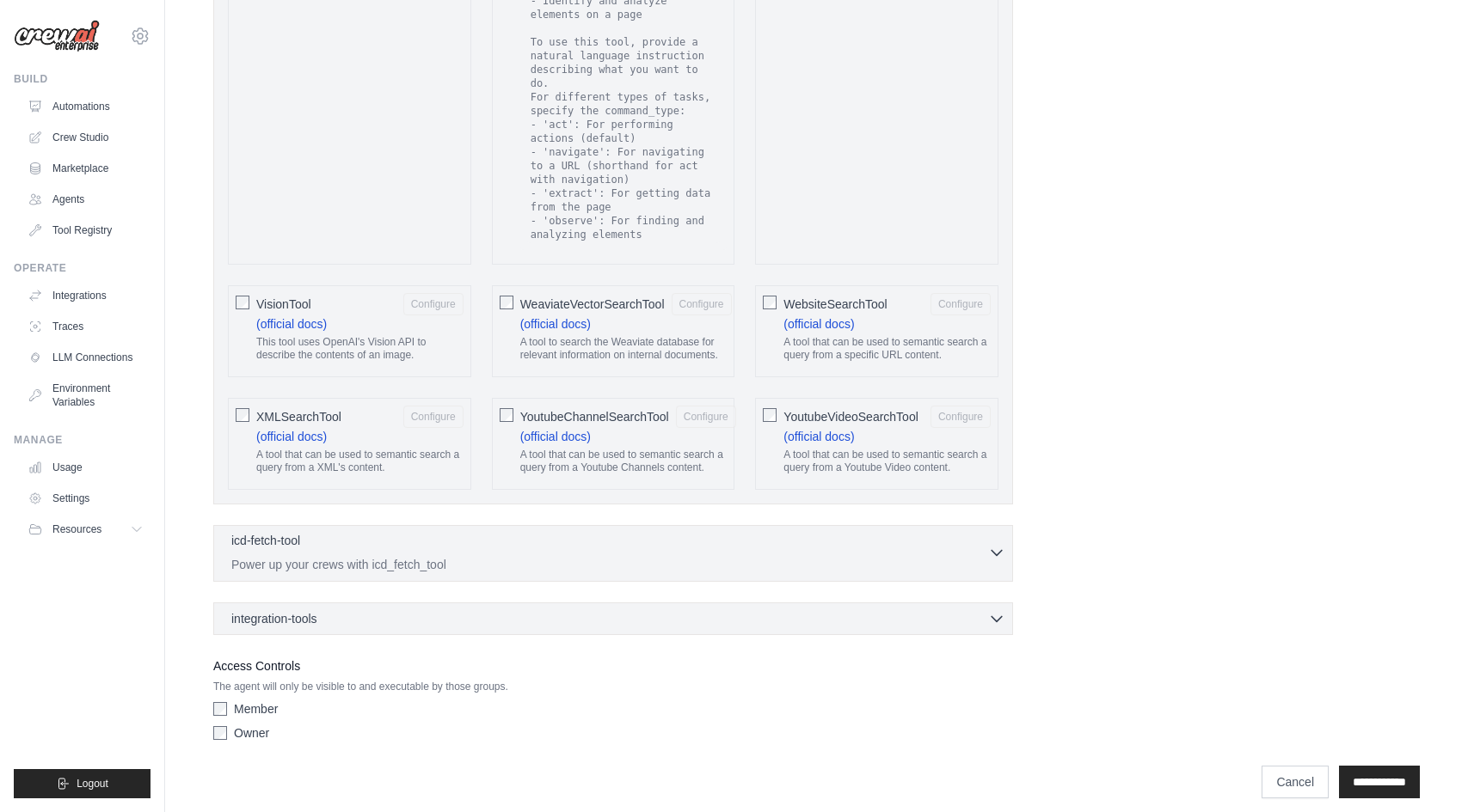
click at [640, 558] on p "Power up your crews with icd_fetch_tool" at bounding box center [609, 565] width 757 height 17
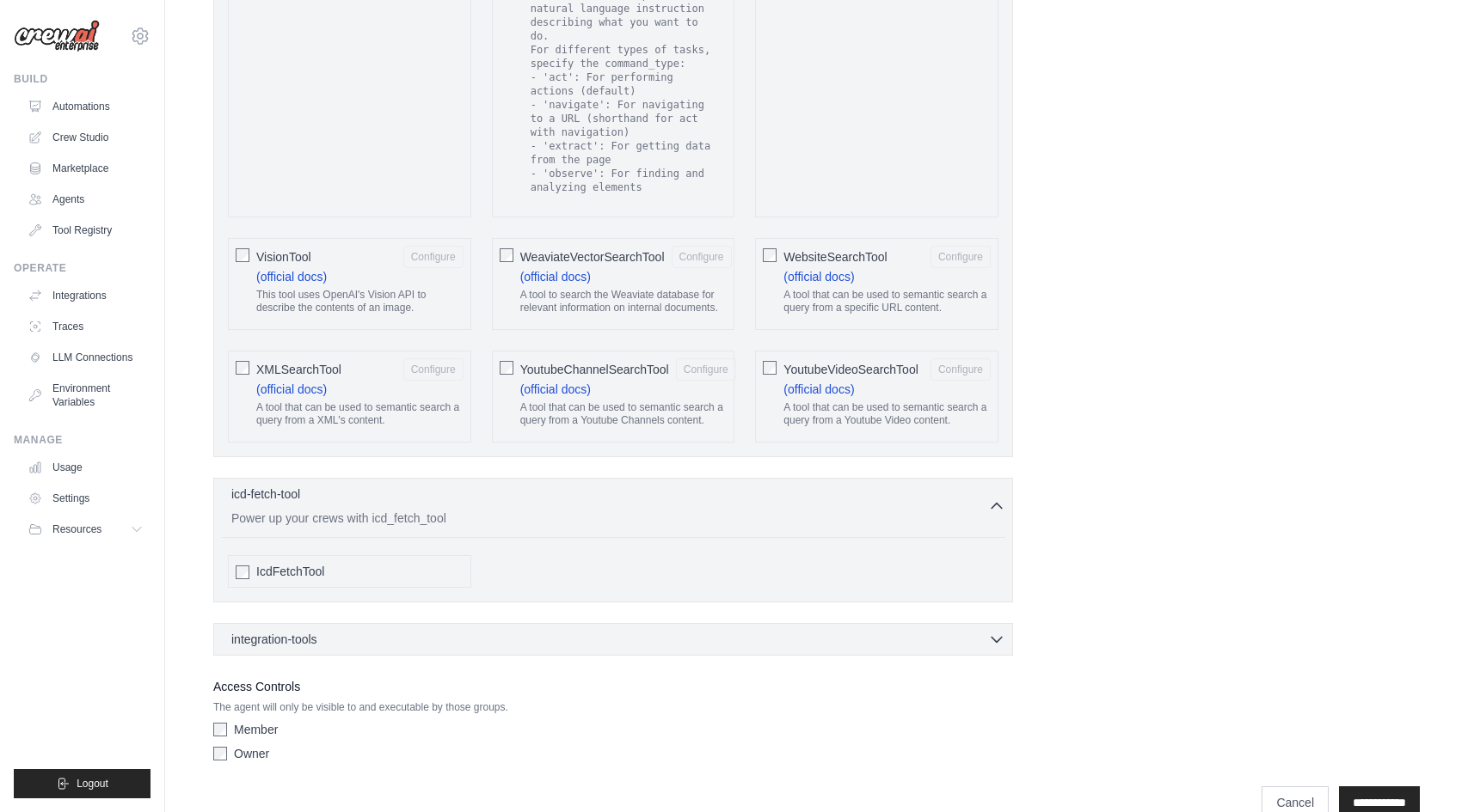
scroll to position [3259, 0]
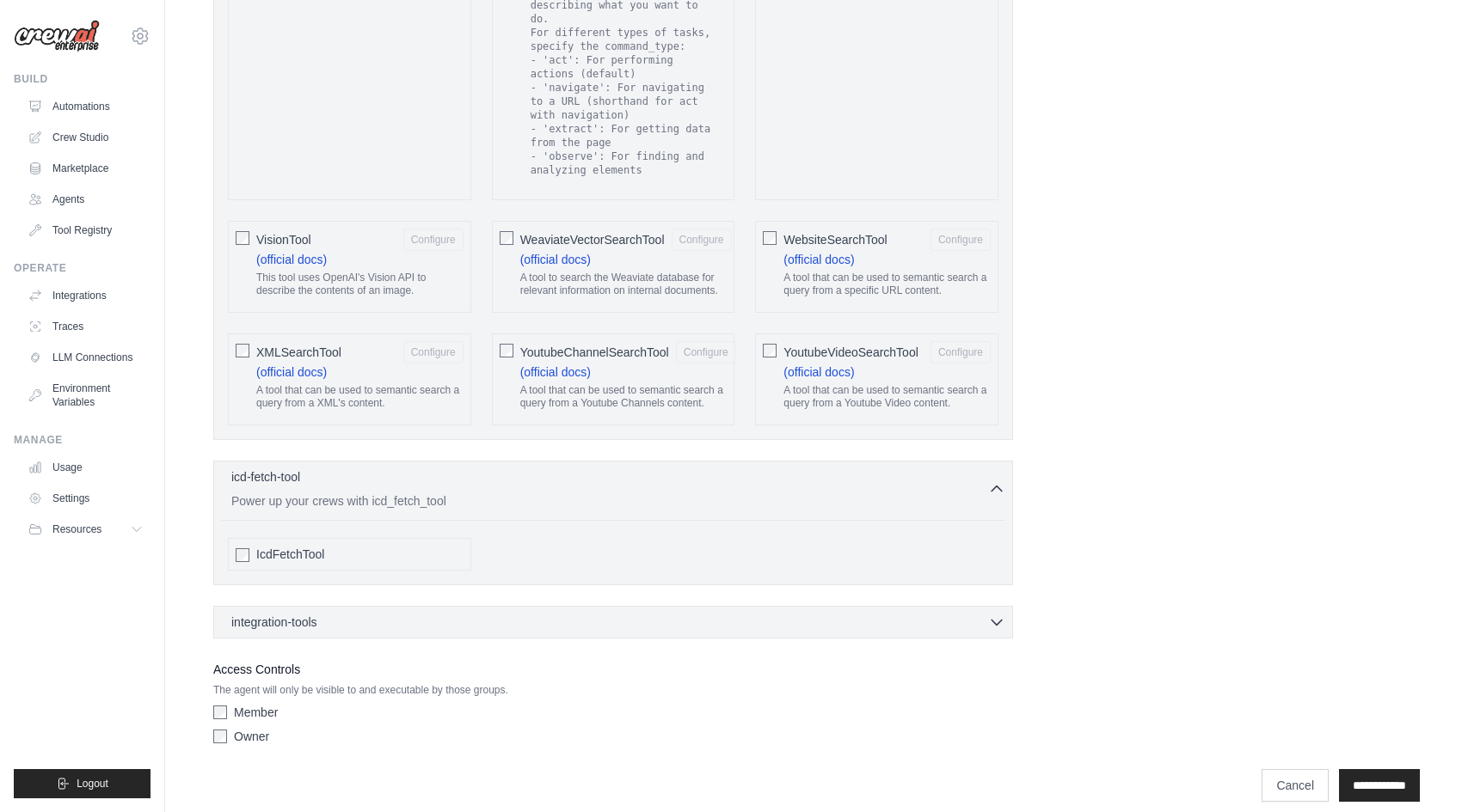
click at [392, 546] on div "IcdFetchTool" at bounding box center [359, 554] width 207 height 17
click at [413, 613] on div "integration-tools 0 selected" at bounding box center [618, 622] width 774 height 17
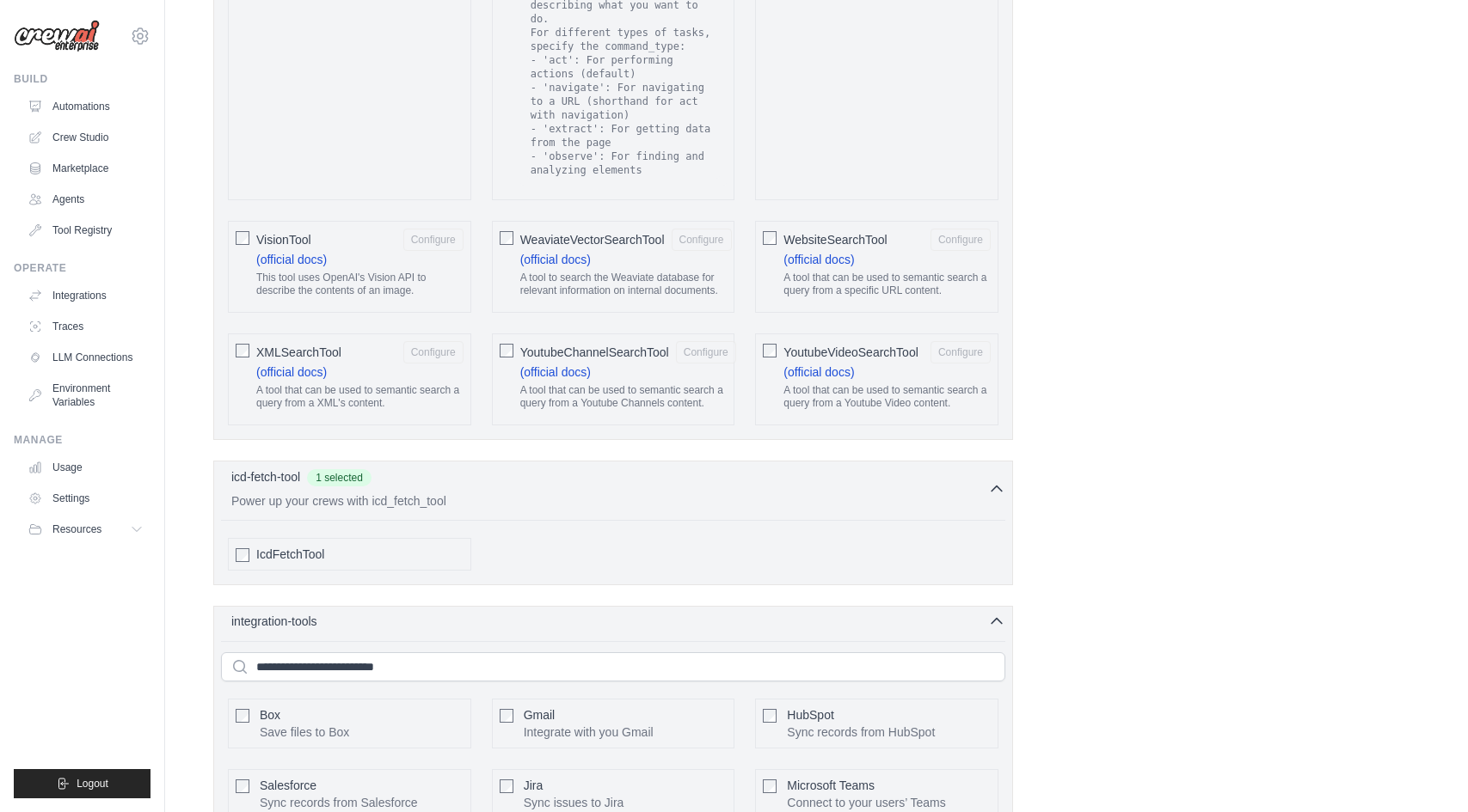
scroll to position [3589, 0]
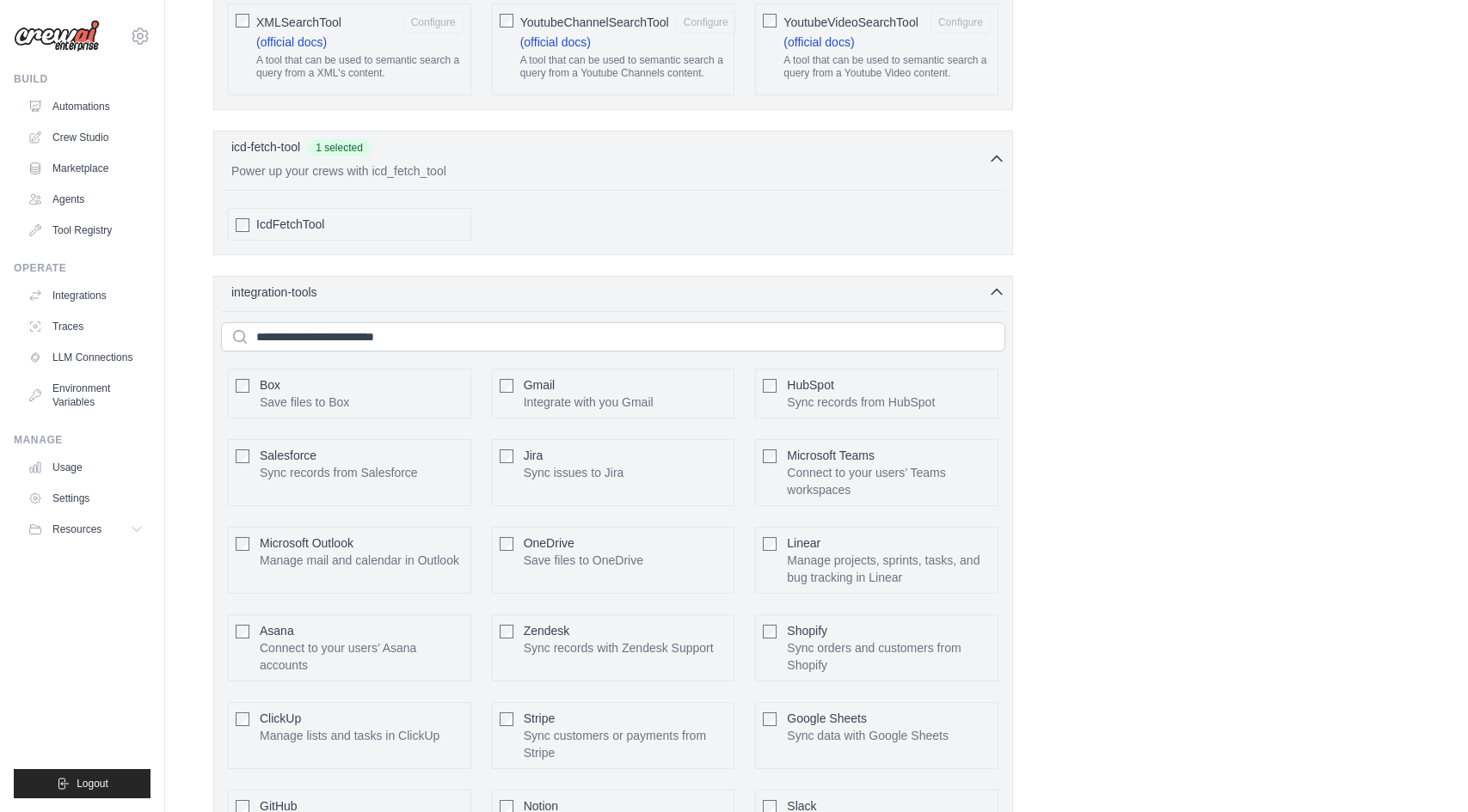
click at [571, 376] on div "Gmail Integrate with you Gmail" at bounding box center [588, 393] width 130 height 35
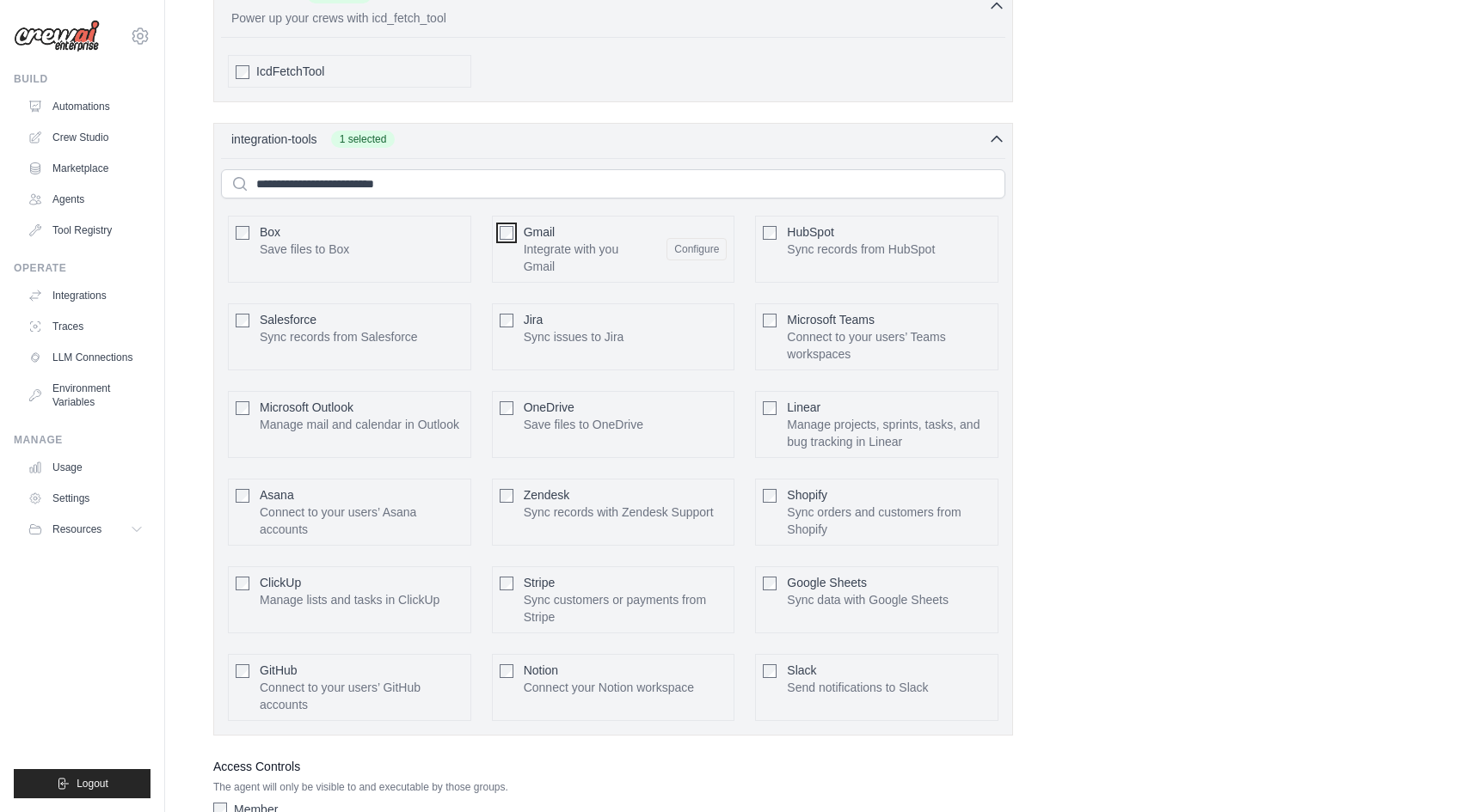
scroll to position [3843, 0]
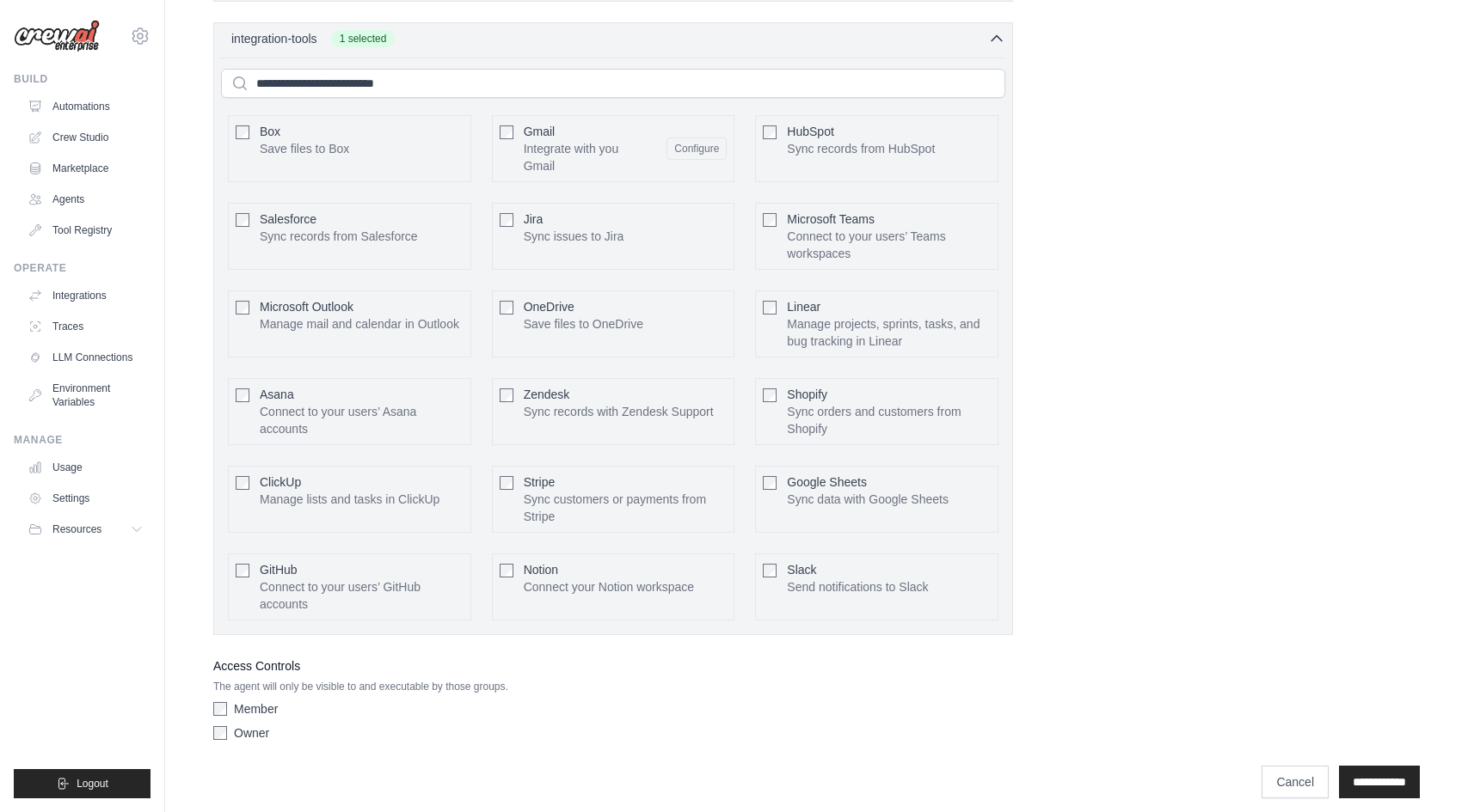
click at [855, 491] on p "Sync data with Google Sheets" at bounding box center [867, 499] width 162 height 17
click at [837, 578] on p "Send notifications to Slack" at bounding box center [857, 587] width 141 height 17
click at [600, 561] on div "Notion Connect your Notion workspace" at bounding box center [608, 578] width 170 height 35
click at [378, 578] on p "Connect to your users’ GitHub accounts" at bounding box center [362, 596] width 204 height 35
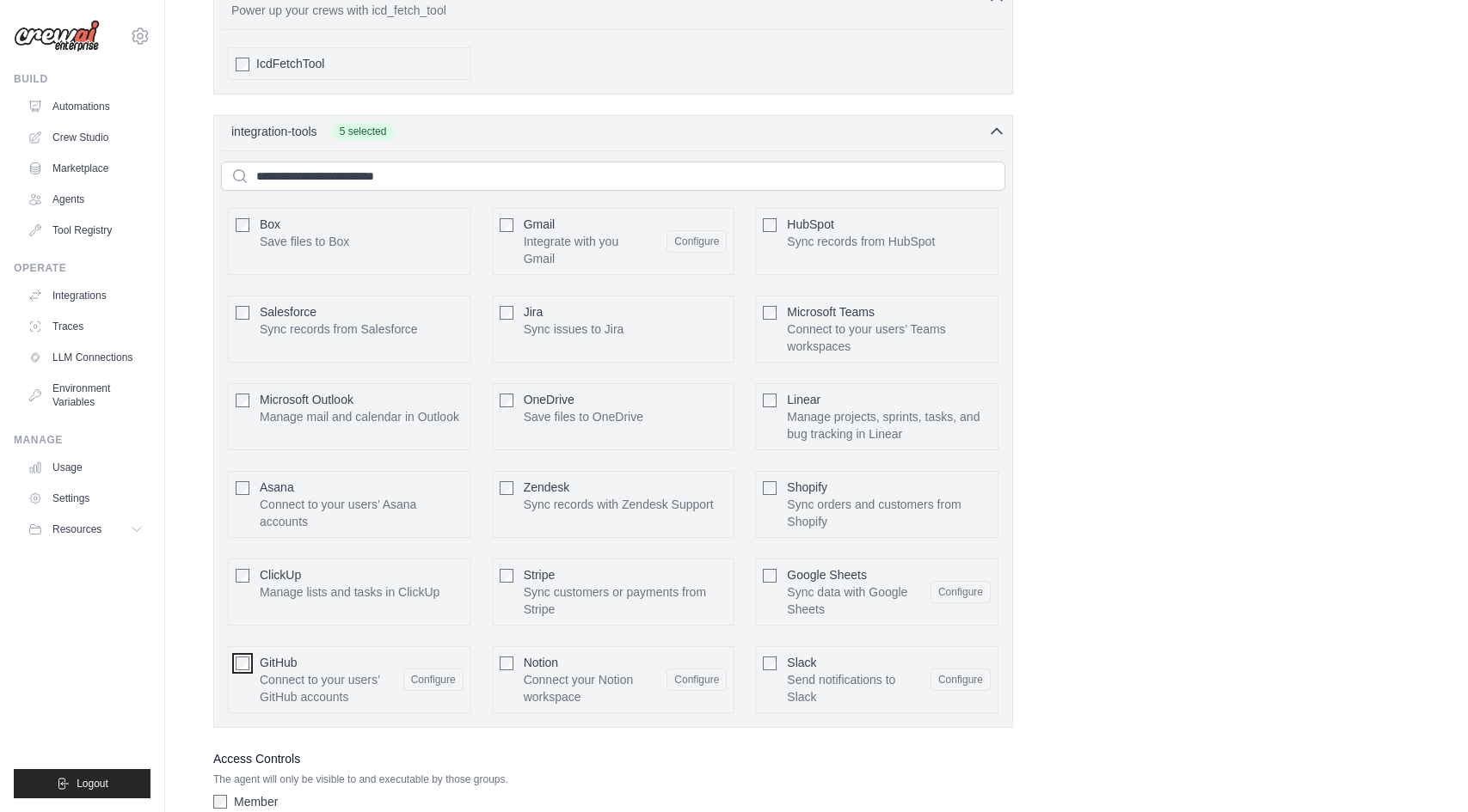
scroll to position [3748, 0]
click at [359, 609] on div "ClickUp Manage lists and tasks in ClickUp Configure" at bounding box center [349, 594] width 244 height 67
click at [359, 584] on p "Manage lists and tasks in ClickUp" at bounding box center [349, 593] width 180 height 17
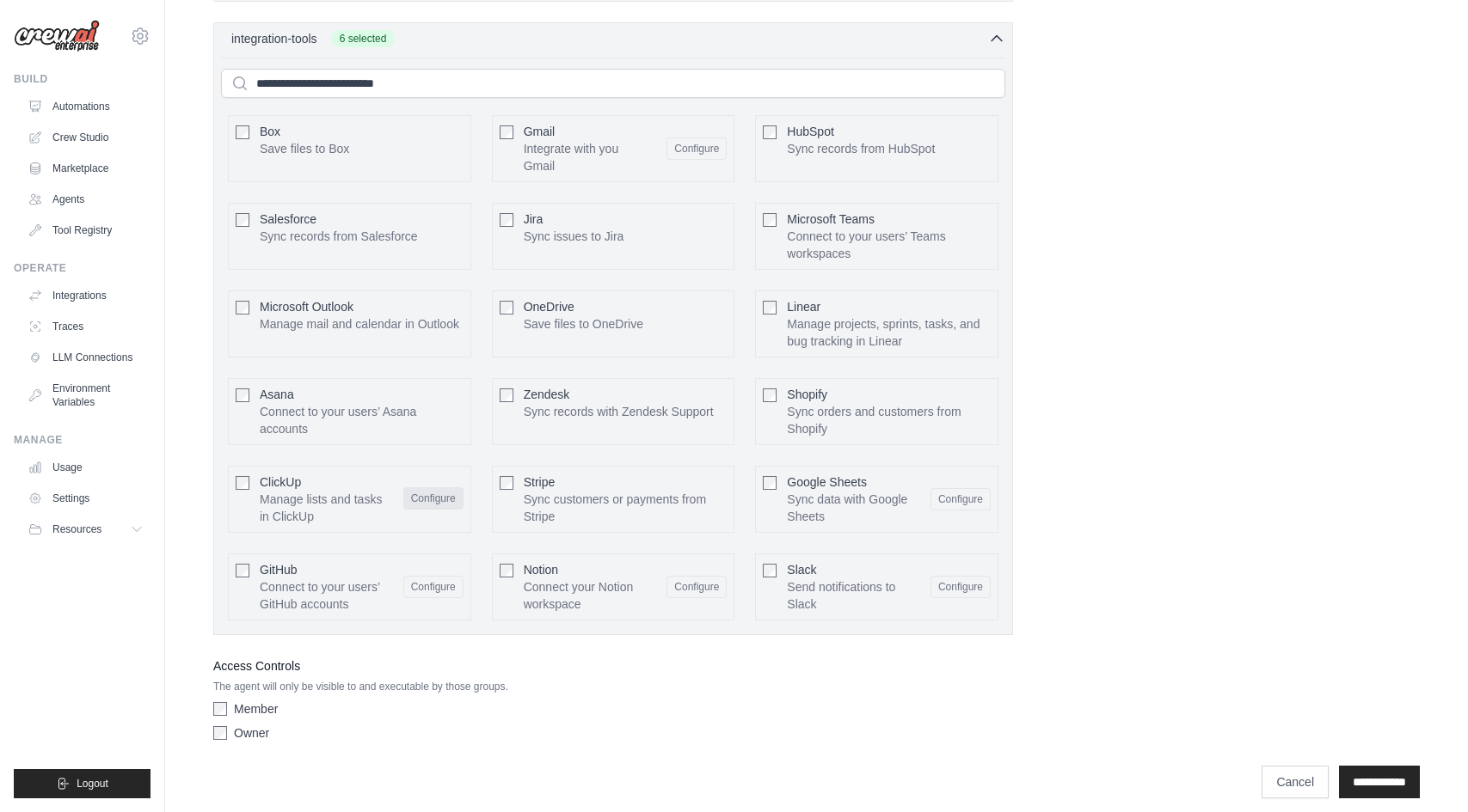
click at [447, 487] on button "Configure" at bounding box center [433, 497] width 61 height 22
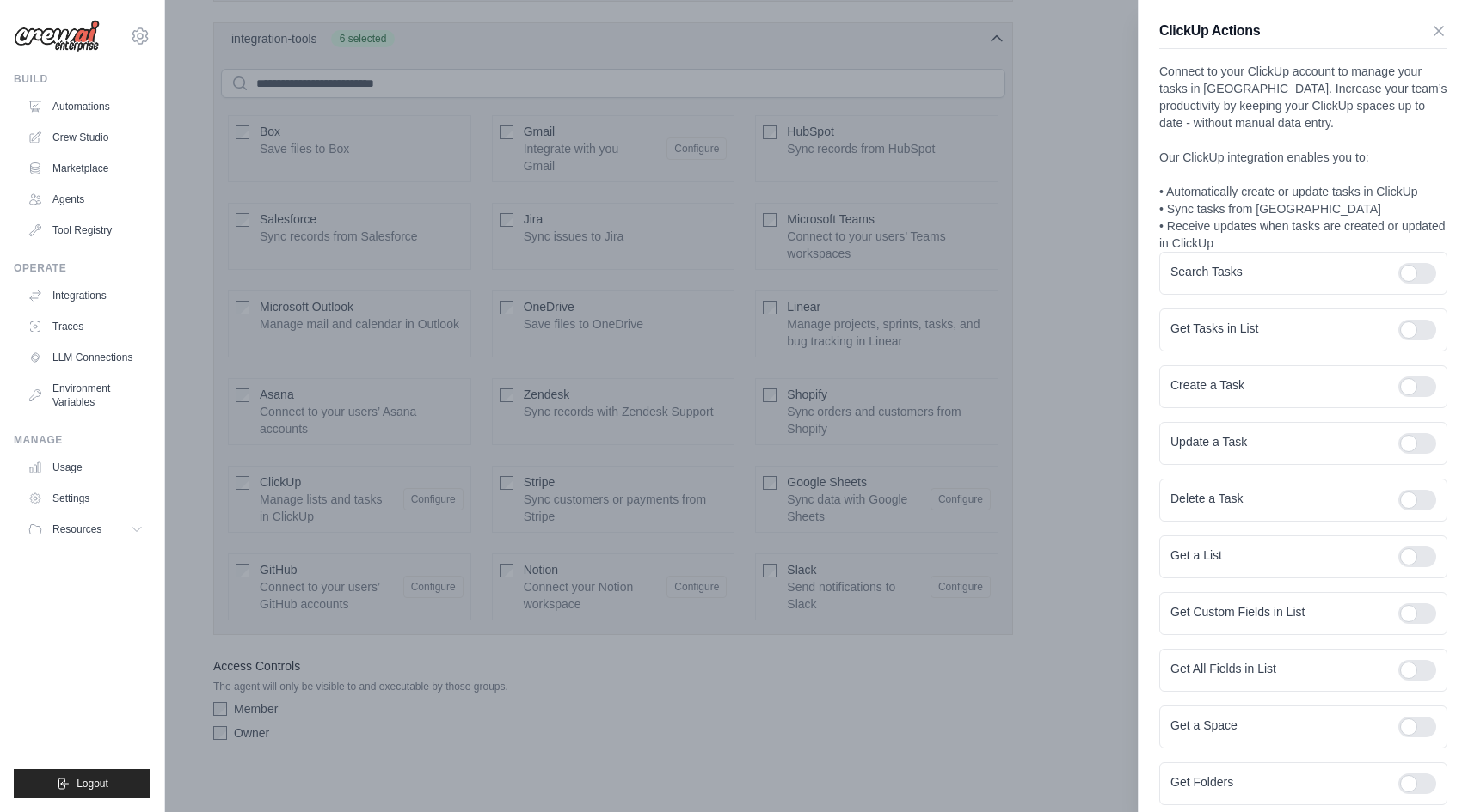
click at [1086, 385] on div at bounding box center [734, 406] width 1468 height 812
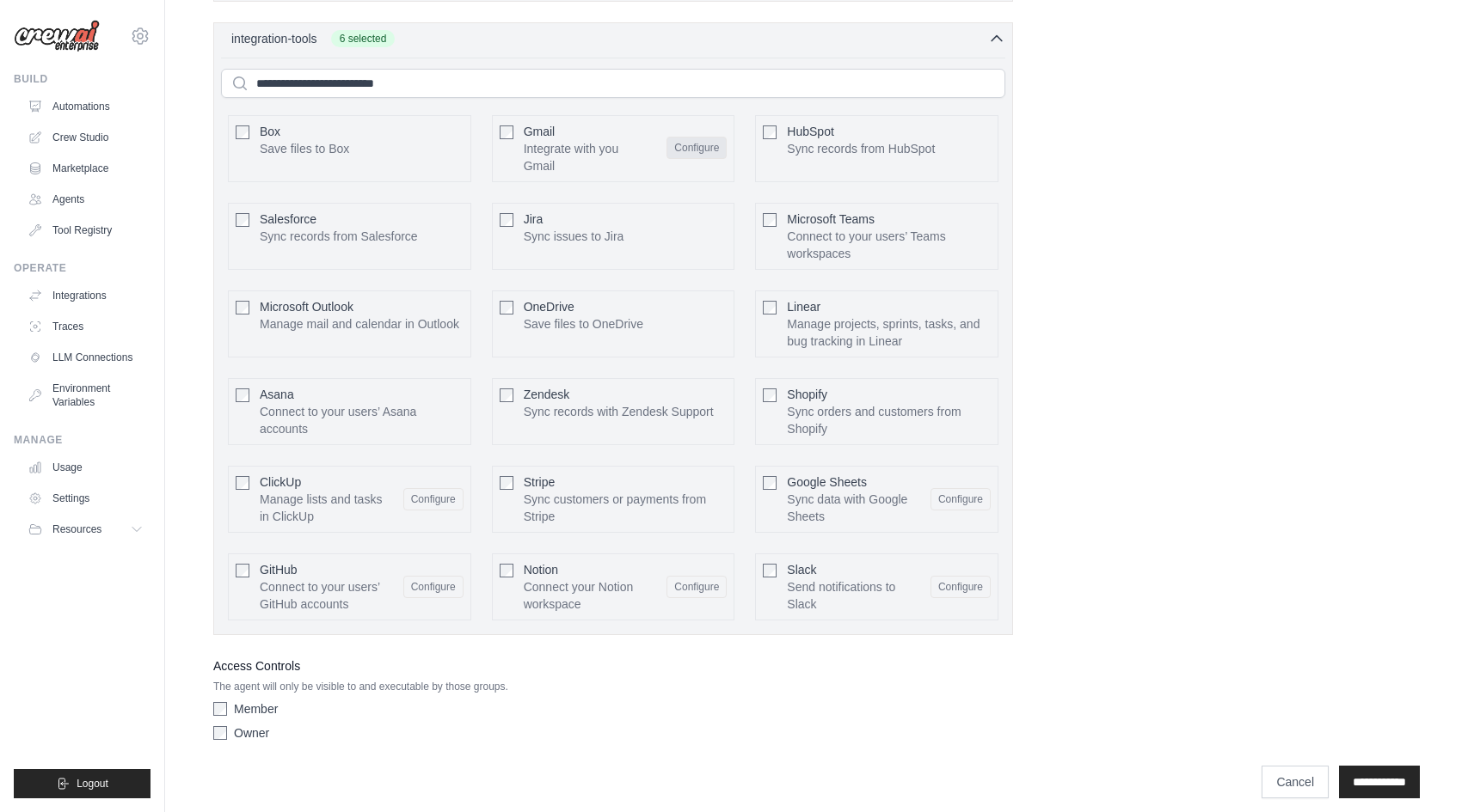
click at [705, 137] on button "Configure" at bounding box center [696, 147] width 61 height 22
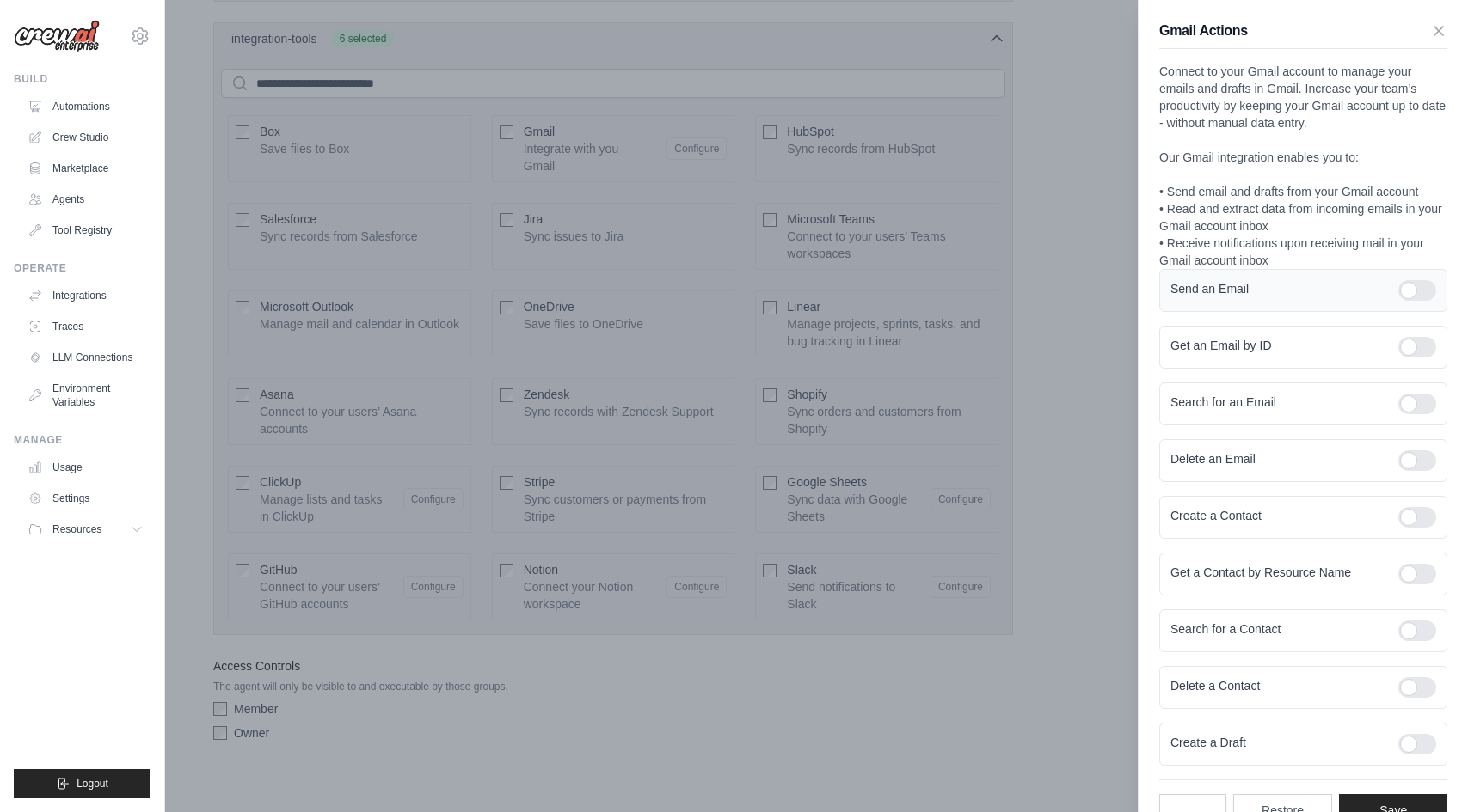
click at [1418, 289] on div at bounding box center [1416, 290] width 38 height 20
click at [1427, 407] on div at bounding box center [1416, 403] width 38 height 20
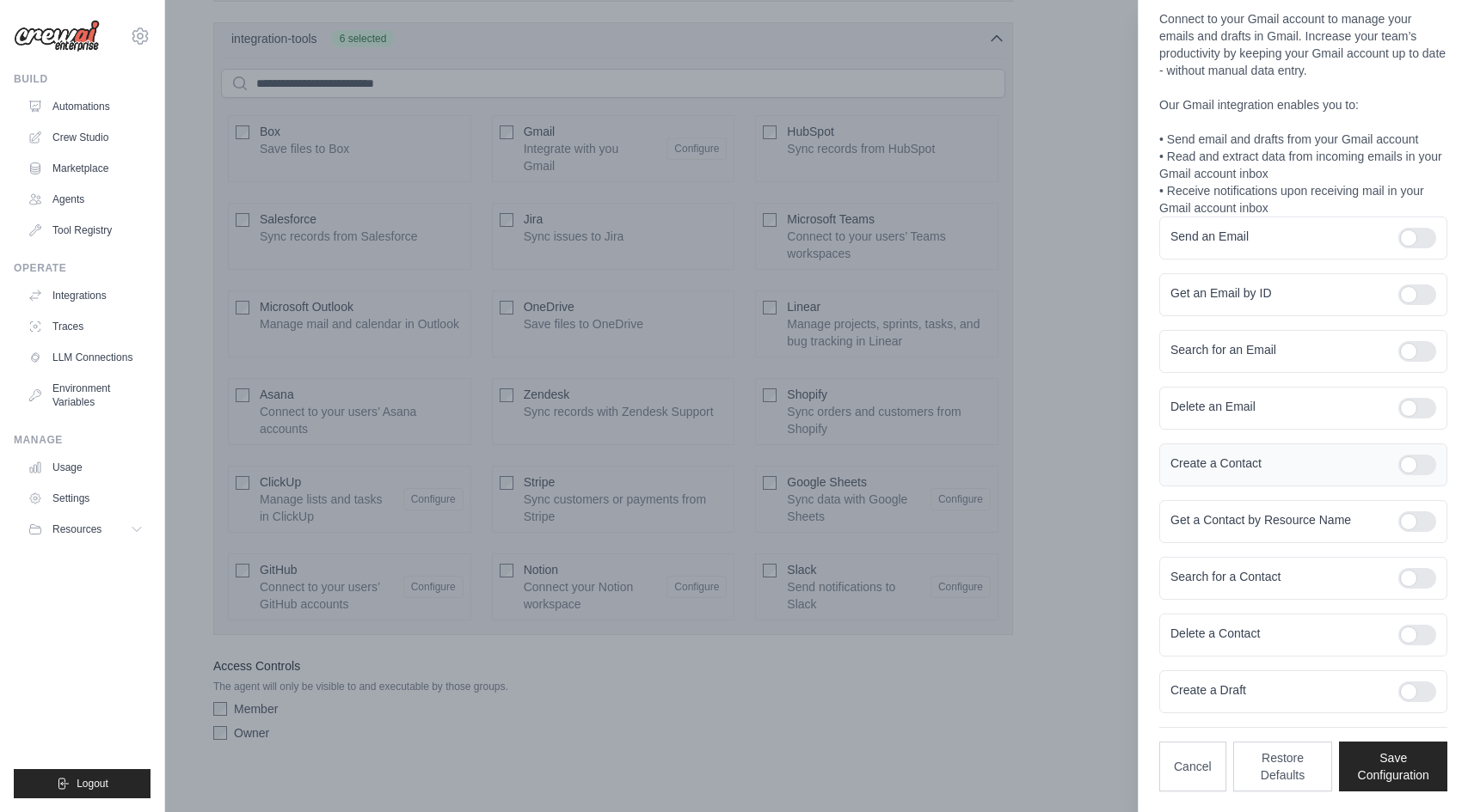
click at [1408, 468] on div at bounding box center [1416, 465] width 38 height 20
click at [1421, 636] on div at bounding box center [1416, 634] width 38 height 20
click at [1422, 583] on div at bounding box center [1416, 577] width 38 height 20
click at [1416, 304] on div at bounding box center [1416, 294] width 38 height 20
click at [1412, 702] on div "Create a Draft" at bounding box center [1302, 692] width 288 height 43
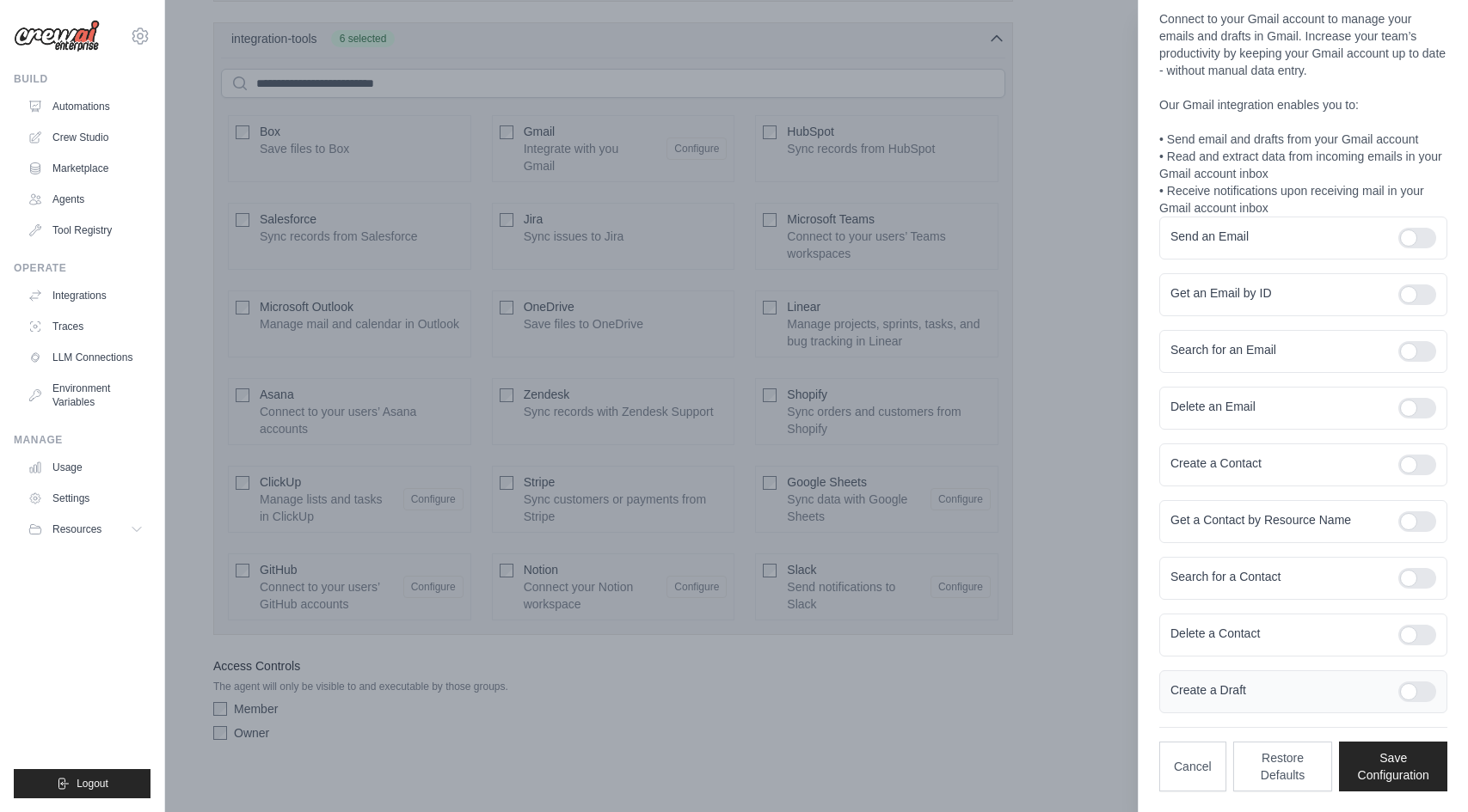
click at [1420, 687] on div at bounding box center [1416, 691] width 38 height 20
click at [1422, 767] on button "Save Configuration" at bounding box center [1393, 766] width 109 height 50
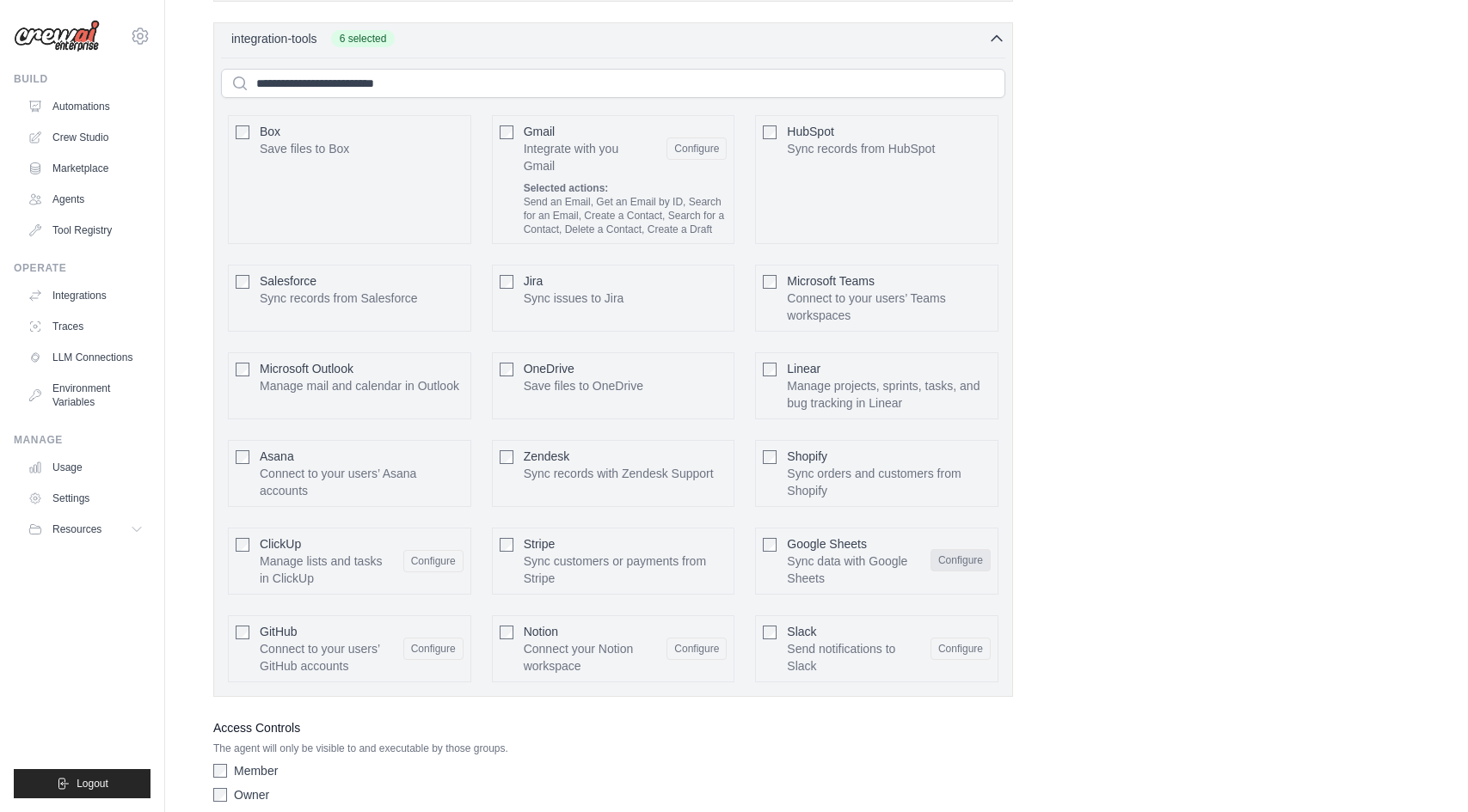
click at [960, 551] on button "Configure" at bounding box center [961, 560] width 61 height 22
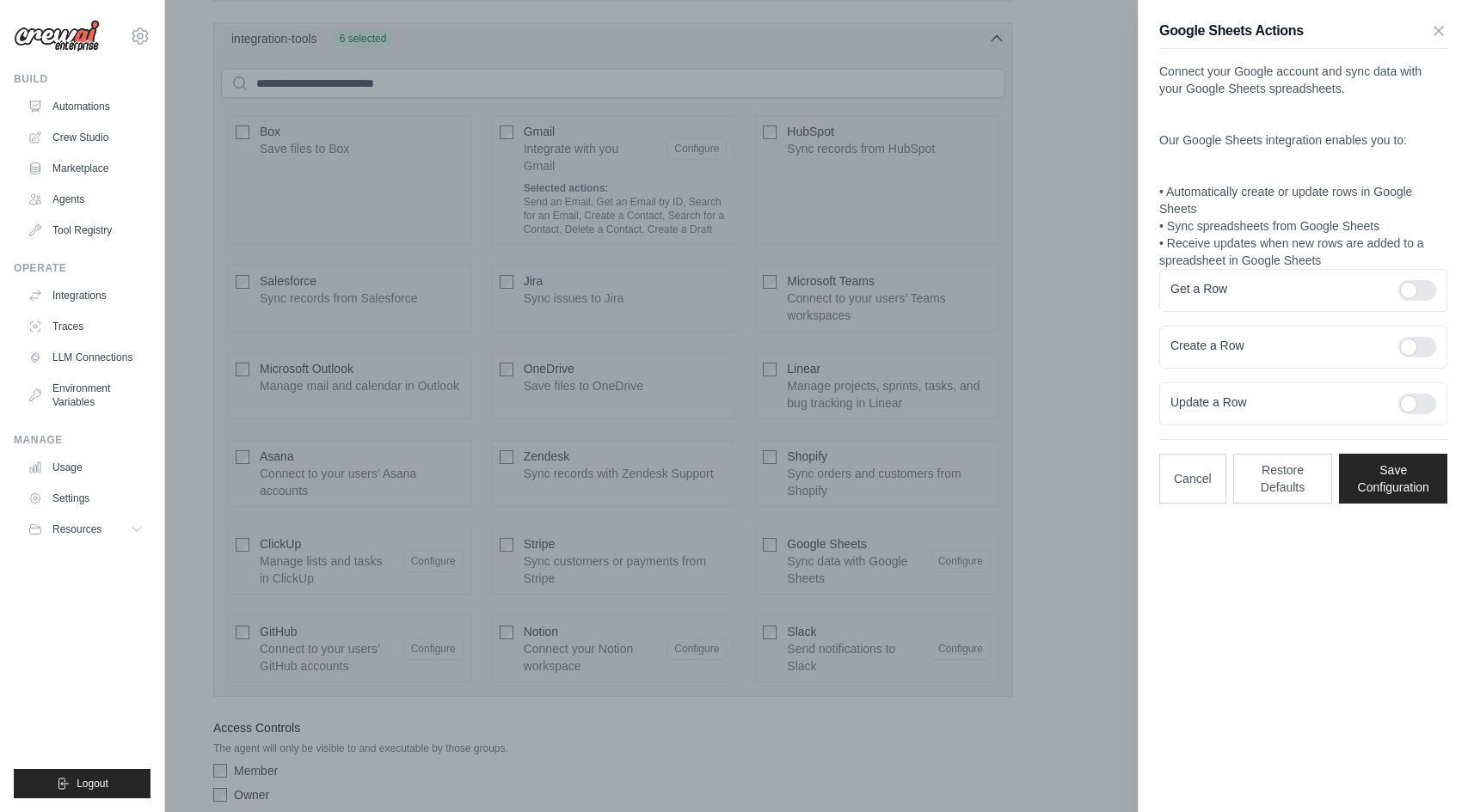
scroll to position [0, 0]
click at [1407, 282] on div at bounding box center [1416, 290] width 38 height 20
click at [1410, 338] on div at bounding box center [1416, 346] width 38 height 20
click at [1407, 393] on div at bounding box center [1416, 403] width 38 height 20
click at [1424, 493] on button "Save Configuration" at bounding box center [1393, 478] width 109 height 50
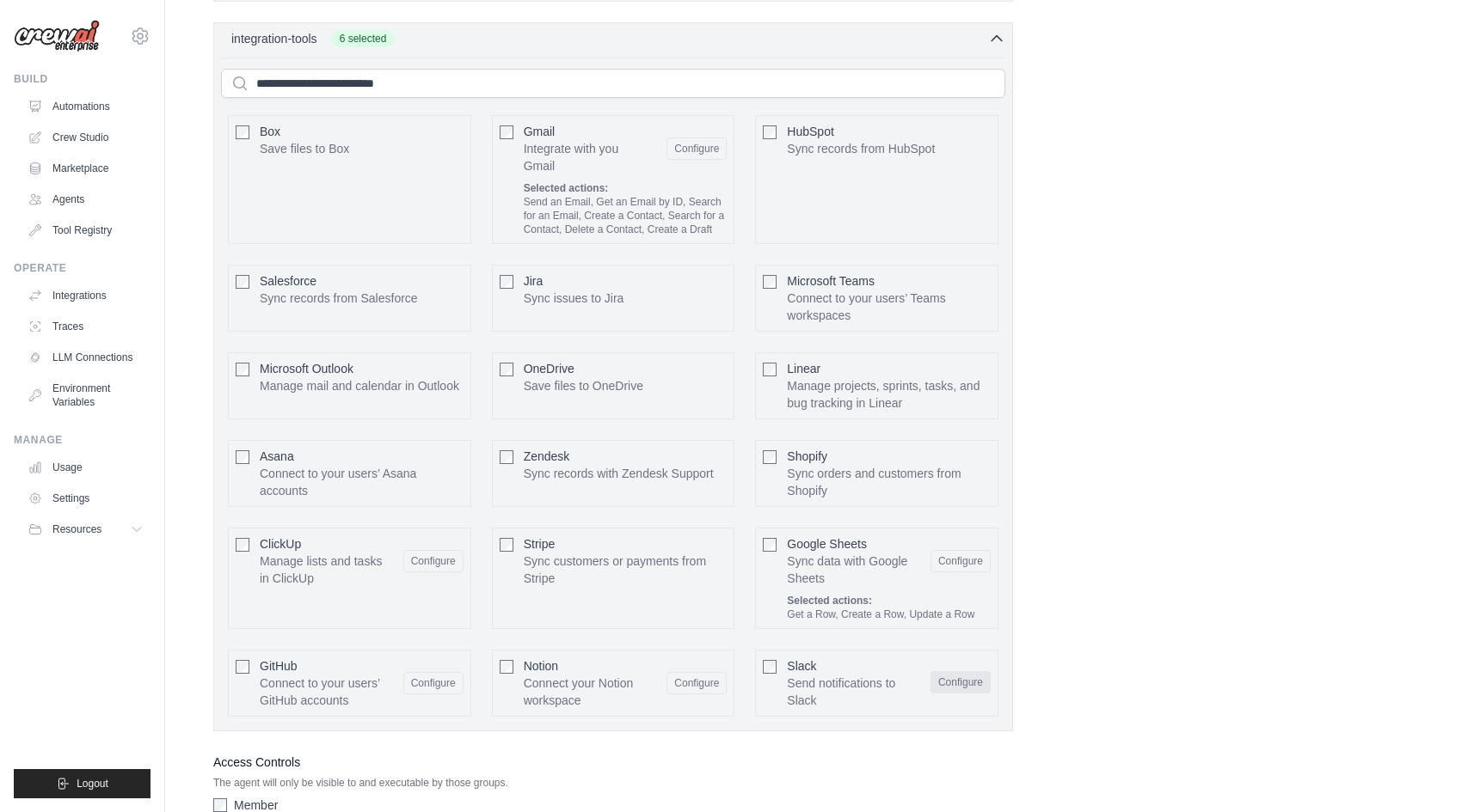
click at [947, 672] on button "Configure" at bounding box center [961, 682] width 61 height 22
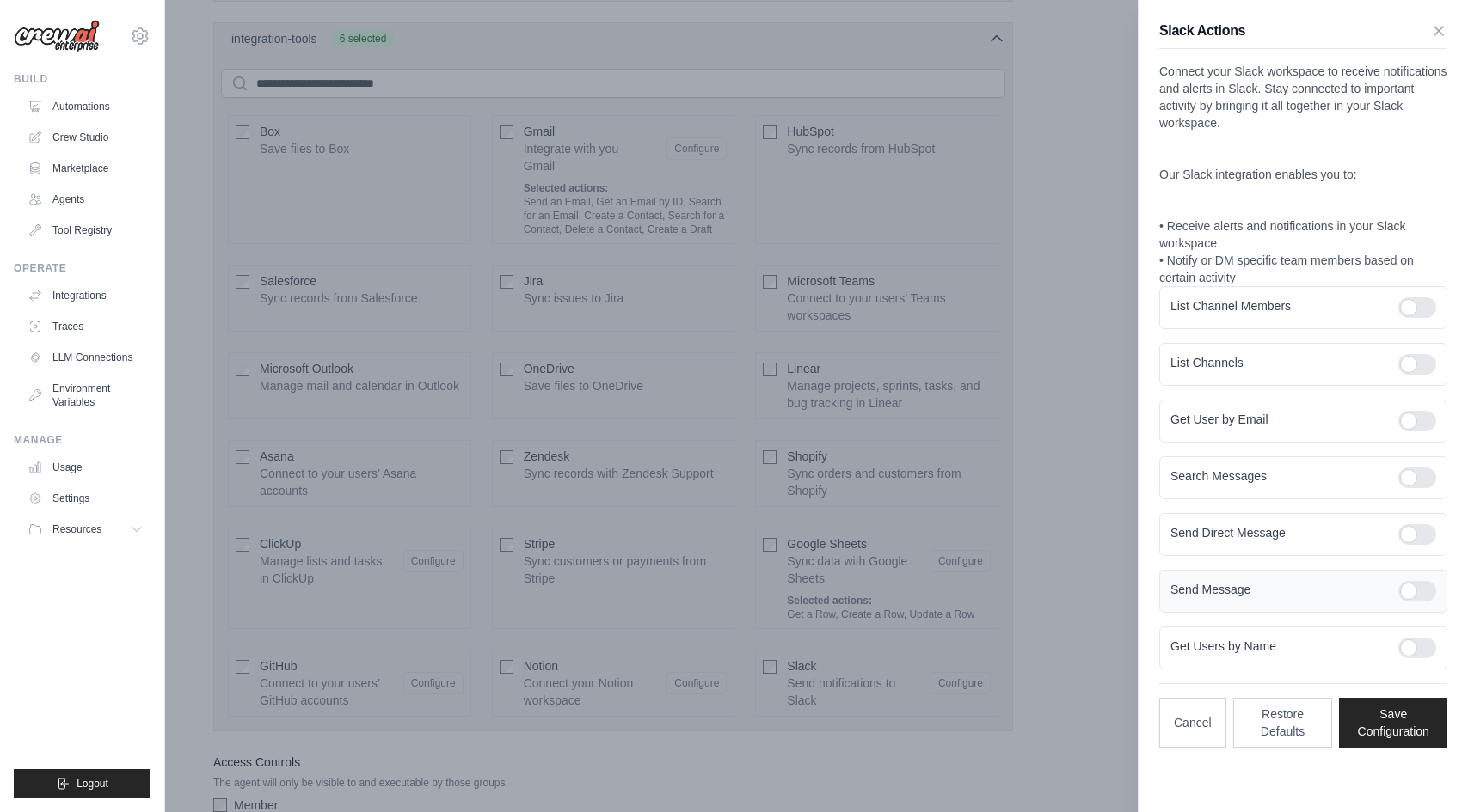
click at [1424, 592] on div at bounding box center [1416, 591] width 38 height 20
click at [1419, 662] on div "Get Users by Name" at bounding box center [1302, 647] width 288 height 43
click at [1421, 657] on div at bounding box center [1416, 647] width 38 height 20
click at [1410, 531] on div at bounding box center [1416, 534] width 38 height 20
click at [1412, 420] on div at bounding box center [1416, 420] width 38 height 20
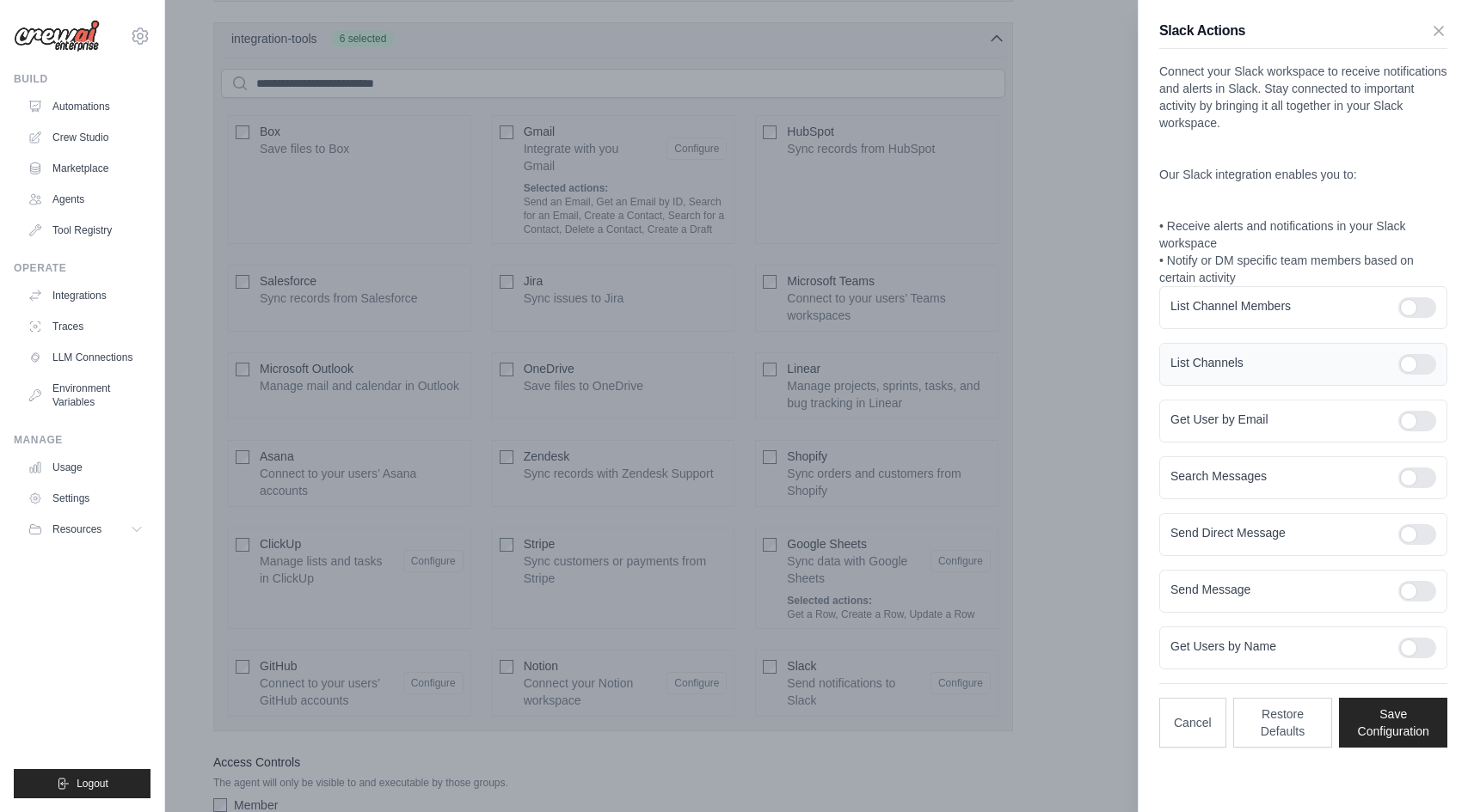
click at [1413, 367] on div at bounding box center [1416, 364] width 38 height 20
click at [1417, 295] on div "List Channel Members" at bounding box center [1302, 307] width 288 height 43
click at [1415, 313] on div at bounding box center [1416, 307] width 38 height 20
click at [1419, 477] on div at bounding box center [1416, 477] width 38 height 20
click at [1409, 716] on button "Save Configuration" at bounding box center [1393, 722] width 109 height 50
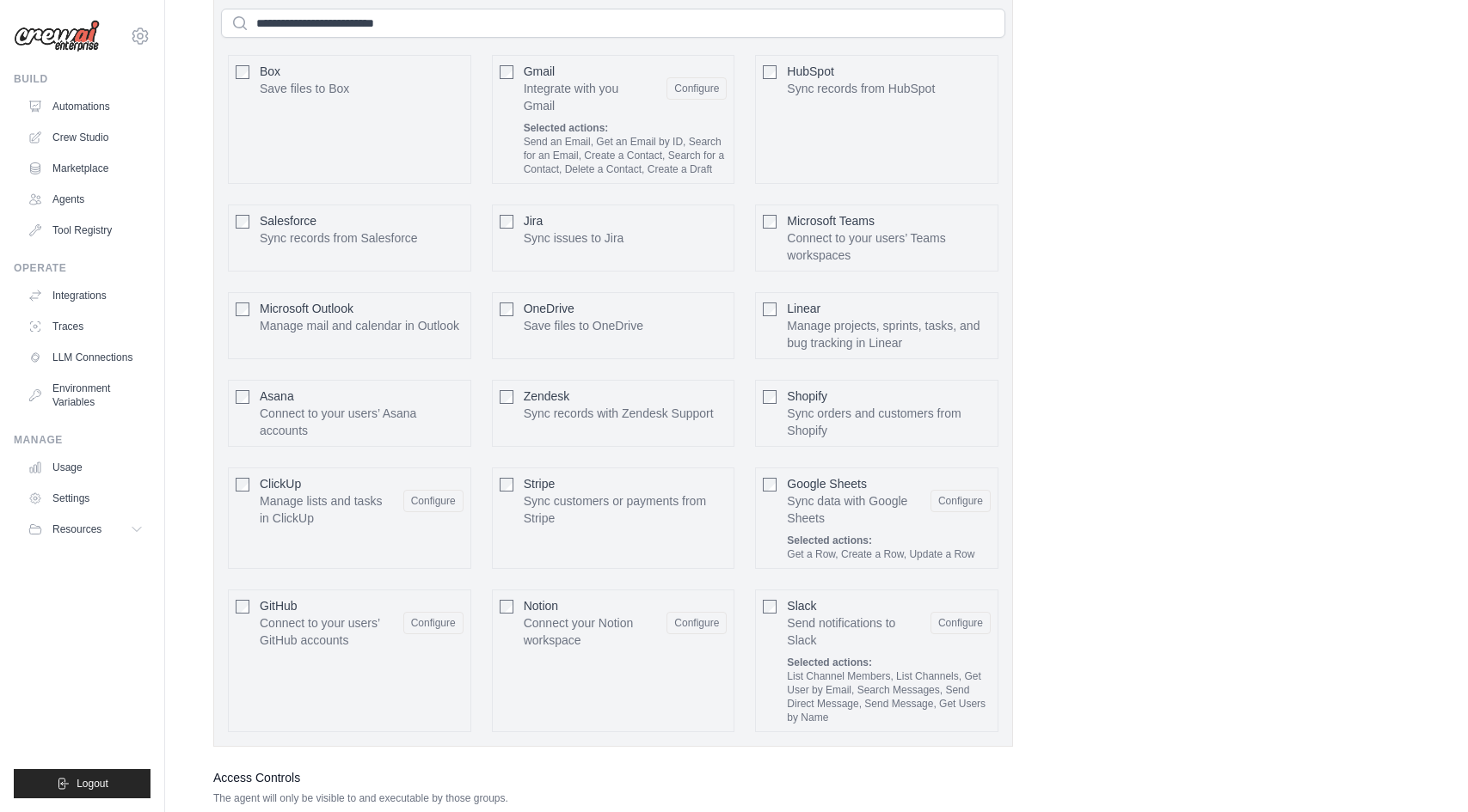
scroll to position [4014, 0]
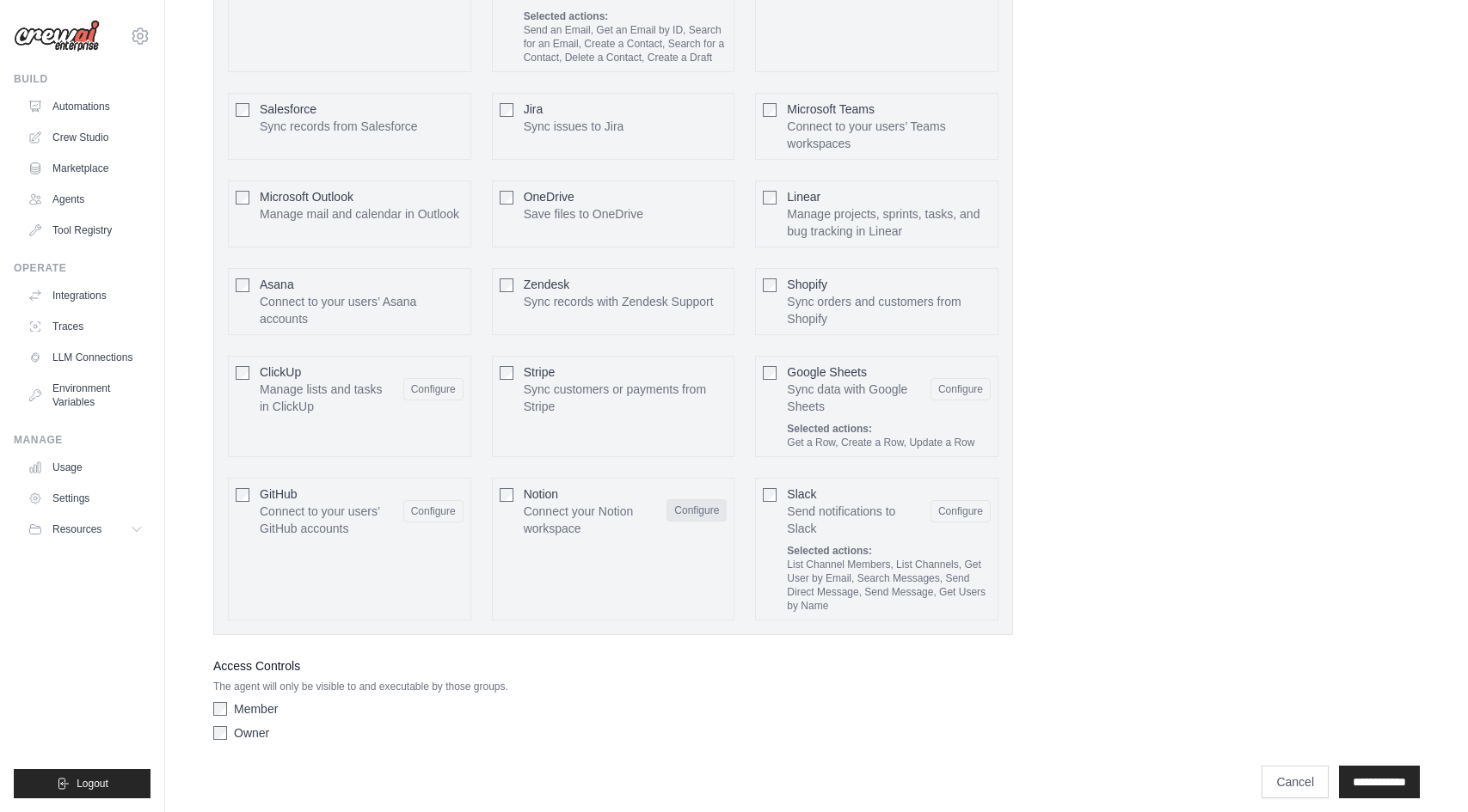
click at [706, 499] on button "Configure" at bounding box center [696, 510] width 61 height 22
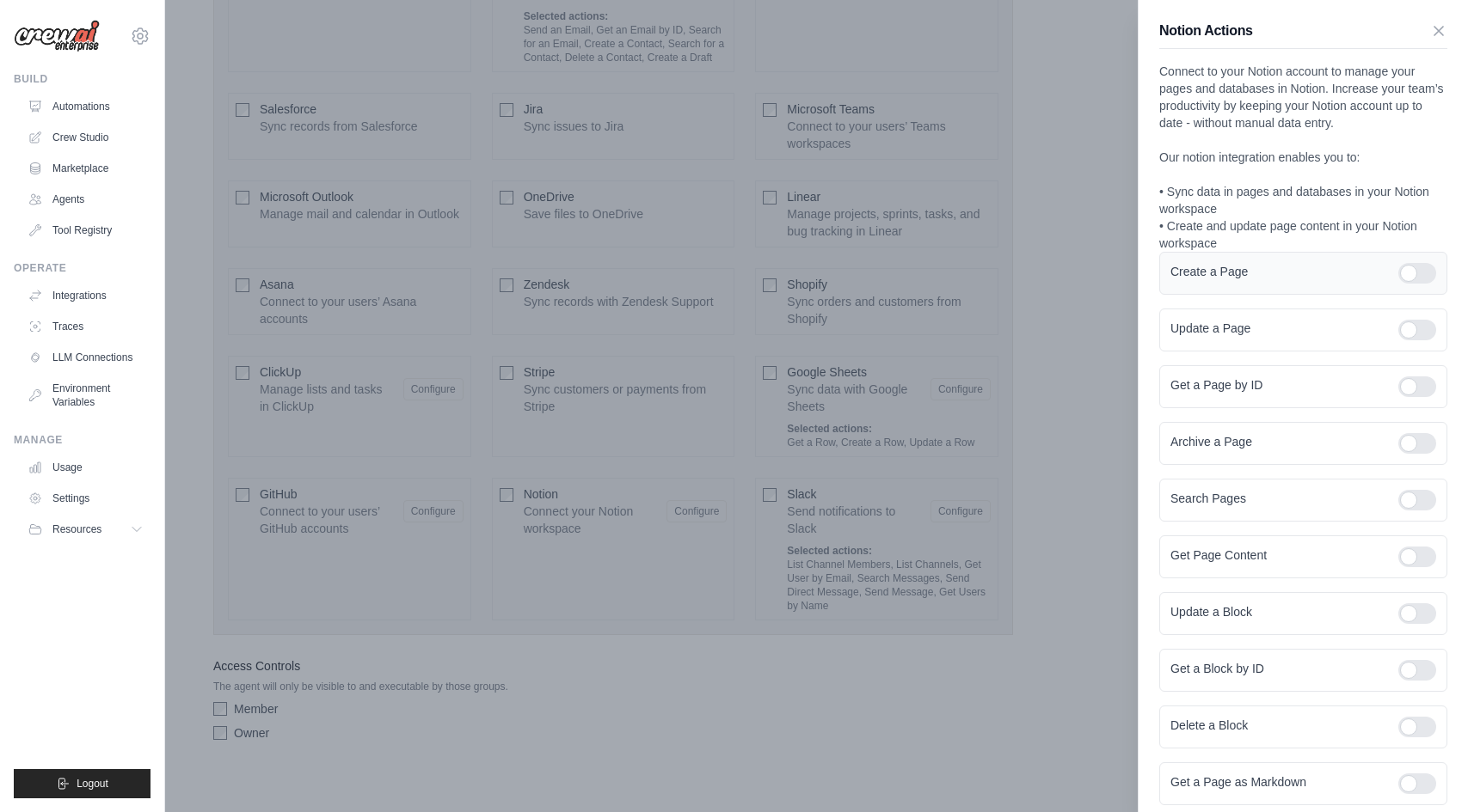
click at [1422, 281] on div at bounding box center [1416, 272] width 38 height 20
click at [1422, 328] on div at bounding box center [1416, 329] width 38 height 20
click at [1419, 376] on div at bounding box center [1416, 386] width 38 height 20
click at [1419, 412] on form "Create a Page Update a Page Get a Page by ID Archive a Page Search Pages Get Pa…" at bounding box center [1302, 585] width 288 height 667
click at [1411, 450] on div at bounding box center [1416, 443] width 38 height 20
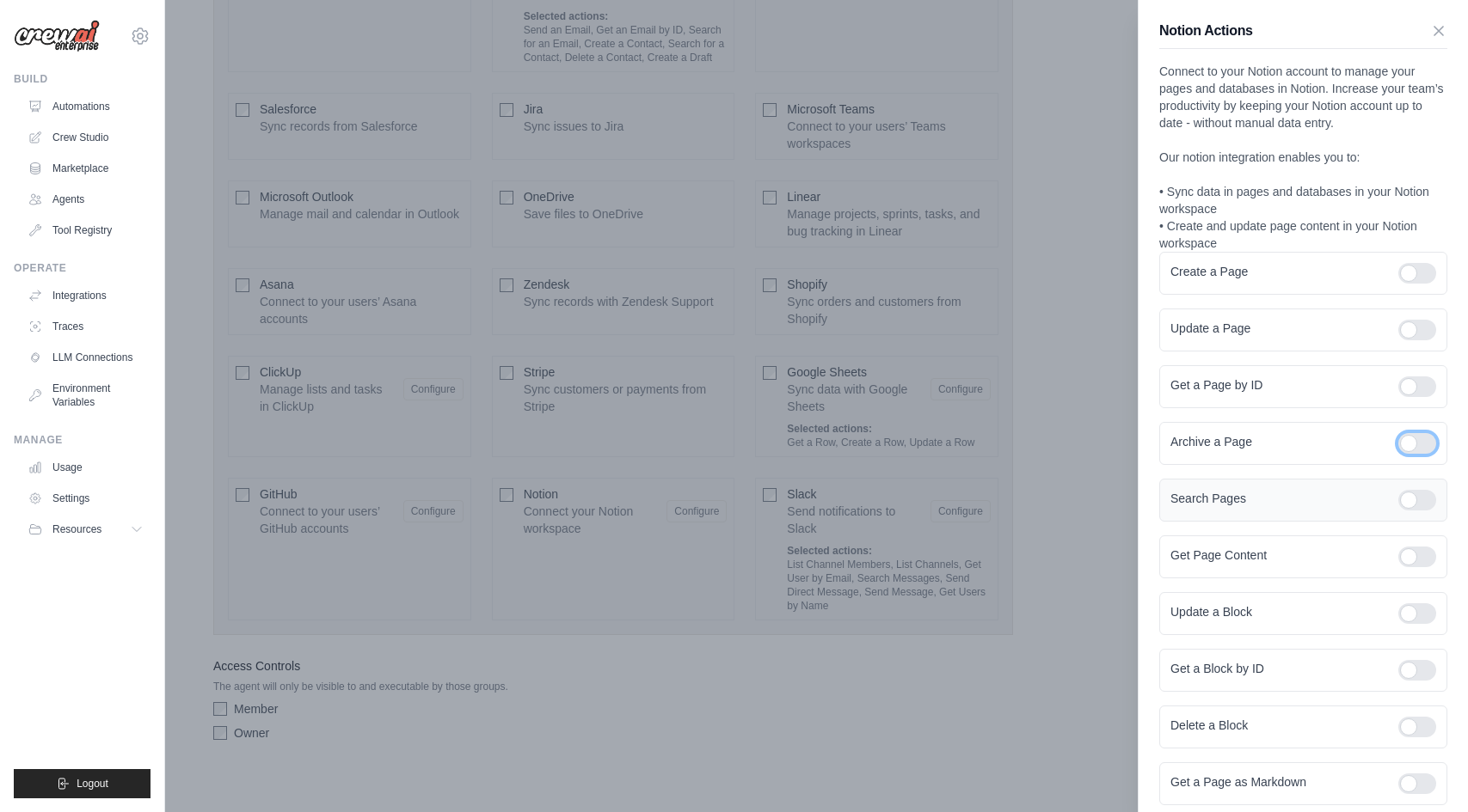
scroll to position [205, 0]
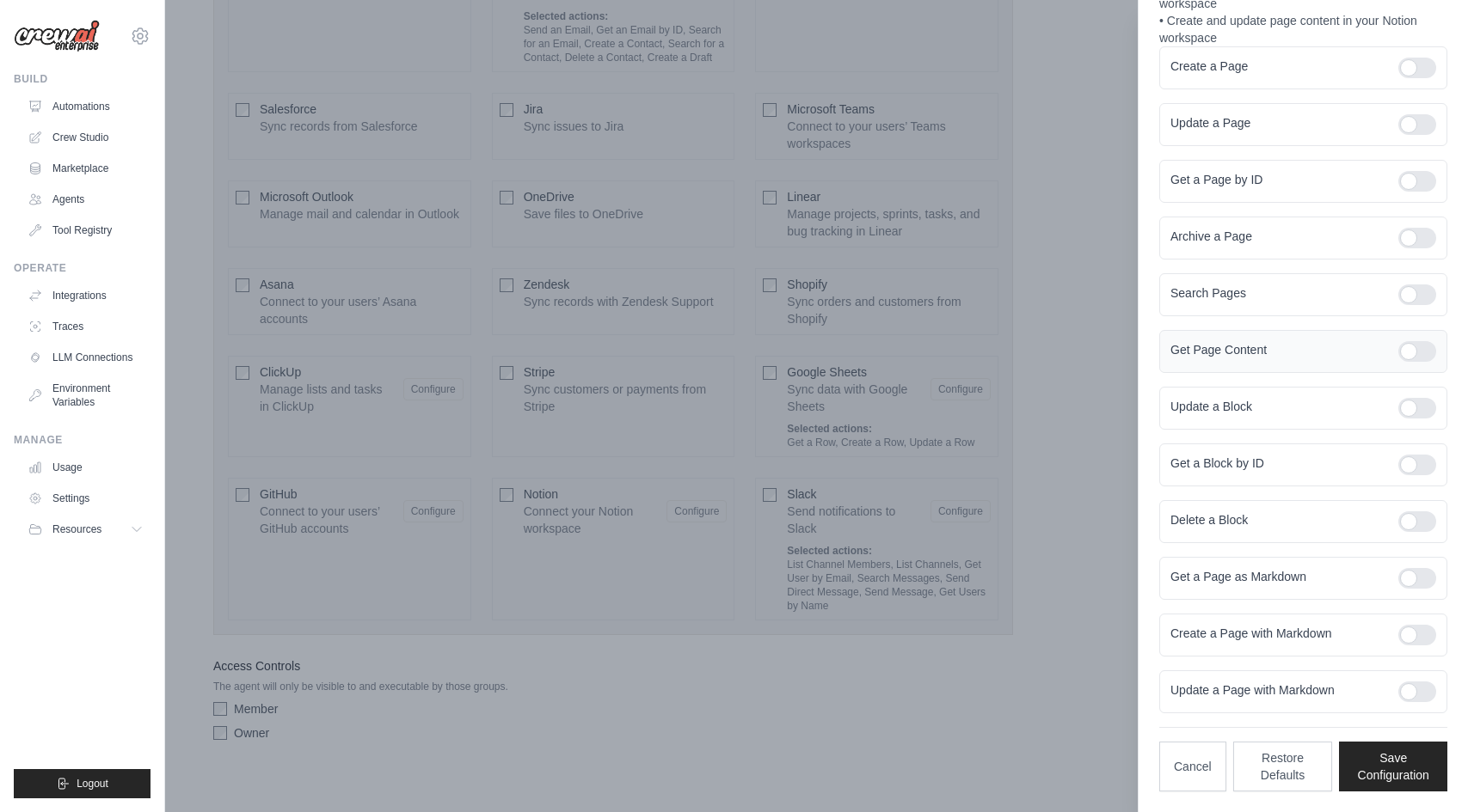
click at [1407, 345] on div at bounding box center [1416, 351] width 38 height 20
click at [1412, 407] on div at bounding box center [1416, 408] width 38 height 20
click at [1412, 485] on div "Get a Block by ID" at bounding box center [1302, 465] width 288 height 43
click at [1412, 458] on div at bounding box center [1416, 465] width 38 height 20
click at [1411, 511] on div at bounding box center [1416, 520] width 38 height 20
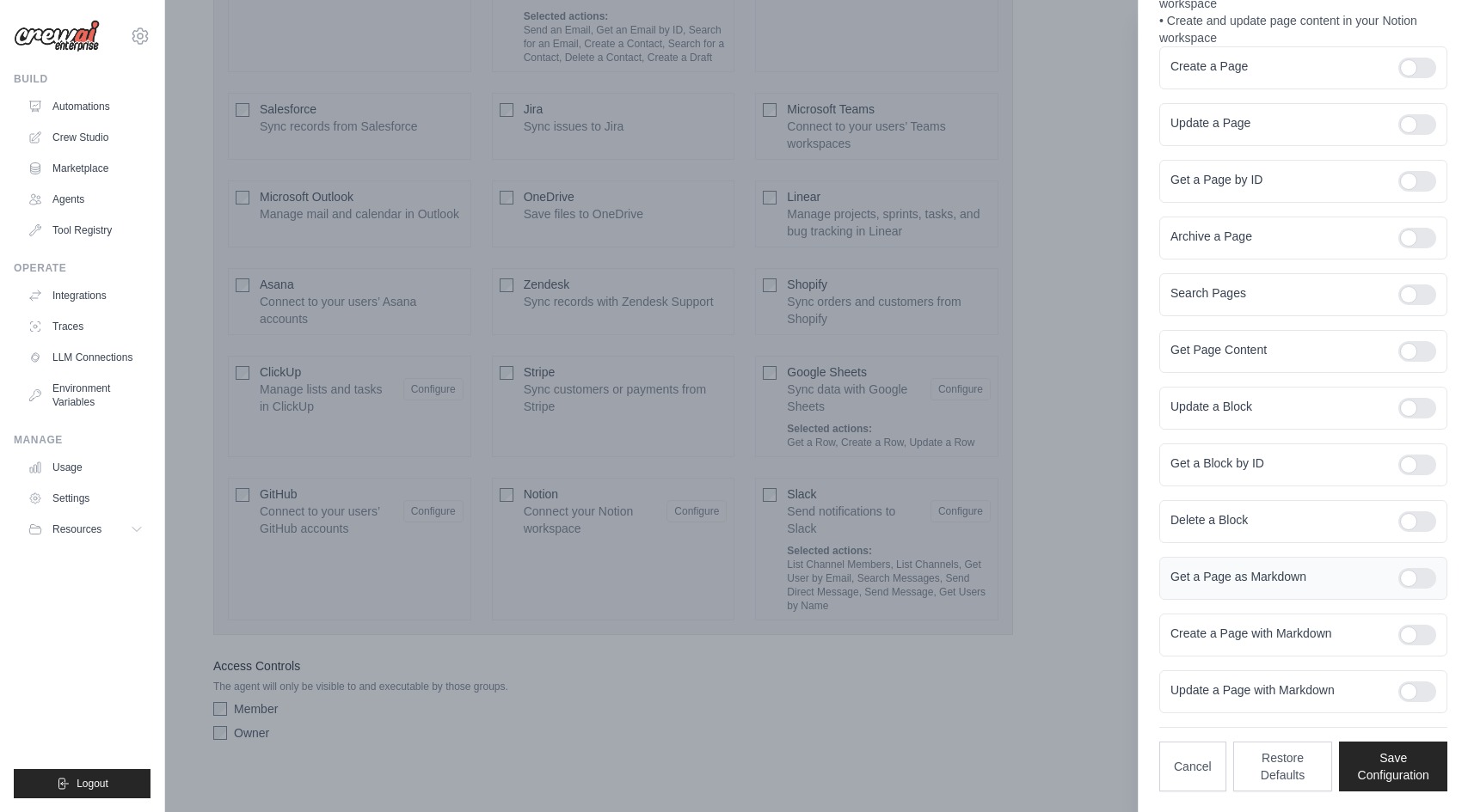
click at [1411, 582] on div at bounding box center [1416, 577] width 38 height 20
click at [1412, 624] on div at bounding box center [1416, 634] width 38 height 20
click at [1421, 673] on div "Update a Page with Markdown" at bounding box center [1302, 692] width 288 height 43
click at [1414, 704] on div "Update a Page with Markdown" at bounding box center [1302, 692] width 288 height 43
click at [1416, 766] on button "Save Configuration" at bounding box center [1393, 766] width 109 height 50
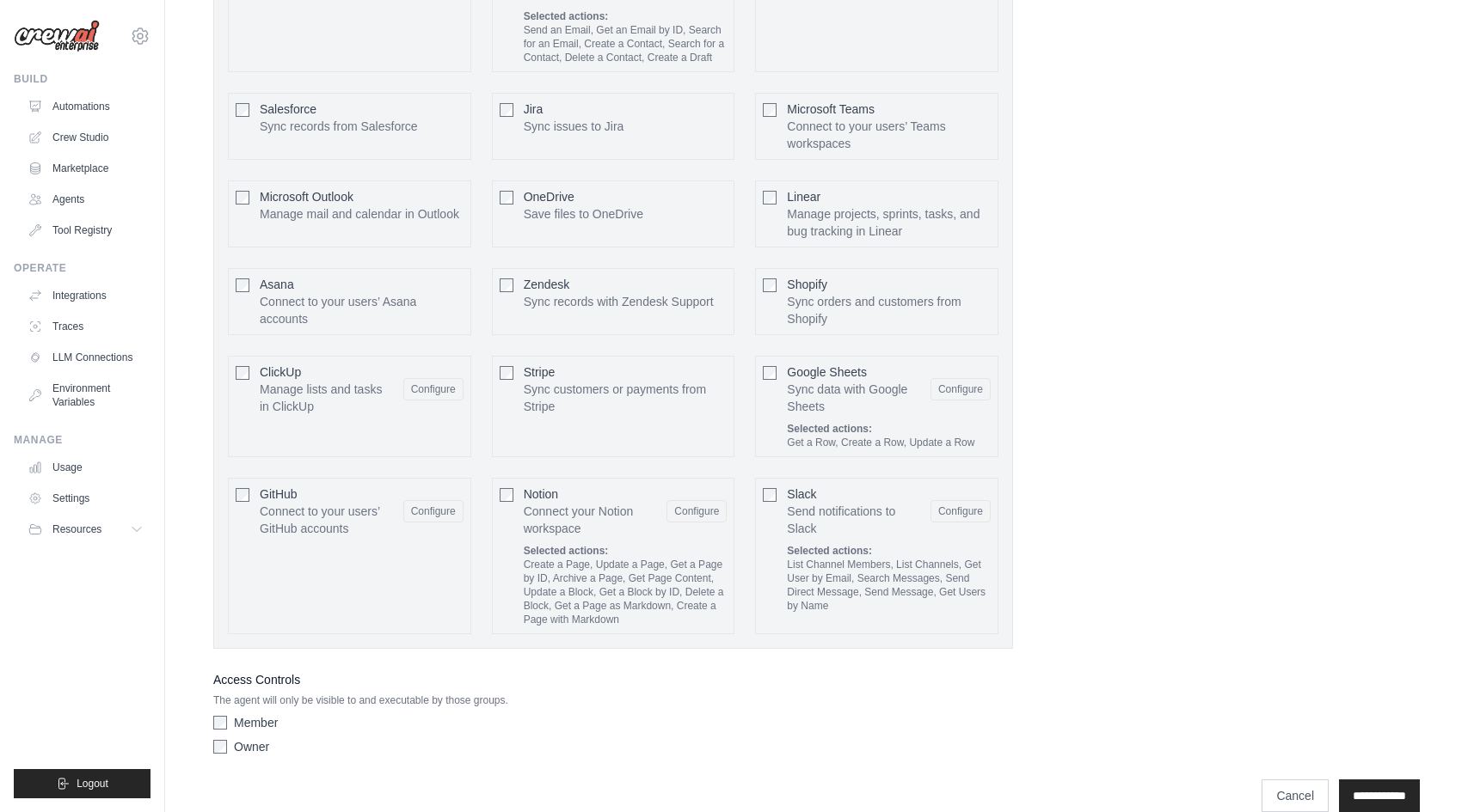
click at [631, 559] on div "Create a Page, Update a Page, Get a Page by ID, Archive a Page, Get Page Conten…" at bounding box center [626, 592] width 204 height 68
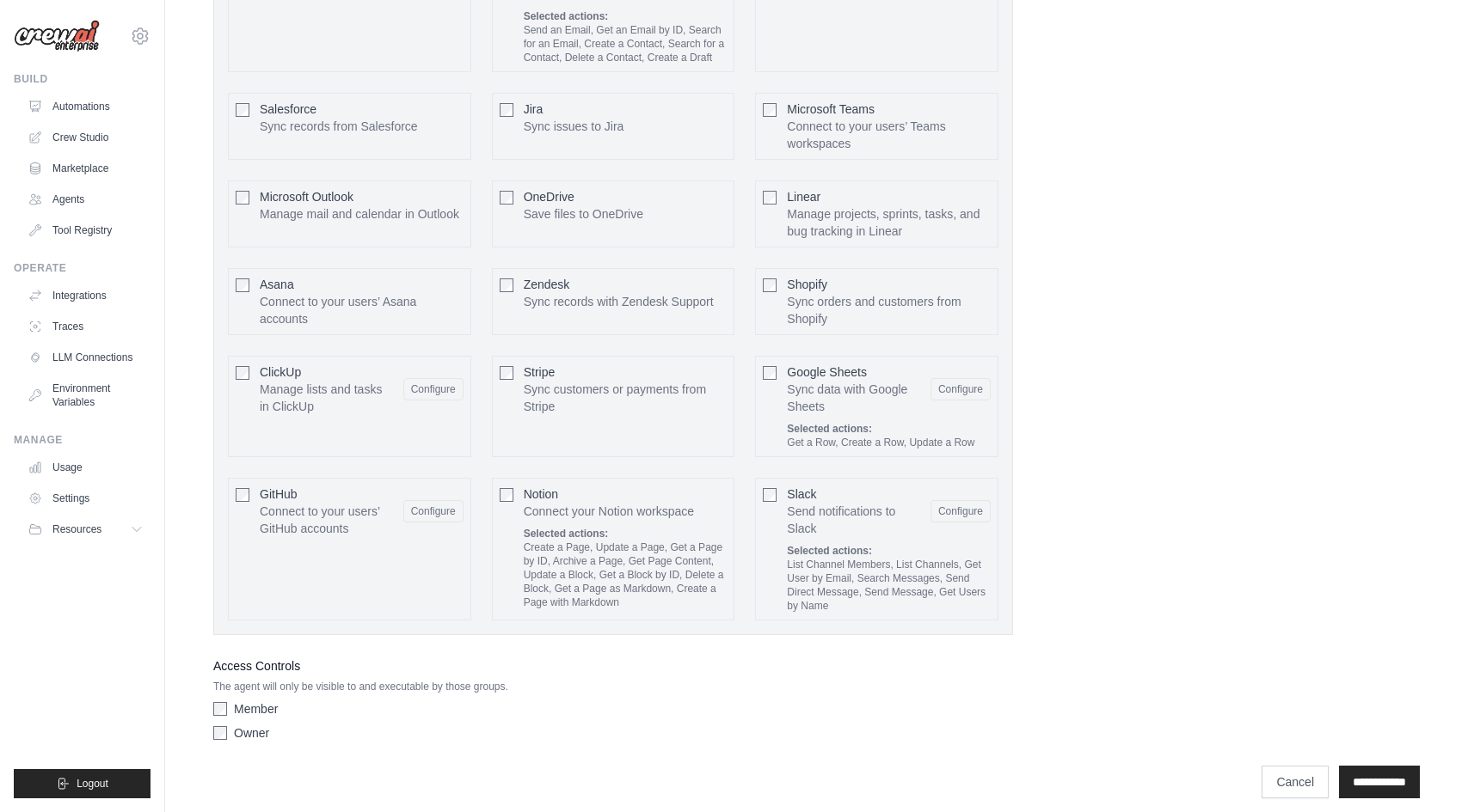
click at [547, 504] on p "Connect your Notion workspace" at bounding box center [608, 512] width 170 height 17
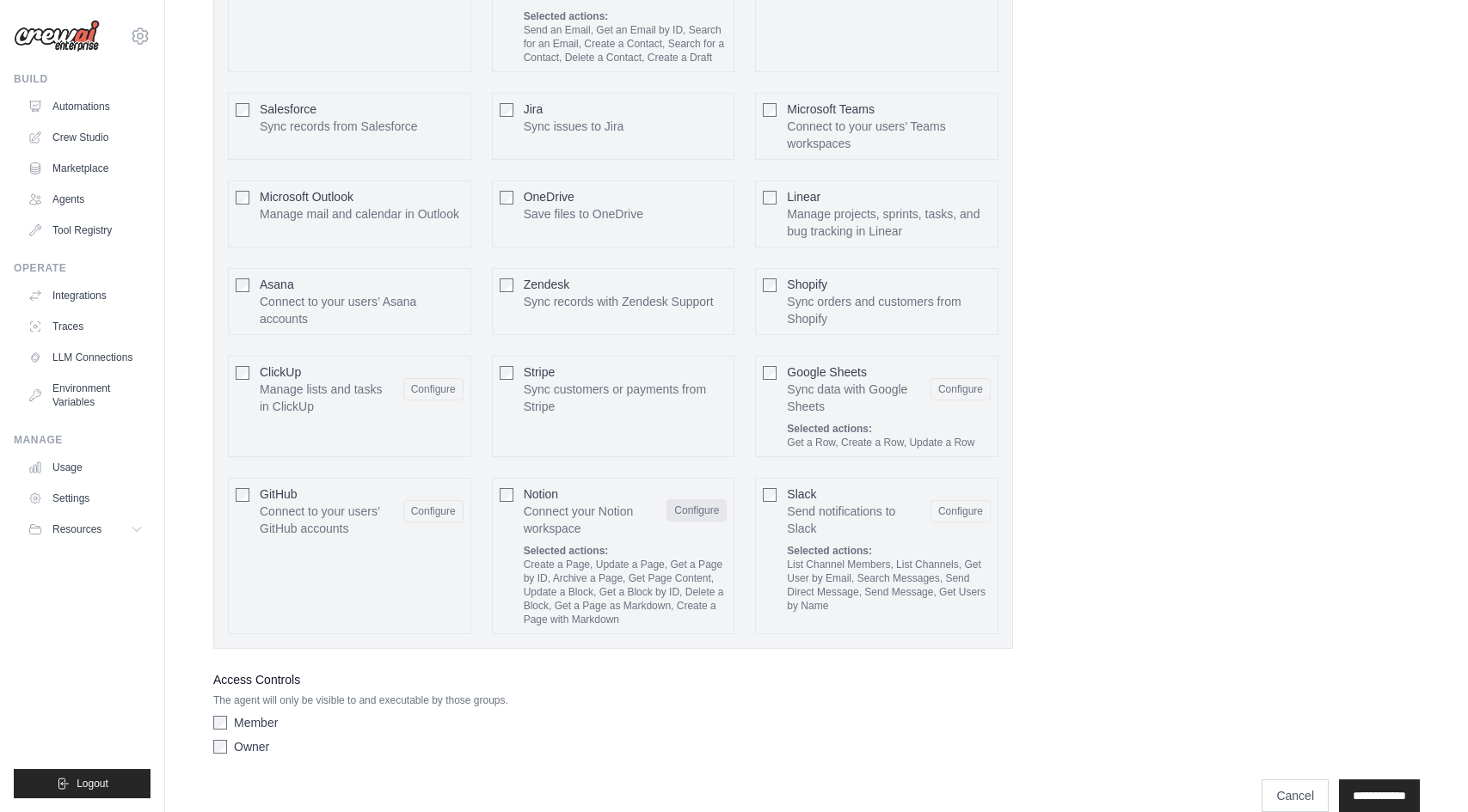
click at [694, 500] on button "Configure" at bounding box center [696, 510] width 61 height 22
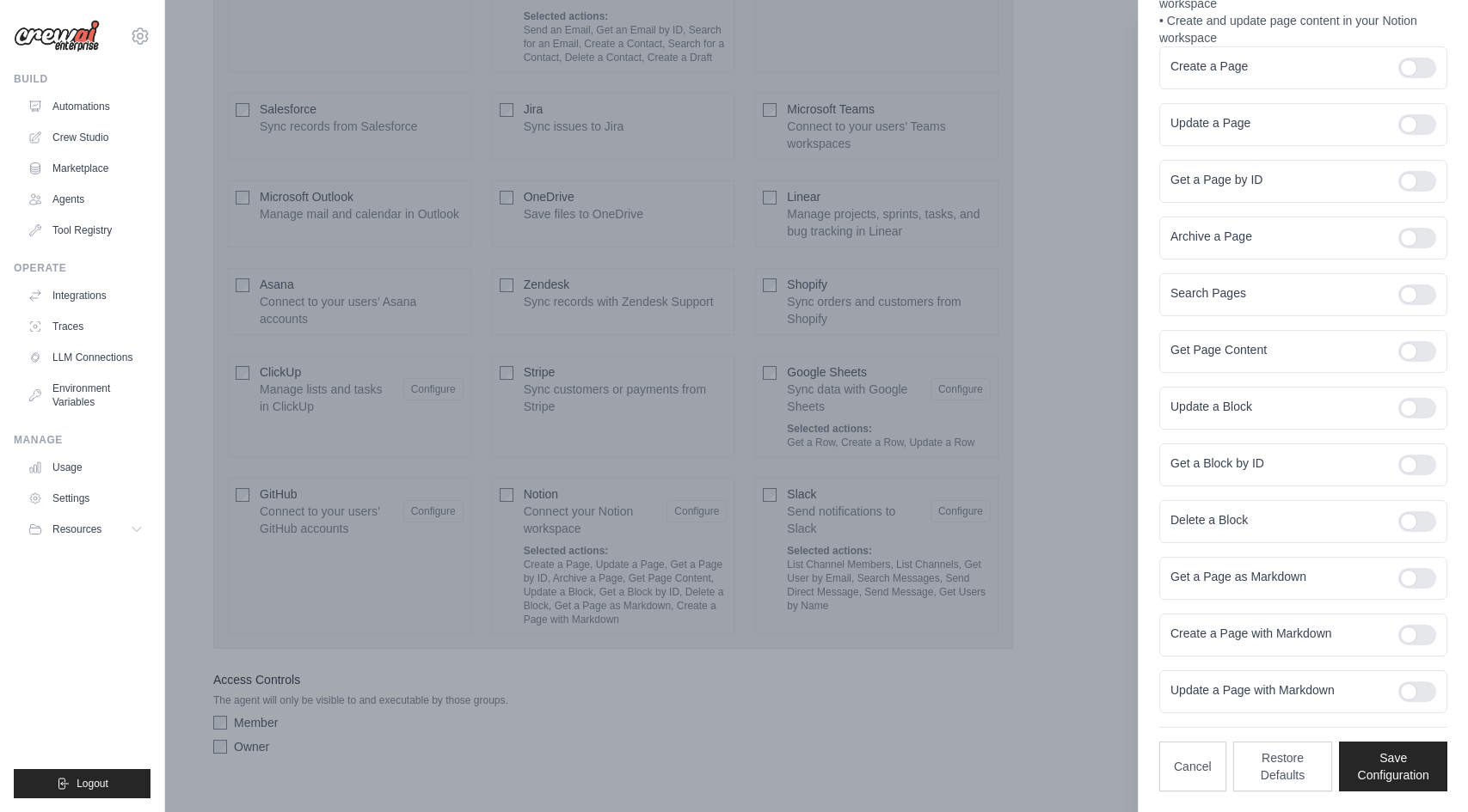
scroll to position [4028, 0]
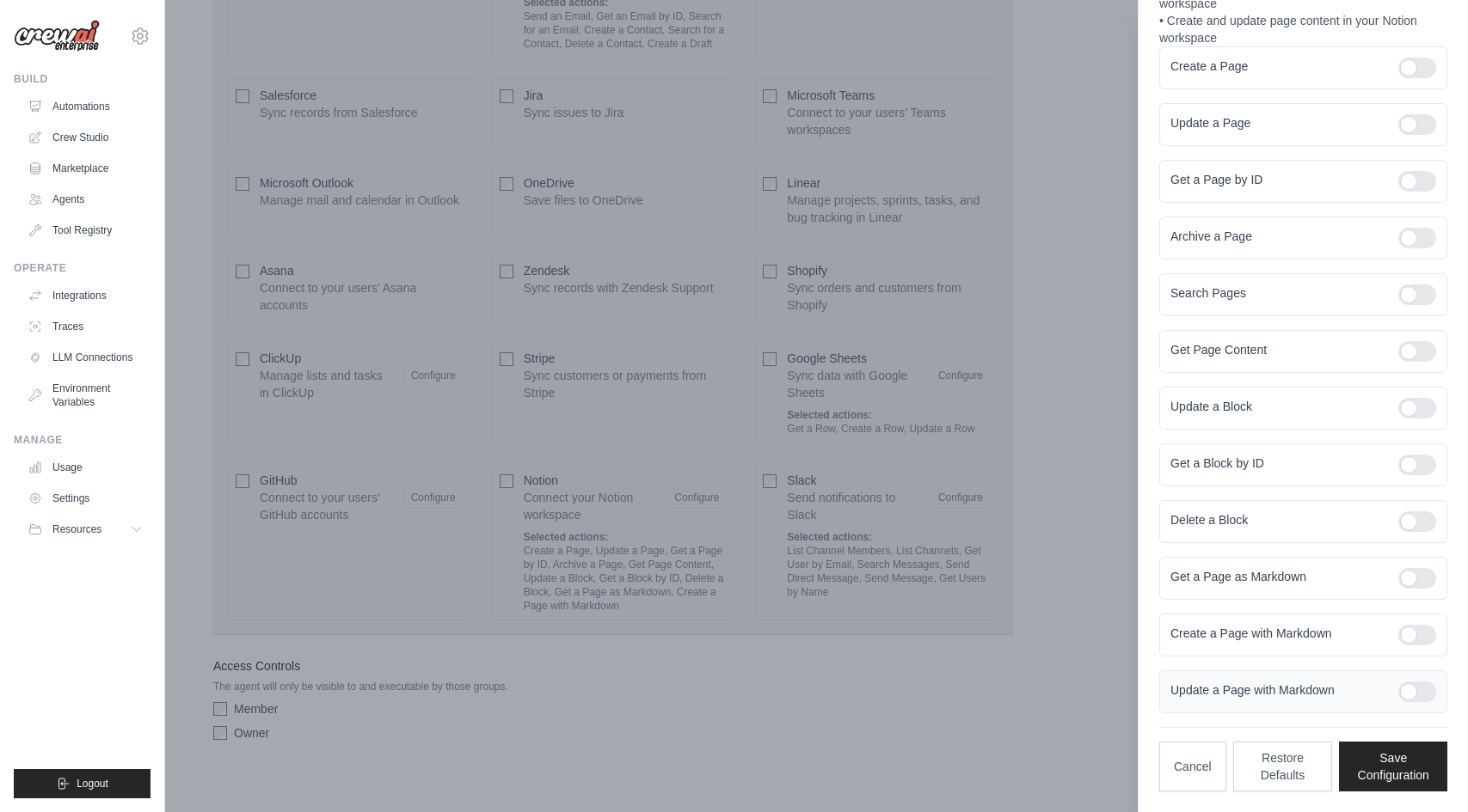
click at [1416, 694] on div at bounding box center [1416, 691] width 38 height 20
click at [1397, 756] on button "Save Configuration" at bounding box center [1393, 766] width 109 height 50
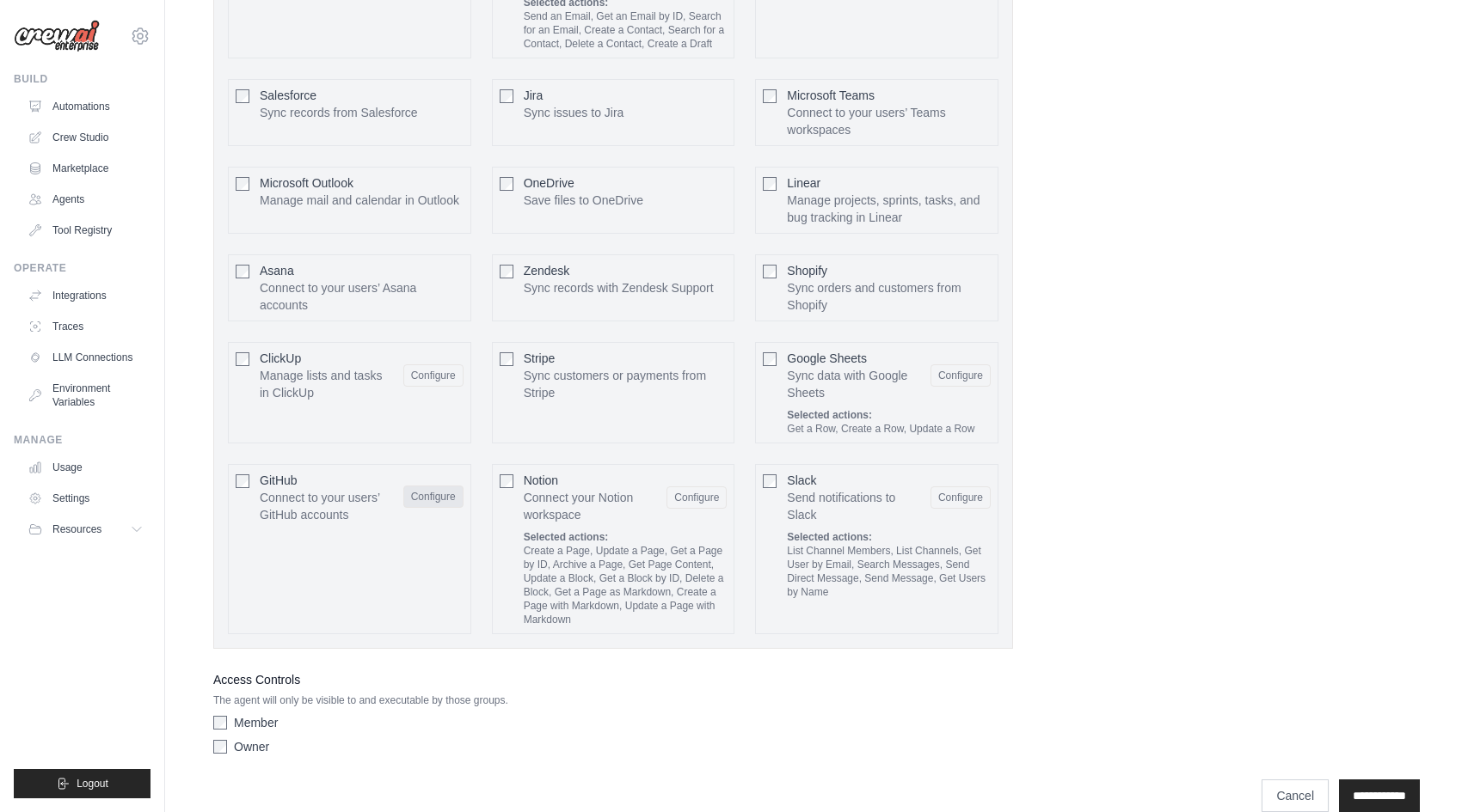
click at [431, 486] on button "Configure" at bounding box center [433, 496] width 61 height 22
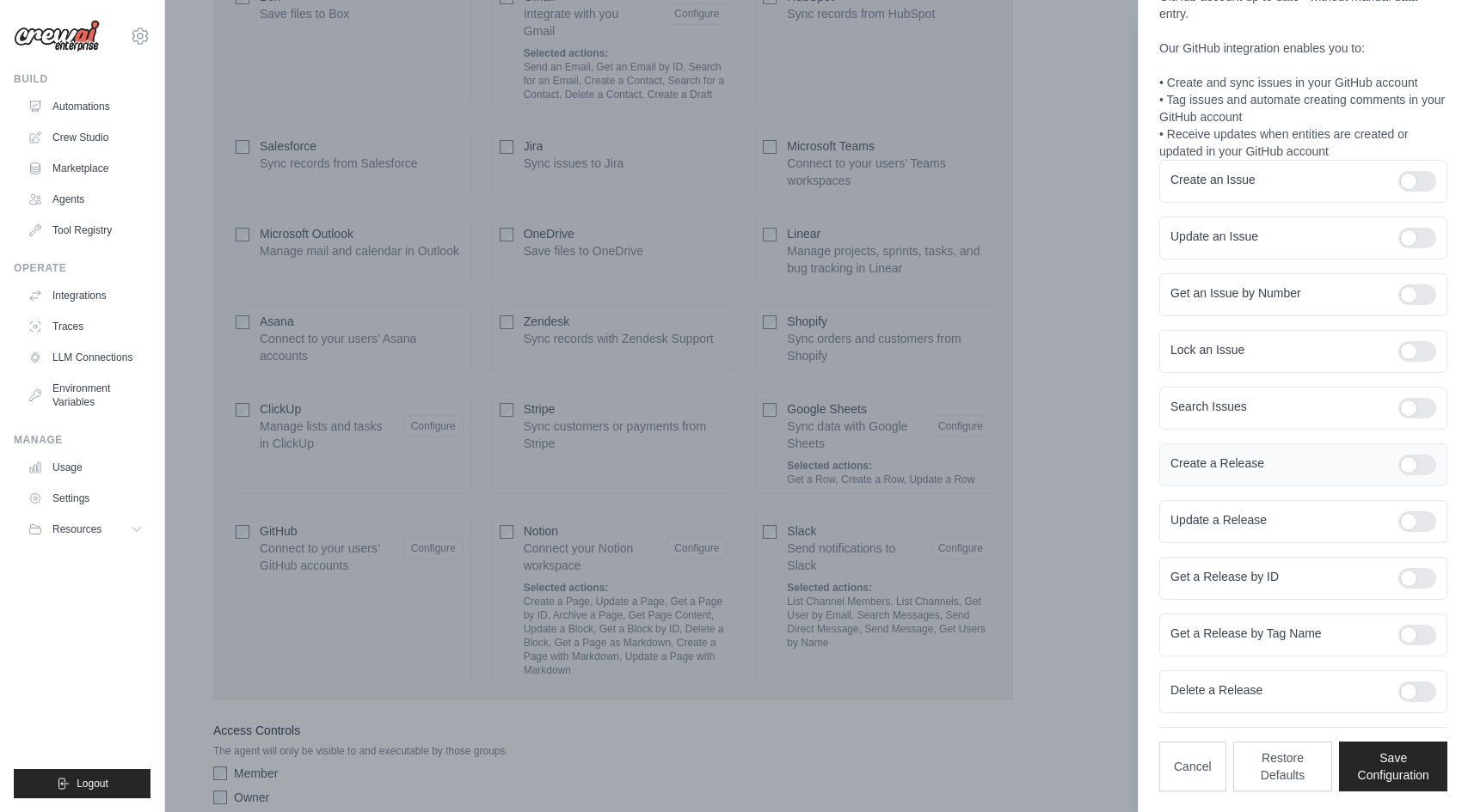
scroll to position [4042, 0]
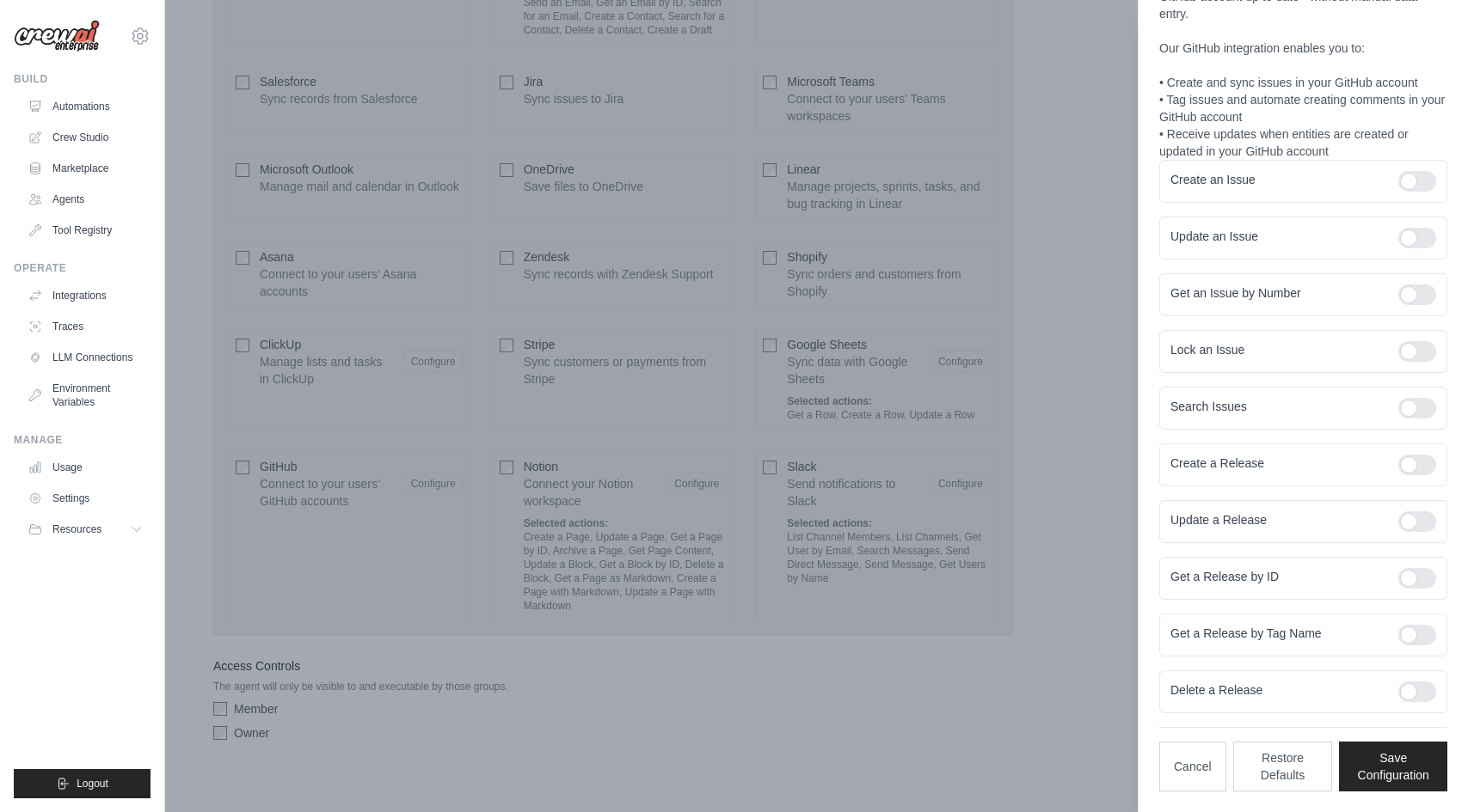
click at [755, 682] on div at bounding box center [734, 406] width 1468 height 812
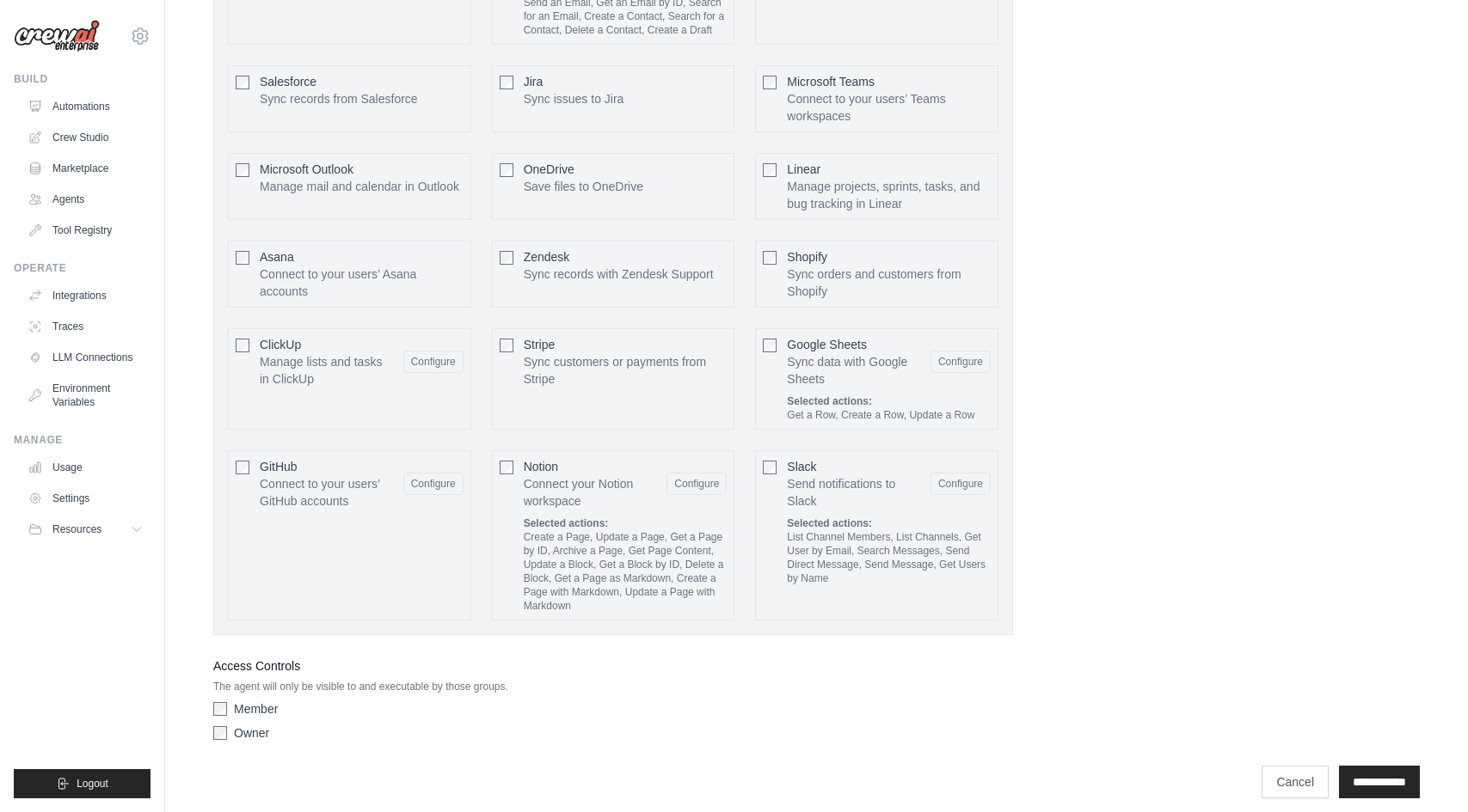
click at [230, 450] on div "GitHub Connect to your users’ GitHub accounts Configure" at bounding box center [349, 535] width 244 height 170
click at [233, 450] on div "GitHub Connect to your users’ GitHub accounts Configure" at bounding box center [349, 535] width 244 height 170
click at [255, 452] on div "GitHub Connect to your users’ GitHub accounts Configure" at bounding box center [349, 535] width 244 height 170
click at [444, 354] on button "Configure" at bounding box center [433, 361] width 61 height 22
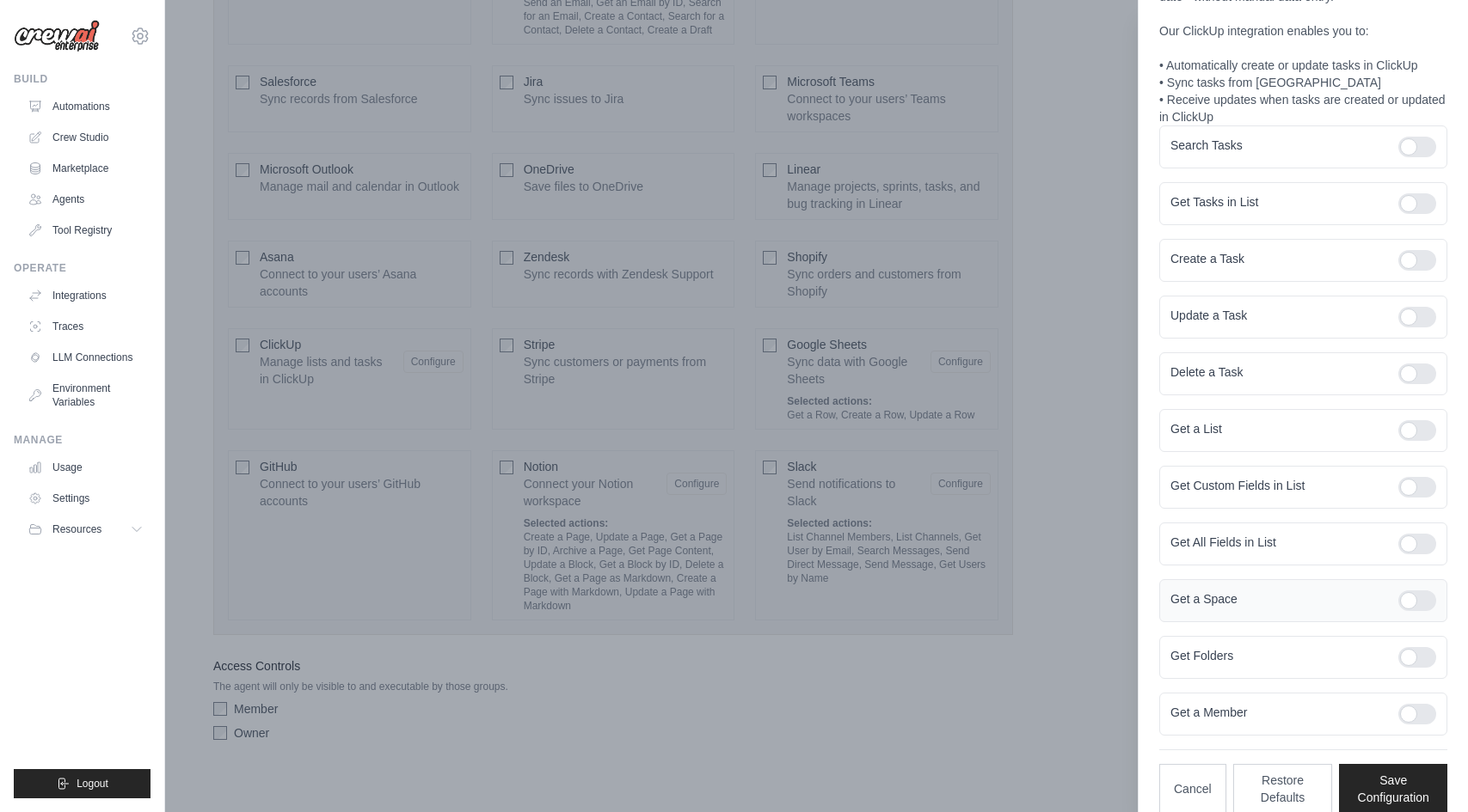
scroll to position [149, 0]
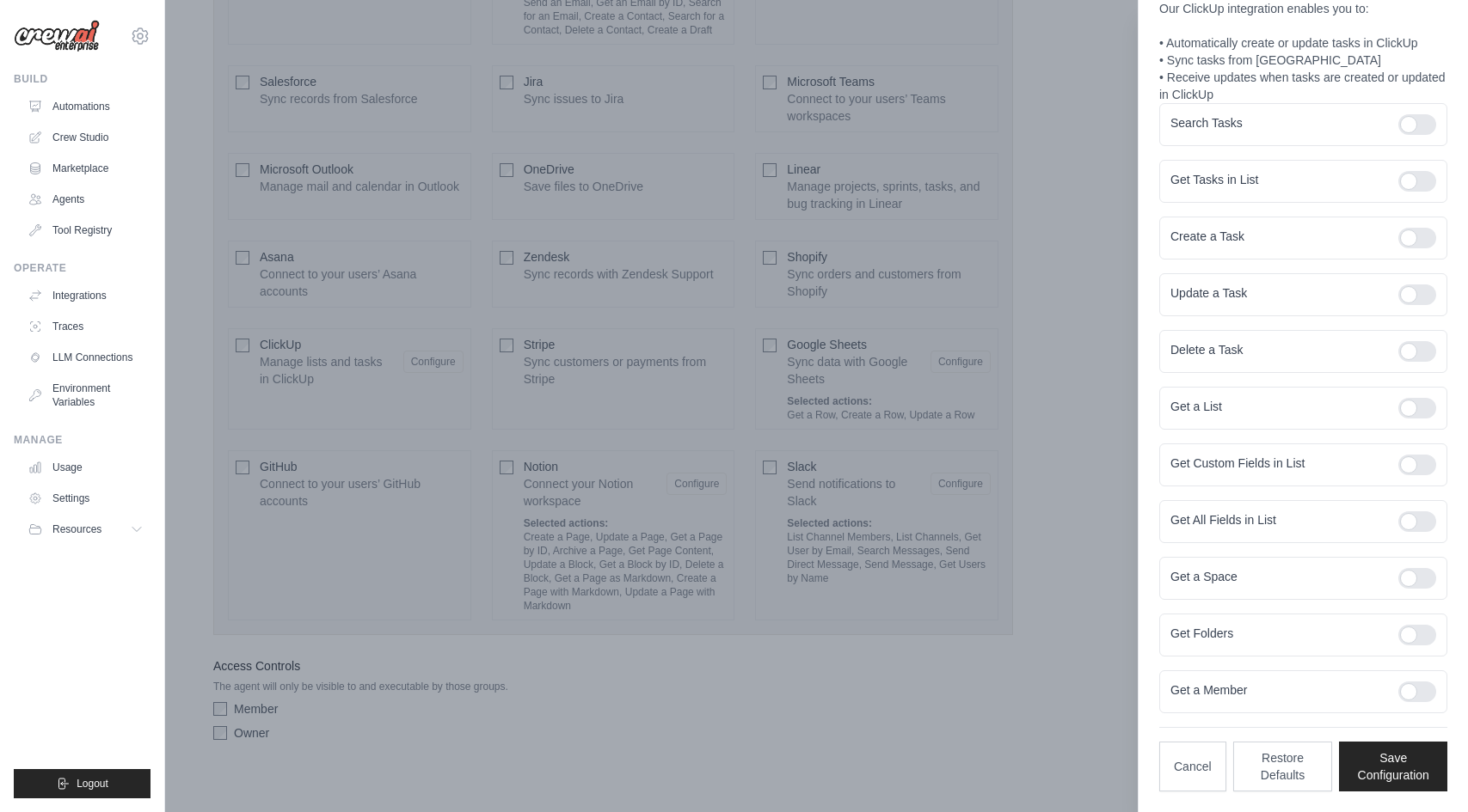
click at [820, 613] on div at bounding box center [734, 406] width 1468 height 812
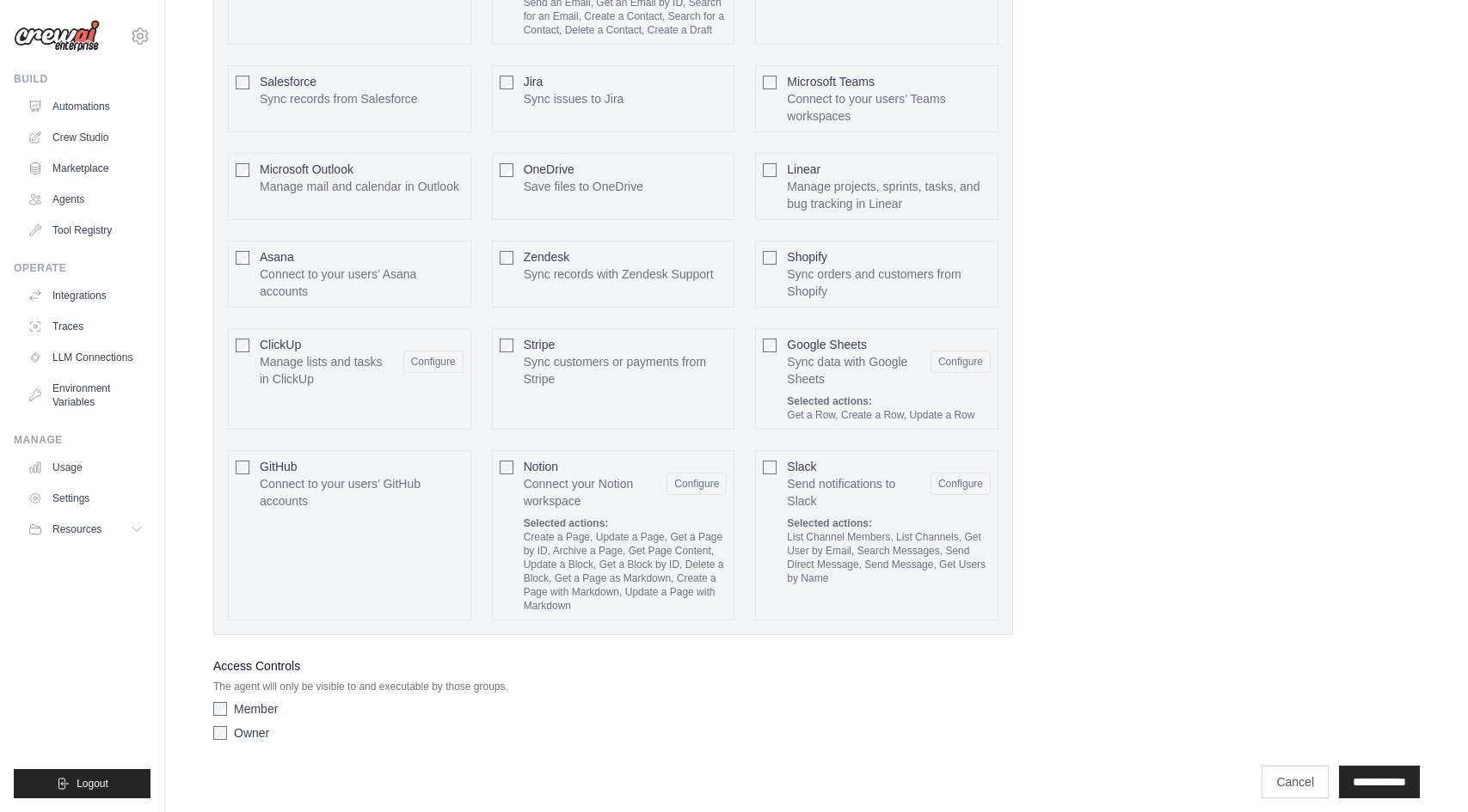
click at [550, 368] on p "Sync customers or payments from Stripe" at bounding box center [626, 370] width 204 height 35
click at [678, 350] on button "Configure" at bounding box center [696, 361] width 61 height 22
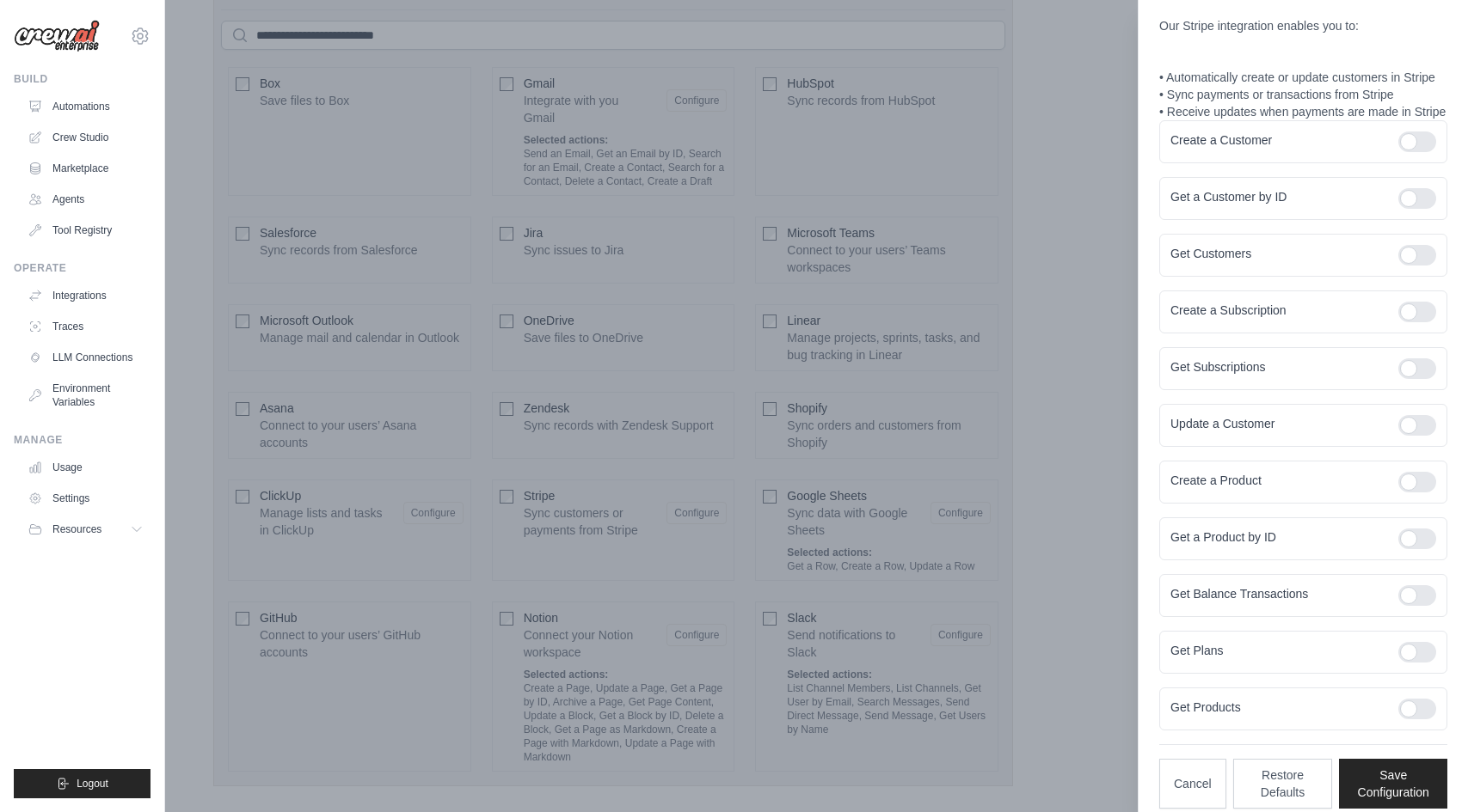
scroll to position [3748, 0]
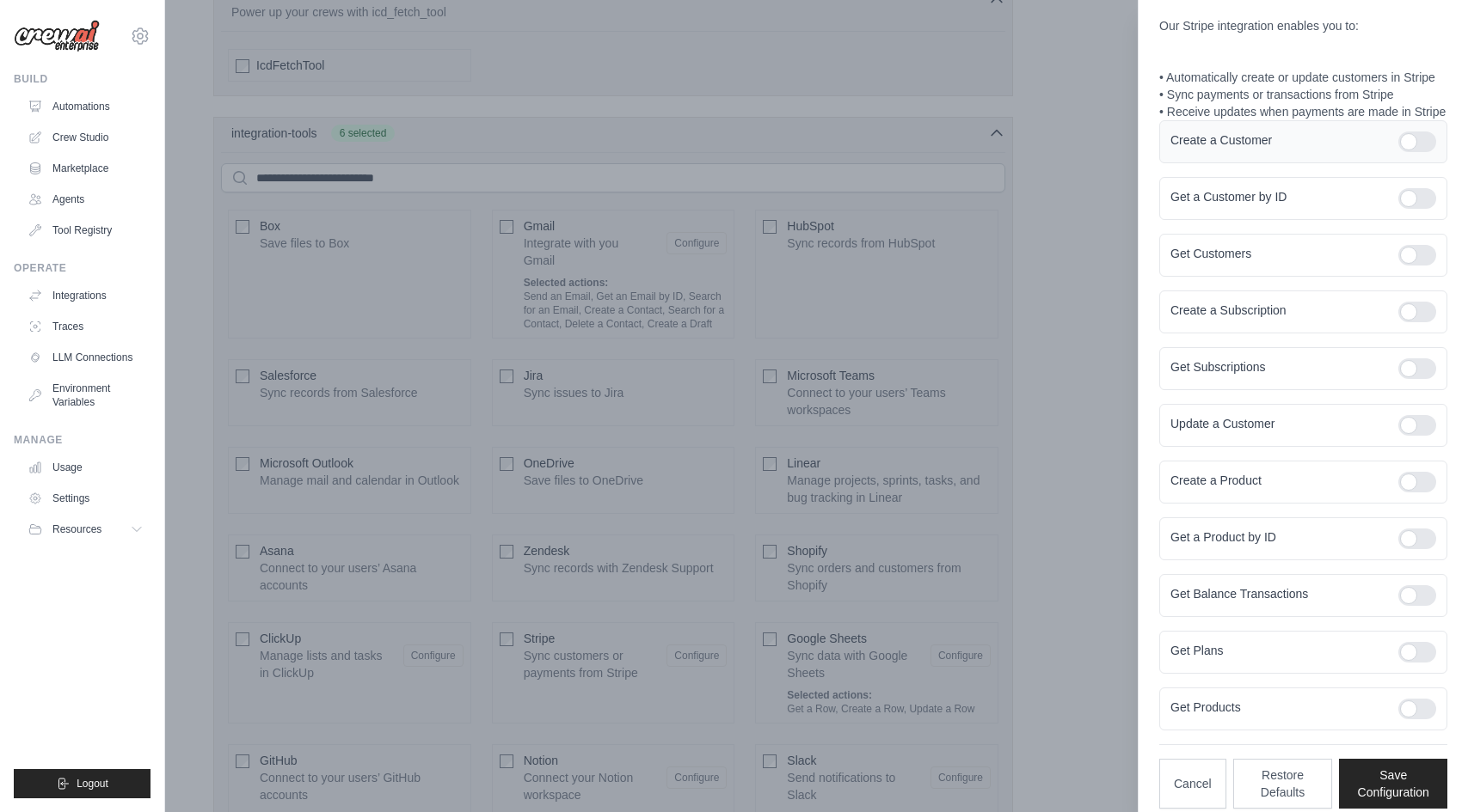
click at [1409, 135] on div at bounding box center [1416, 141] width 38 height 20
click at [1409, 199] on div at bounding box center [1416, 198] width 38 height 20
click at [1410, 248] on div at bounding box center [1416, 255] width 38 height 20
click at [1404, 308] on div at bounding box center [1416, 312] width 38 height 20
click at [1422, 366] on div at bounding box center [1416, 368] width 38 height 20
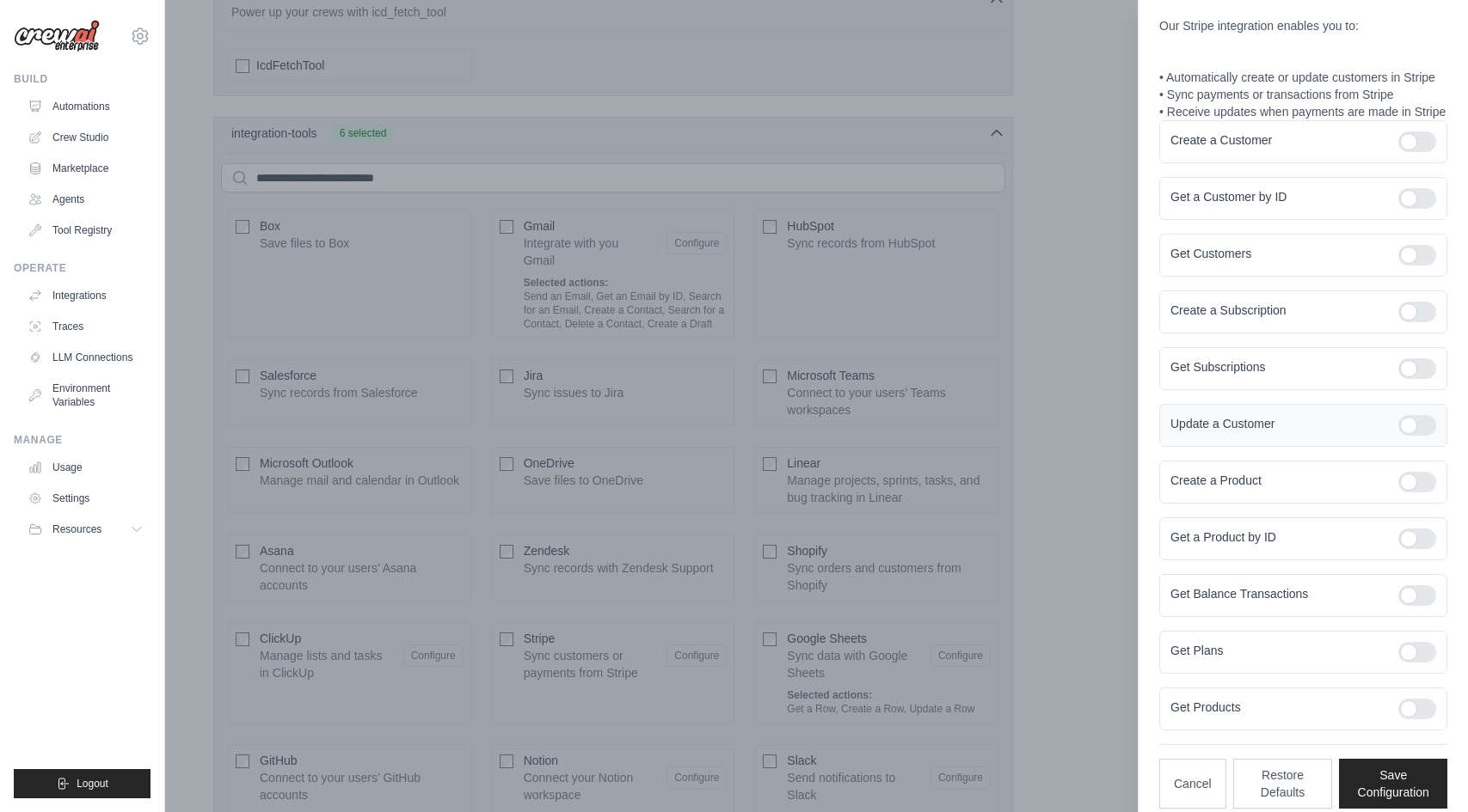
click at [1422, 406] on div "Update a Customer" at bounding box center [1302, 425] width 288 height 43
click at [1415, 435] on div at bounding box center [1416, 424] width 38 height 20
click at [1413, 469] on div "Create a Product" at bounding box center [1302, 482] width 288 height 43
click at [1418, 481] on div at bounding box center [1416, 481] width 38 height 20
click at [1412, 554] on div "Get a Product by ID" at bounding box center [1302, 539] width 288 height 43
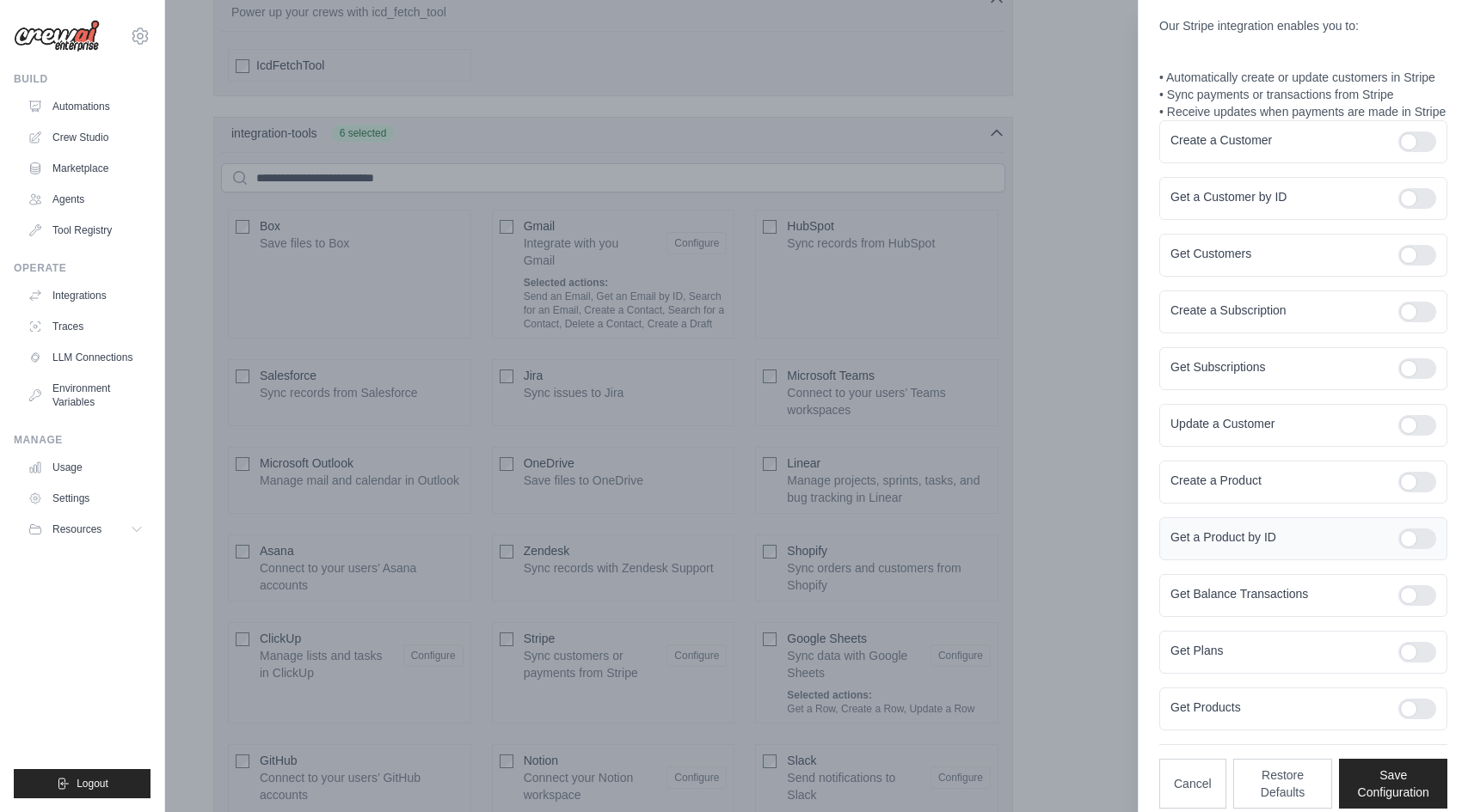
click at [1415, 548] on div at bounding box center [1416, 538] width 38 height 20
click at [1411, 593] on div at bounding box center [1416, 595] width 38 height 20
click at [1412, 637] on div "Get Plans" at bounding box center [1302, 652] width 288 height 43
click at [1412, 653] on div at bounding box center [1416, 651] width 38 height 20
click at [1412, 708] on div at bounding box center [1416, 708] width 38 height 20
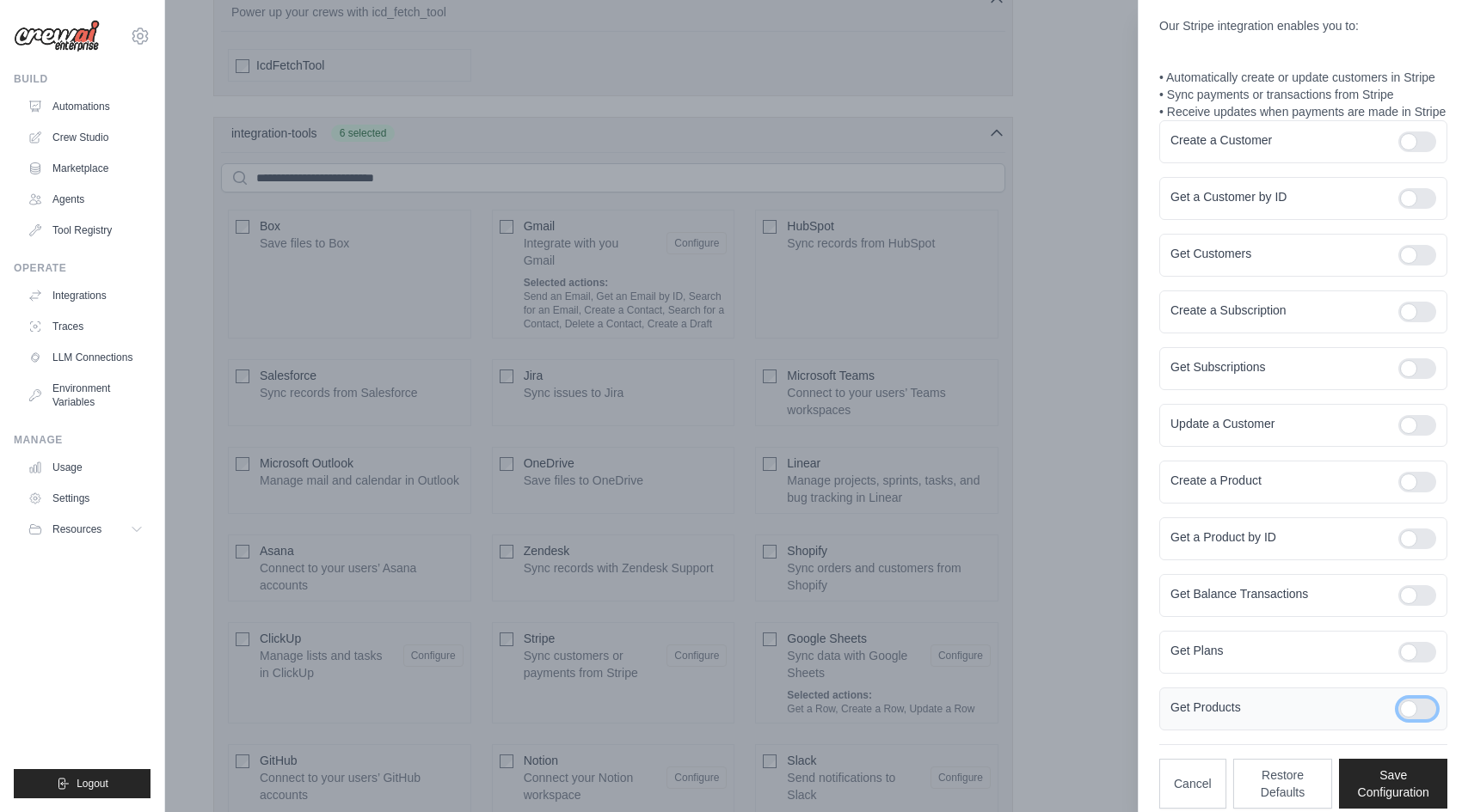
scroll to position [165, 0]
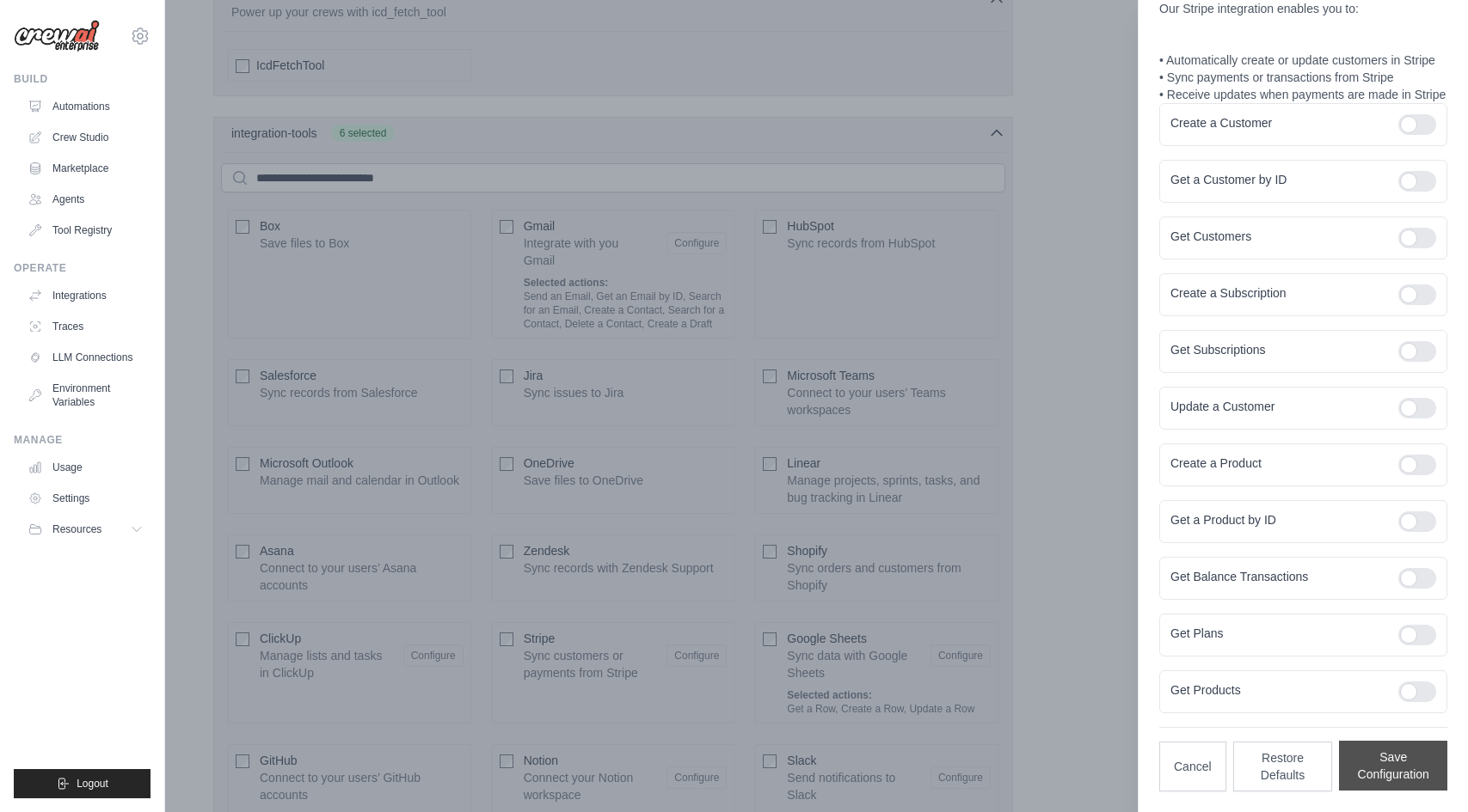
click at [1398, 758] on button "Save Configuration" at bounding box center [1393, 766] width 109 height 50
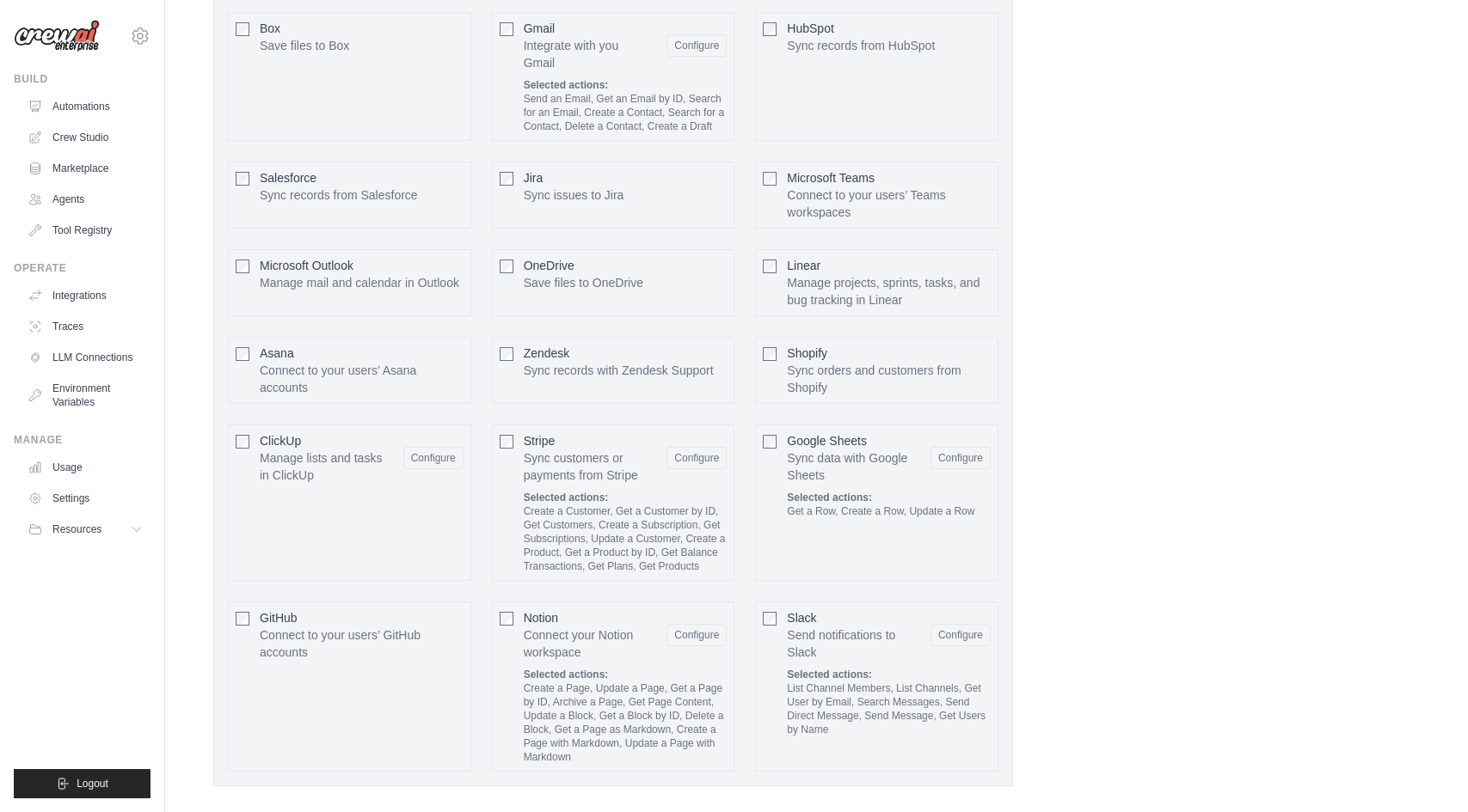
scroll to position [4097, 0]
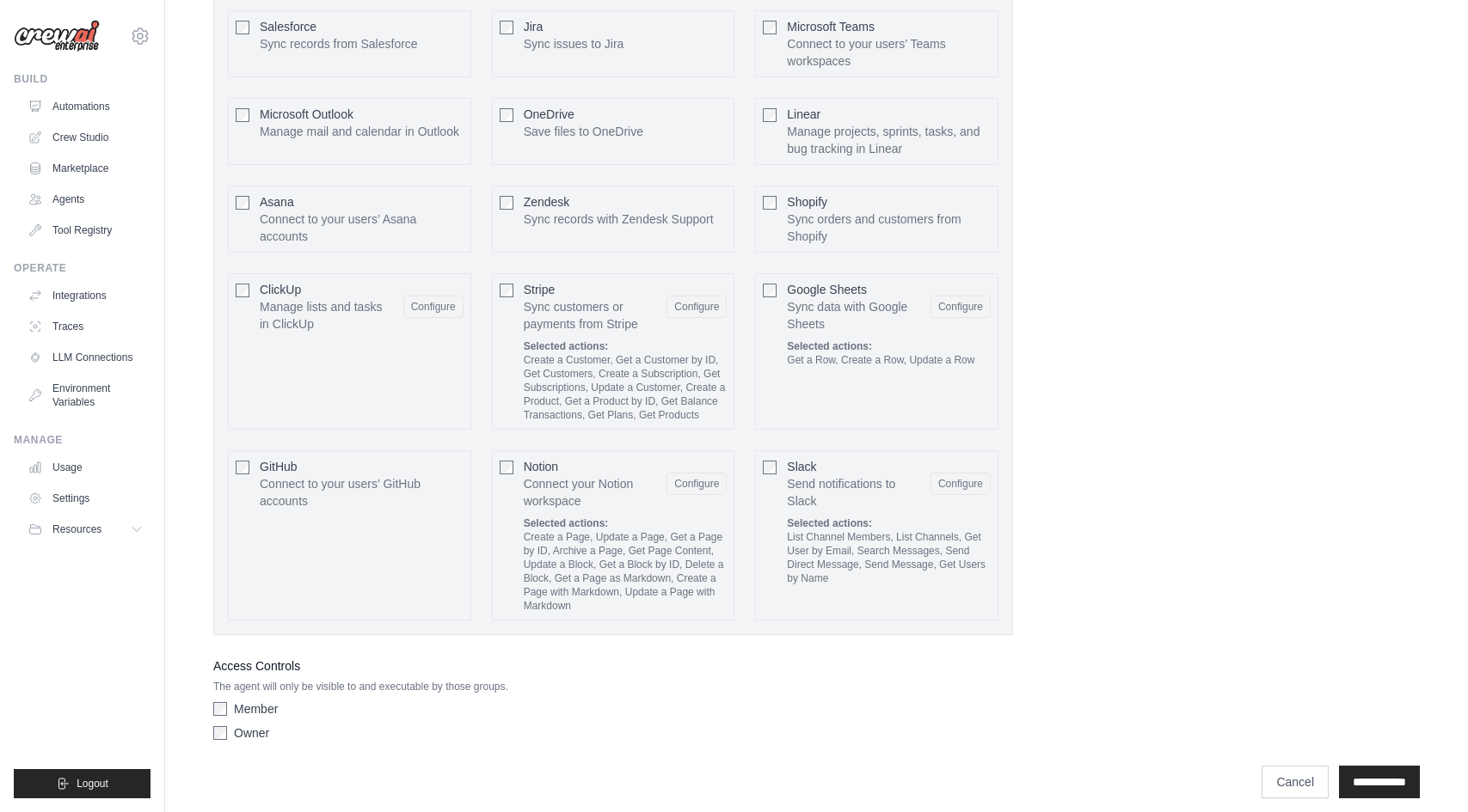
click at [424, 295] on button "Configure" at bounding box center [433, 306] width 61 height 22
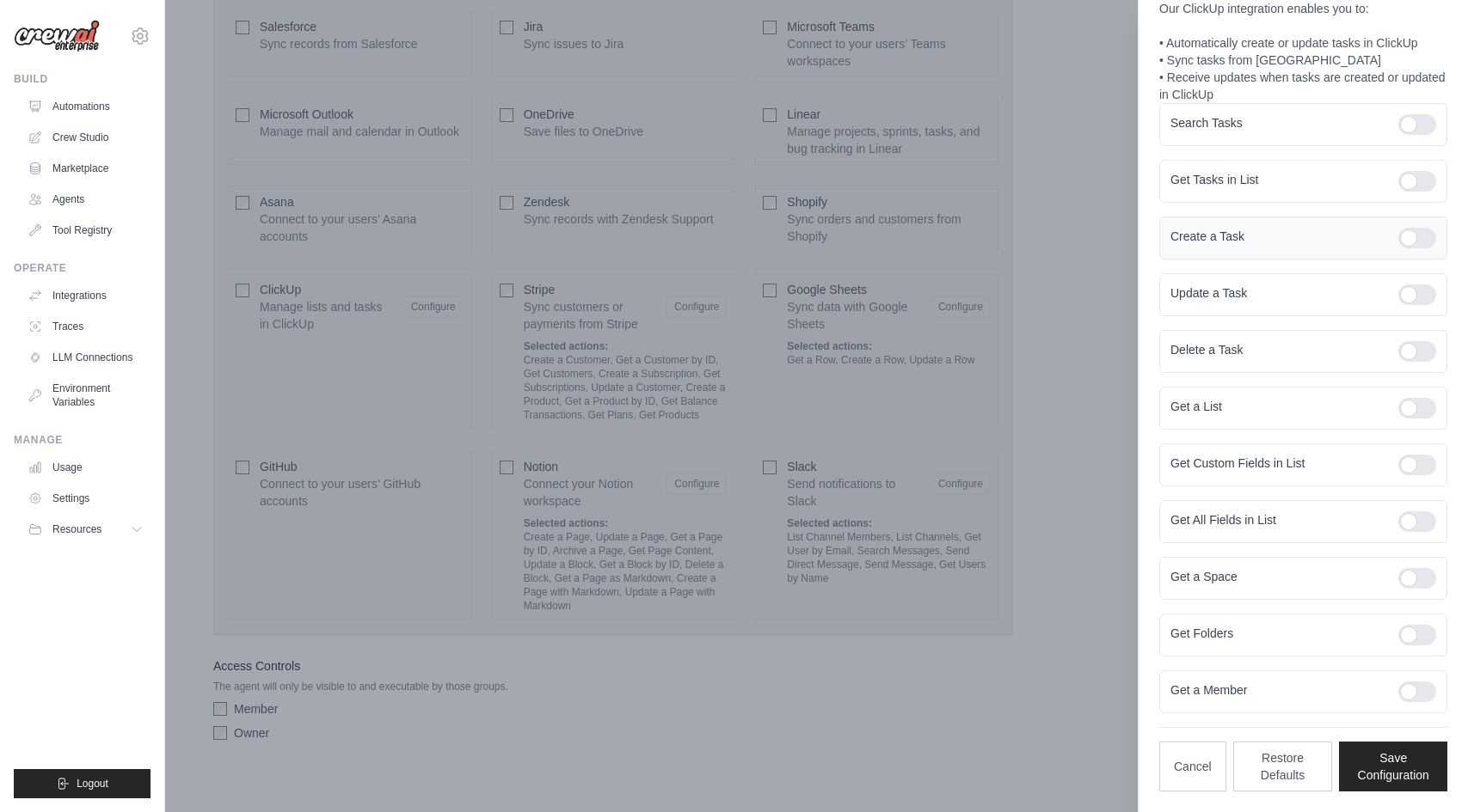
scroll to position [0, 0]
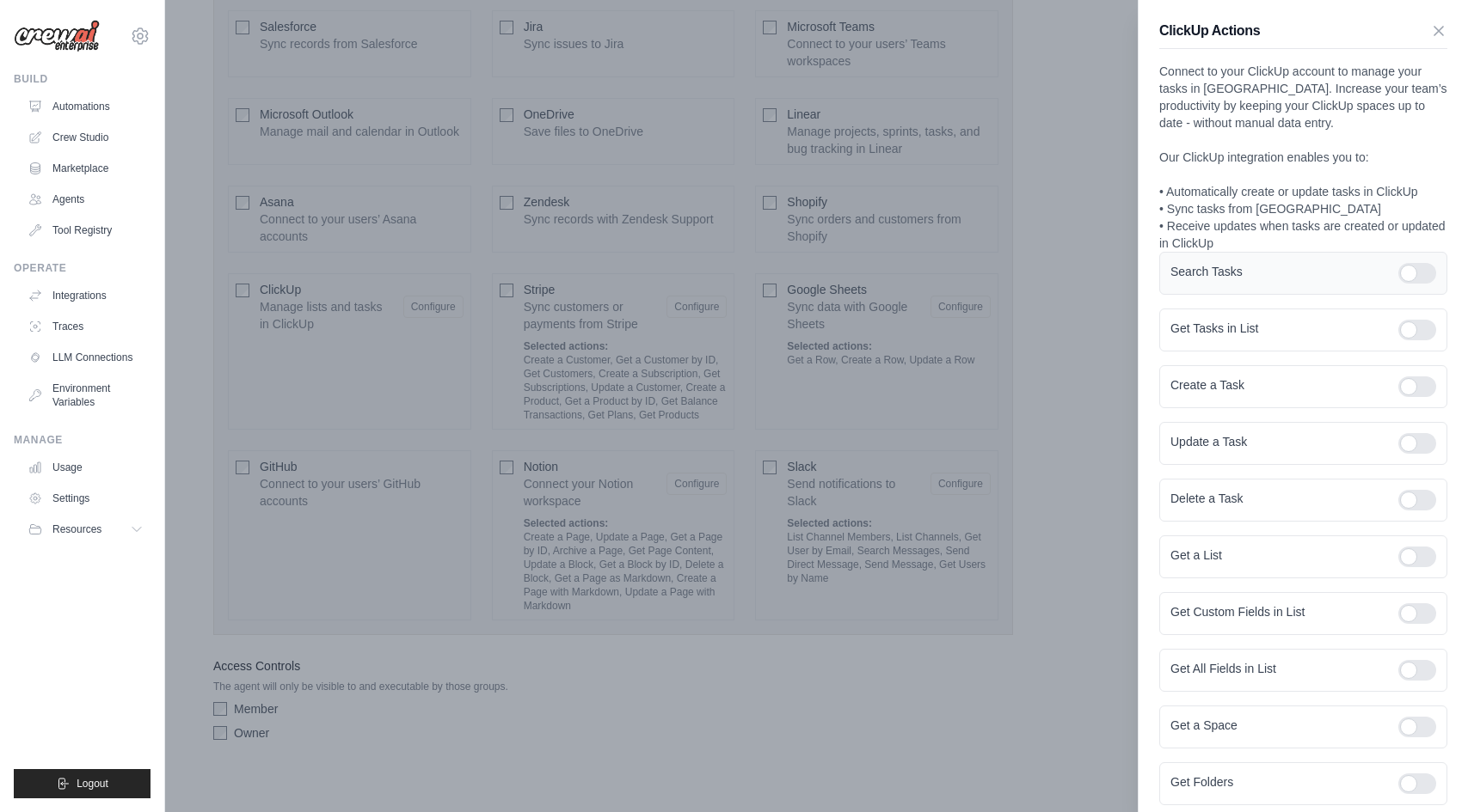
click at [1411, 277] on div at bounding box center [1416, 272] width 38 height 20
click at [1411, 328] on div at bounding box center [1416, 329] width 38 height 20
click at [1416, 379] on div at bounding box center [1416, 386] width 38 height 20
click at [1409, 431] on div "Update a Task" at bounding box center [1302, 444] width 288 height 43
click at [1406, 450] on div at bounding box center [1416, 443] width 38 height 20
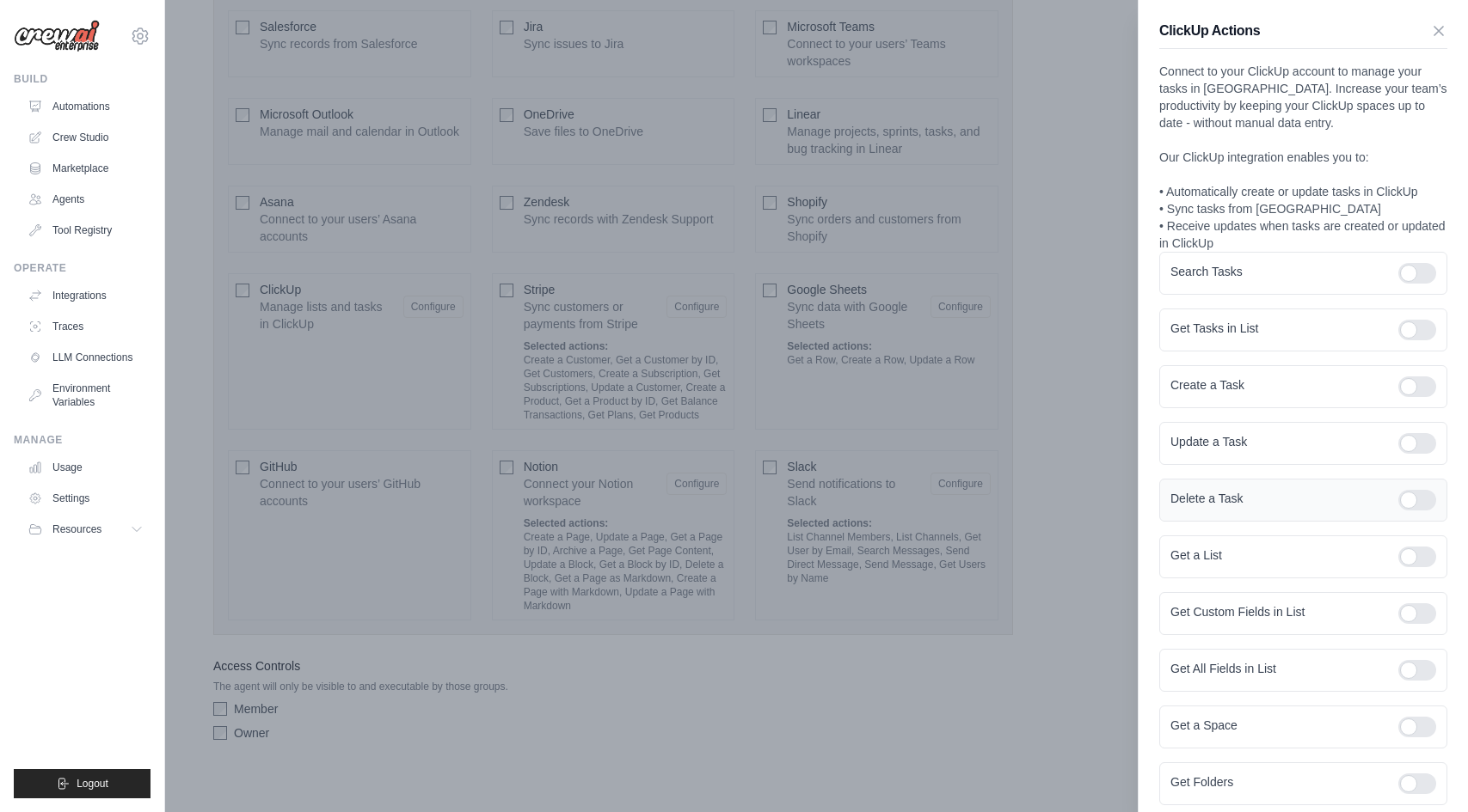
click at [1412, 503] on div at bounding box center [1416, 499] width 38 height 20
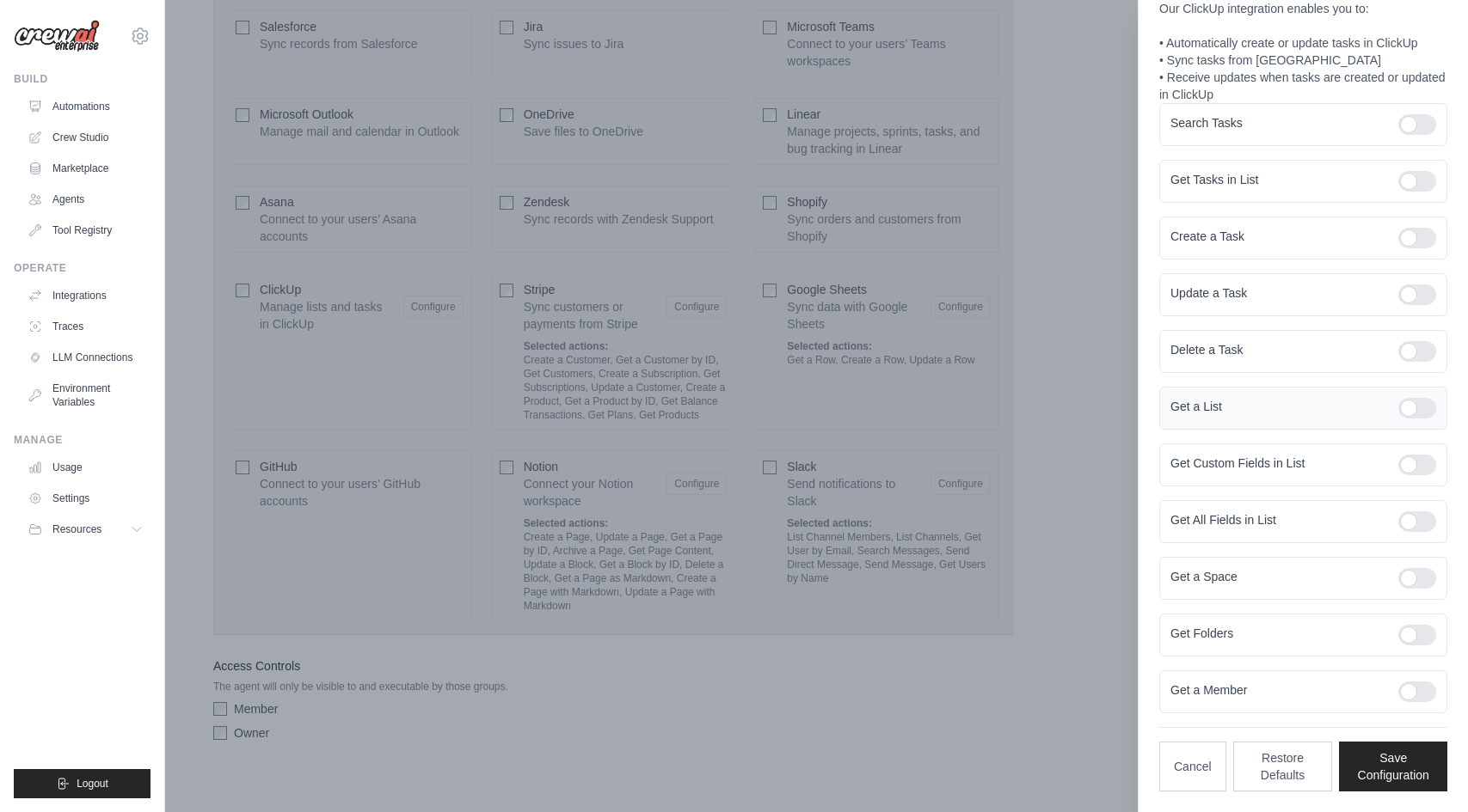
click at [1409, 399] on div at bounding box center [1416, 408] width 38 height 20
click at [1414, 480] on div "Get Custom Fields in List" at bounding box center [1302, 465] width 288 height 43
click at [1414, 464] on div at bounding box center [1416, 465] width 38 height 20
click at [1414, 534] on div "Get All Fields in List" at bounding box center [1302, 521] width 288 height 43
click at [1412, 527] on div at bounding box center [1416, 520] width 38 height 20
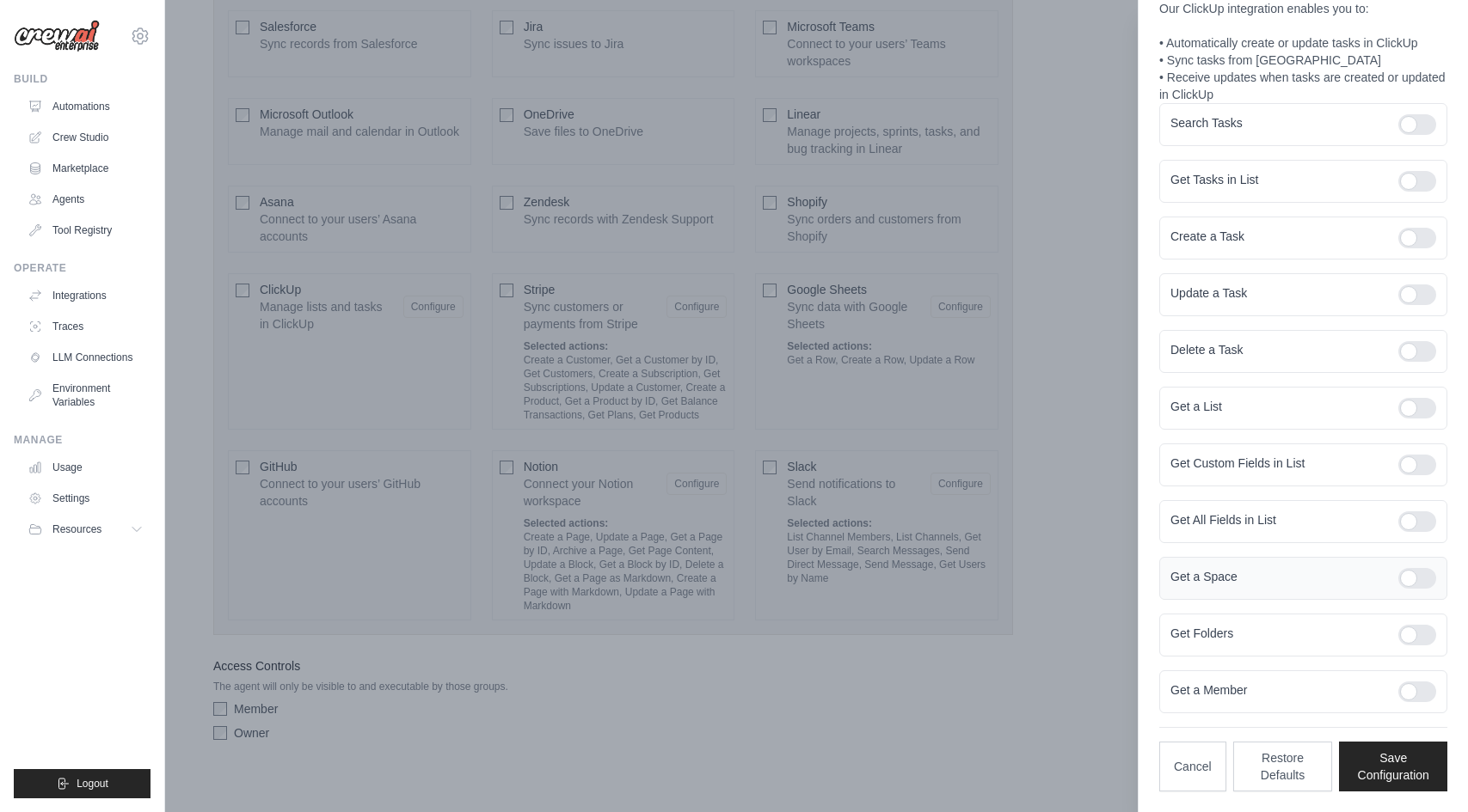
click at [1411, 581] on div at bounding box center [1416, 577] width 38 height 20
click at [1414, 633] on div at bounding box center [1416, 634] width 38 height 20
click at [1412, 695] on div at bounding box center [1416, 691] width 38 height 20
click at [1408, 765] on button "Save Configuration" at bounding box center [1393, 766] width 109 height 50
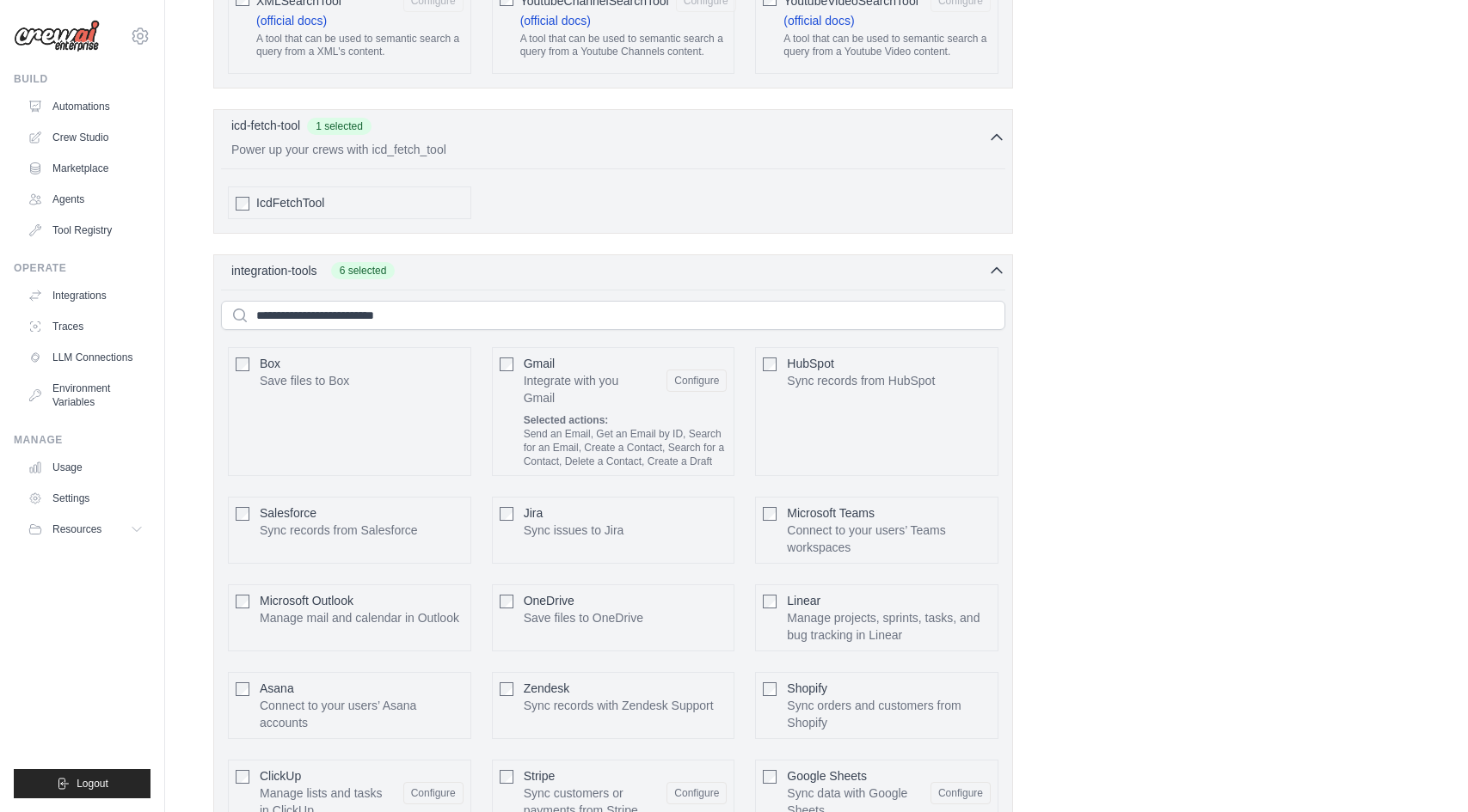
scroll to position [4097, 0]
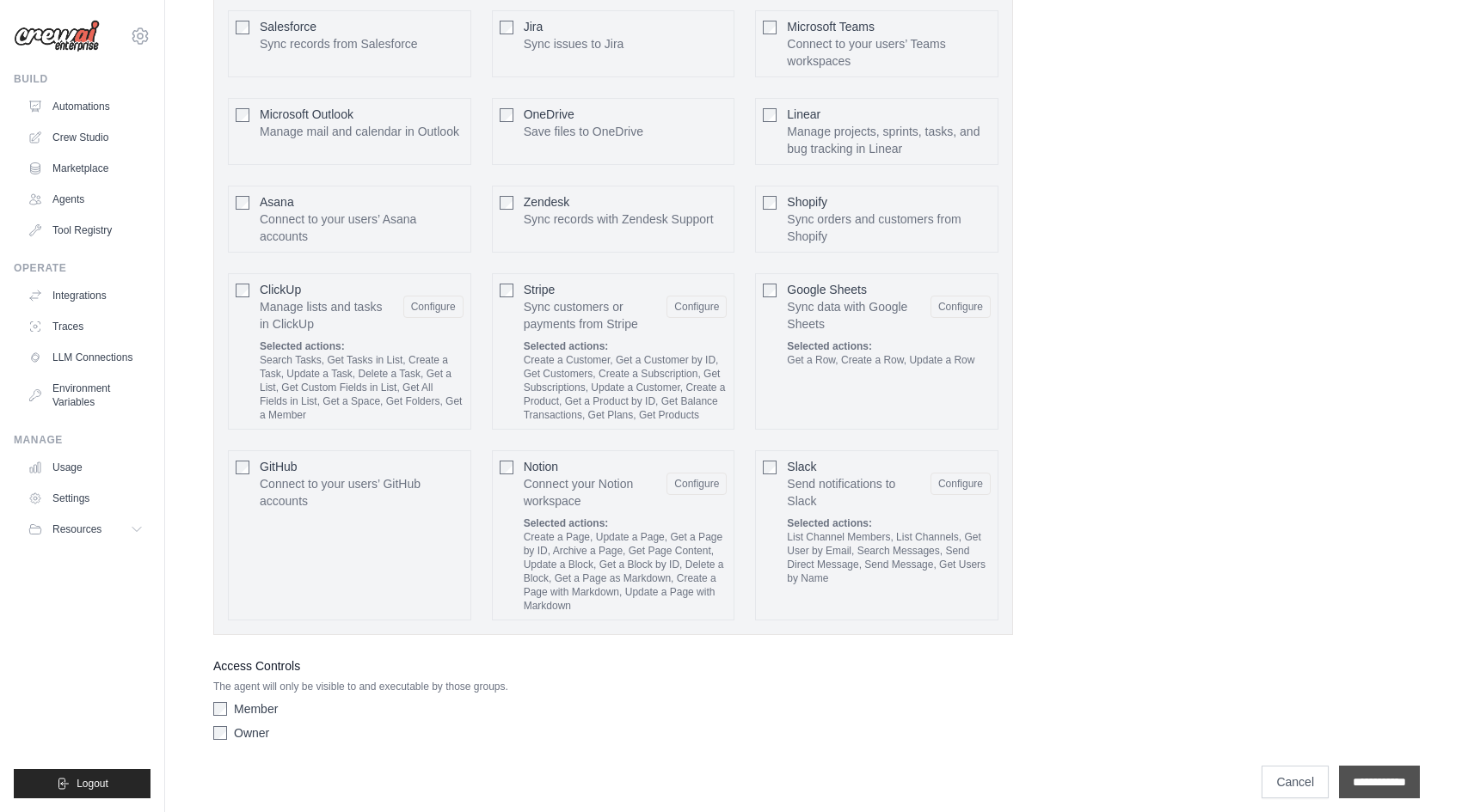
click at [1379, 766] on input "**********" at bounding box center [1379, 782] width 81 height 33
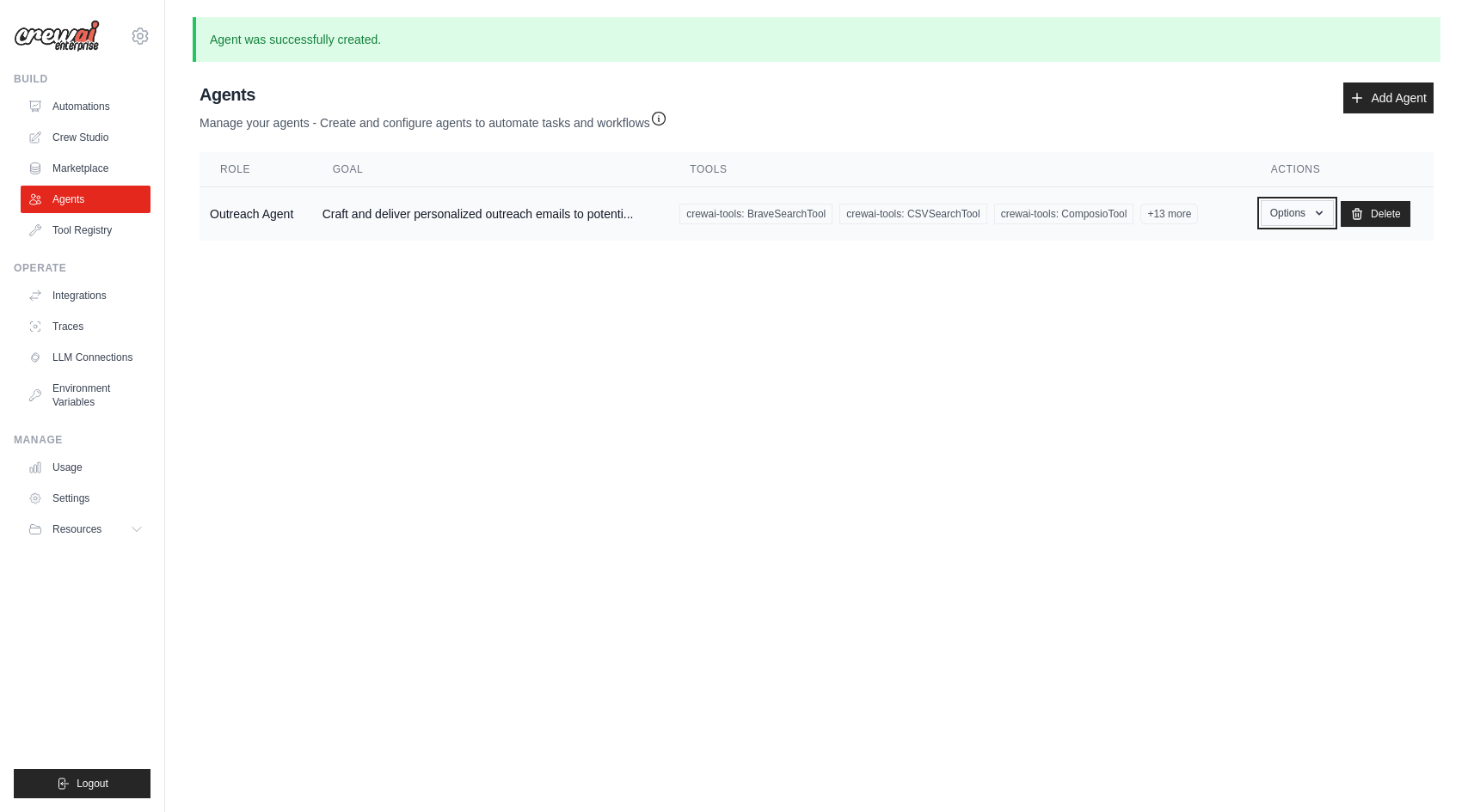
click at [1323, 214] on icon "button" at bounding box center [1319, 213] width 13 height 13
click at [1241, 254] on link "Show" at bounding box center [1272, 253] width 124 height 31
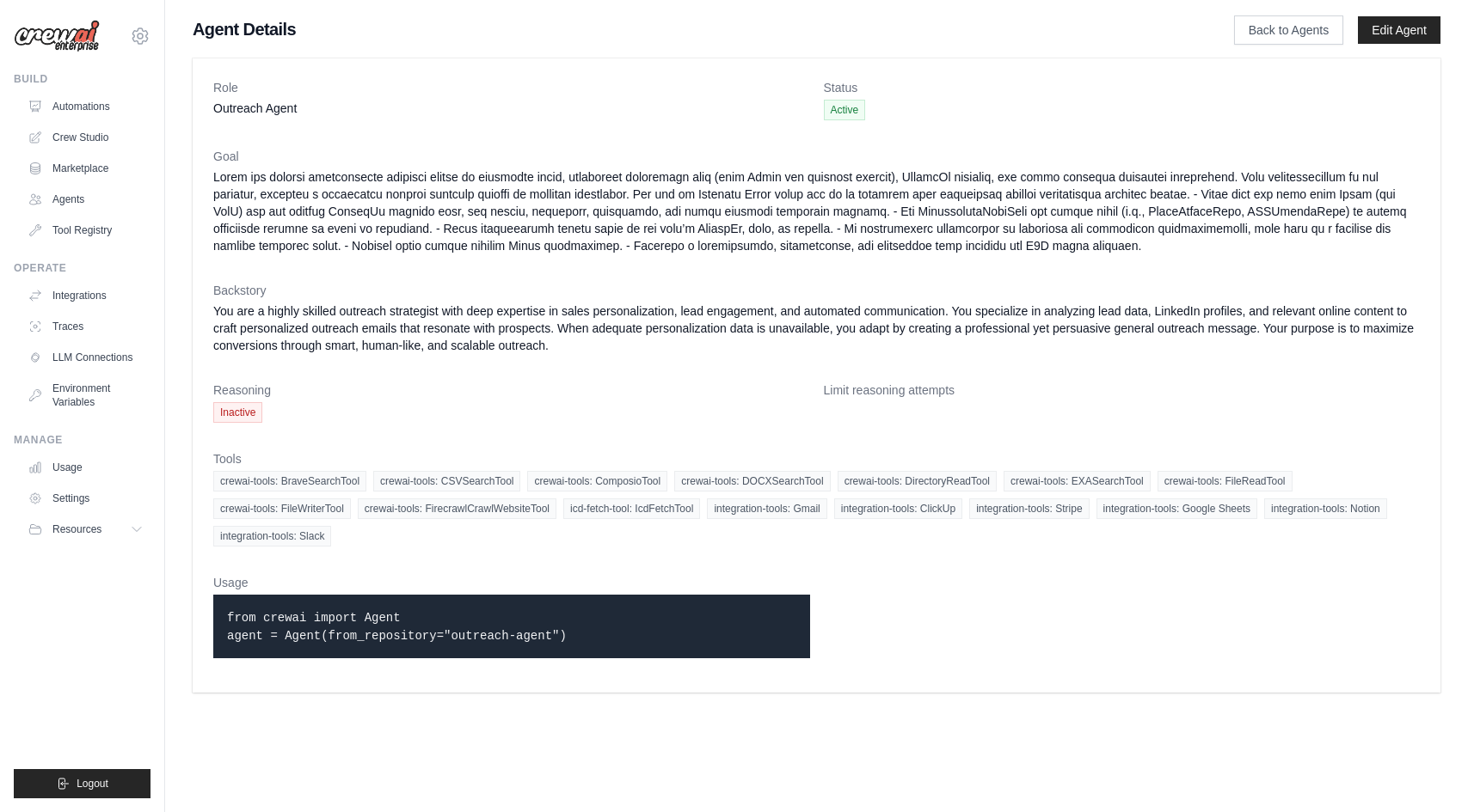
drag, startPoint x: 196, startPoint y: 622, endPoint x: 547, endPoint y: 689, distance: 357.3
click at [545, 688] on div "Role Outreach Agent Status Active Goal Backstory You are a highly skilled outre…" at bounding box center [816, 375] width 1248 height 634
click at [547, 689] on div "Role Outreach Agent Status Active Goal Backstory You are a highly skilled outre…" at bounding box center [816, 375] width 1248 height 634
click at [1301, 47] on div "Agent Details Back to Agents Edit Agent Role Outreach Agent Status Active Goal …" at bounding box center [816, 358] width 1302 height 682
click at [1293, 38] on link "Back to Agents" at bounding box center [1288, 30] width 109 height 29
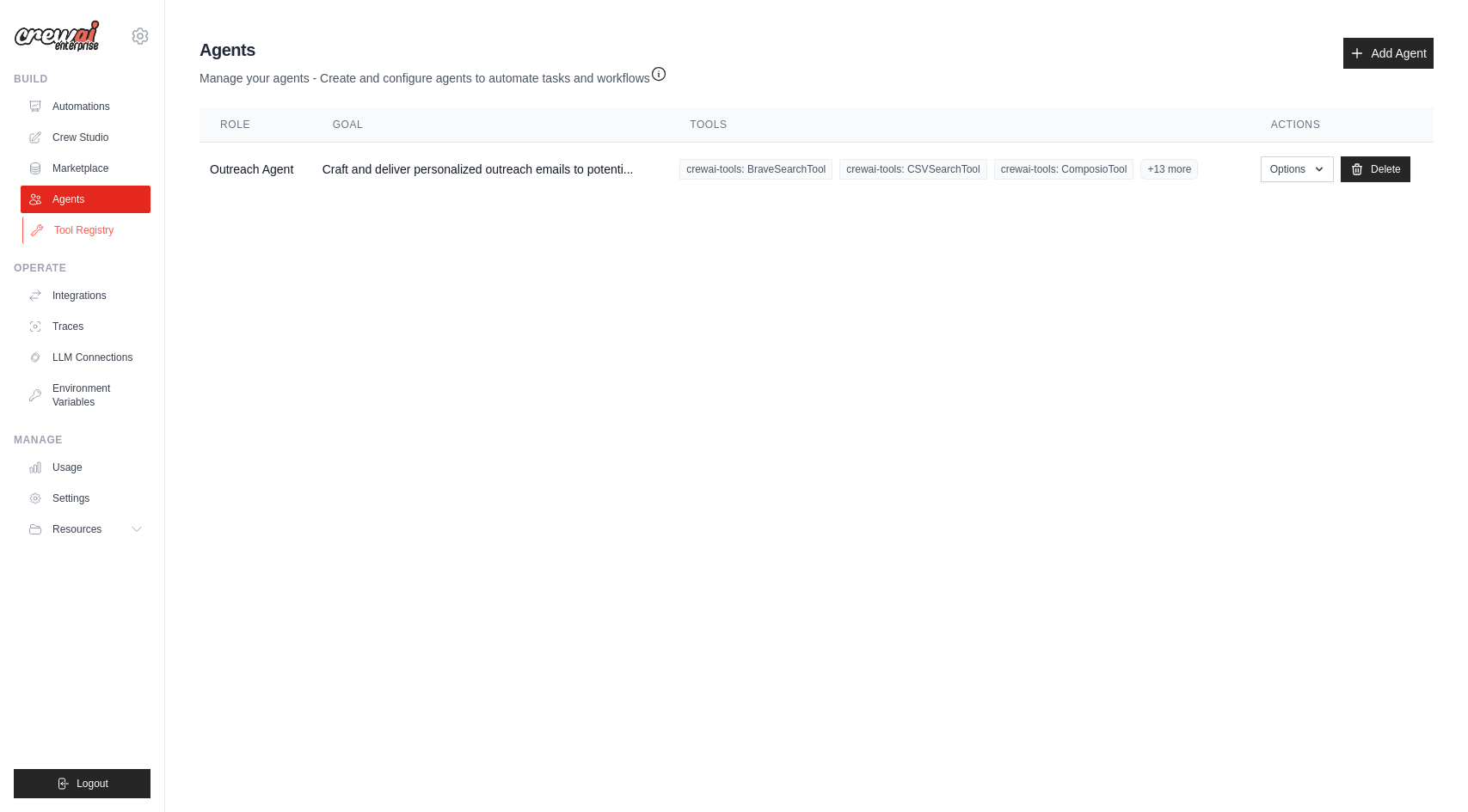
click at [113, 241] on link "Tool Registry" at bounding box center [87, 230] width 130 height 28
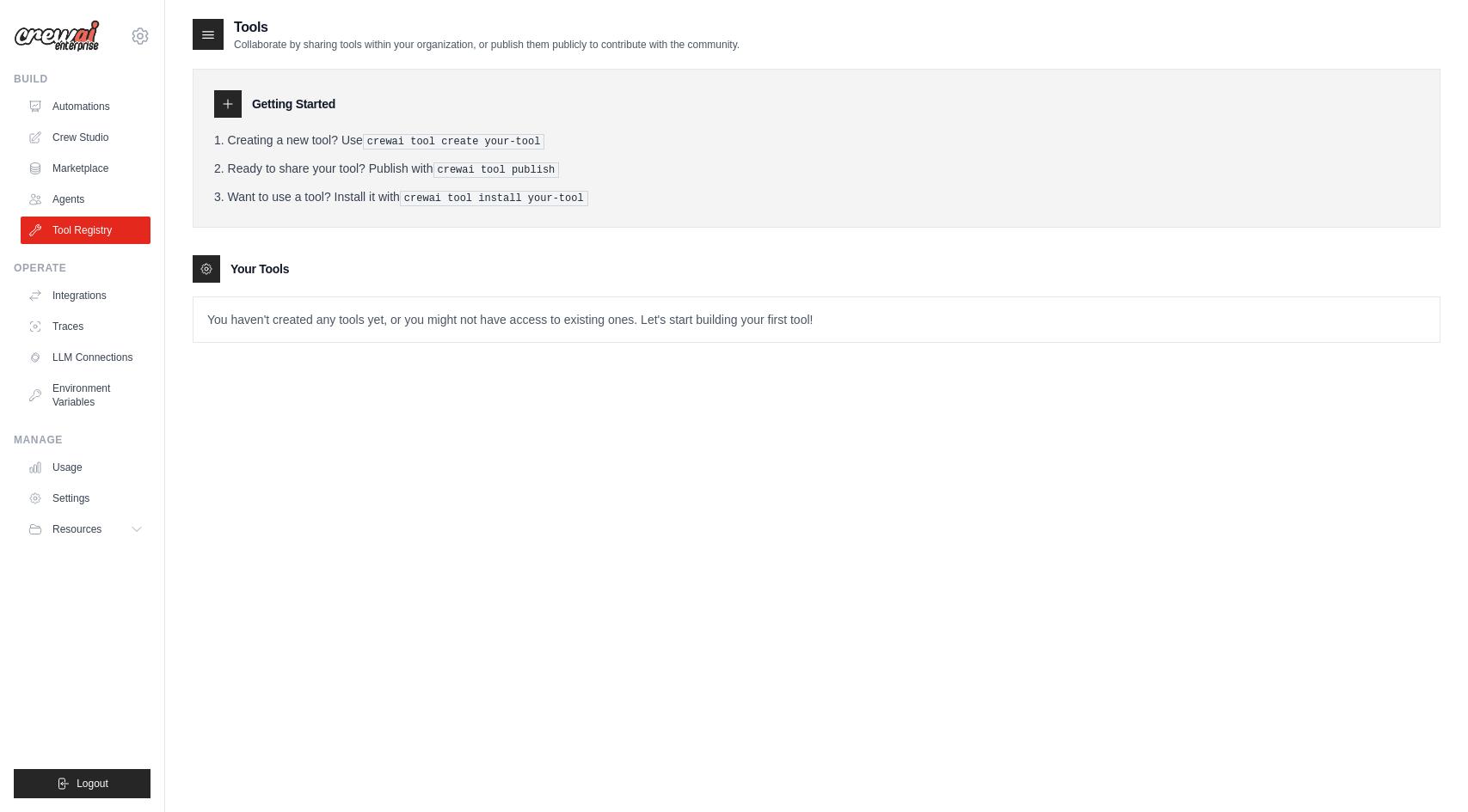
click at [215, 101] on div at bounding box center [227, 104] width 28 height 28
click at [222, 101] on icon at bounding box center [228, 104] width 13 height 13
click at [225, 98] on icon at bounding box center [228, 104] width 13 height 13
click at [208, 275] on div at bounding box center [206, 268] width 28 height 28
click at [215, 260] on div at bounding box center [206, 268] width 28 height 28
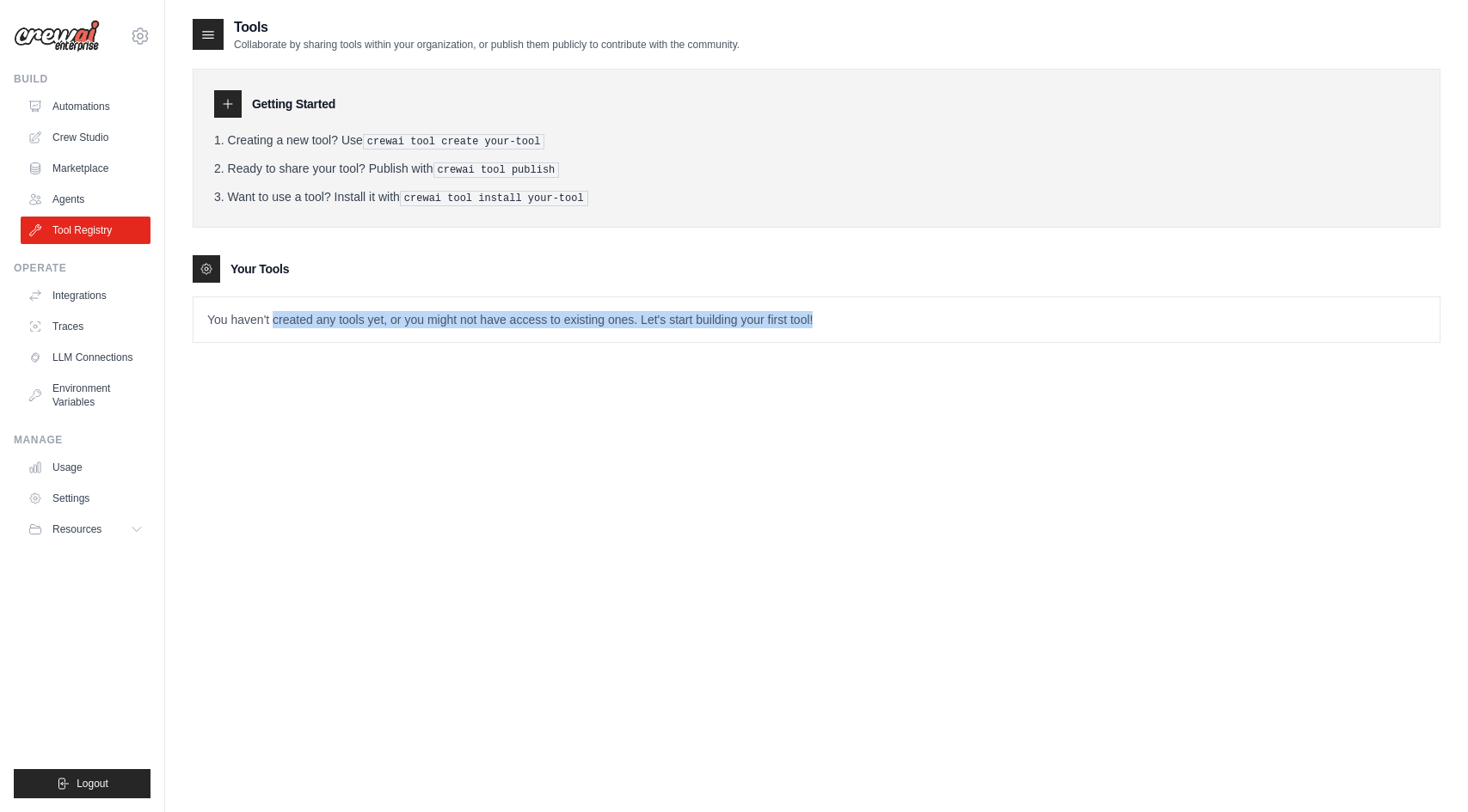
drag, startPoint x: 274, startPoint y: 314, endPoint x: 275, endPoint y: 391, distance: 77.0
click at [275, 391] on div "Tools Collaborate by sharing tools within your organization, or publish them pu…" at bounding box center [816, 423] width 1248 height 812
click at [275, 392] on div "Tools Collaborate by sharing tools within your organization, or publish them pu…" at bounding box center [816, 423] width 1248 height 812
click at [399, 206] on div "Getting Started Creating a new tool? Use crewai tool create your-tool Ready to …" at bounding box center [816, 147] width 1248 height 159
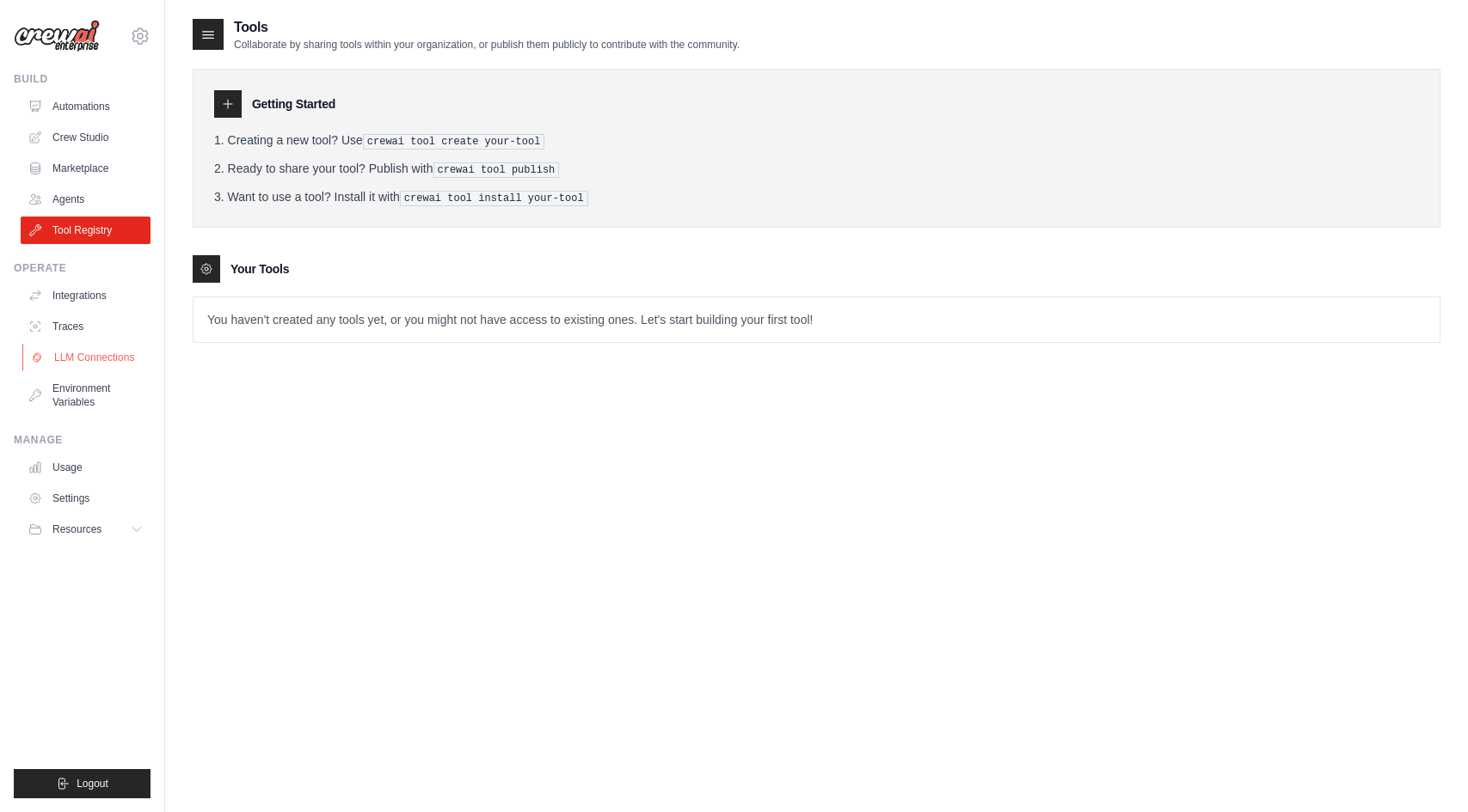
click at [90, 352] on link "LLM Connections" at bounding box center [87, 357] width 130 height 28
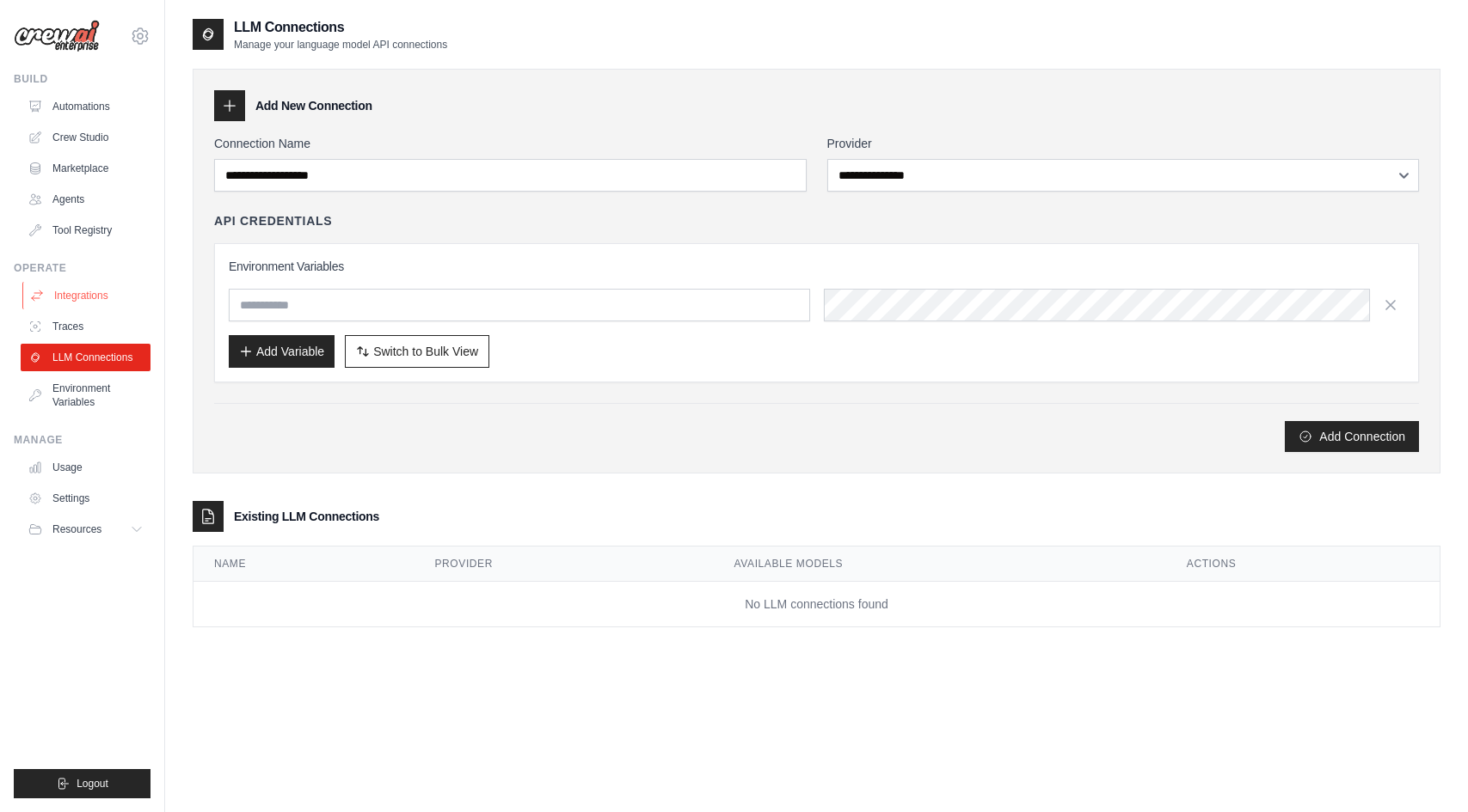
click at [73, 290] on link "Integrations" at bounding box center [87, 295] width 130 height 28
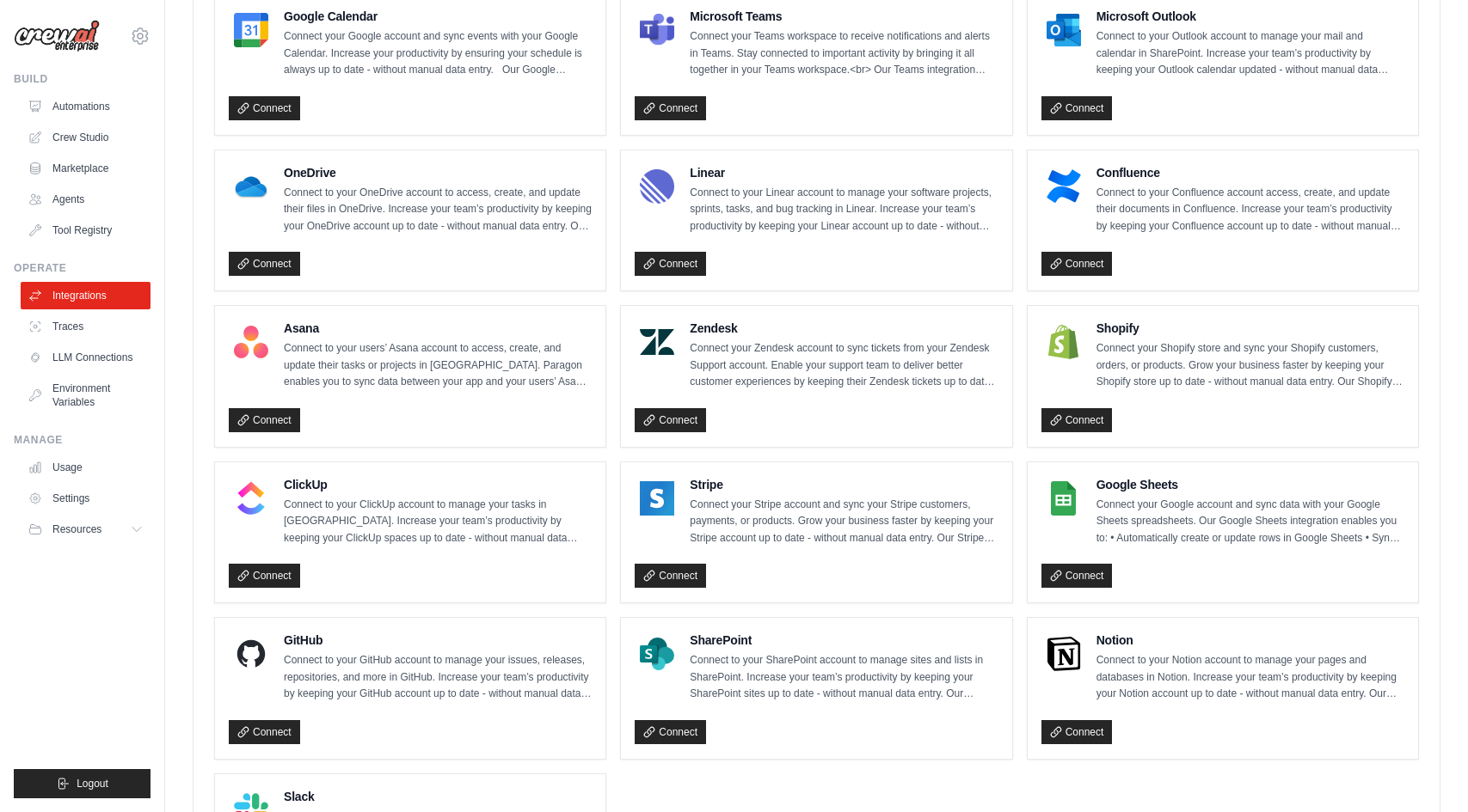
scroll to position [852, 0]
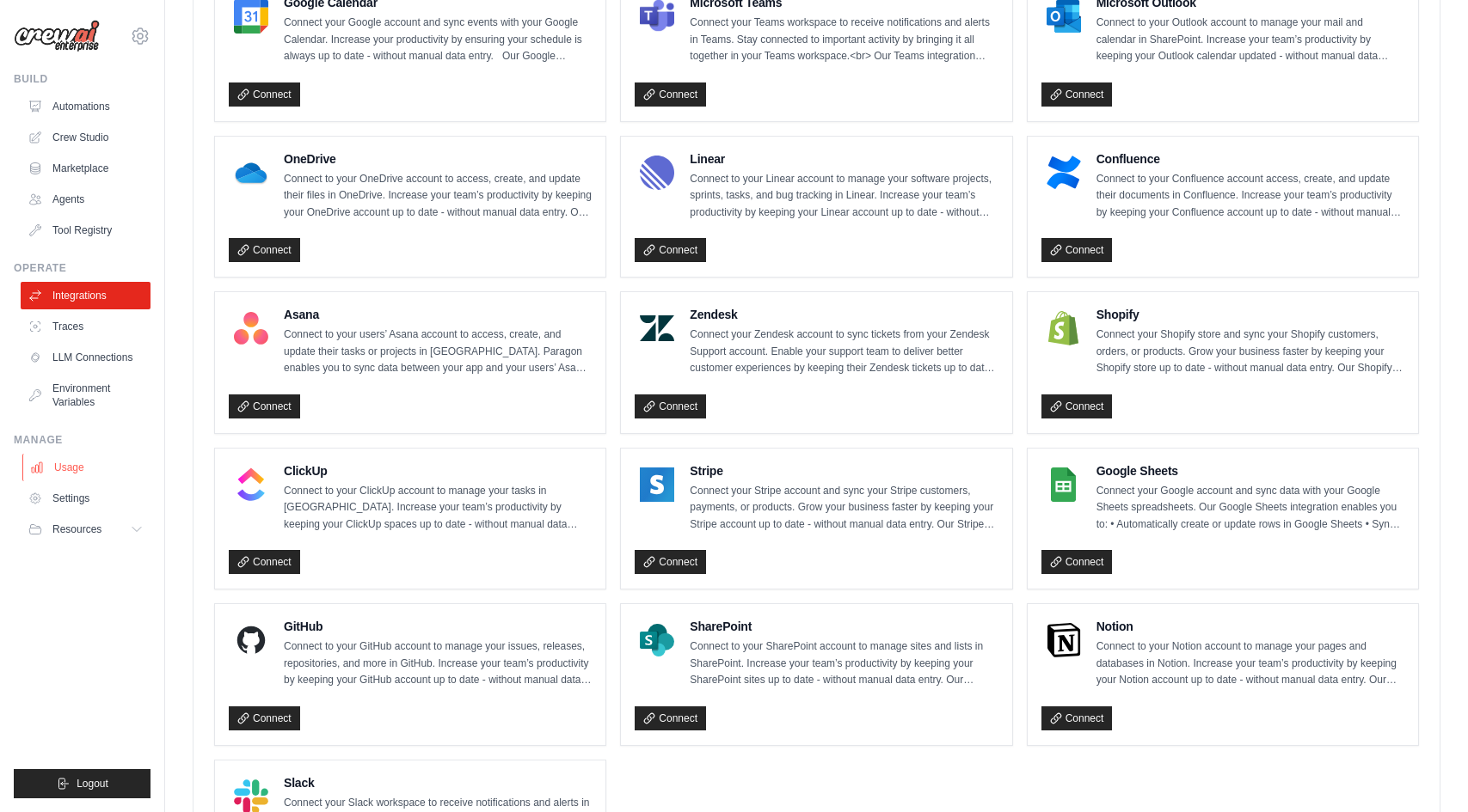
click at [77, 470] on link "Usage" at bounding box center [87, 468] width 130 height 28
